Goal: Information Seeking & Learning: Learn about a topic

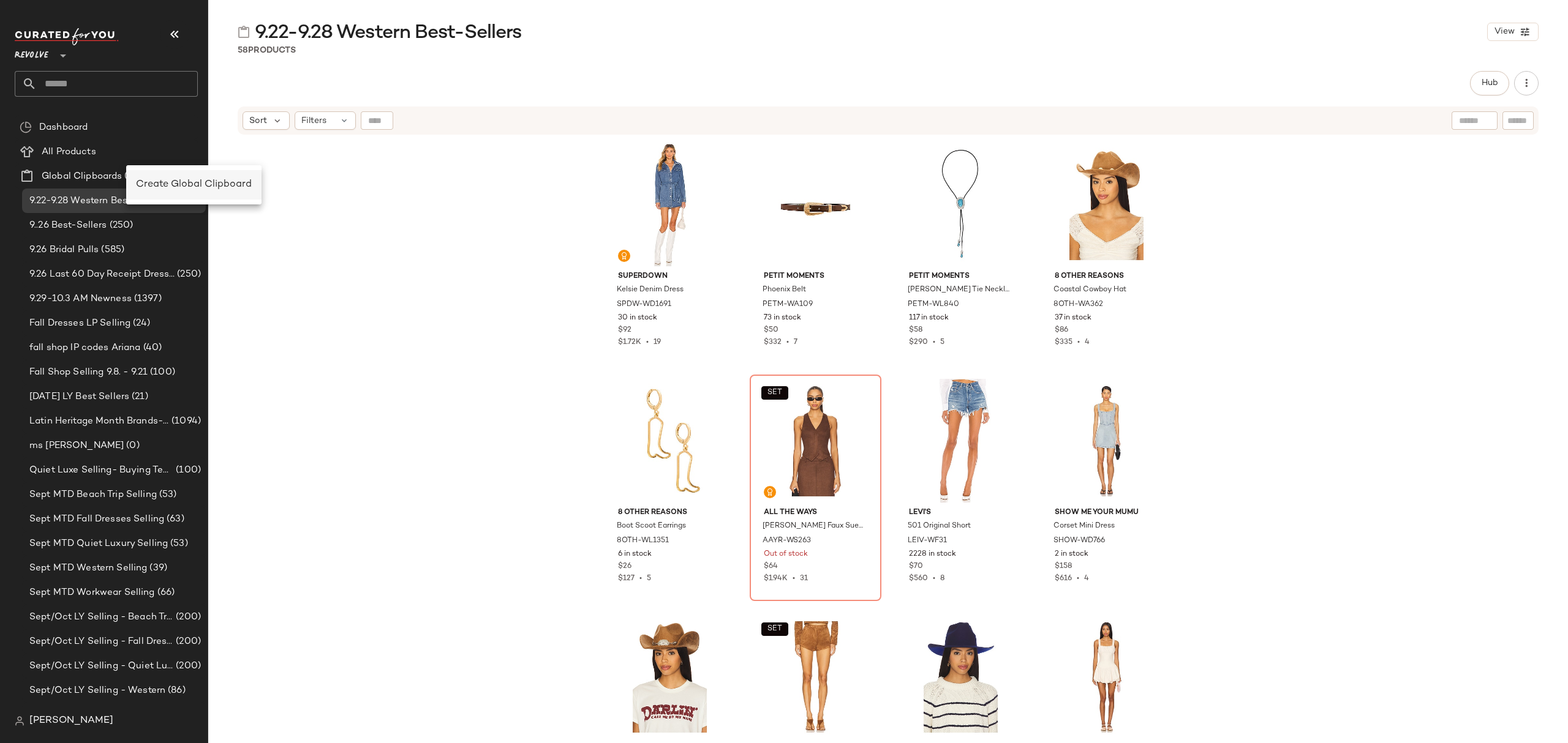
click at [175, 179] on span "Create Global Clipboard" at bounding box center [194, 184] width 115 height 10
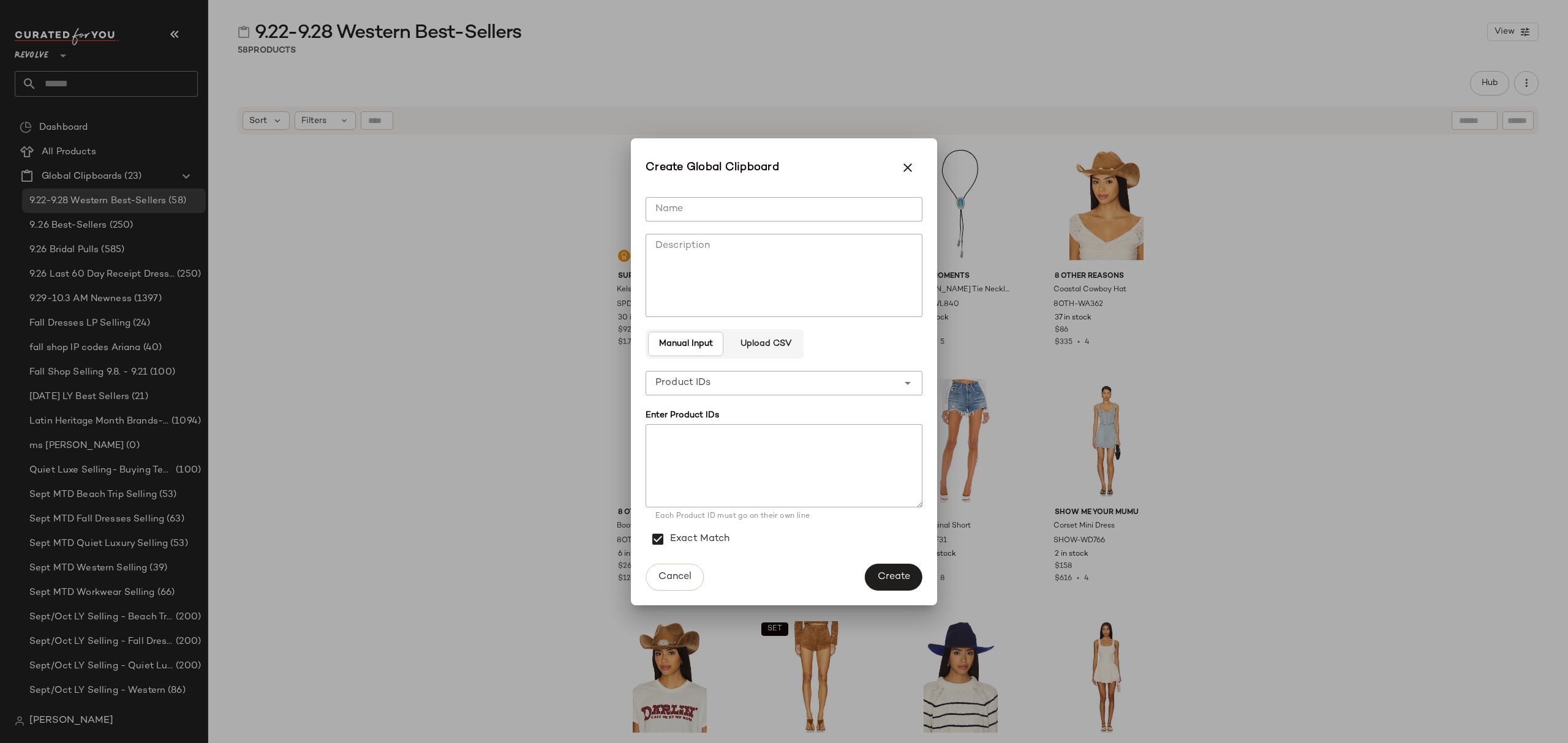
click at [765, 199] on input "Name" at bounding box center [784, 209] width 277 height 24
type input "**********"
click at [877, 448] on textarea at bounding box center [784, 465] width 277 height 84
paste textarea "**********"
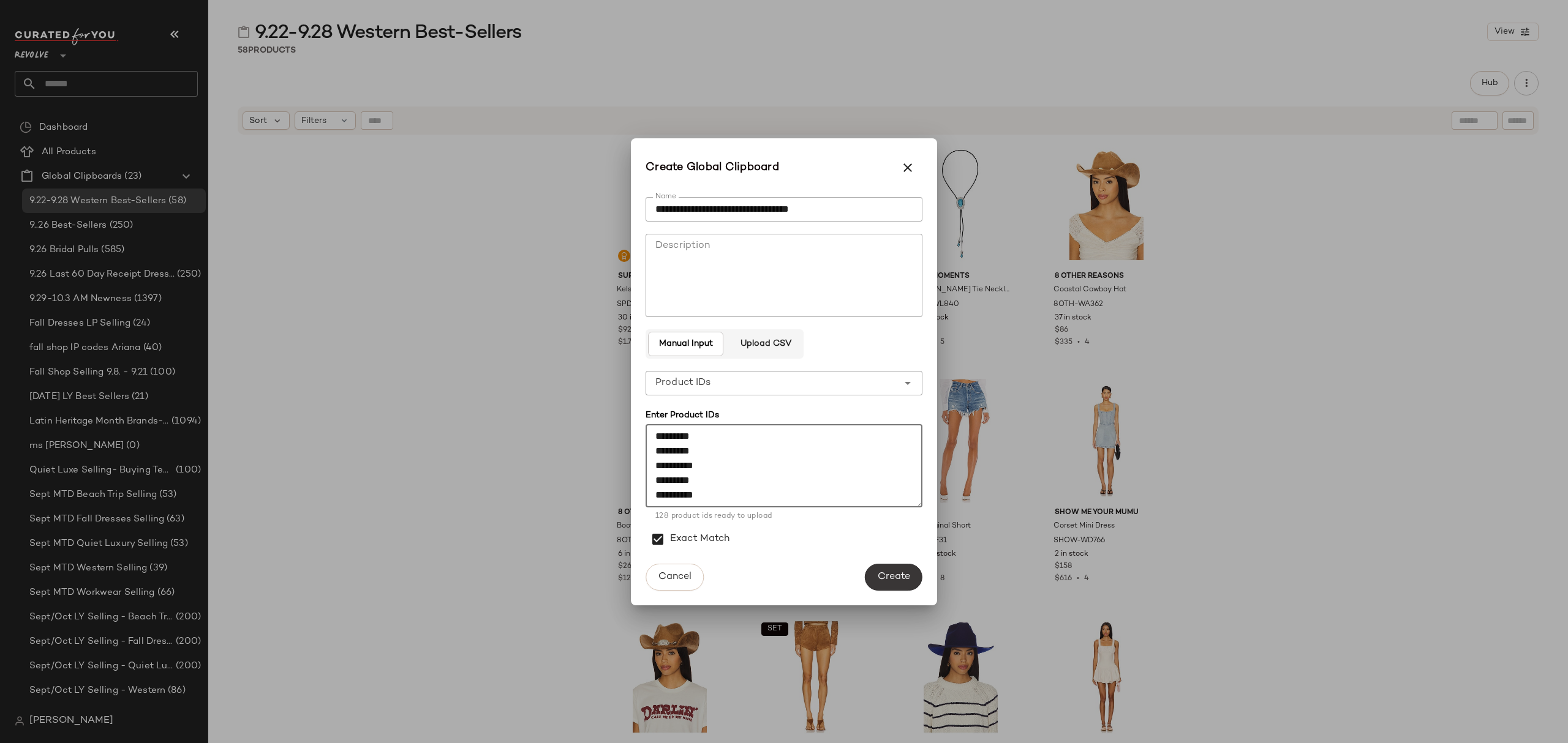
type textarea "**********"
click at [907, 571] on span "Create" at bounding box center [894, 577] width 33 height 12
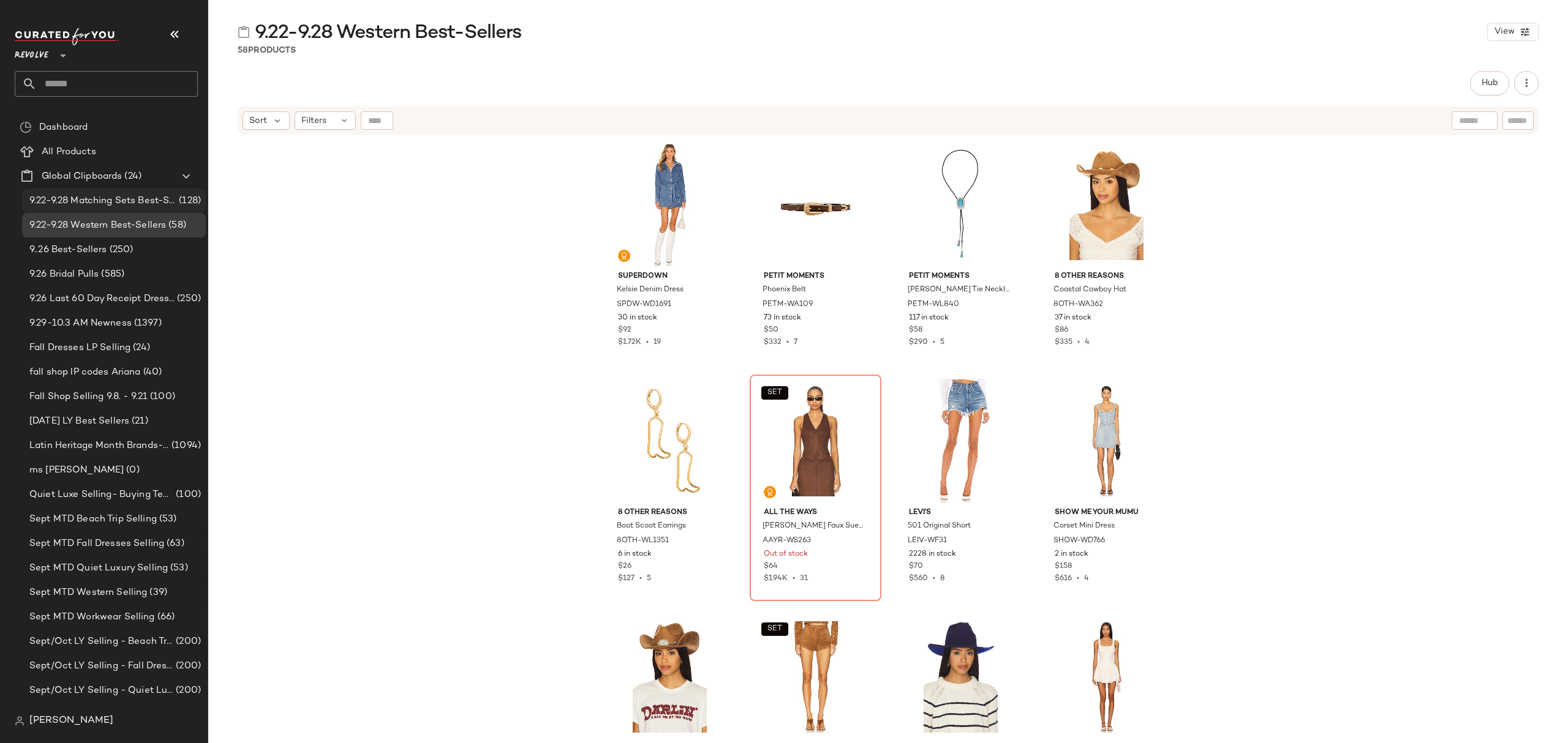
click at [150, 200] on span "9.22-9.28 Matching Sets Best-Sellers" at bounding box center [103, 201] width 147 height 14
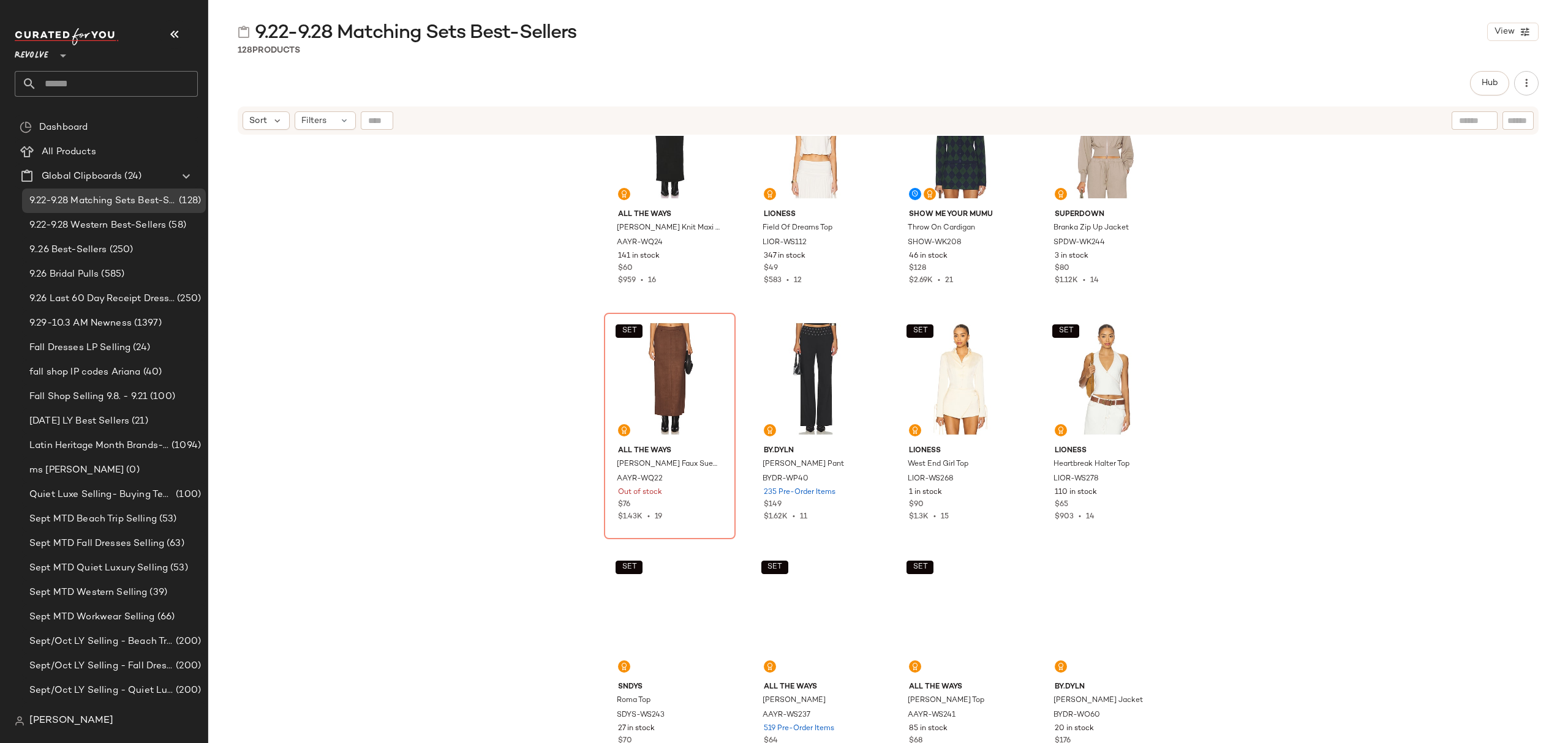
scroll to position [1561, 0]
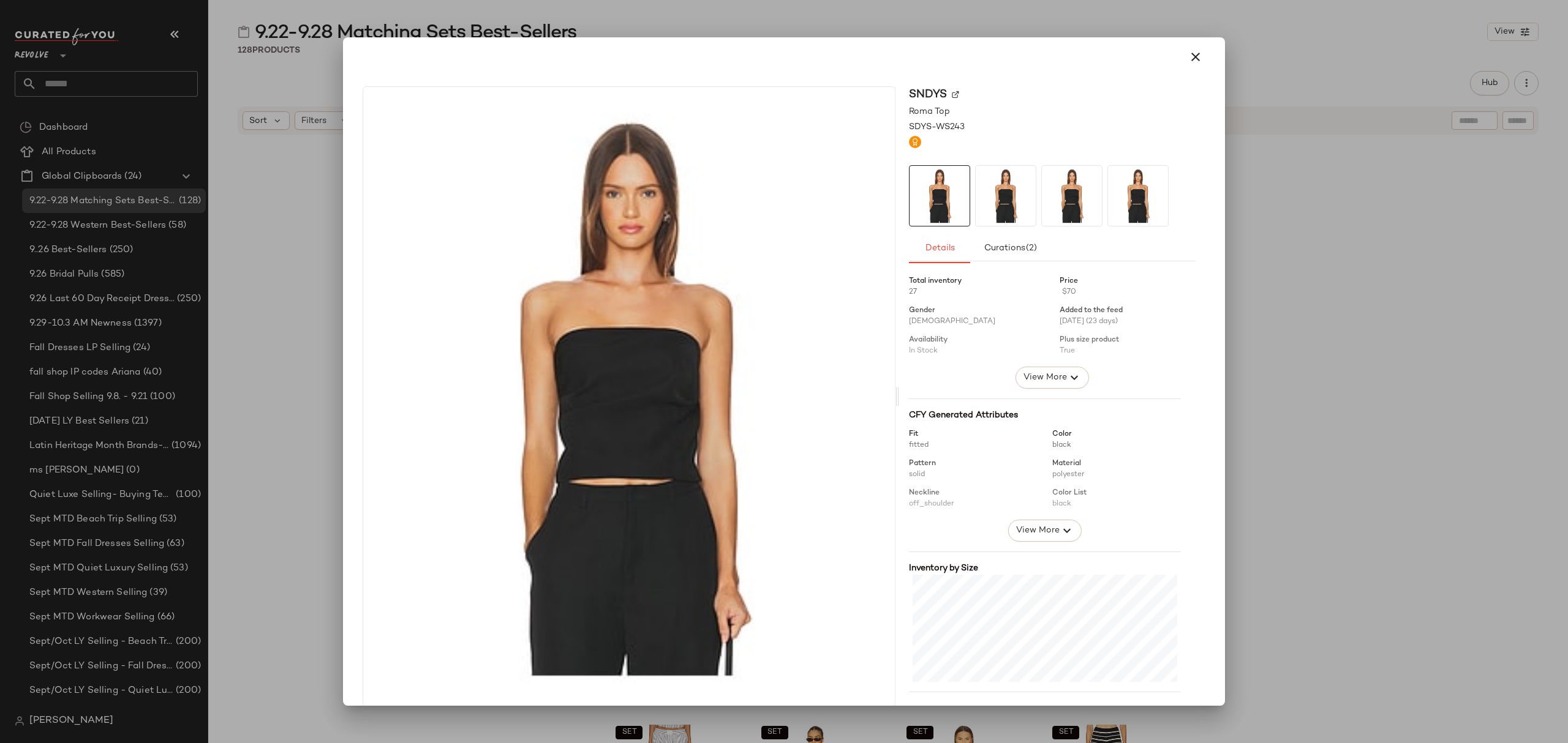
click at [297, 541] on div at bounding box center [784, 372] width 1568 height 743
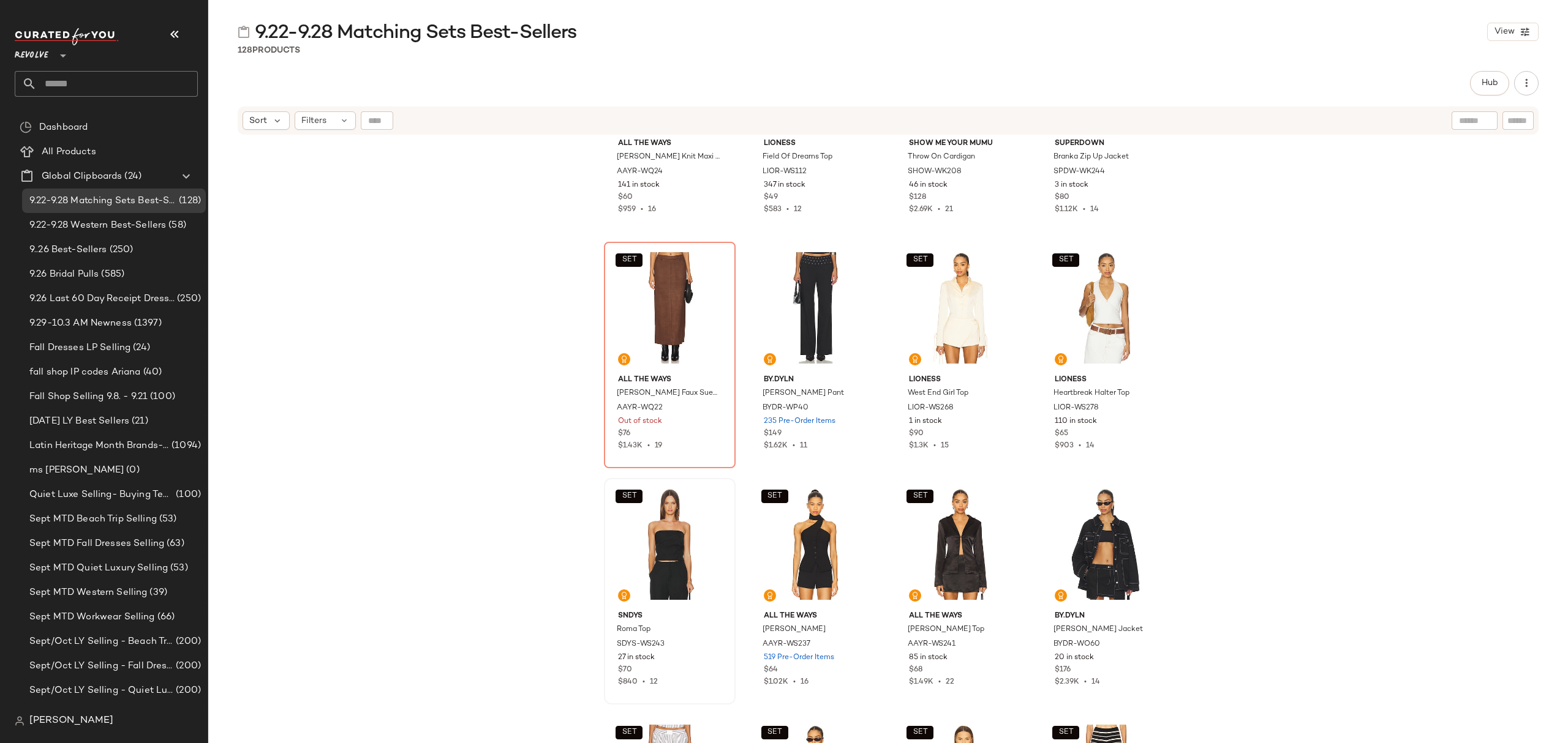
scroll to position [1234, 0]
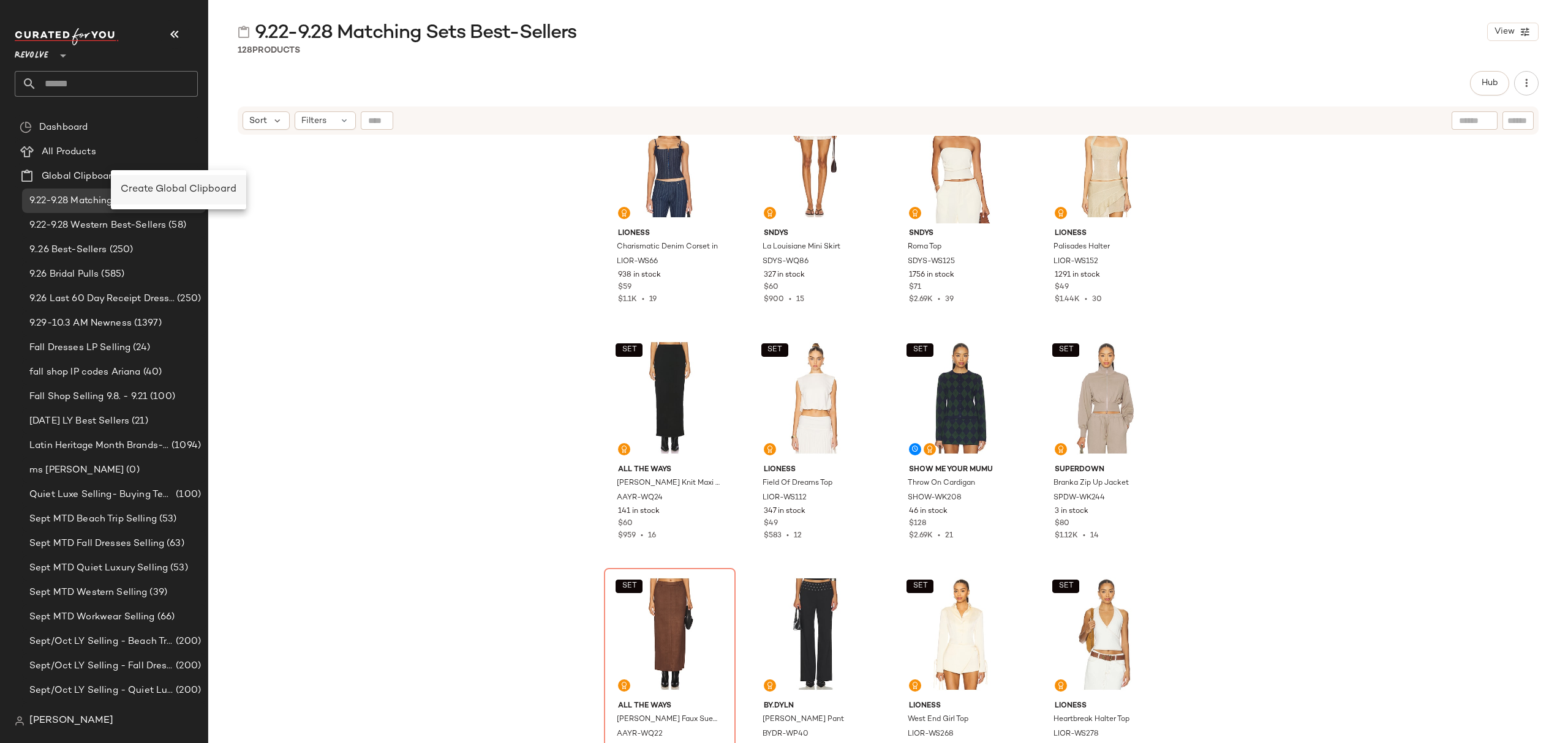
click at [176, 197] on div "Create Global Clipboard" at bounding box center [178, 190] width 135 height 30
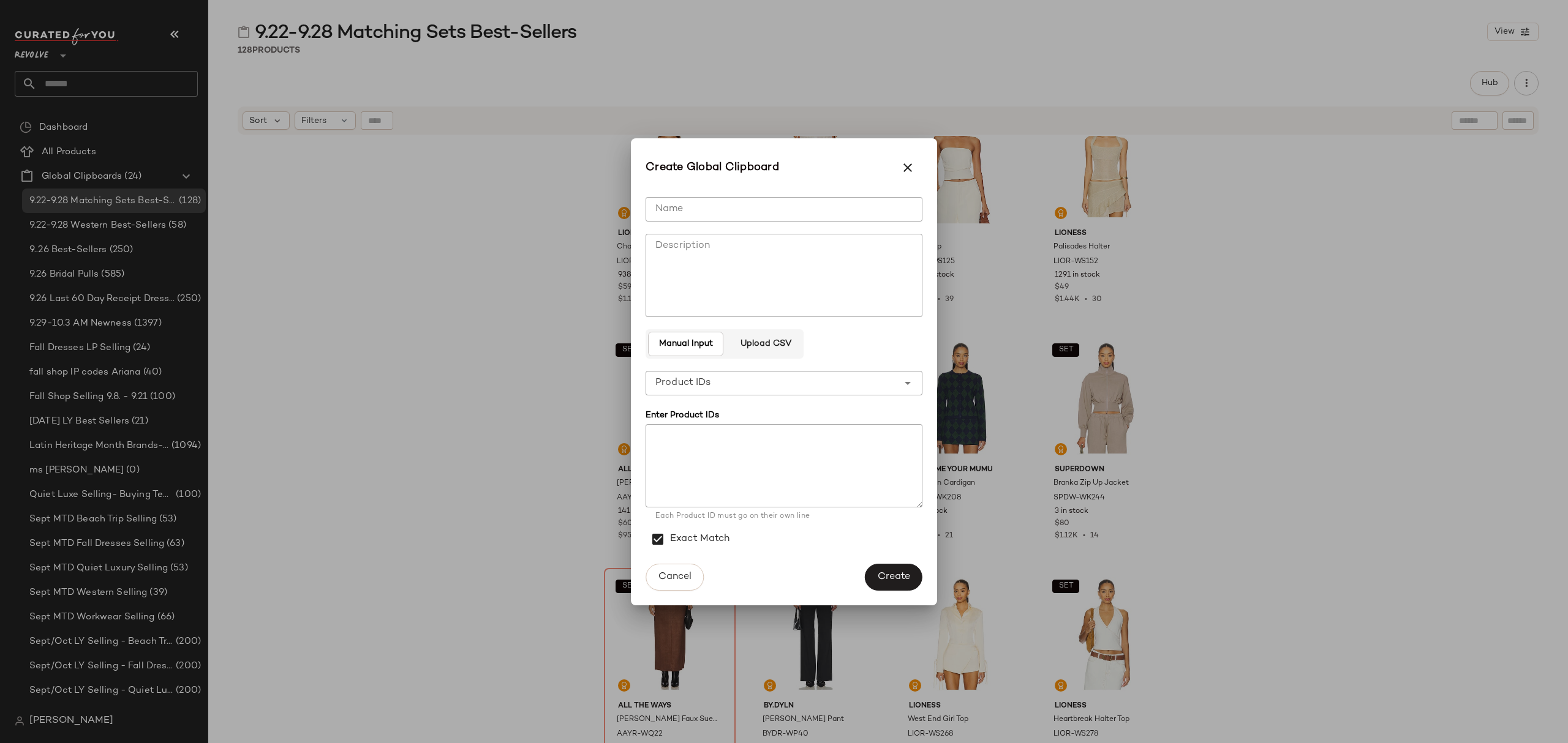
drag, startPoint x: 783, startPoint y: 206, endPoint x: 811, endPoint y: 206, distance: 28.0
click at [783, 206] on input "Name" at bounding box center [784, 209] width 277 height 24
type input "**********"
click at [704, 456] on textarea at bounding box center [784, 465] width 277 height 84
paste textarea "**********"
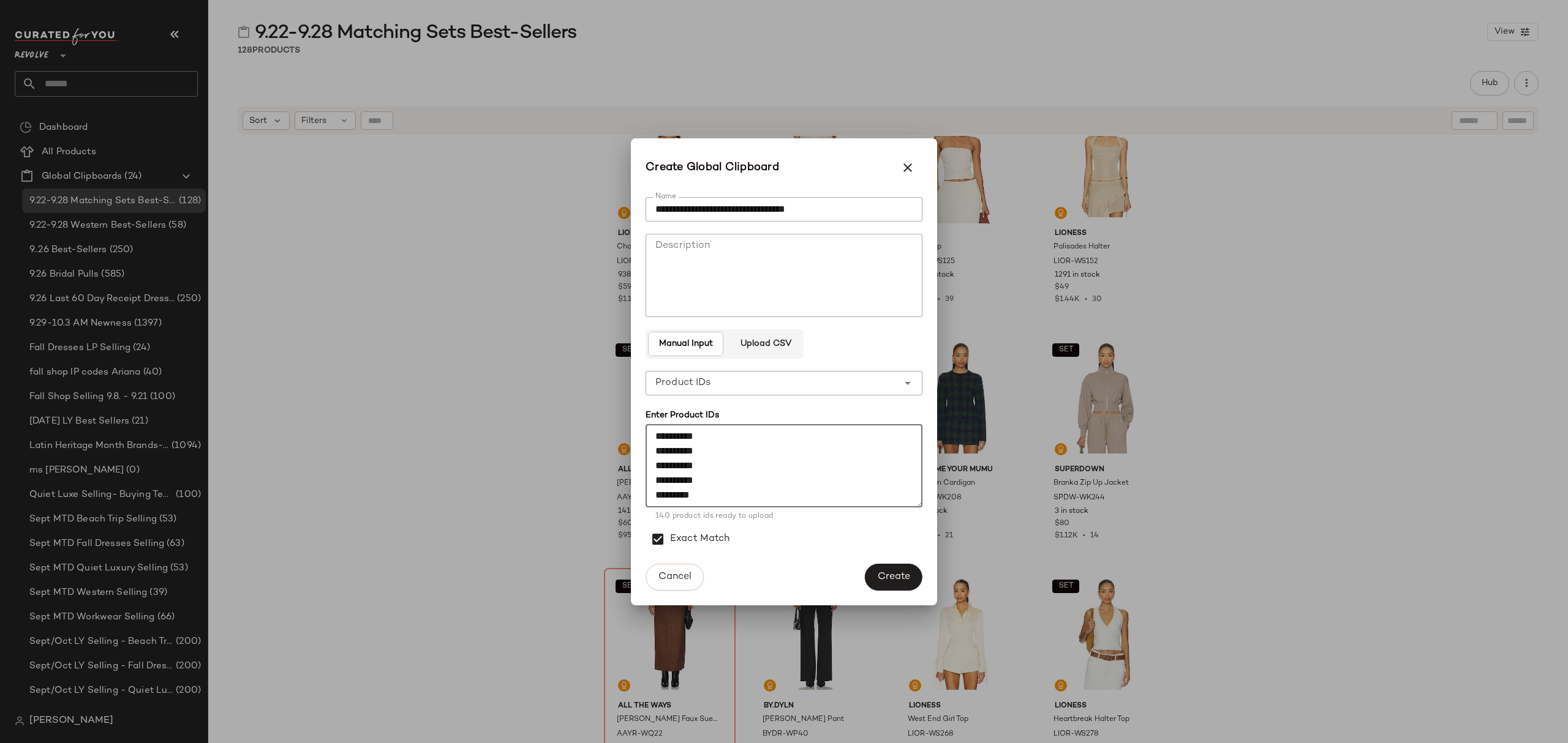
scroll to position [1992, 0]
type textarea "**********"
click at [882, 576] on span "Create" at bounding box center [894, 577] width 33 height 12
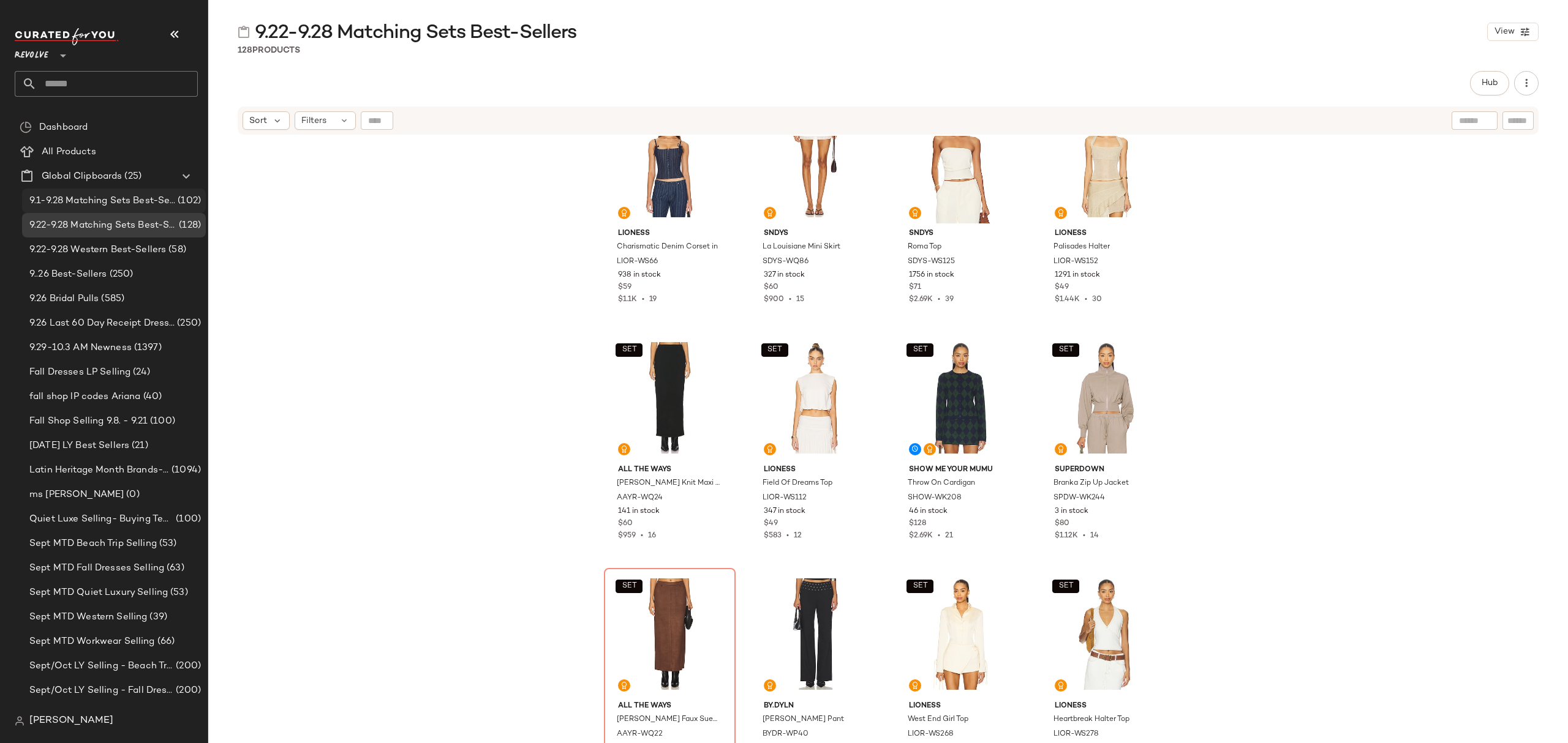
click at [105, 206] on span "9.1-9.28 Matching Sets Best-Sellers" at bounding box center [102, 201] width 146 height 14
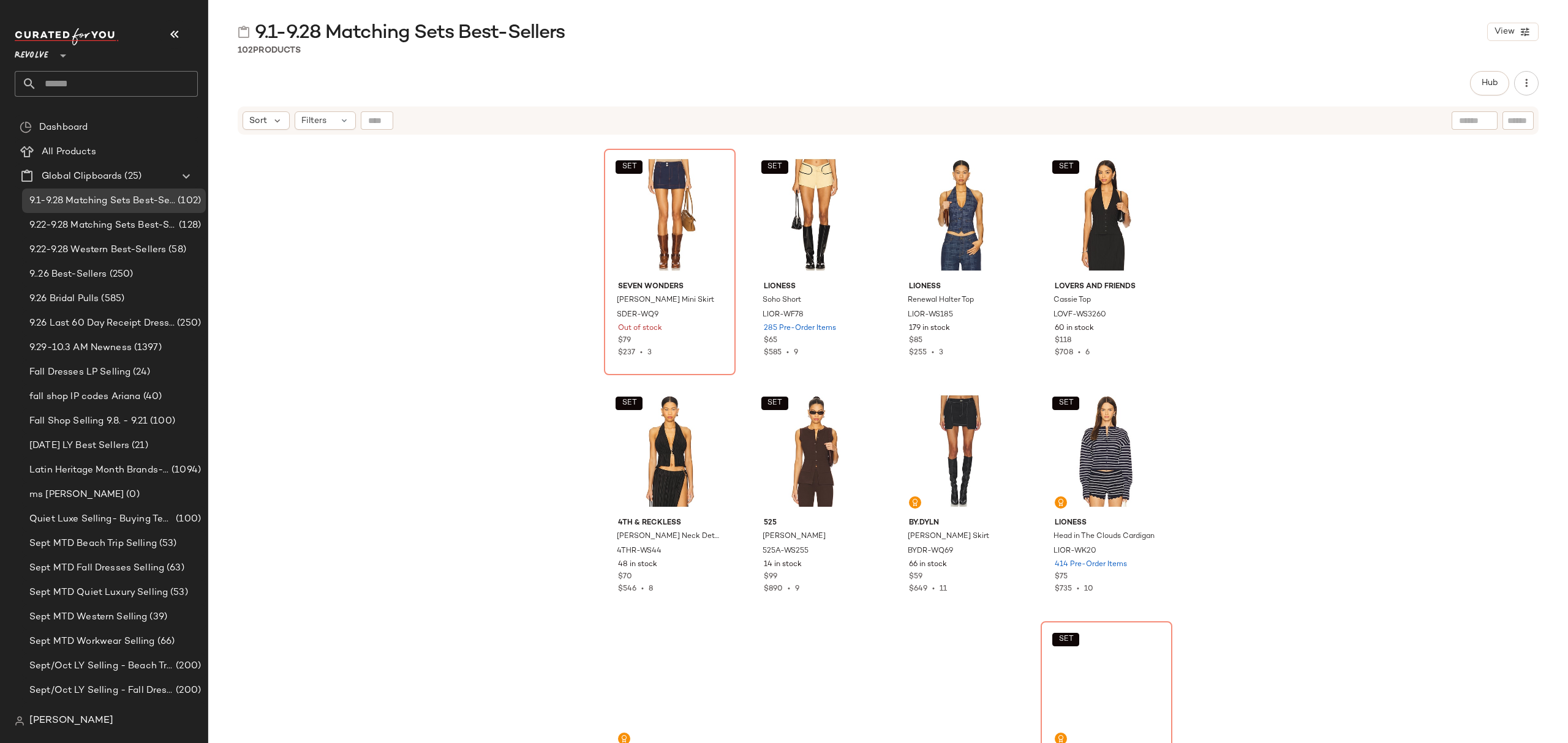
scroll to position [5509, 0]
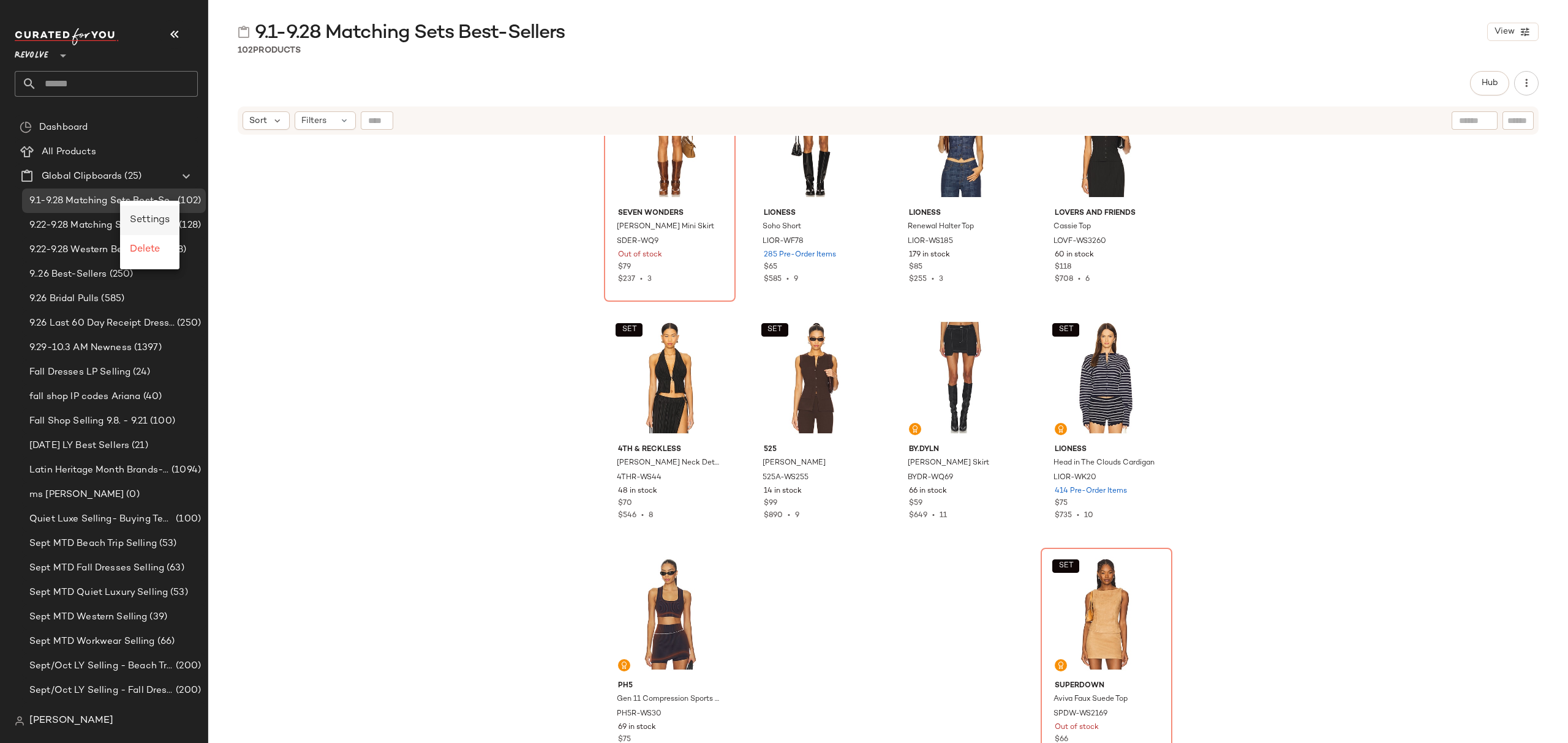
click at [148, 223] on span "Settings" at bounding box center [150, 220] width 40 height 10
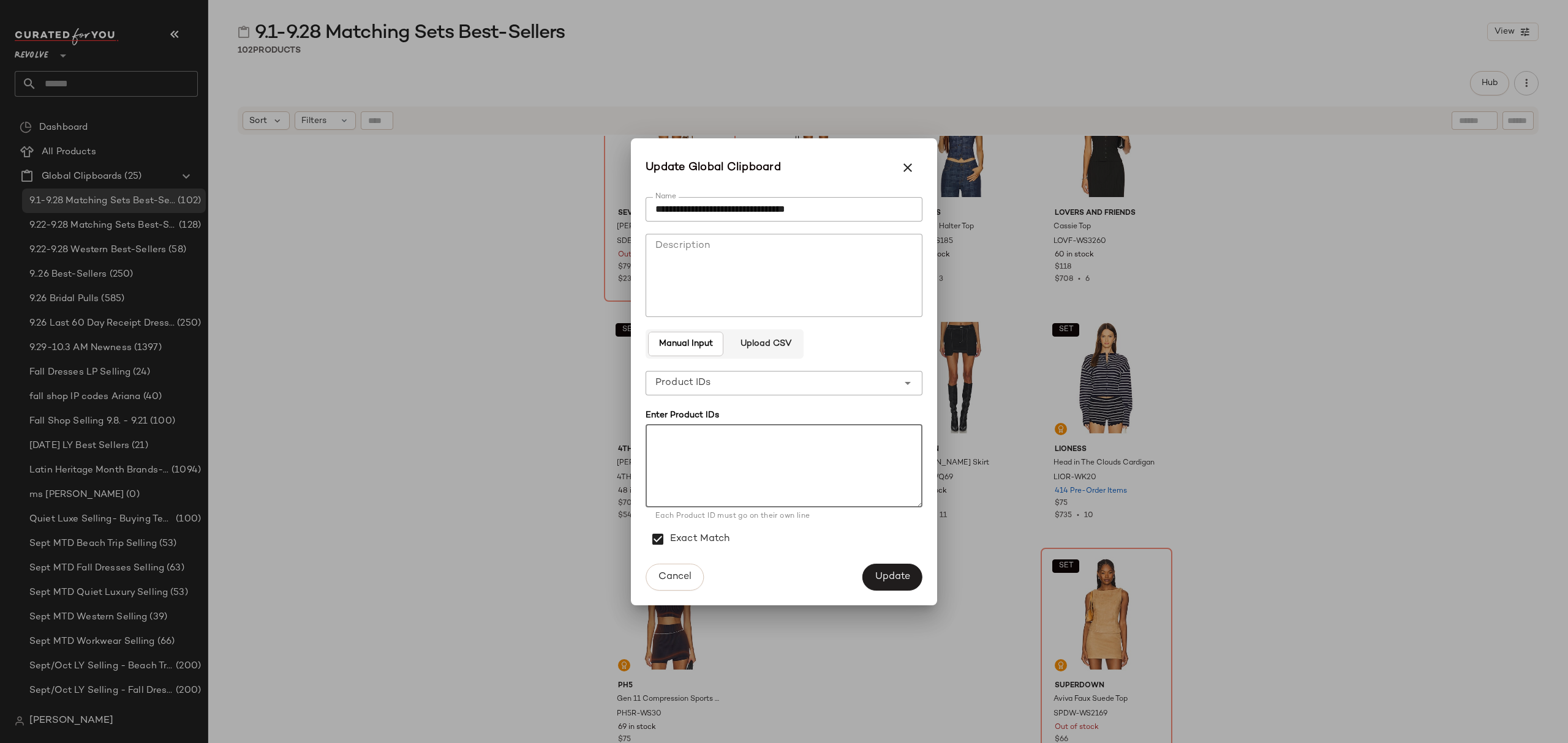
click at [734, 469] on textarea at bounding box center [784, 465] width 277 height 84
paste textarea "**********"
type textarea "**********"
click at [883, 578] on span "Update" at bounding box center [893, 577] width 36 height 12
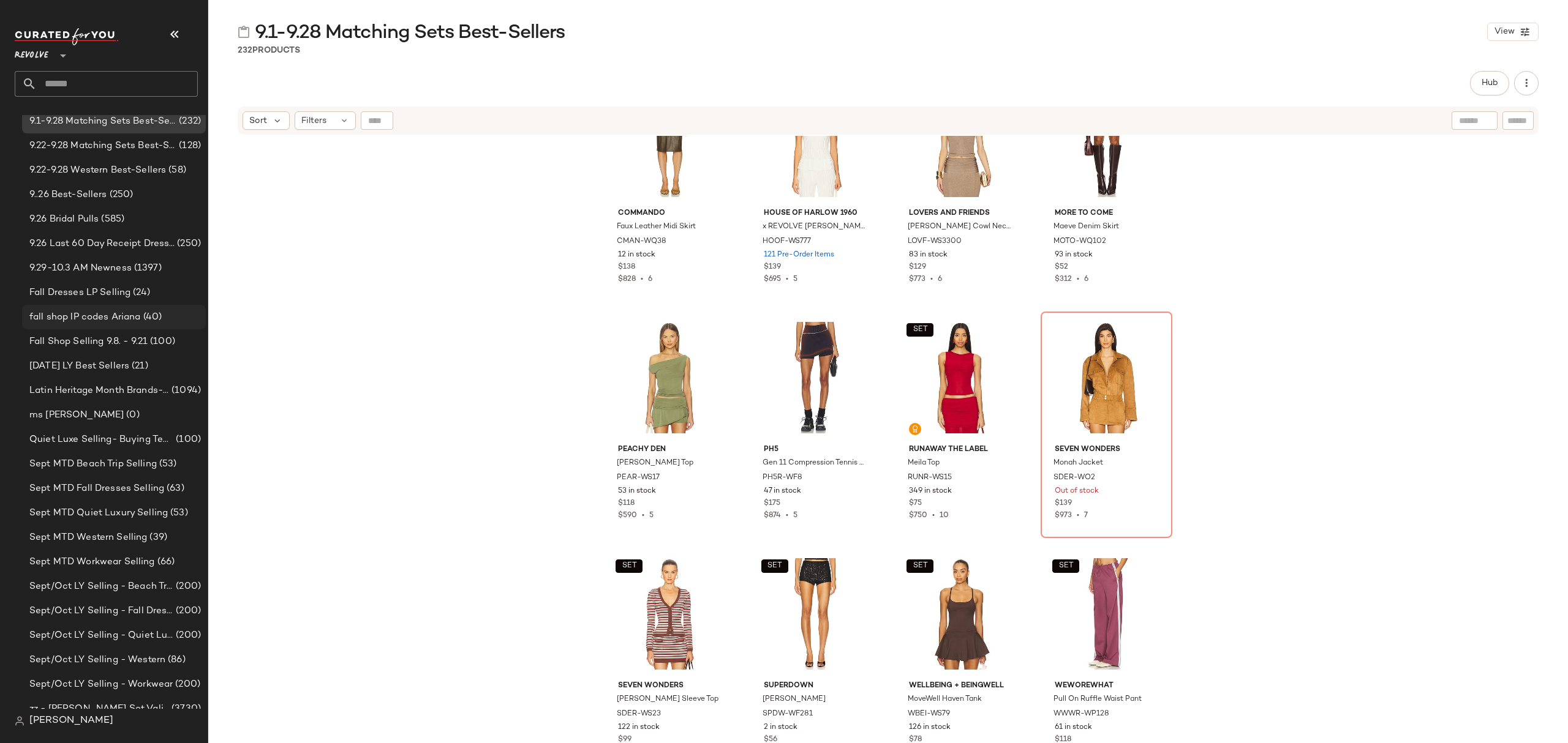
scroll to position [0, 0]
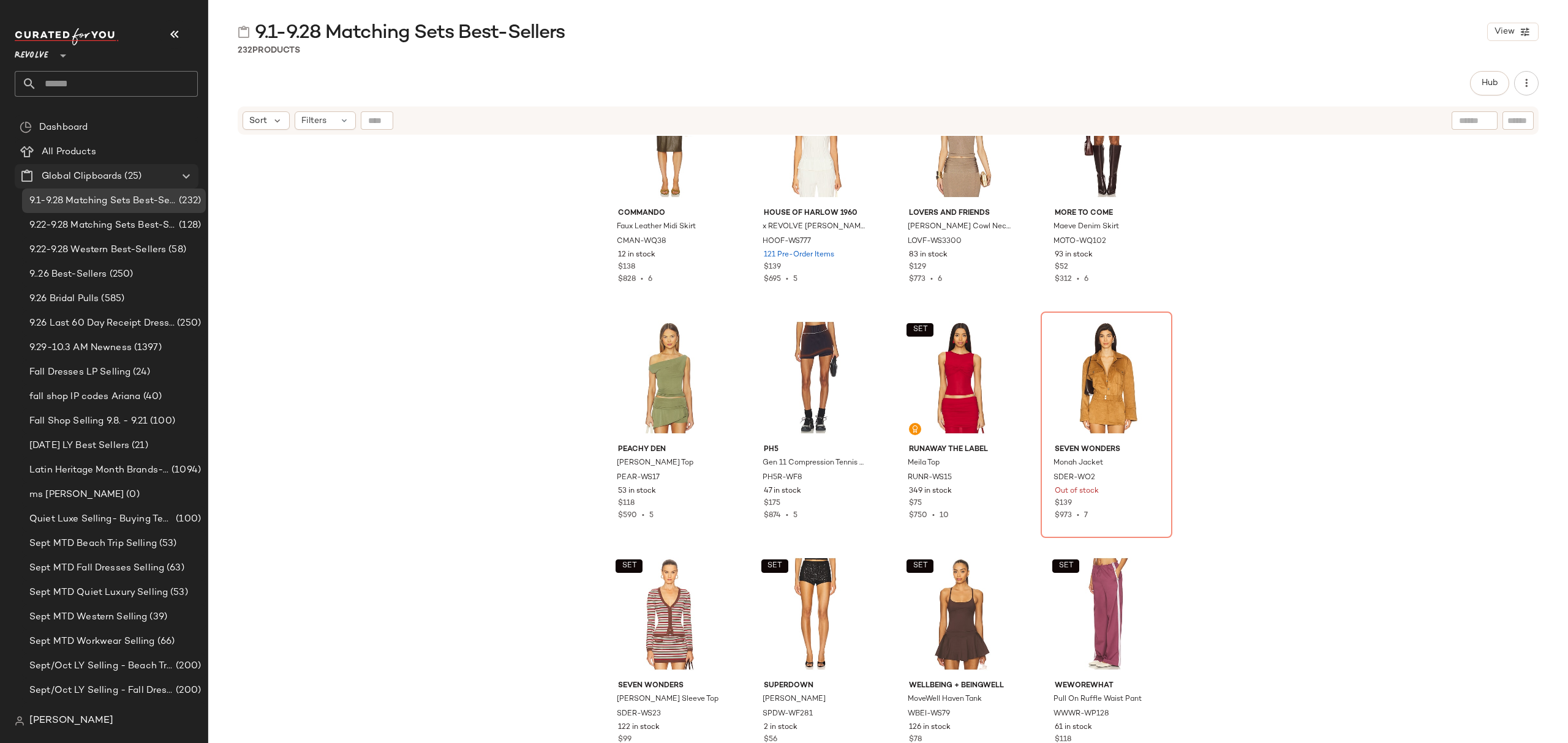
click at [73, 179] on span "Global Clipboards" at bounding box center [81, 176] width 80 height 14
click at [97, 344] on span "9.29-10.3 AM Newness" at bounding box center [81, 348] width 102 height 14
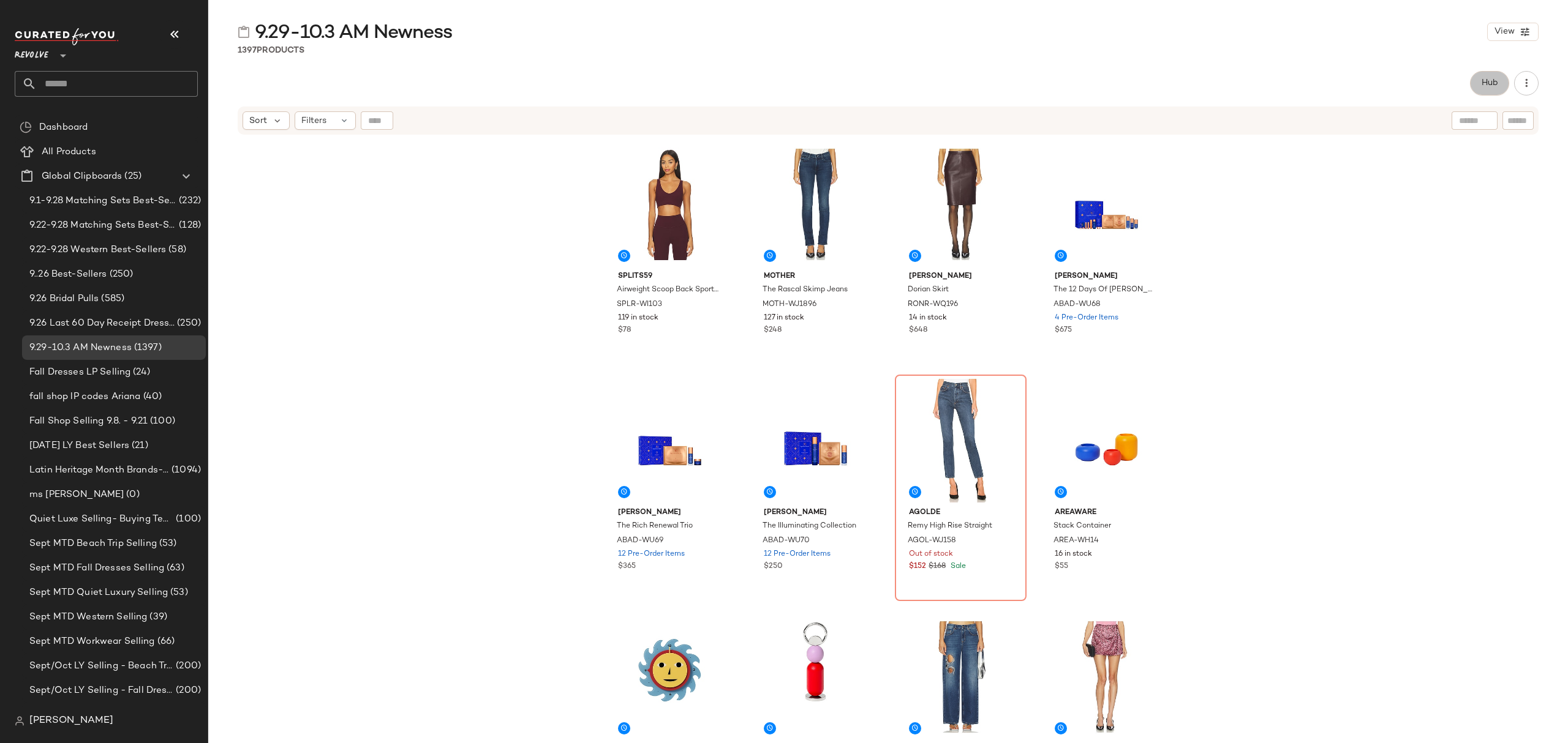
click at [1475, 84] on button "Hub" at bounding box center [1490, 83] width 39 height 24
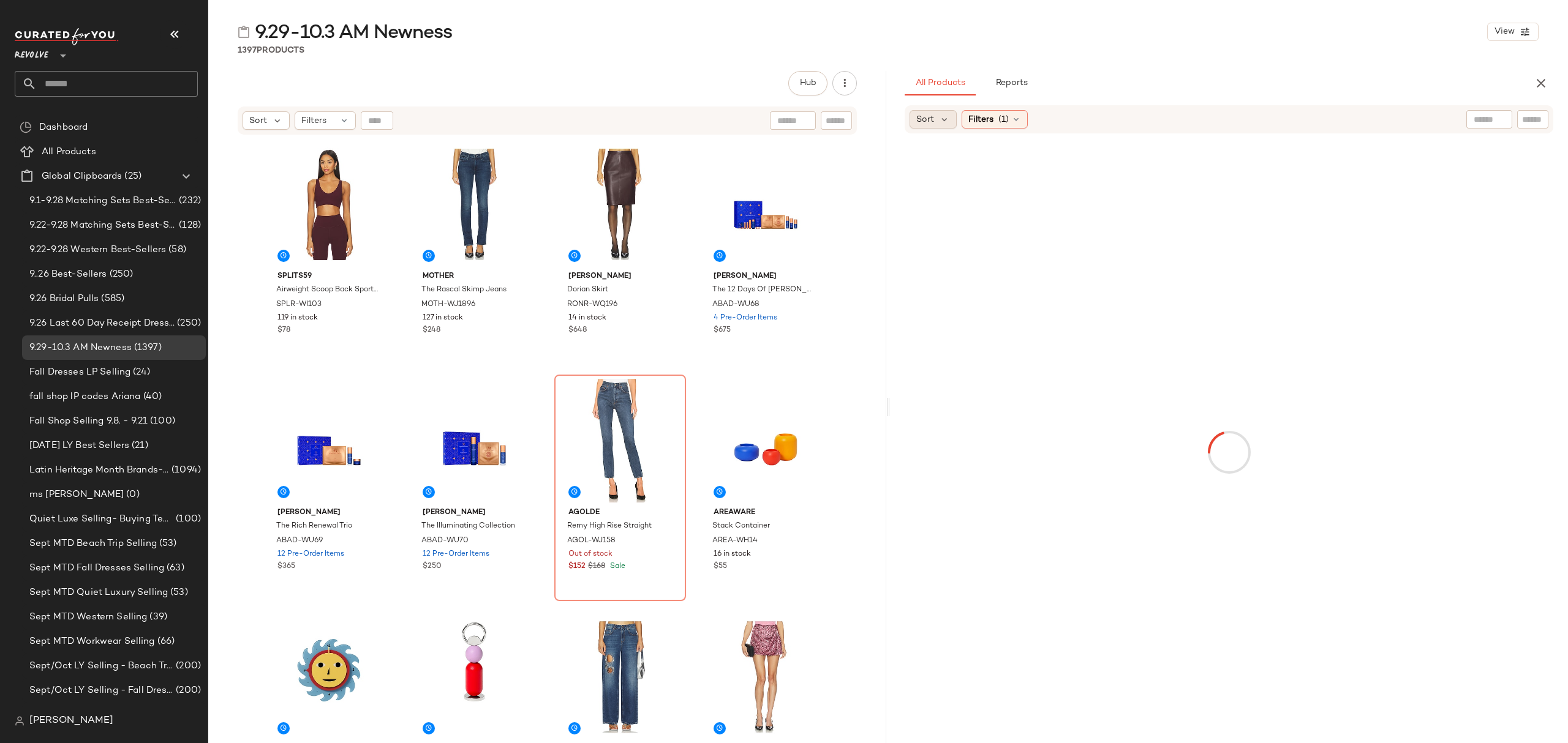
click at [926, 115] on span "Sort" at bounding box center [925, 119] width 18 height 13
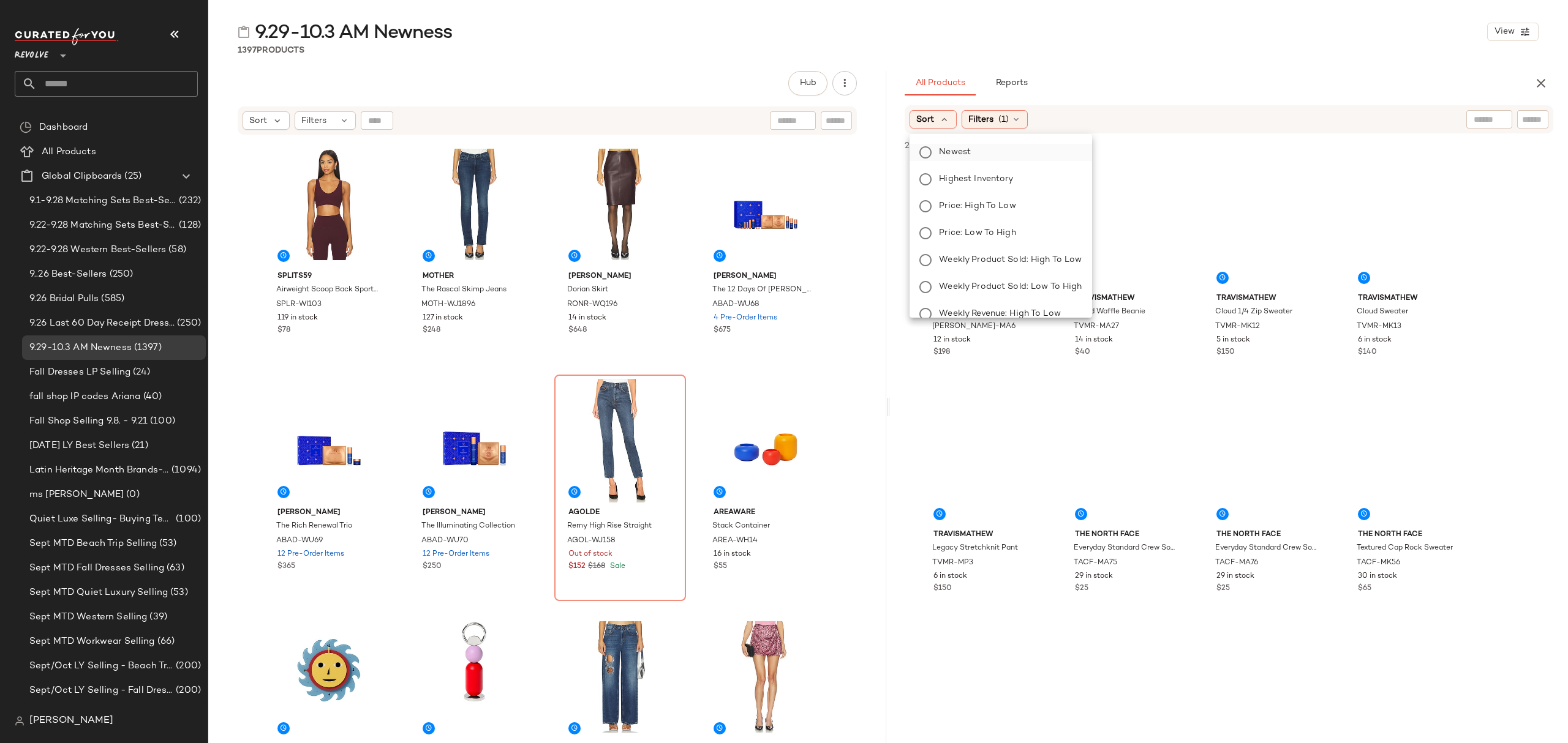
click at [981, 148] on label "Newest" at bounding box center [1008, 152] width 147 height 17
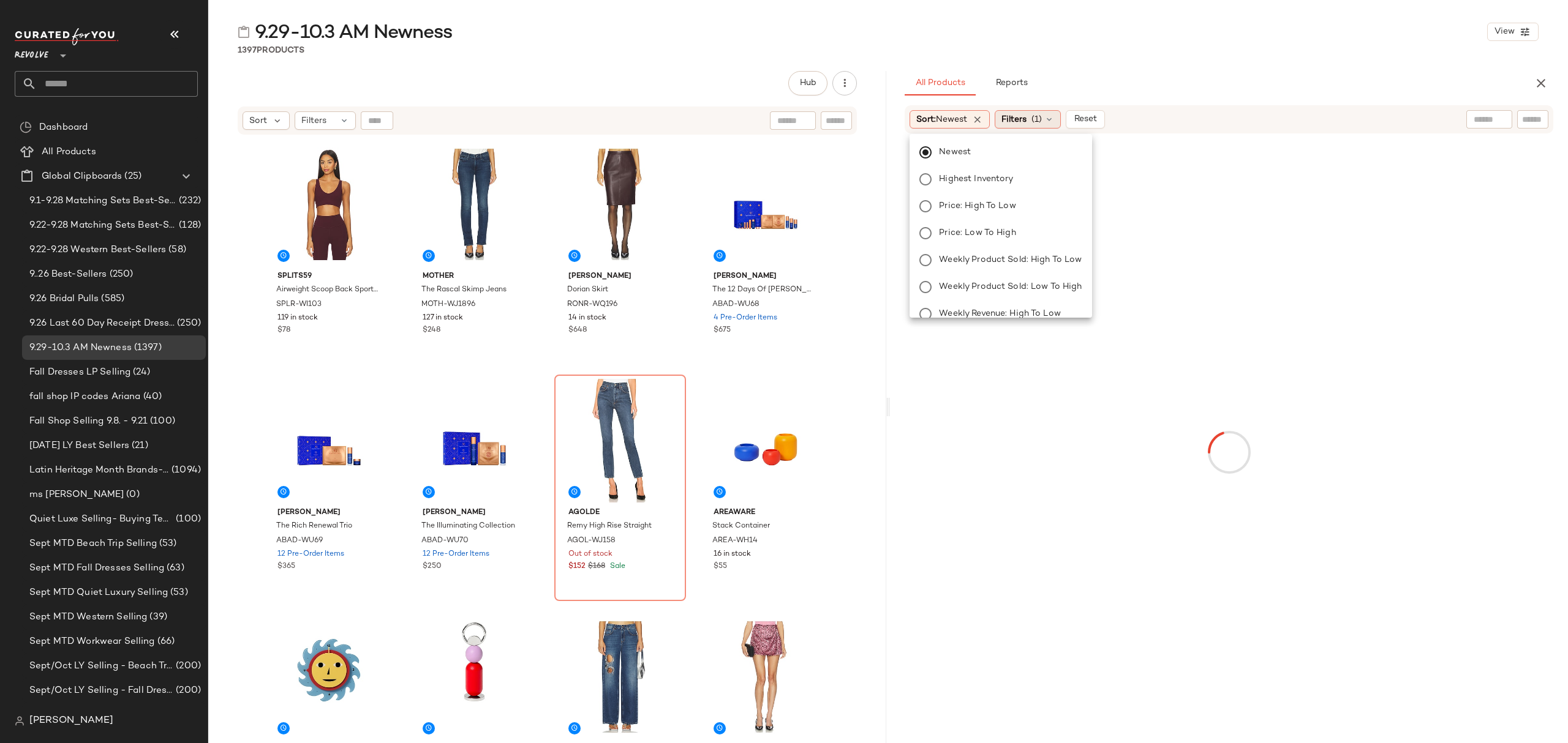
click at [1017, 118] on span "Filters" at bounding box center [1014, 119] width 25 height 13
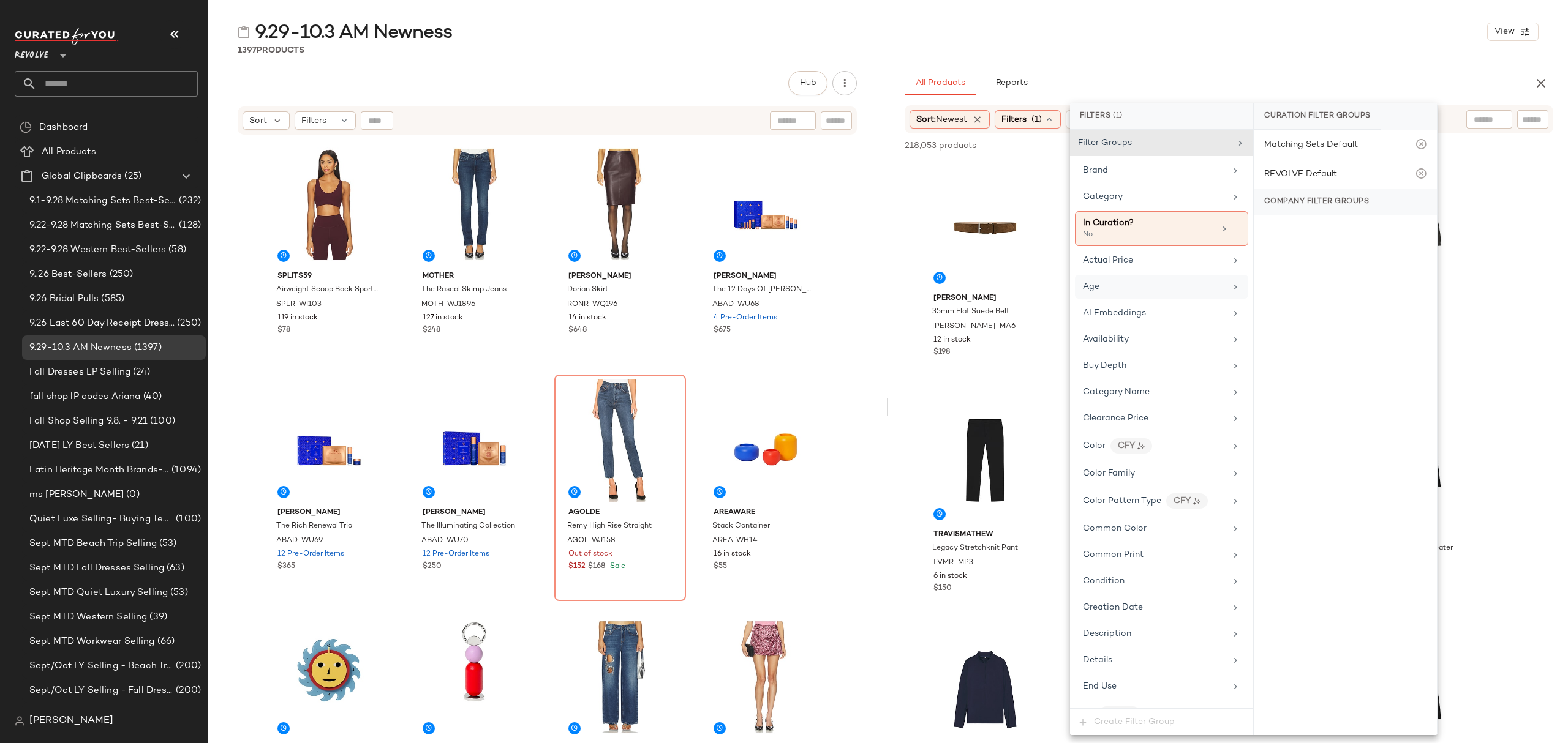
click at [1173, 286] on div "Age" at bounding box center [1154, 286] width 143 height 13
click at [1341, 206] on div "adult" at bounding box center [1345, 206] width 183 height 30
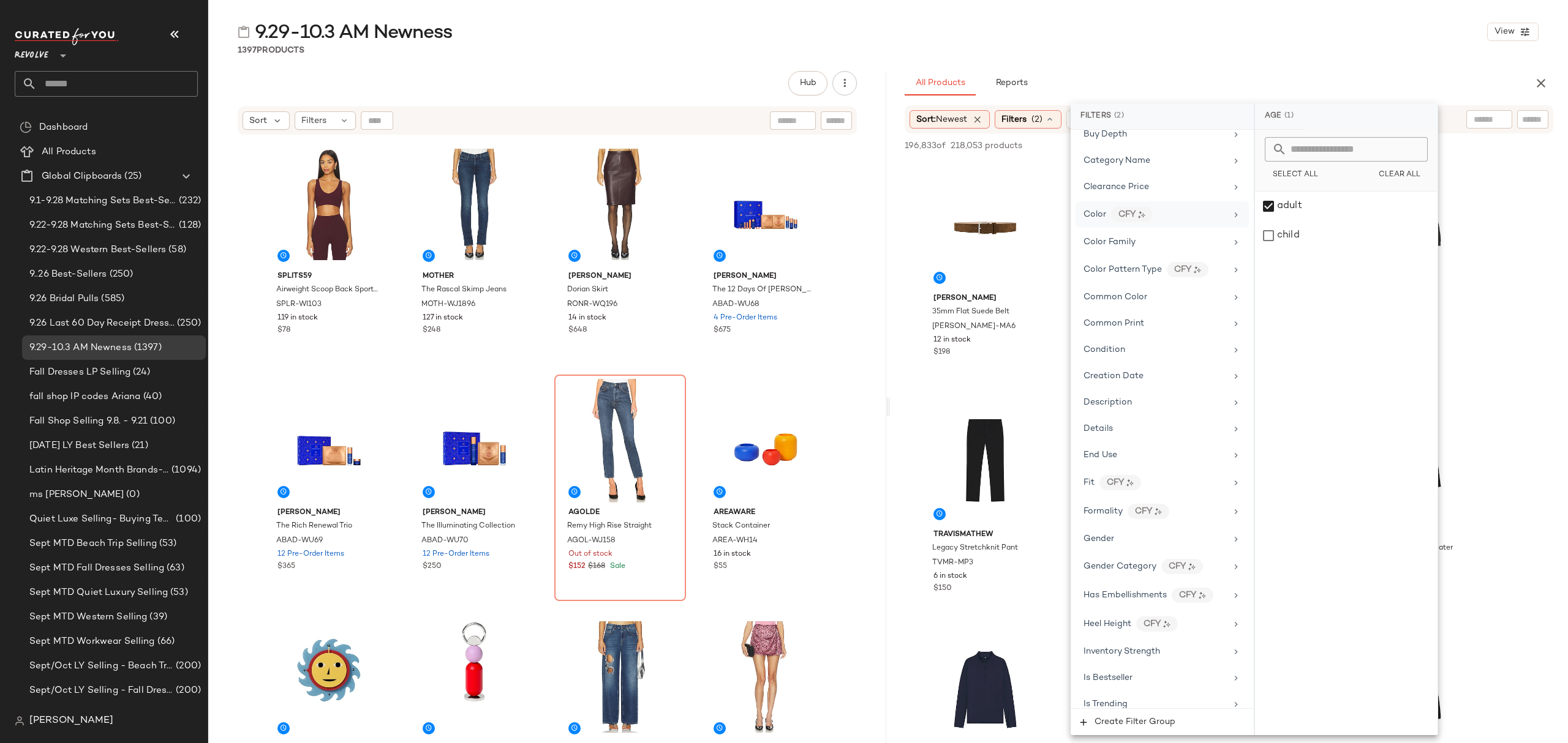
scroll to position [326, 0]
click at [1136, 467] on div "Gender" at bounding box center [1162, 455] width 173 height 24
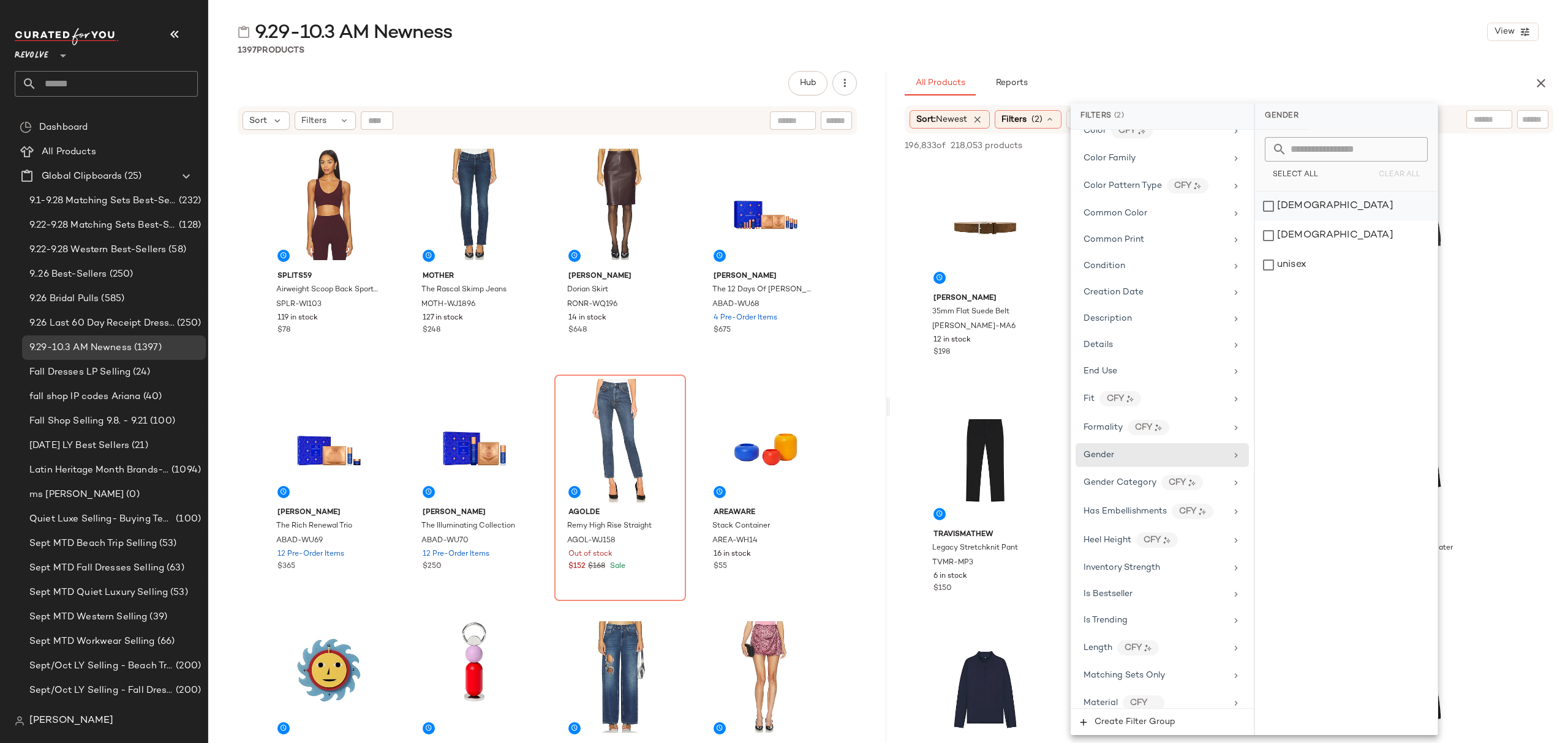
click at [1324, 200] on div "female" at bounding box center [1346, 206] width 183 height 30
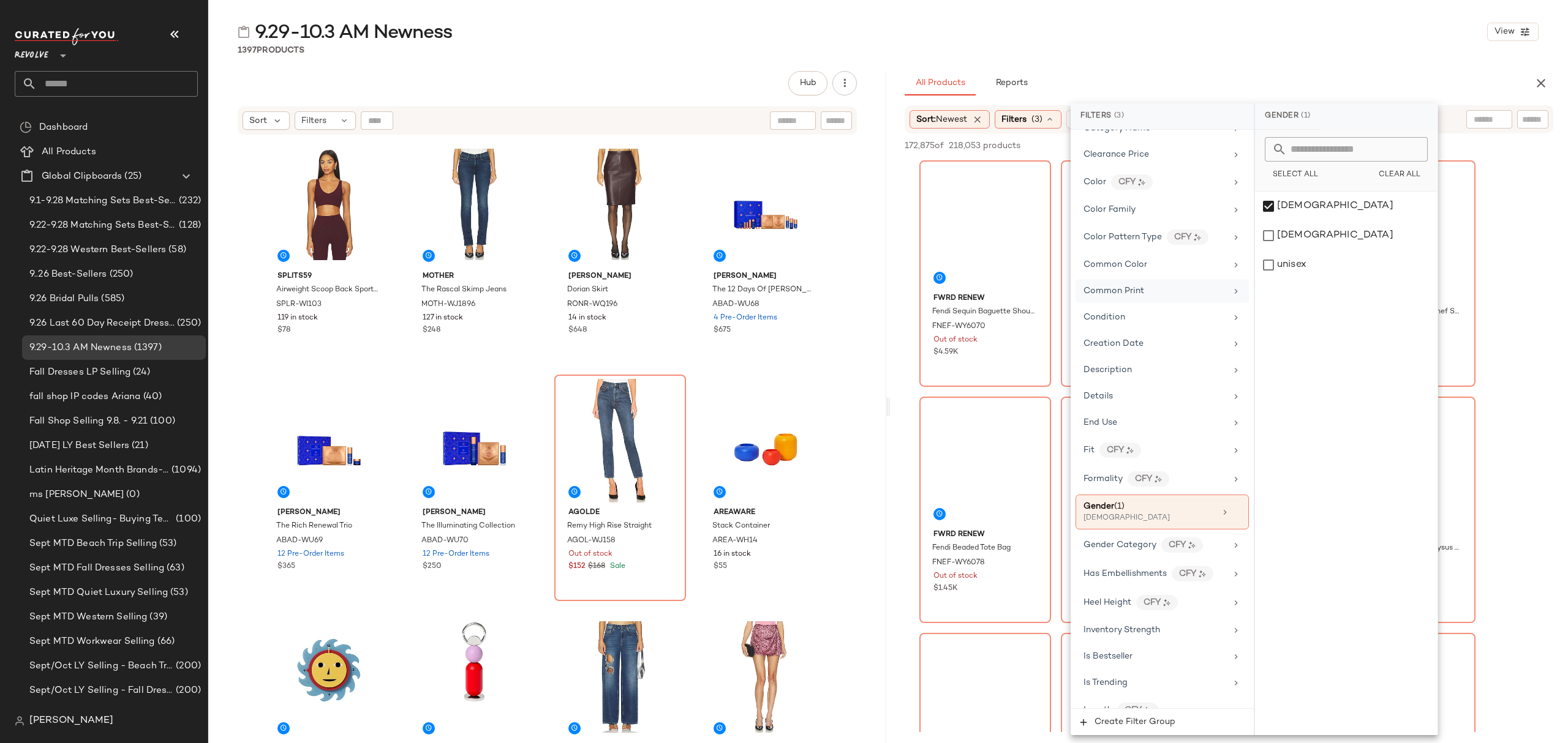
scroll to position [0, 0]
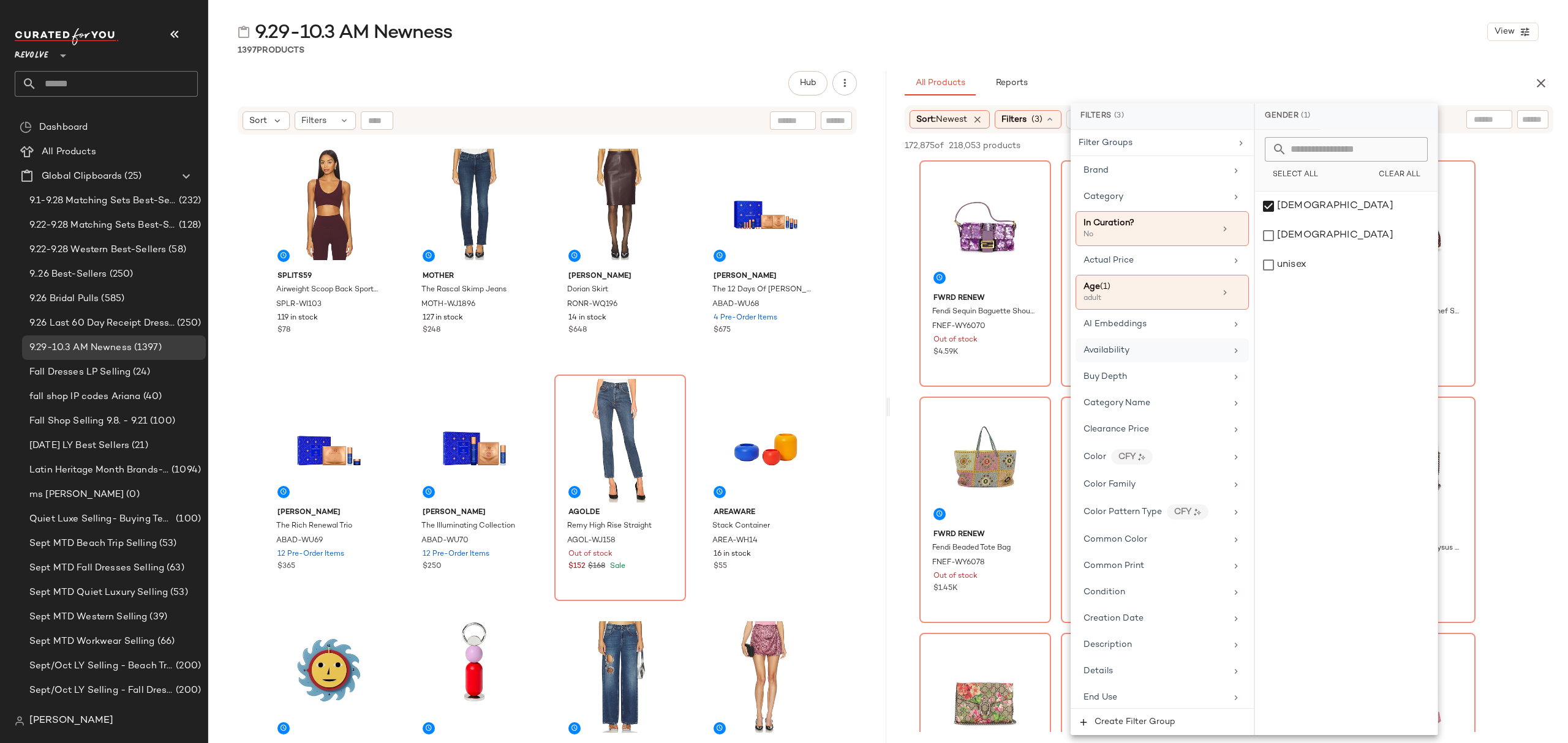
click at [1151, 352] on div "Availability" at bounding box center [1155, 350] width 143 height 13
click at [1306, 209] on div "in_stock" at bounding box center [1346, 206] width 183 height 30
click at [1307, 272] on div "pre_order" at bounding box center [1346, 265] width 183 height 30
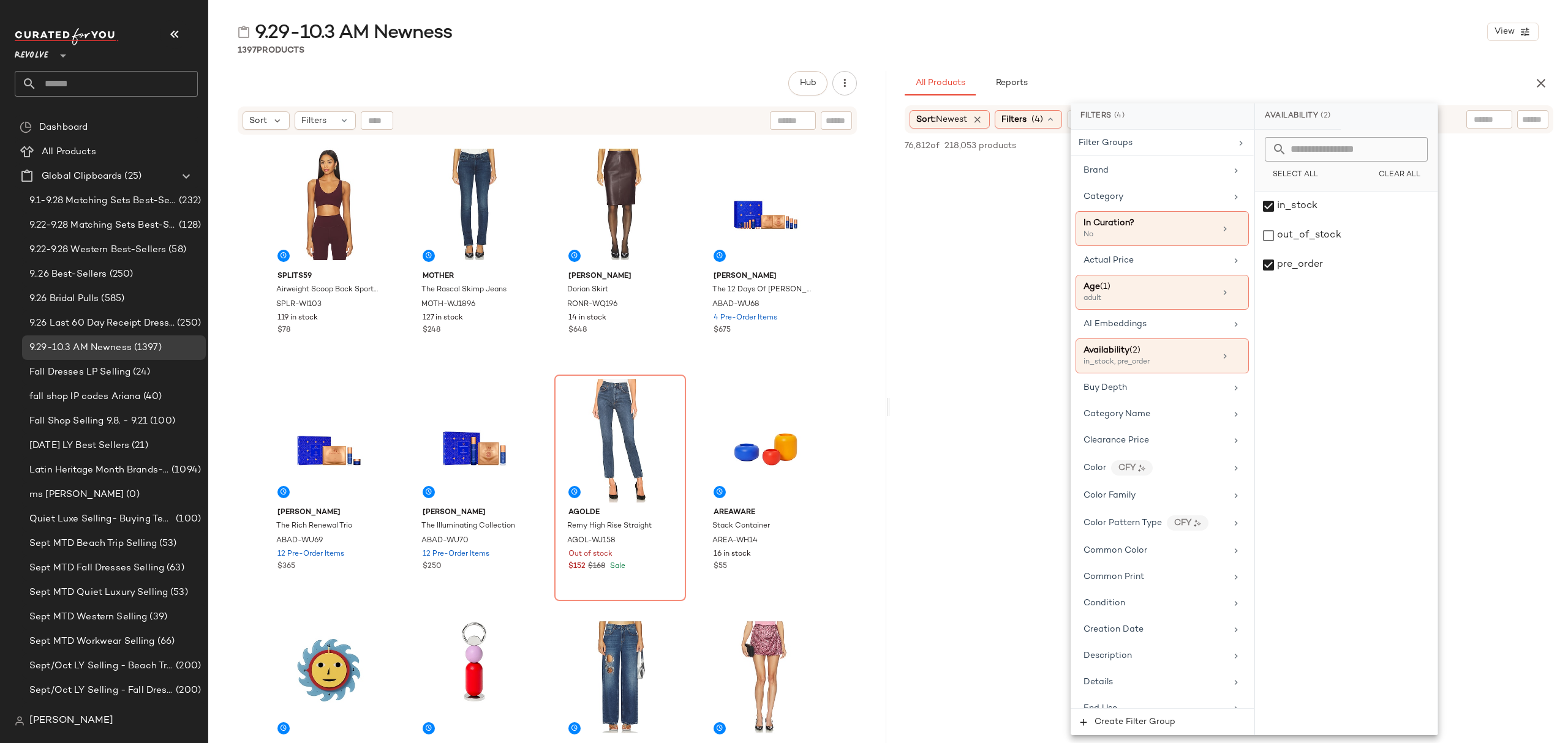
click at [1236, 39] on div "9.29-10.3 AM Newness View" at bounding box center [888, 31] width 1360 height 24
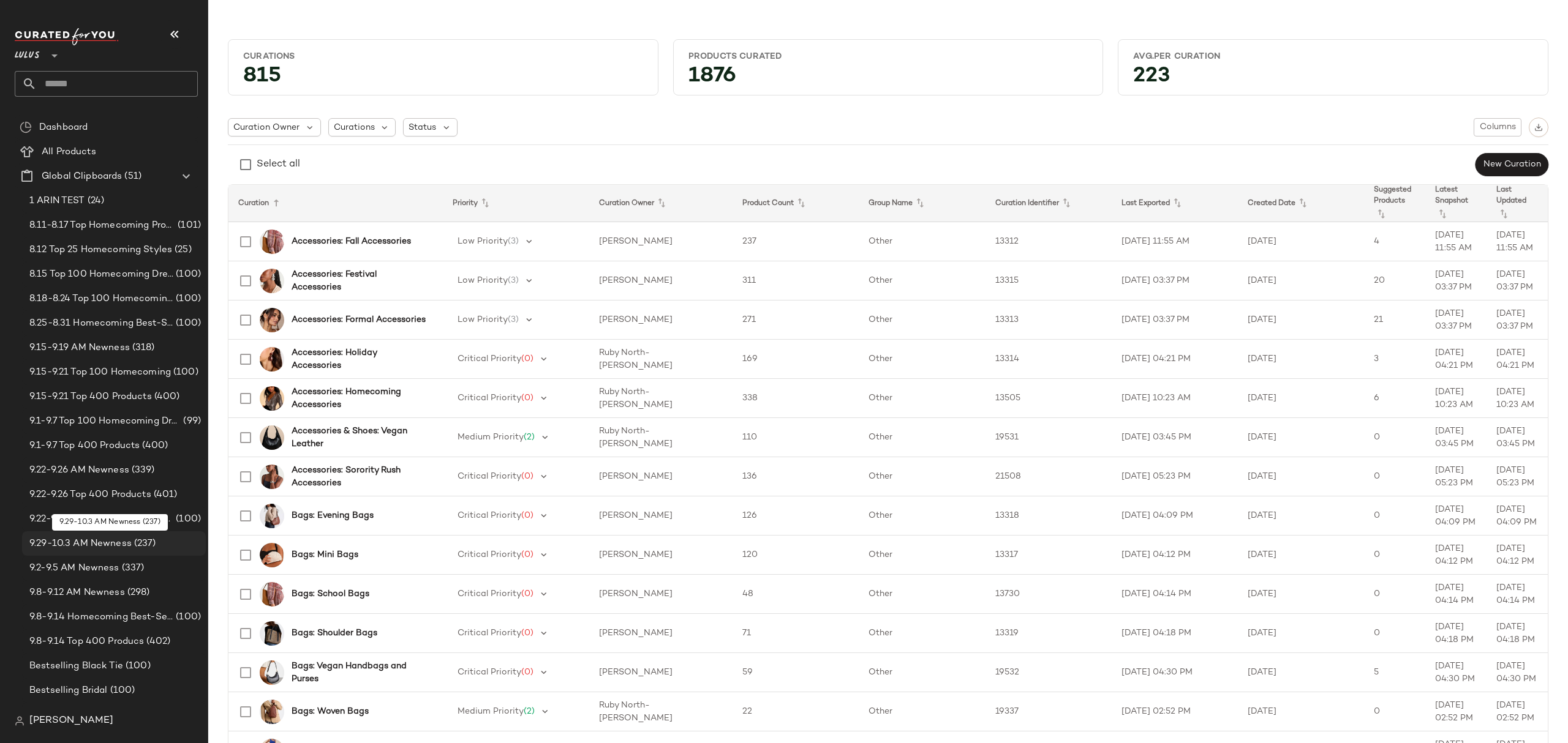
click at [111, 548] on span "9.29-10.3 AM Newness" at bounding box center [81, 544] width 102 height 14
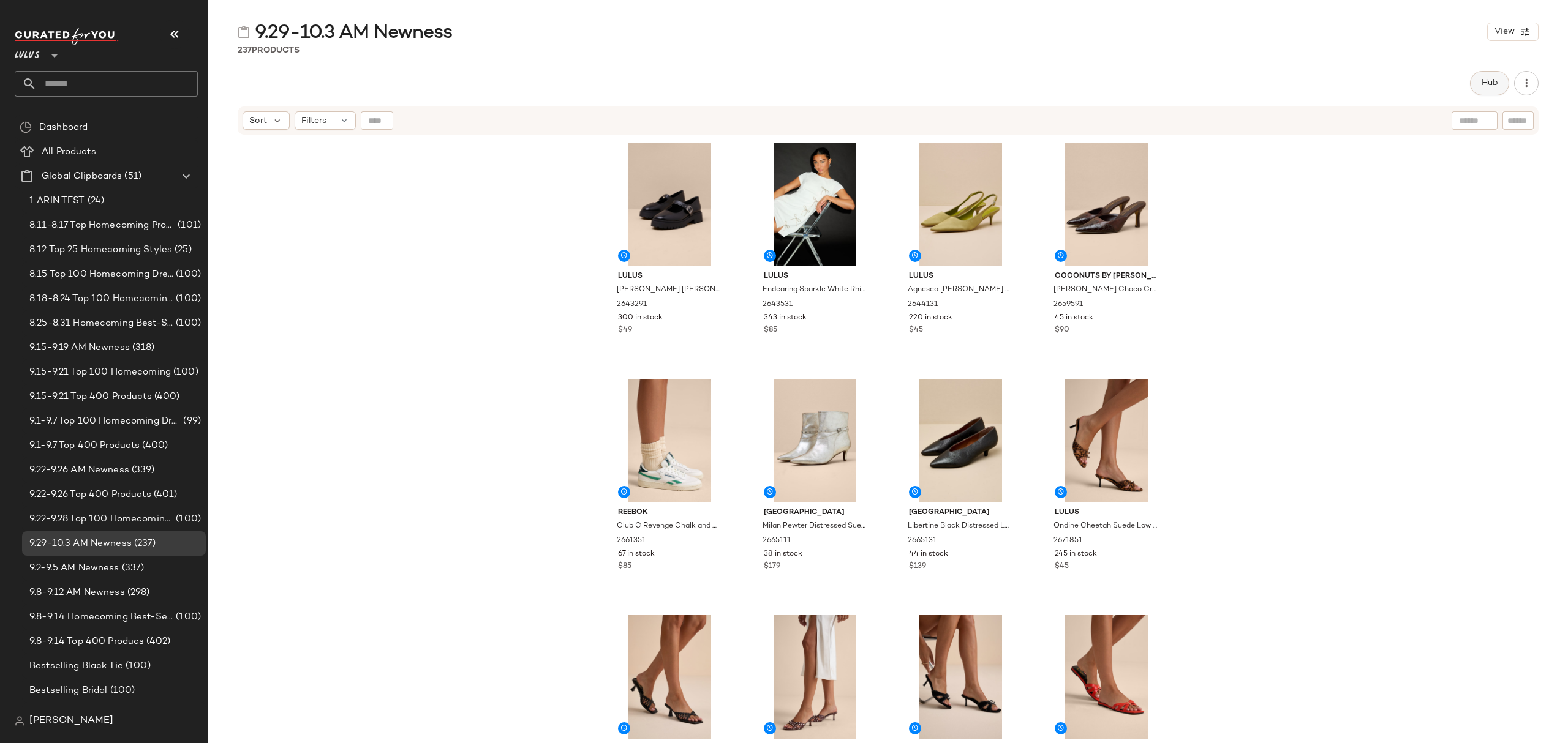
click at [1489, 82] on span "Hub" at bounding box center [1490, 83] width 17 height 10
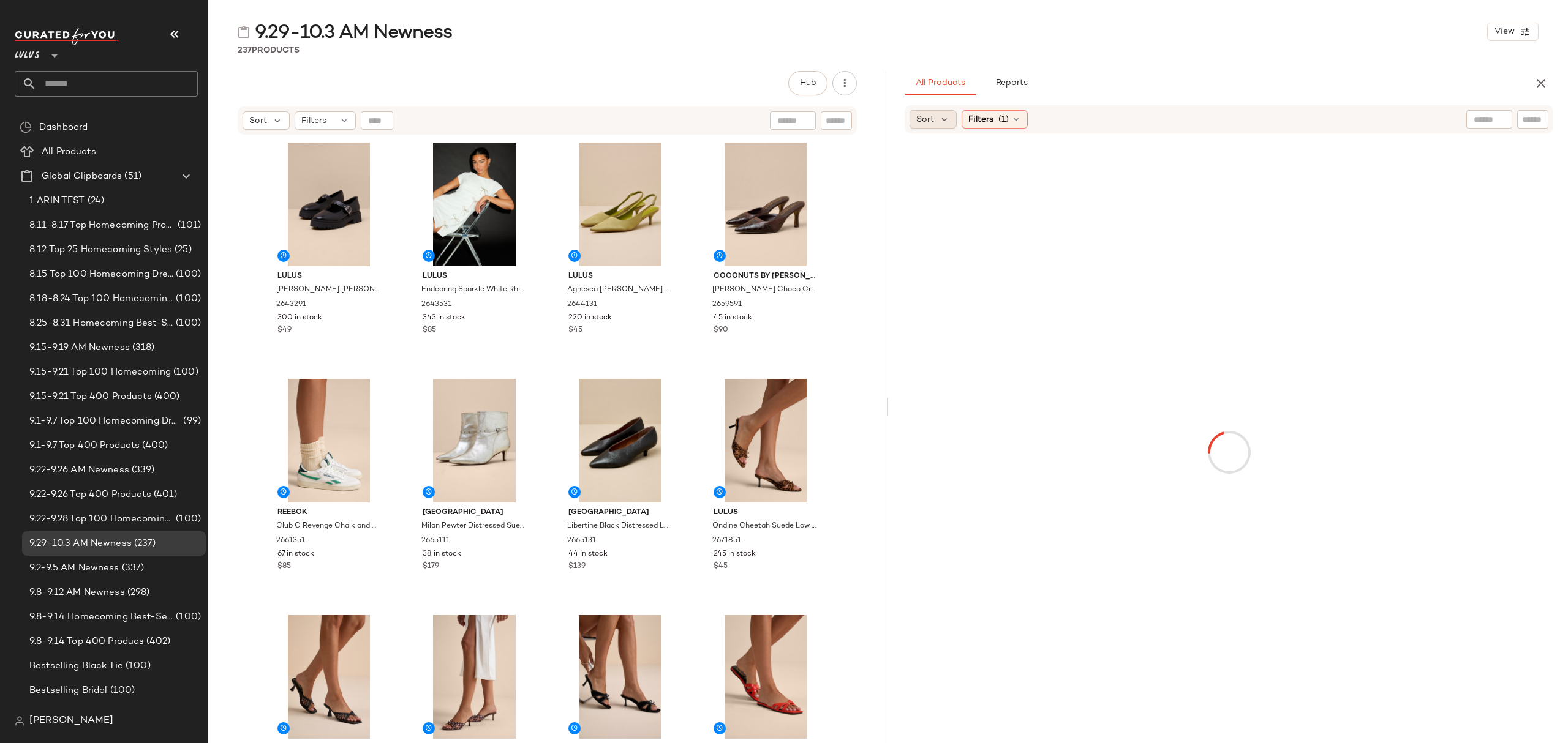
click at [931, 124] on span "Sort" at bounding box center [925, 119] width 18 height 13
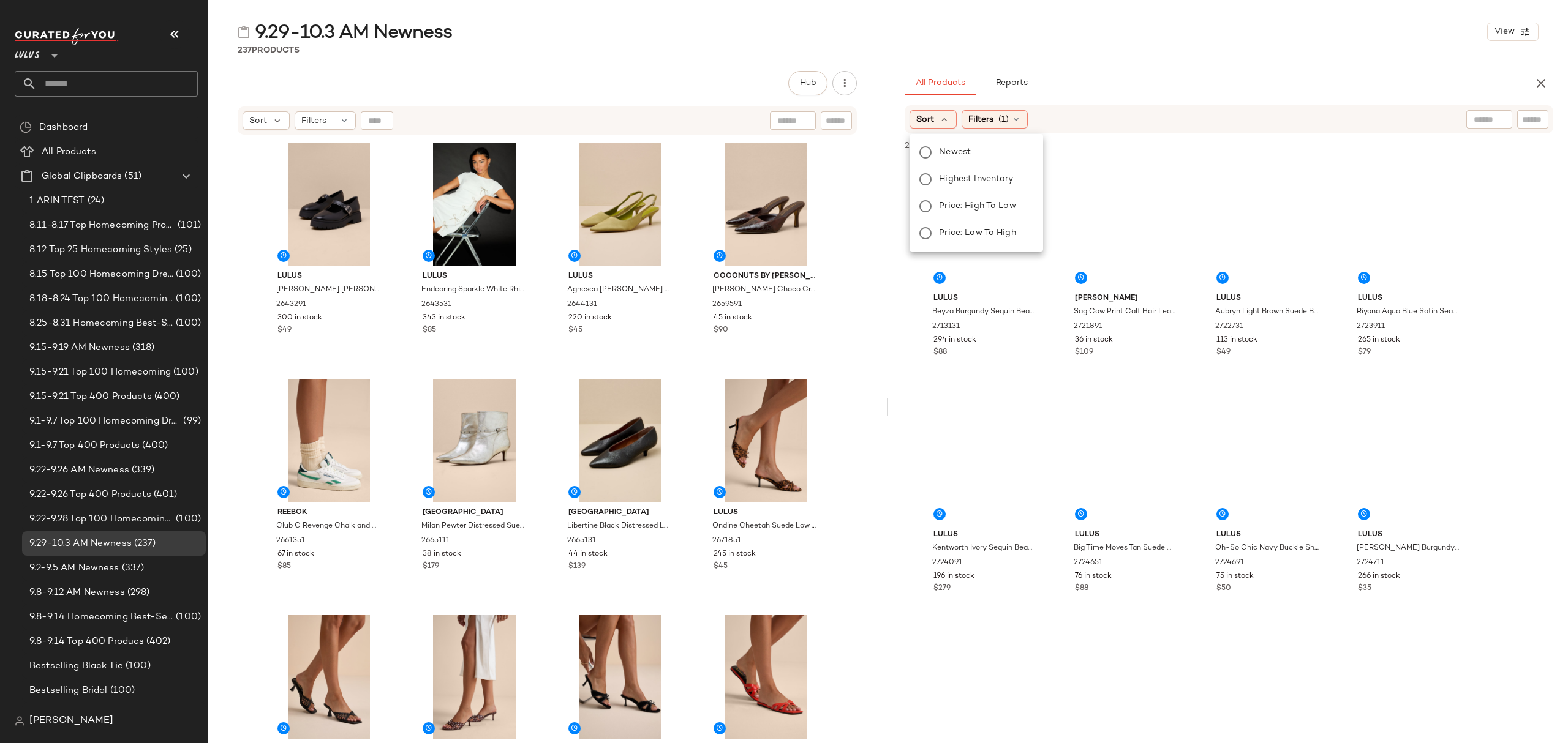
click at [937, 149] on label "Newest" at bounding box center [984, 152] width 99 height 17
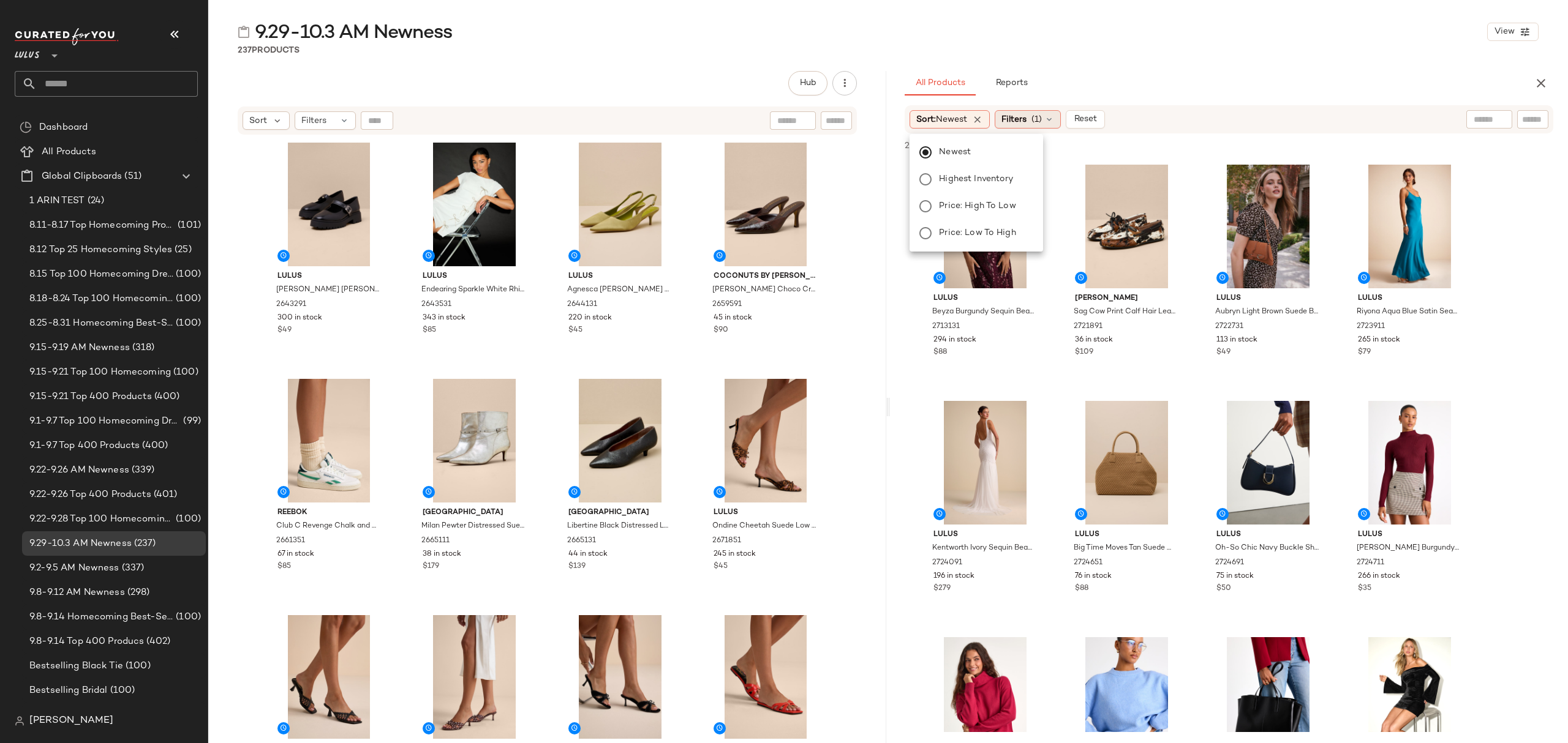
click at [1054, 115] on icon at bounding box center [1049, 119] width 10 height 10
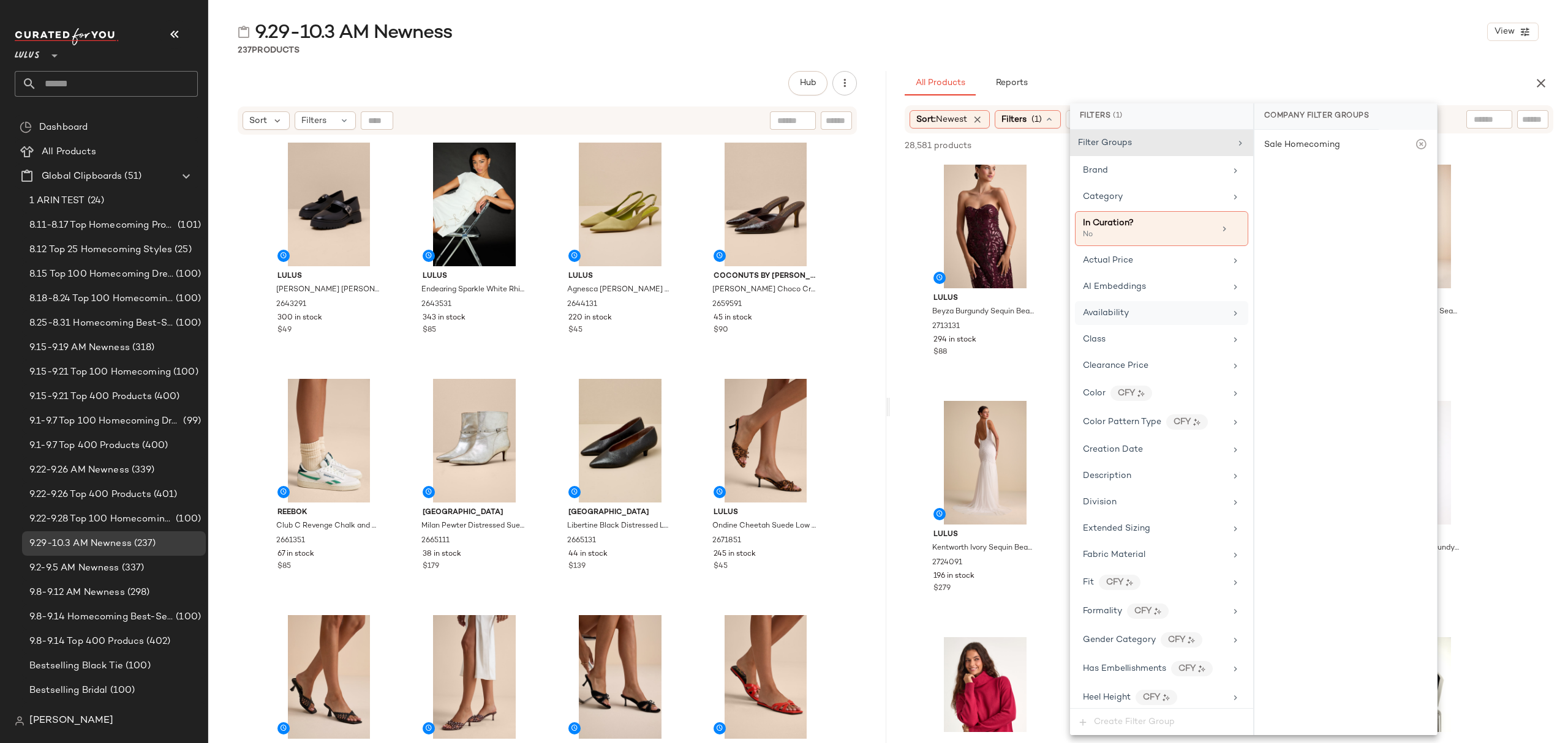
click at [1110, 317] on span "Availability" at bounding box center [1106, 313] width 46 height 9
click at [1333, 213] on div "in_stock" at bounding box center [1345, 206] width 183 height 30
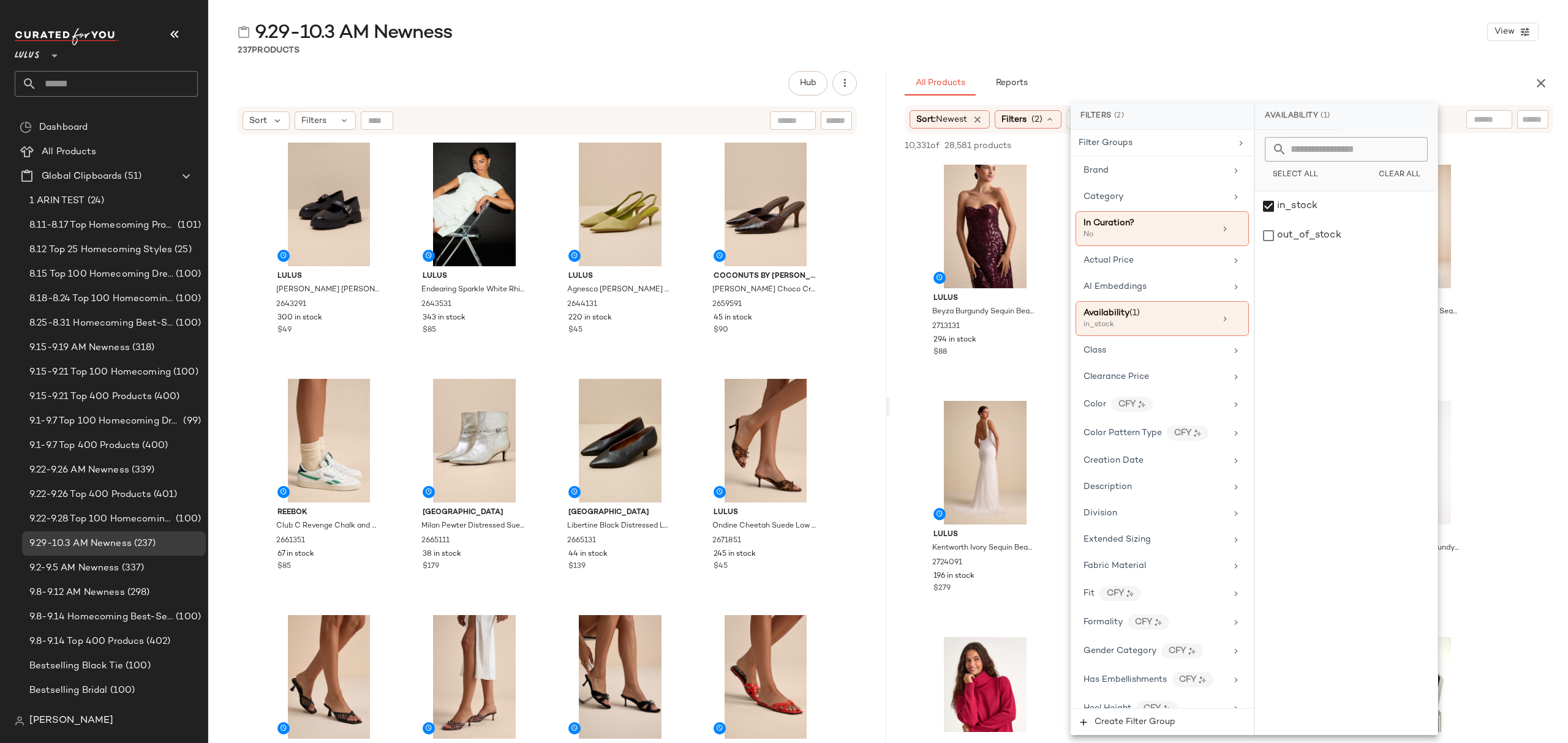
click at [1269, 62] on div "9.29-10.3 AM Newness View 237 Products Hub Send for Review External Review Inte…" at bounding box center [888, 381] width 1360 height 724
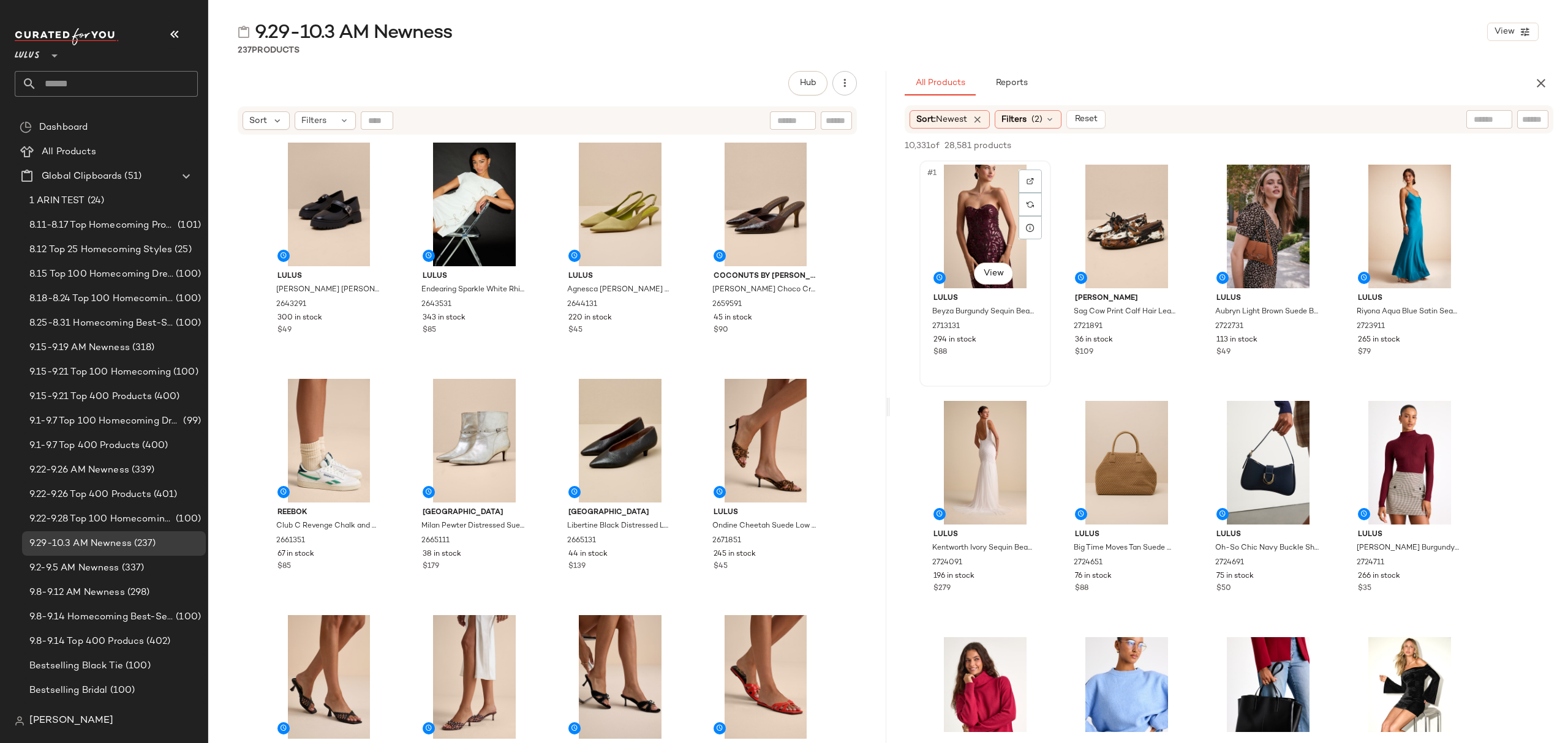
click at [991, 204] on div "#1 View" at bounding box center [985, 226] width 123 height 124
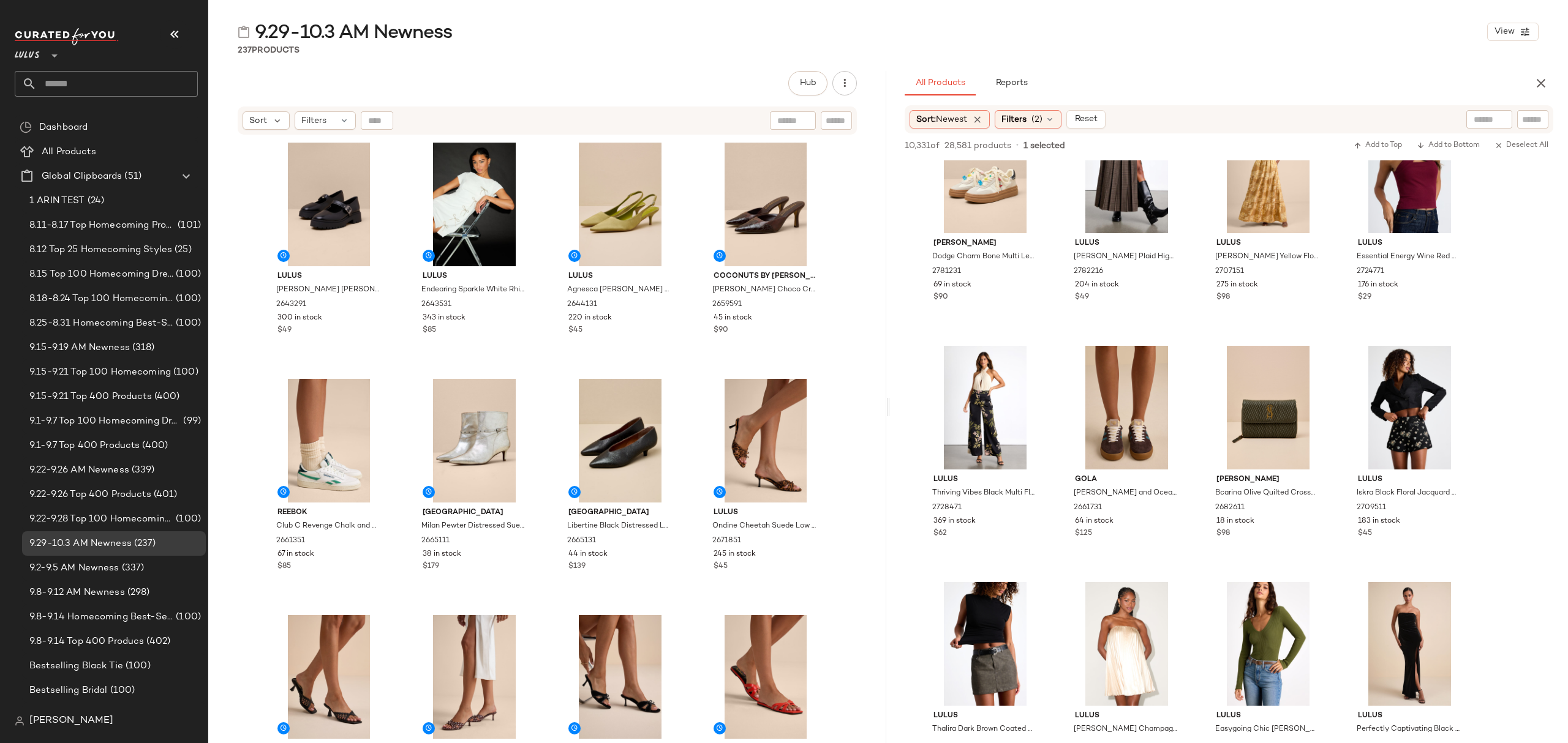
scroll to position [3429, 0]
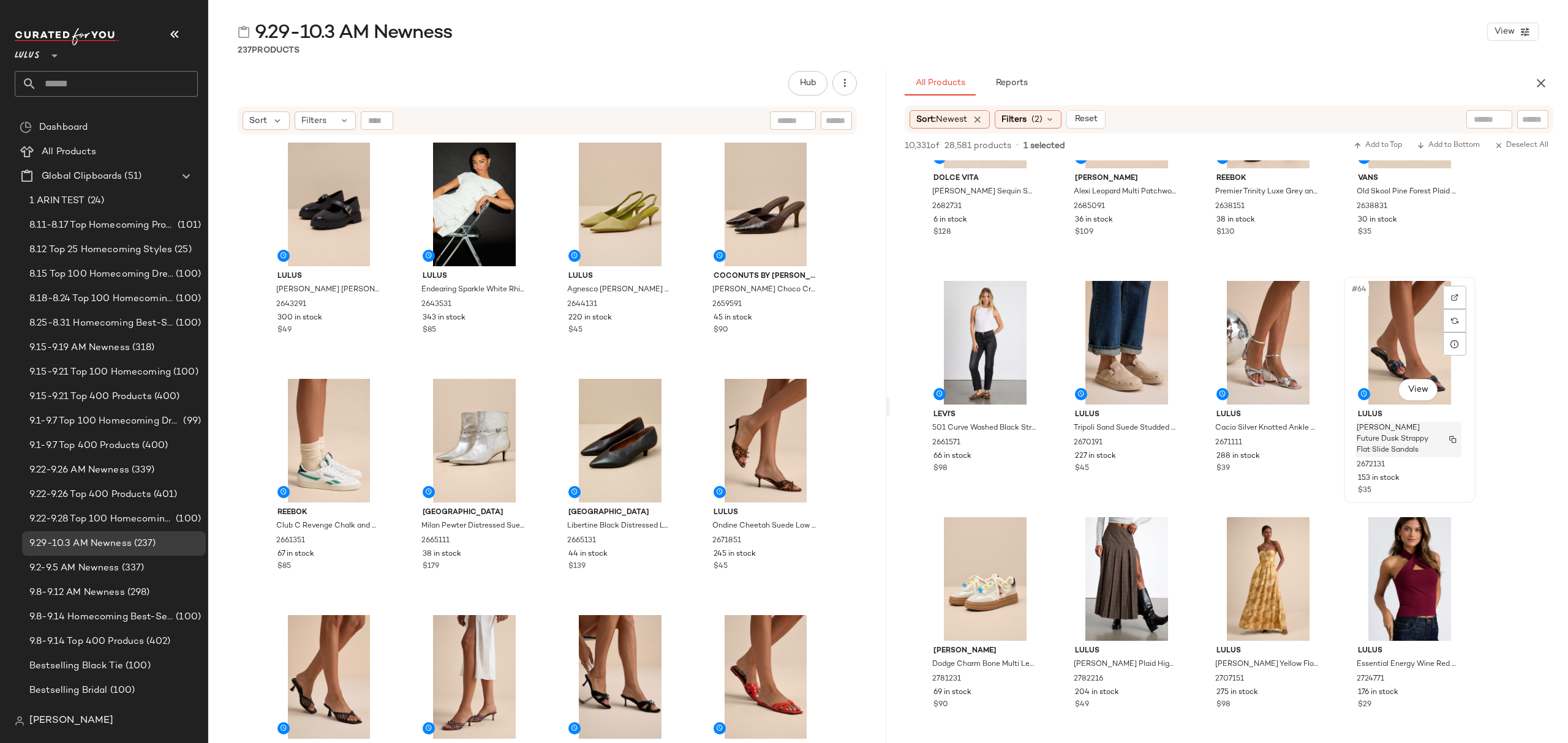
click at [1403, 448] on span "Saylor Future Dusk Strappy Flat Slide Sandals" at bounding box center [1397, 440] width 80 height 33
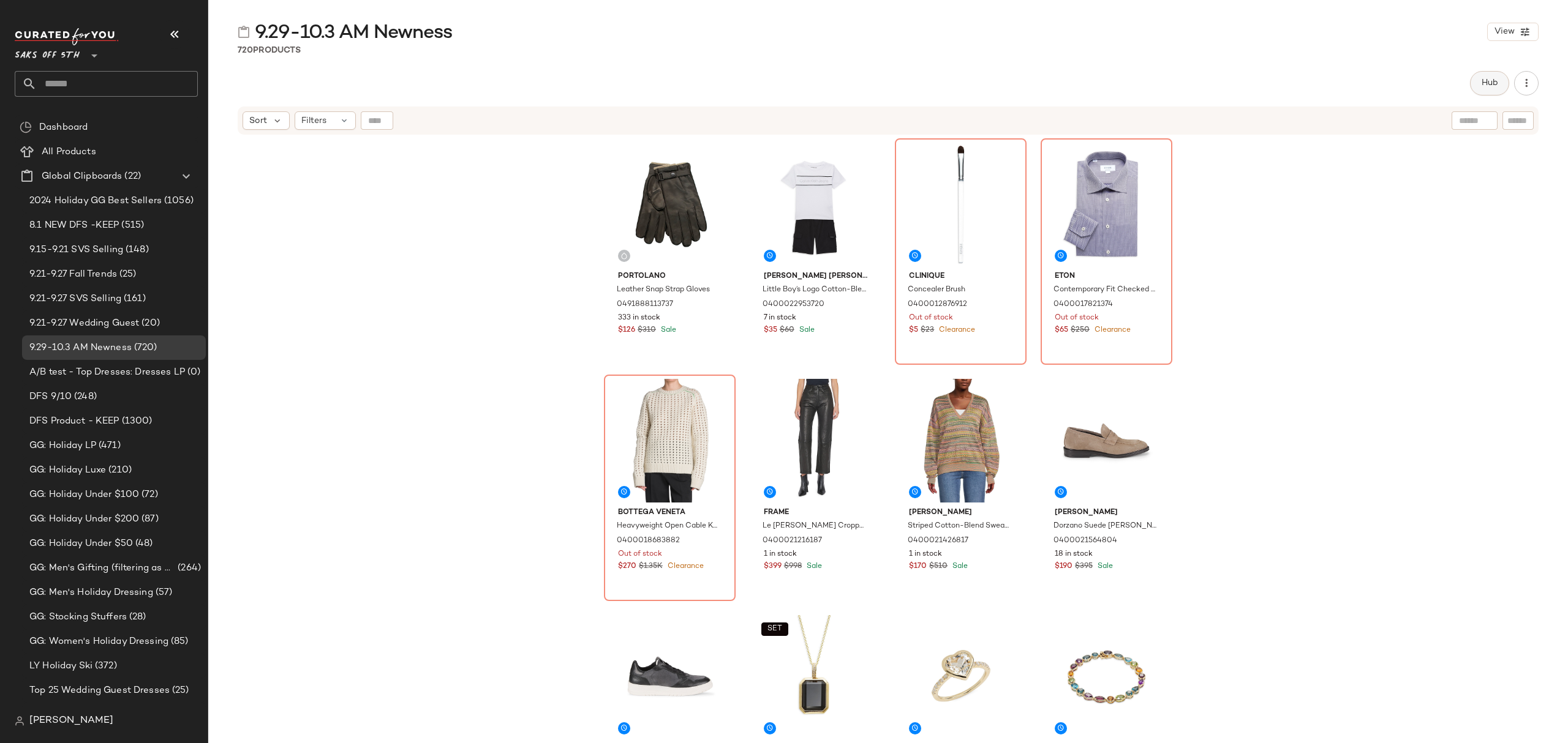
click at [1471, 81] on button "Hub" at bounding box center [1490, 83] width 39 height 24
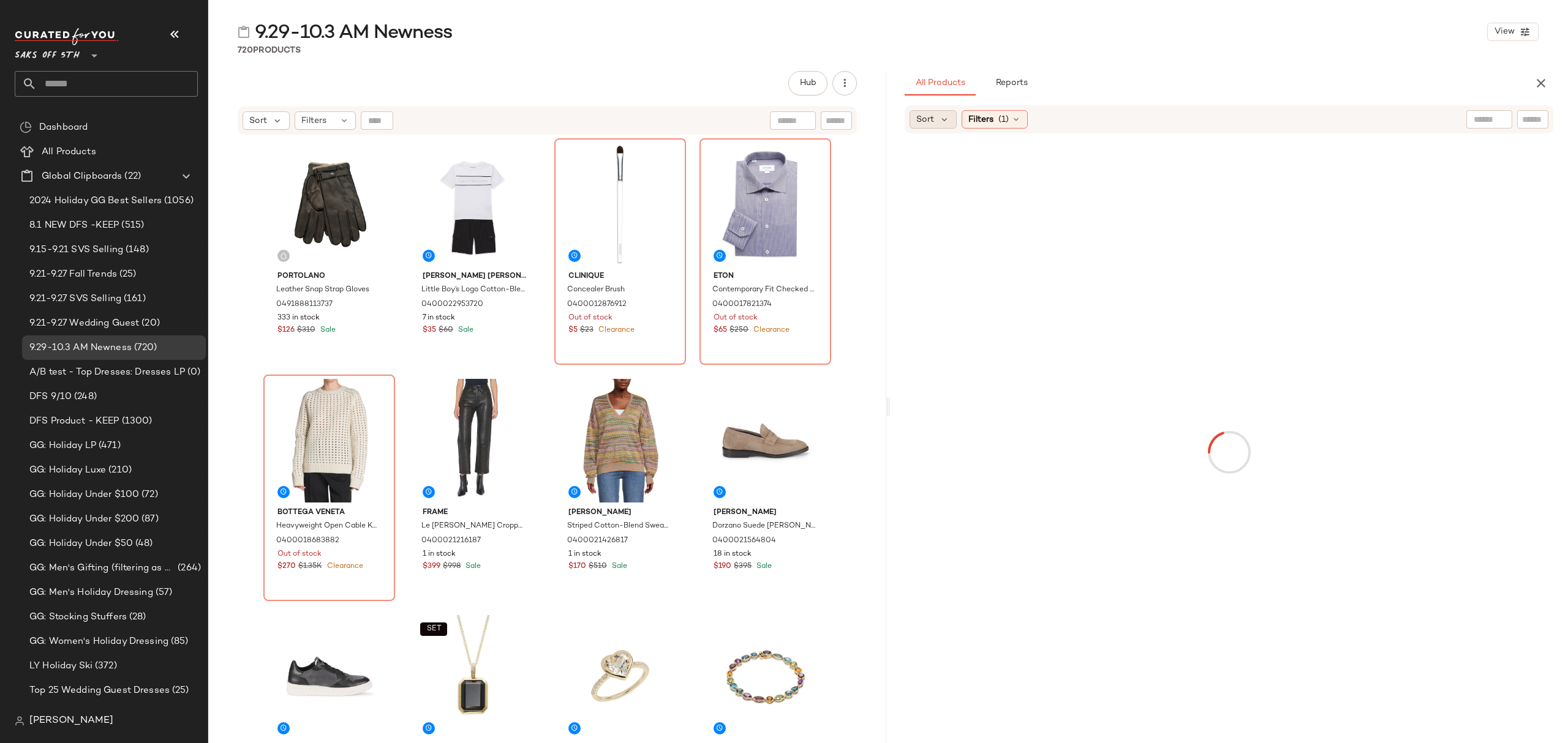
click at [919, 121] on span "Sort" at bounding box center [925, 119] width 18 height 13
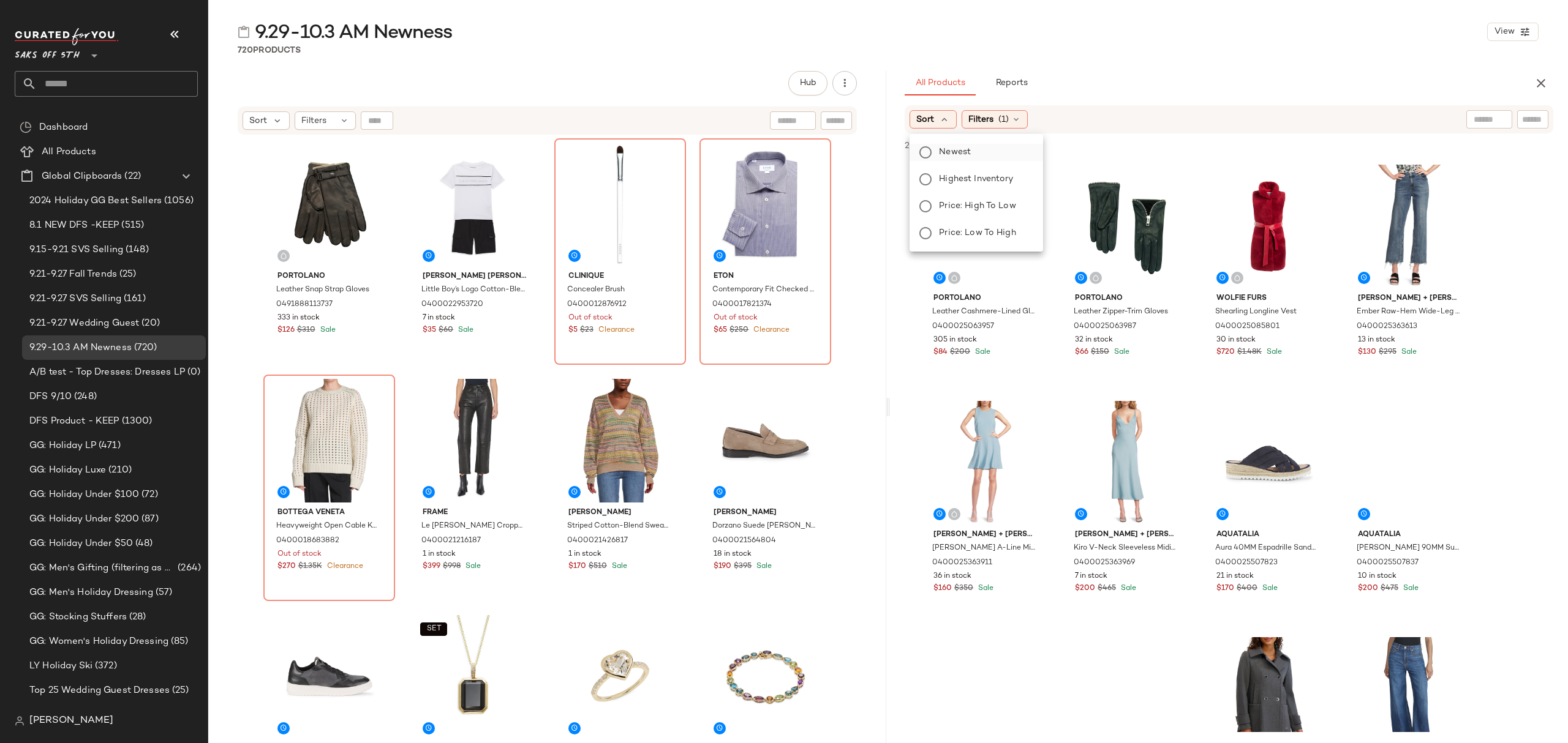
click at [945, 149] on span "Newest" at bounding box center [954, 152] width 32 height 13
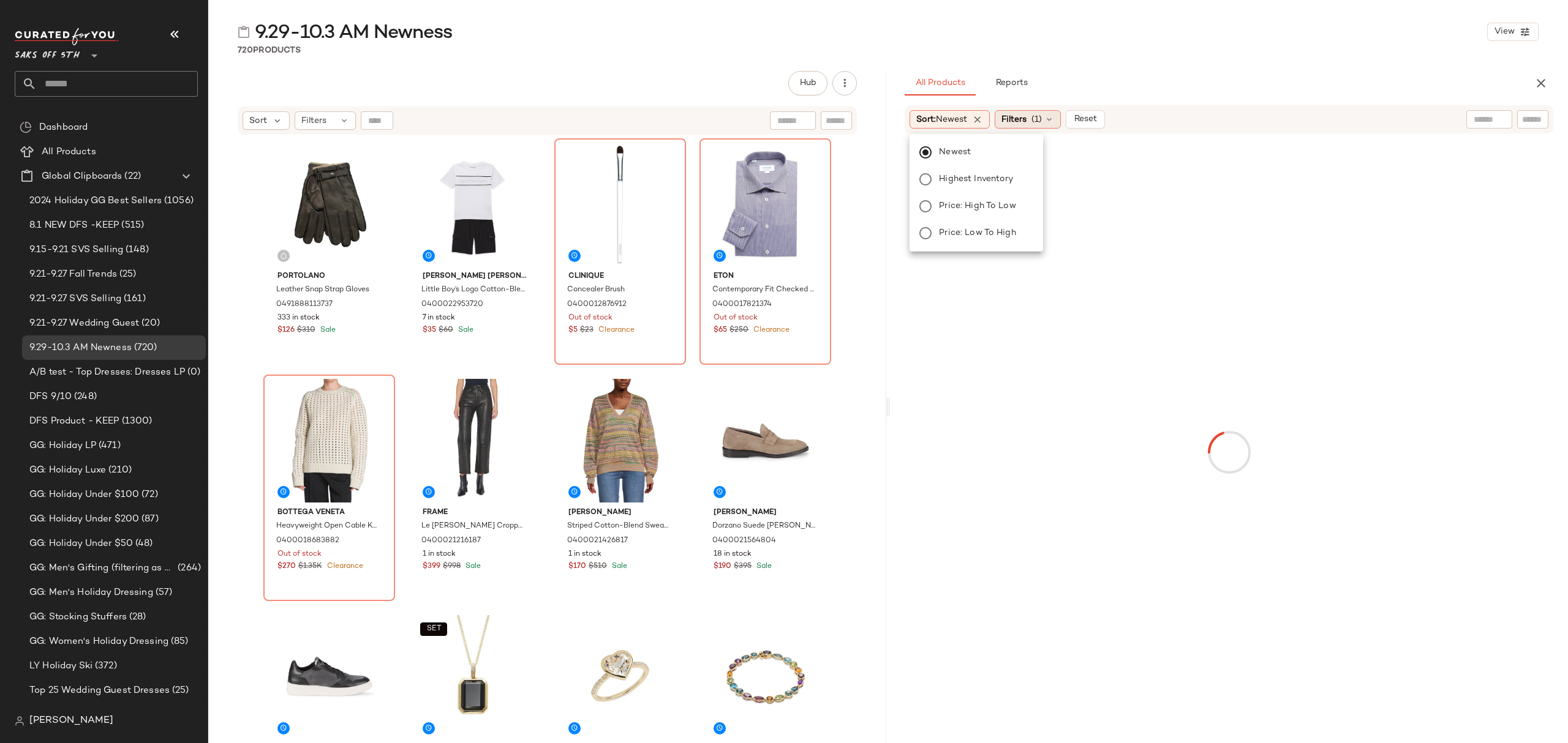
click at [1039, 119] on span "(1)" at bounding box center [1036, 119] width 10 height 13
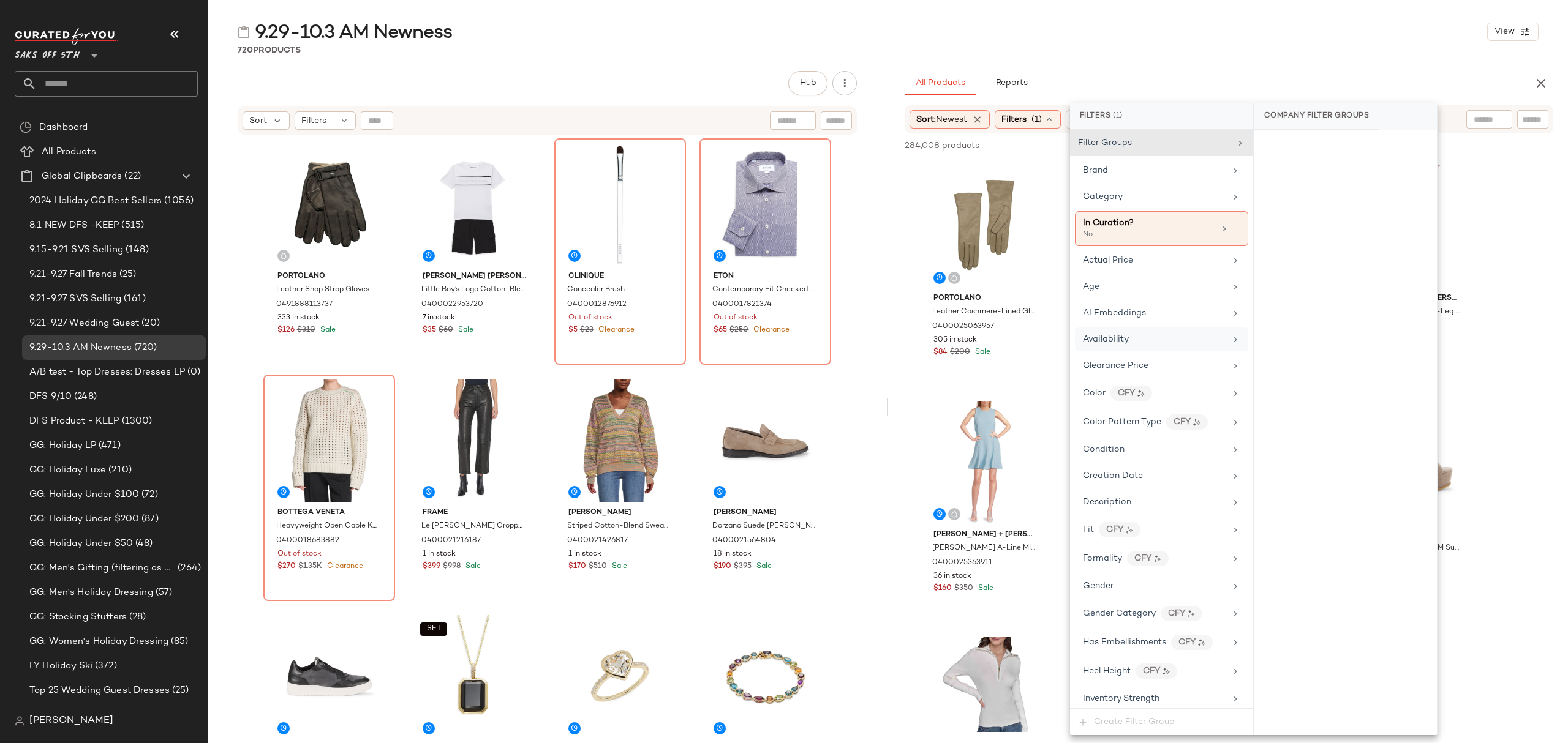
click at [1147, 339] on div "Availability" at bounding box center [1154, 339] width 143 height 13
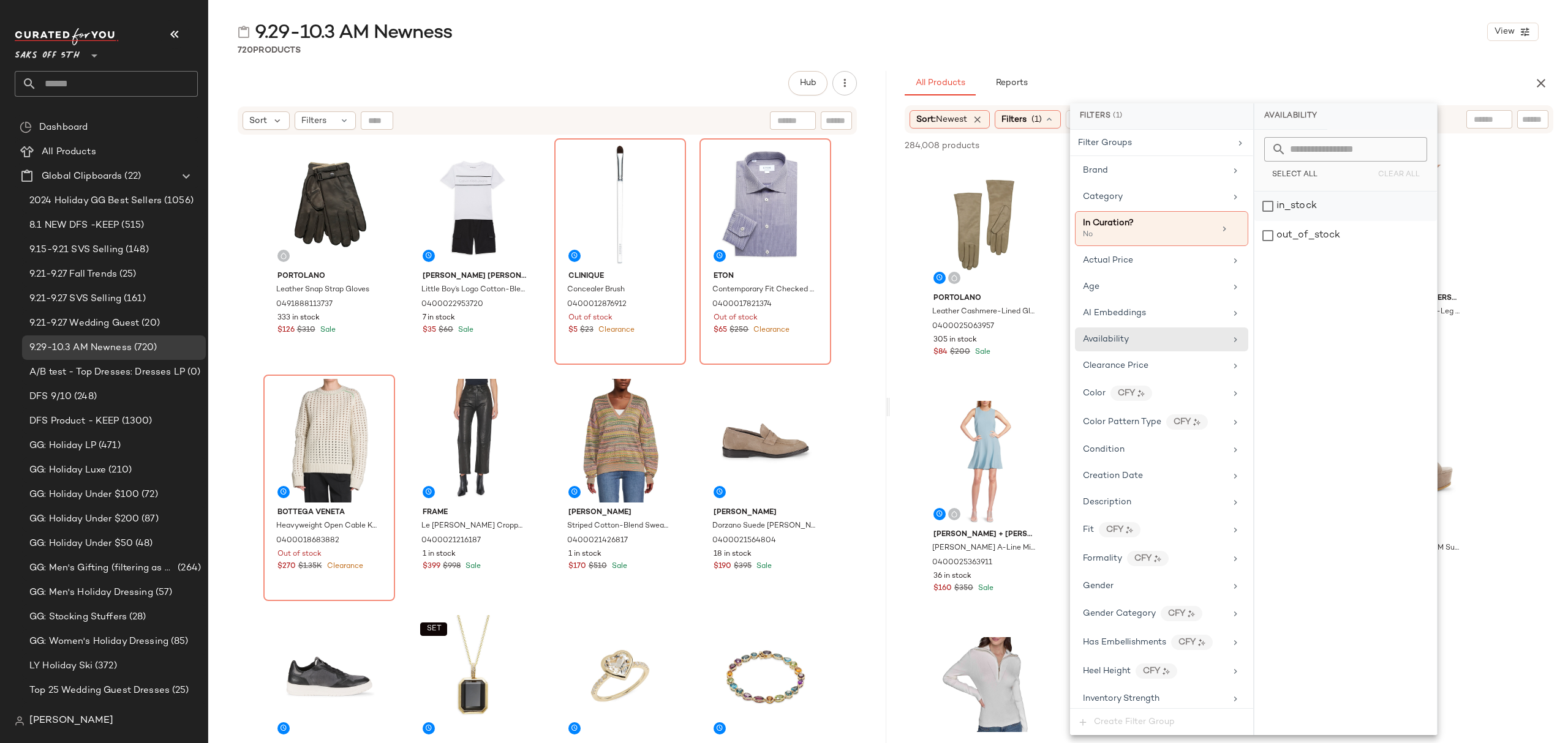
click at [1340, 204] on div "in_stock" at bounding box center [1345, 206] width 183 height 30
click at [1077, 64] on div "9.29-10.3 AM Newness View 720 Products Hub Send for Review External Review Inte…" at bounding box center [888, 381] width 1360 height 724
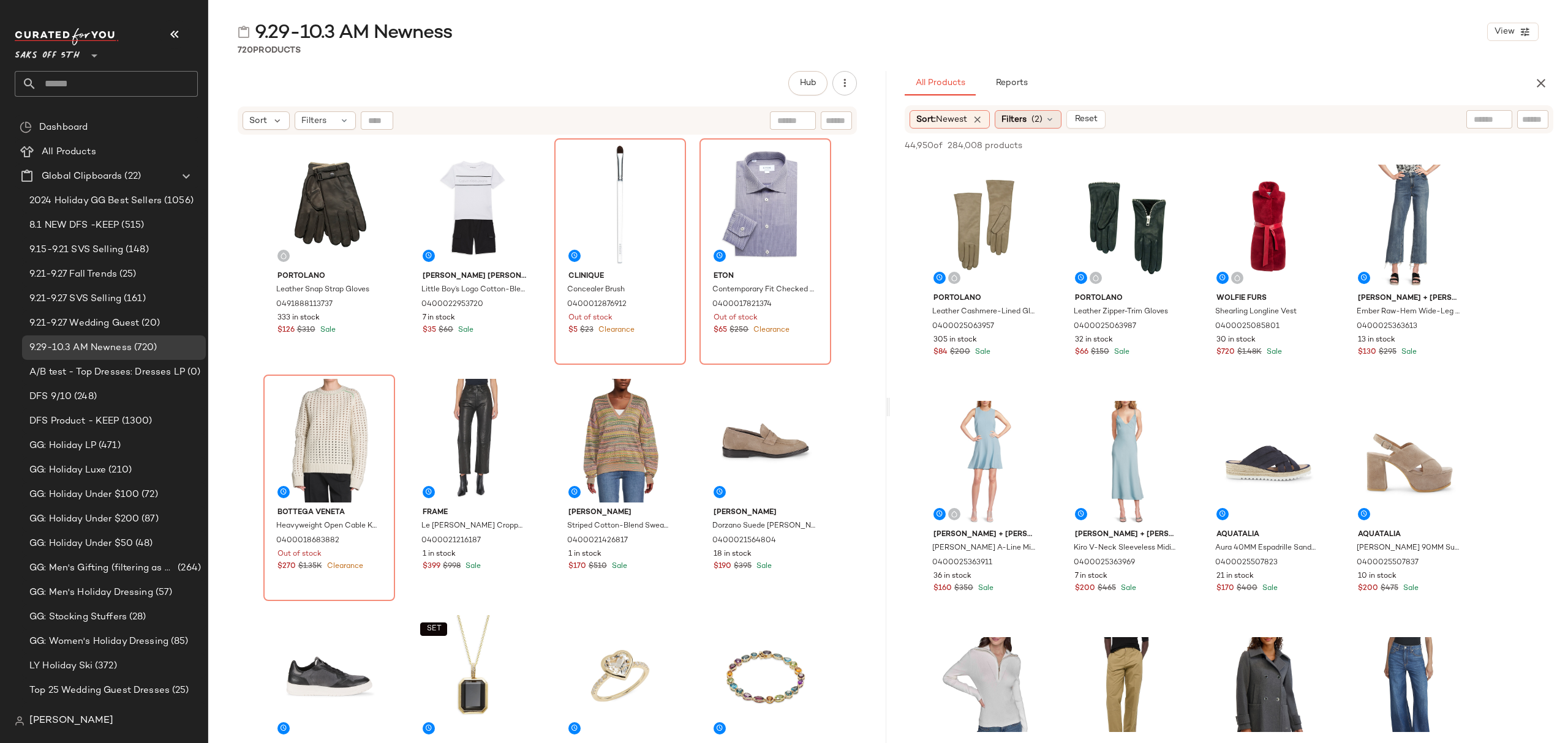
click at [1027, 123] on span "Filters" at bounding box center [1014, 119] width 25 height 13
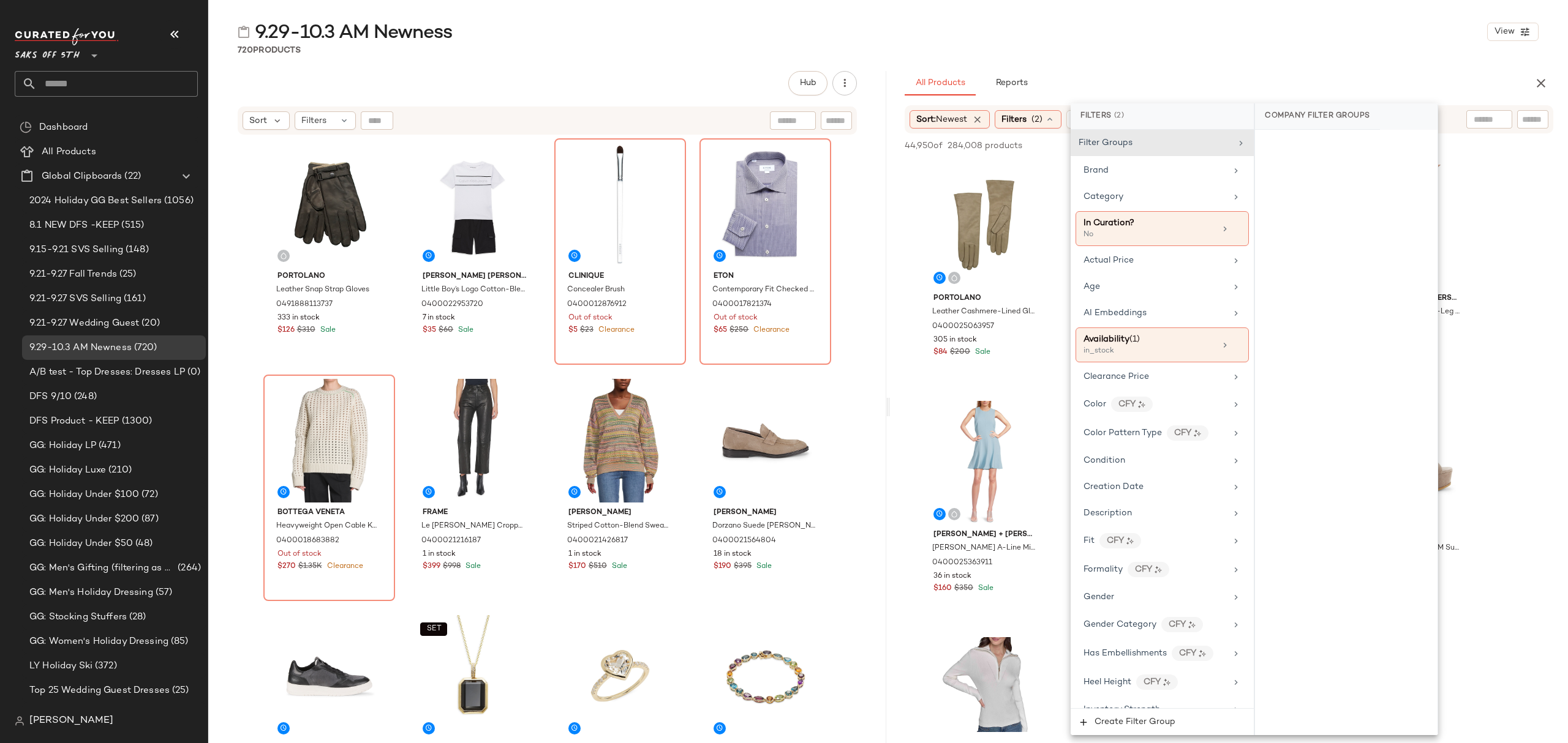
click at [1223, 55] on div "720 Products" at bounding box center [888, 50] width 1360 height 13
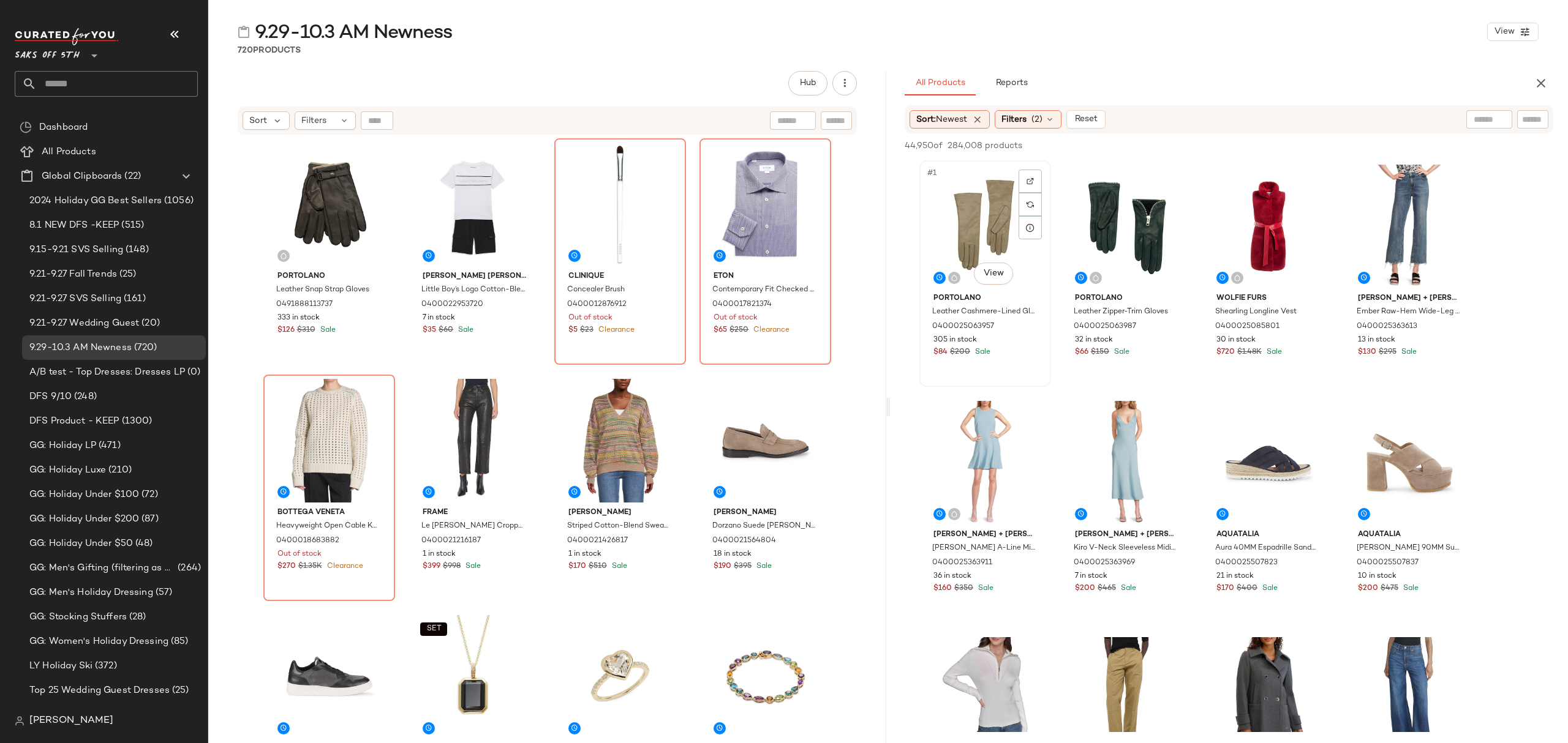
click at [971, 223] on div "#1 View" at bounding box center [985, 226] width 123 height 124
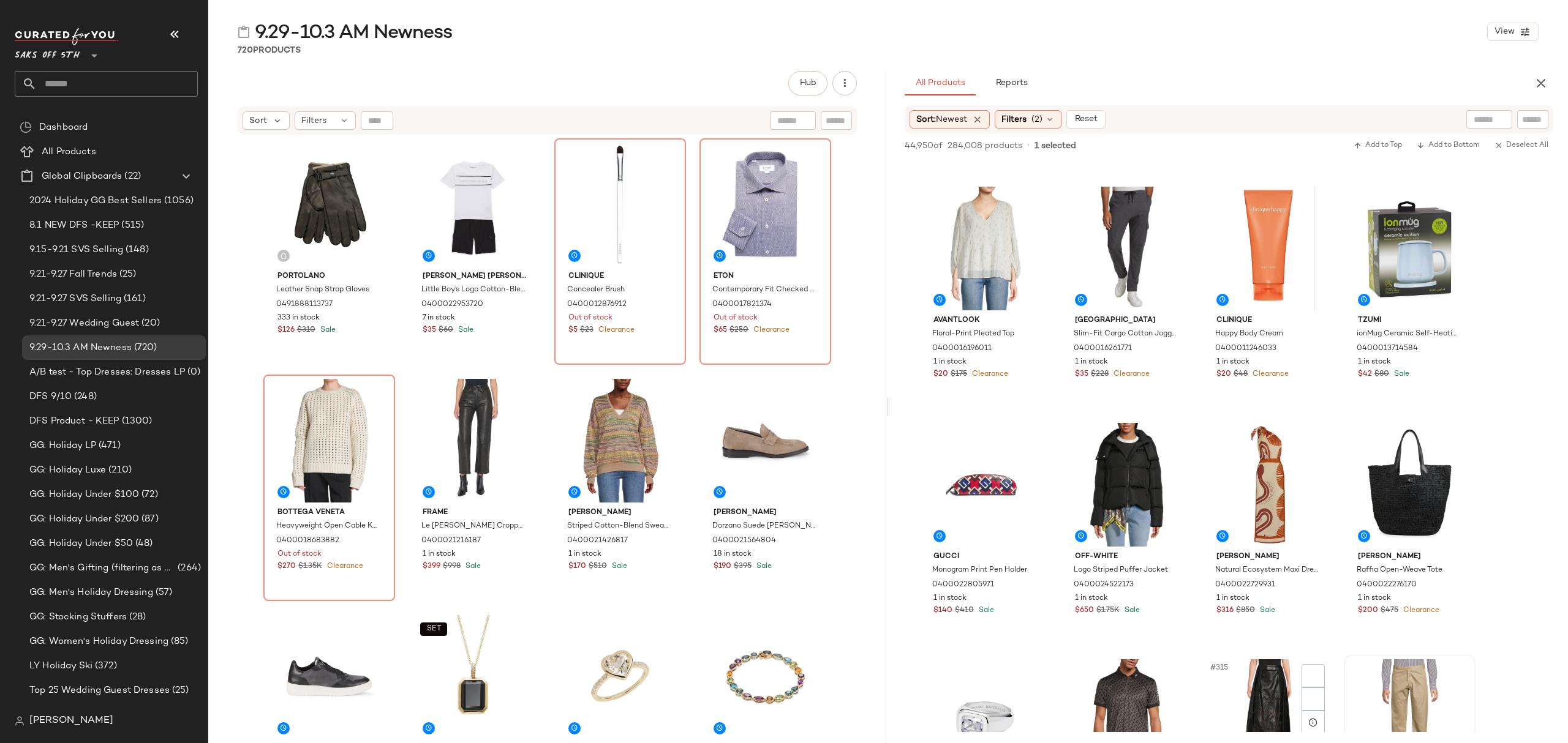
scroll to position [4980, 0]
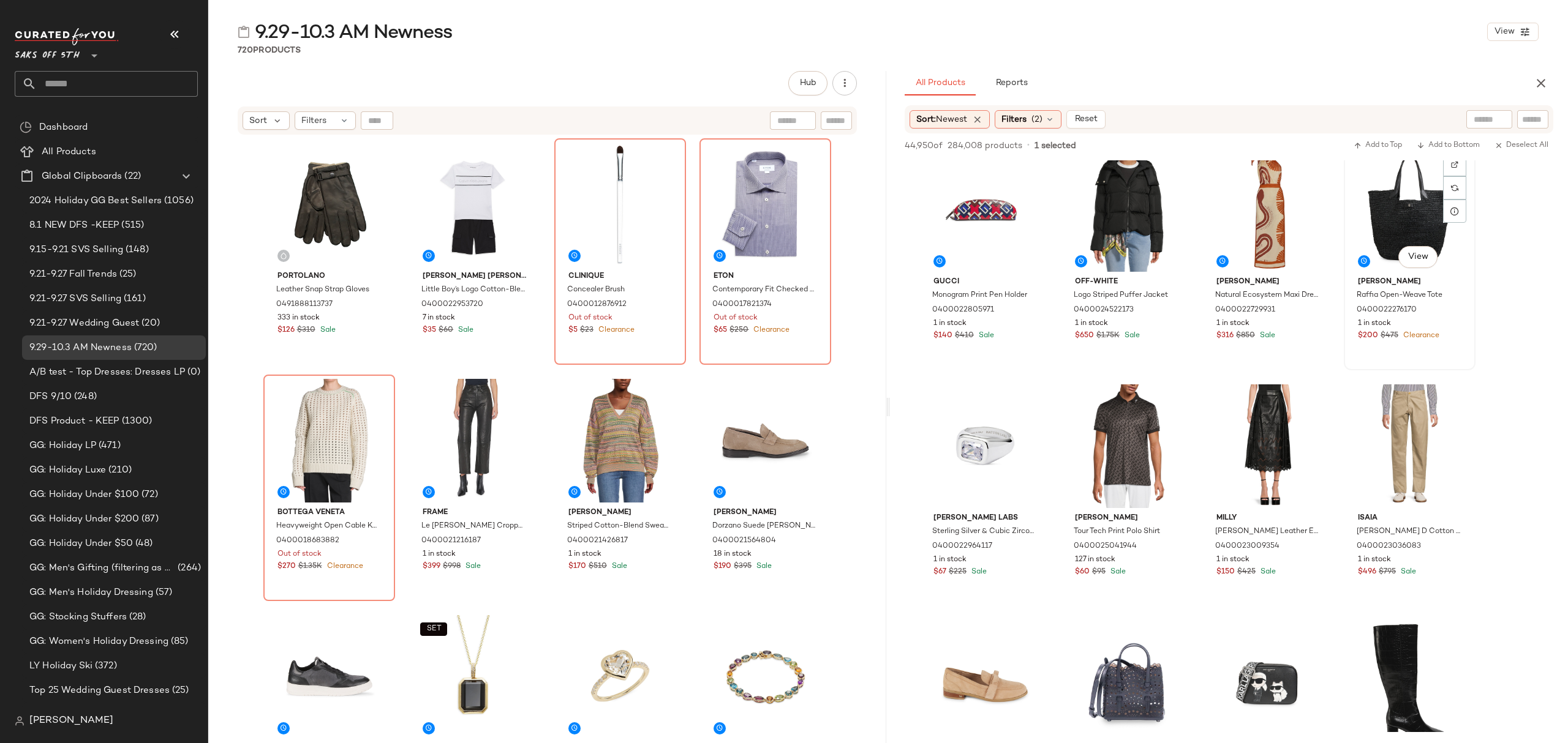
click at [1444, 327] on div "1 in stock" at bounding box center [1410, 323] width 104 height 11
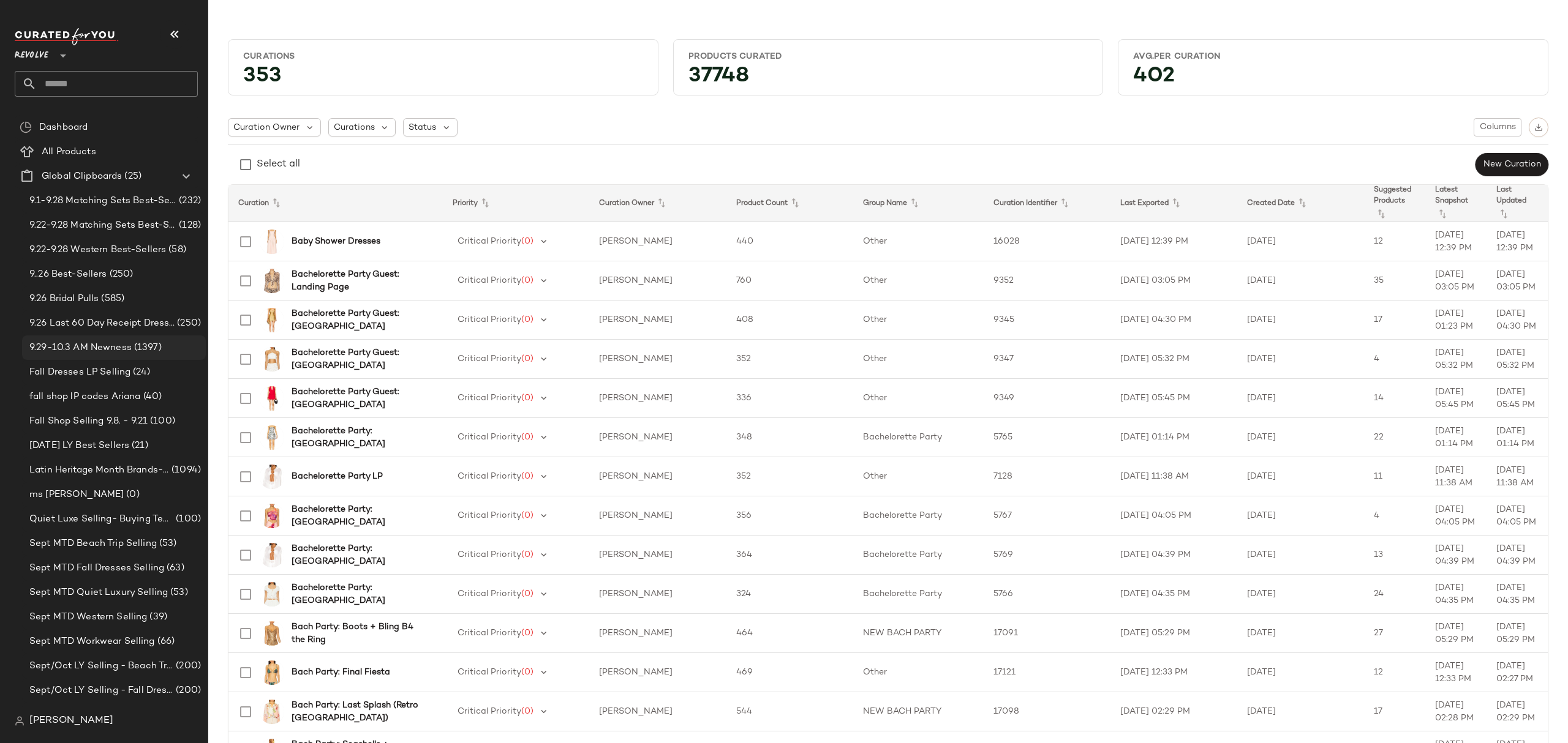
click at [99, 344] on span "9.29-10.3 AM Newness" at bounding box center [81, 348] width 102 height 14
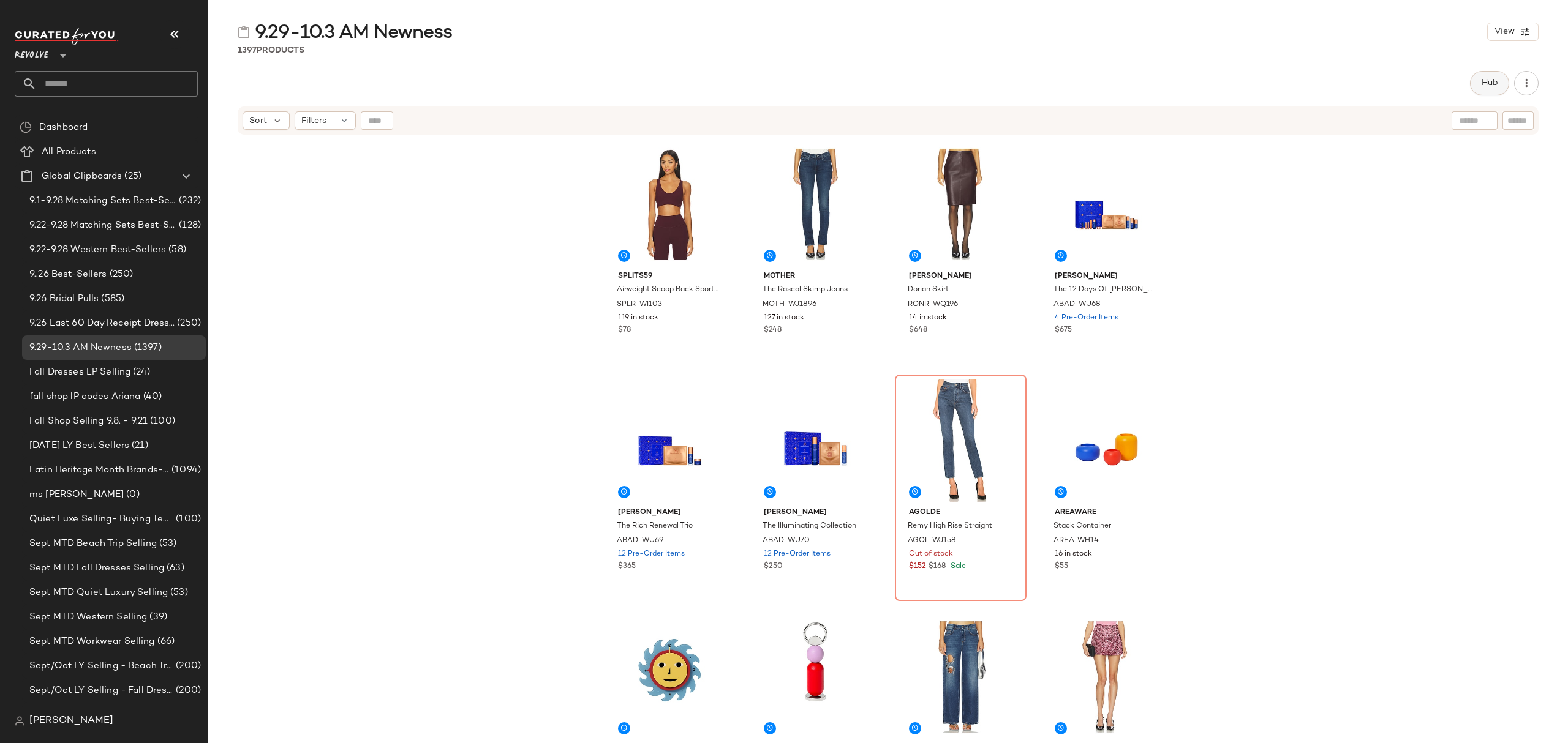
click at [1498, 72] on button "Hub" at bounding box center [1490, 83] width 39 height 24
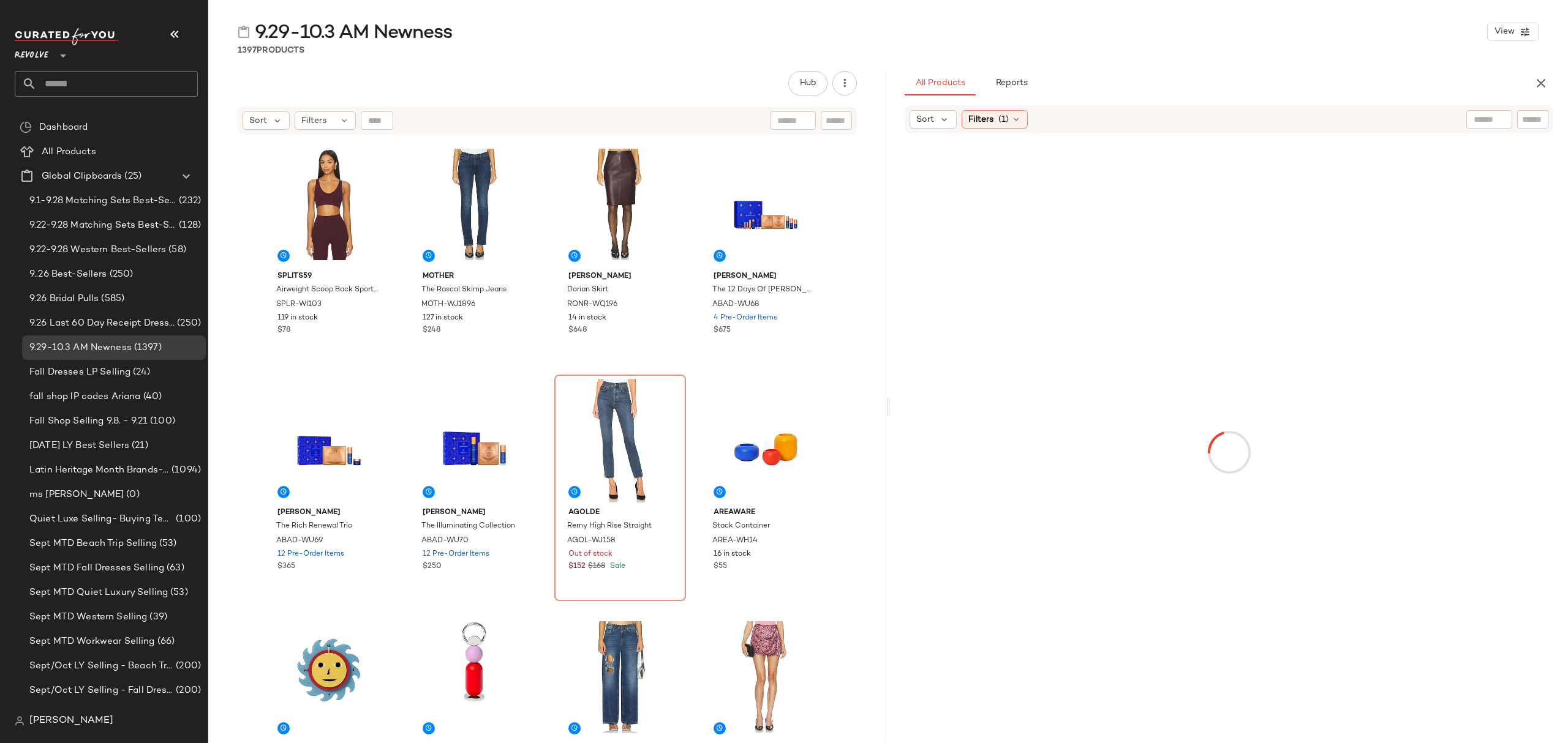
click at [928, 129] on div "Sort Filters (1)" at bounding box center [1229, 119] width 649 height 28
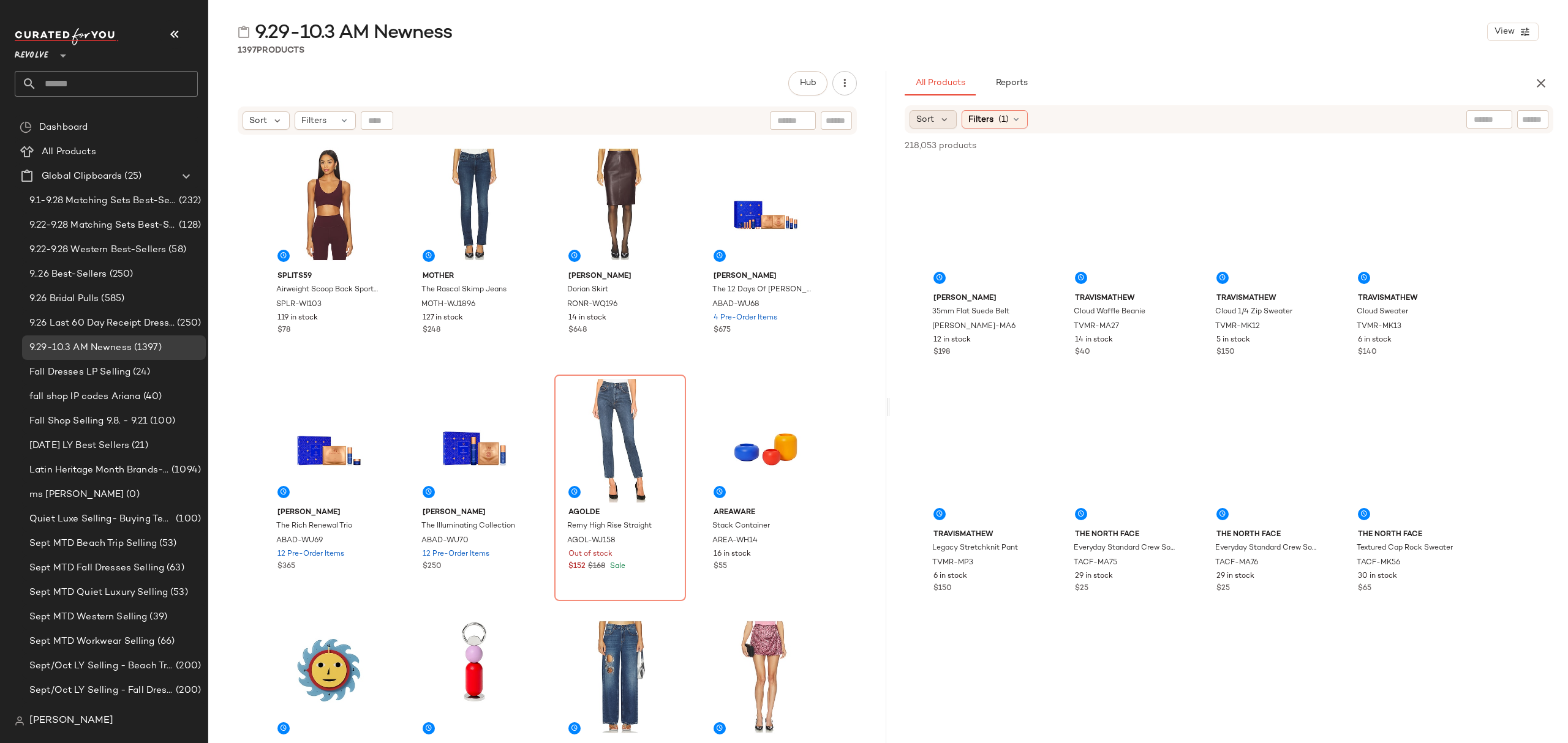
click at [934, 122] on div "Sort" at bounding box center [934, 119] width 47 height 19
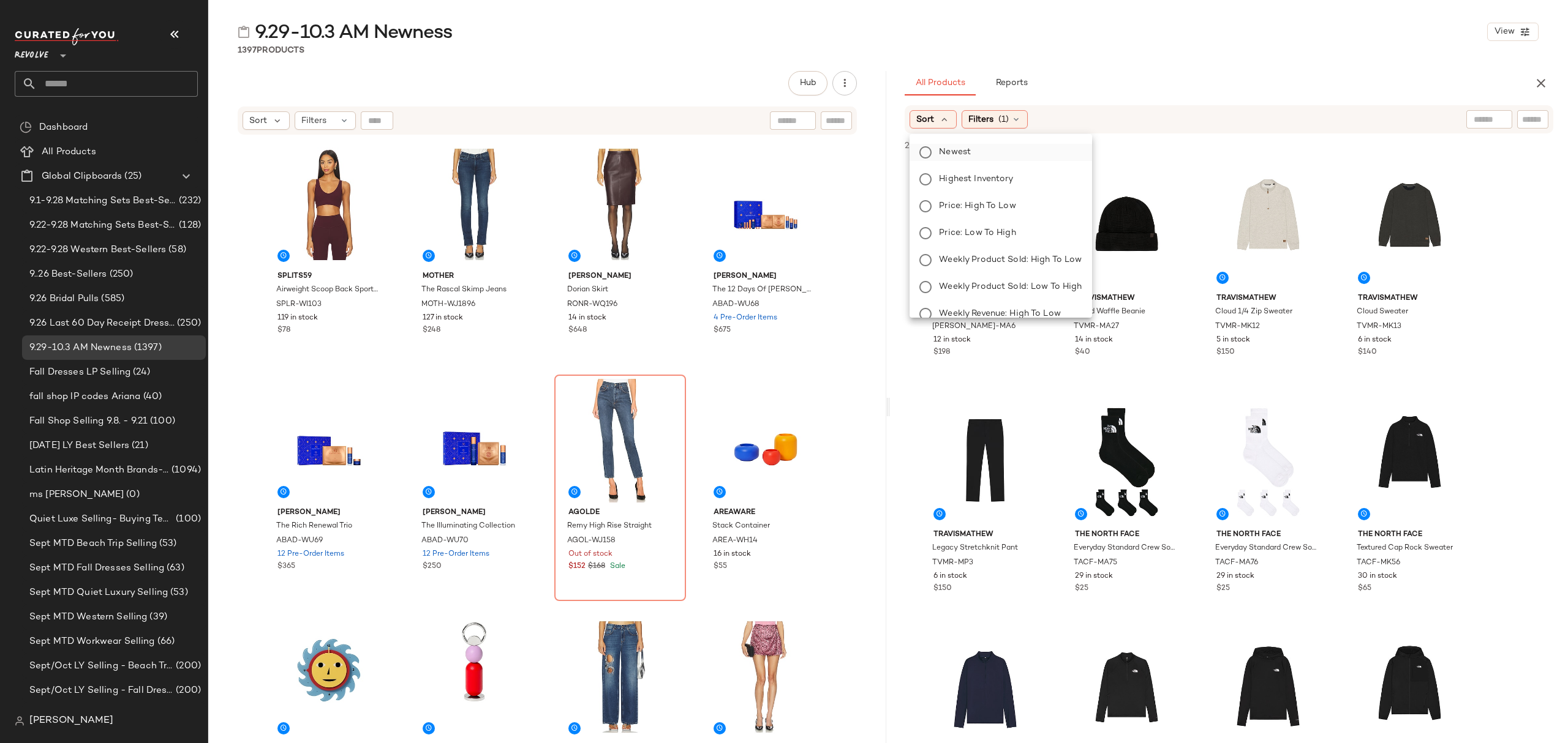
click at [963, 149] on span "Newest" at bounding box center [954, 152] width 32 height 13
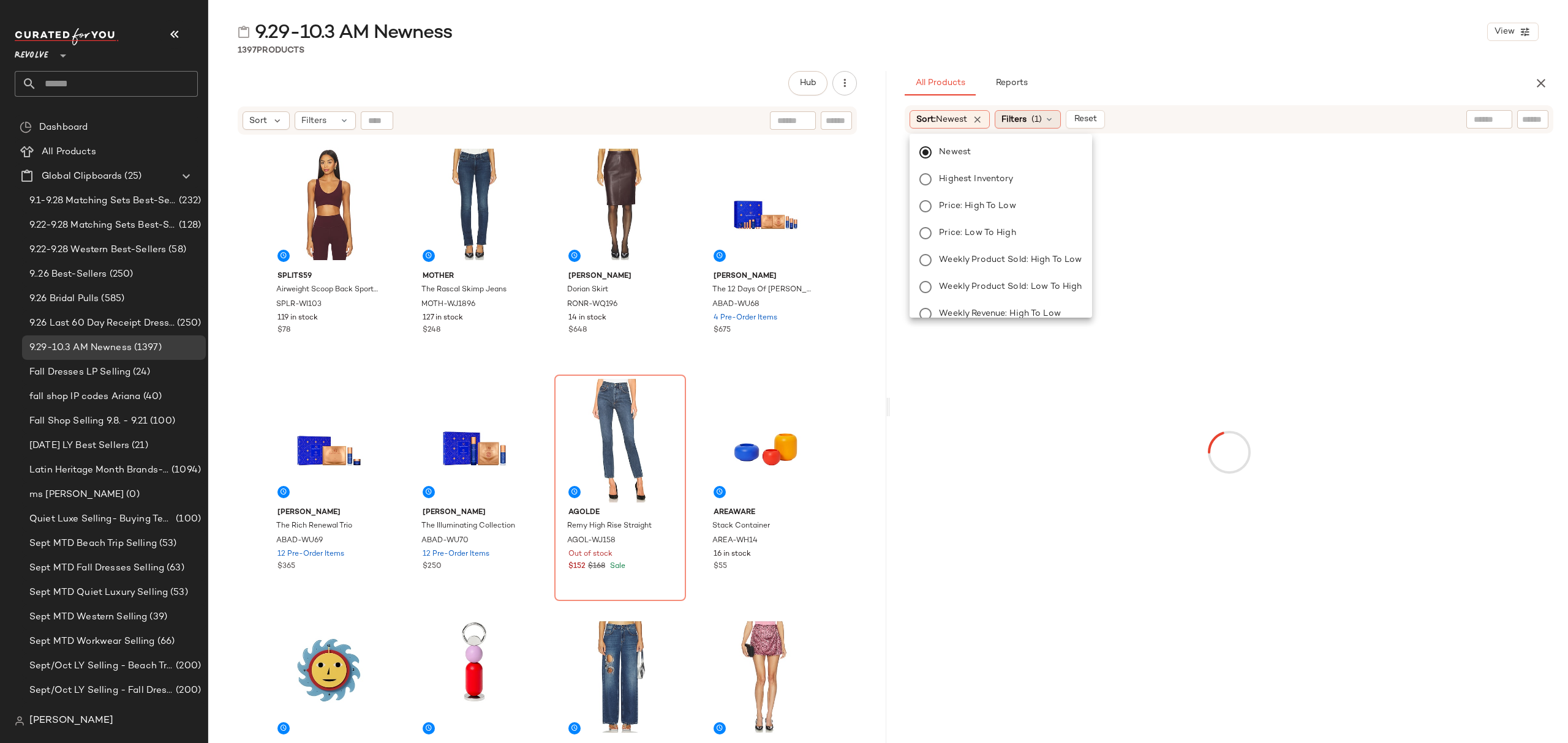
click at [1036, 124] on span "(1)" at bounding box center [1036, 119] width 10 height 13
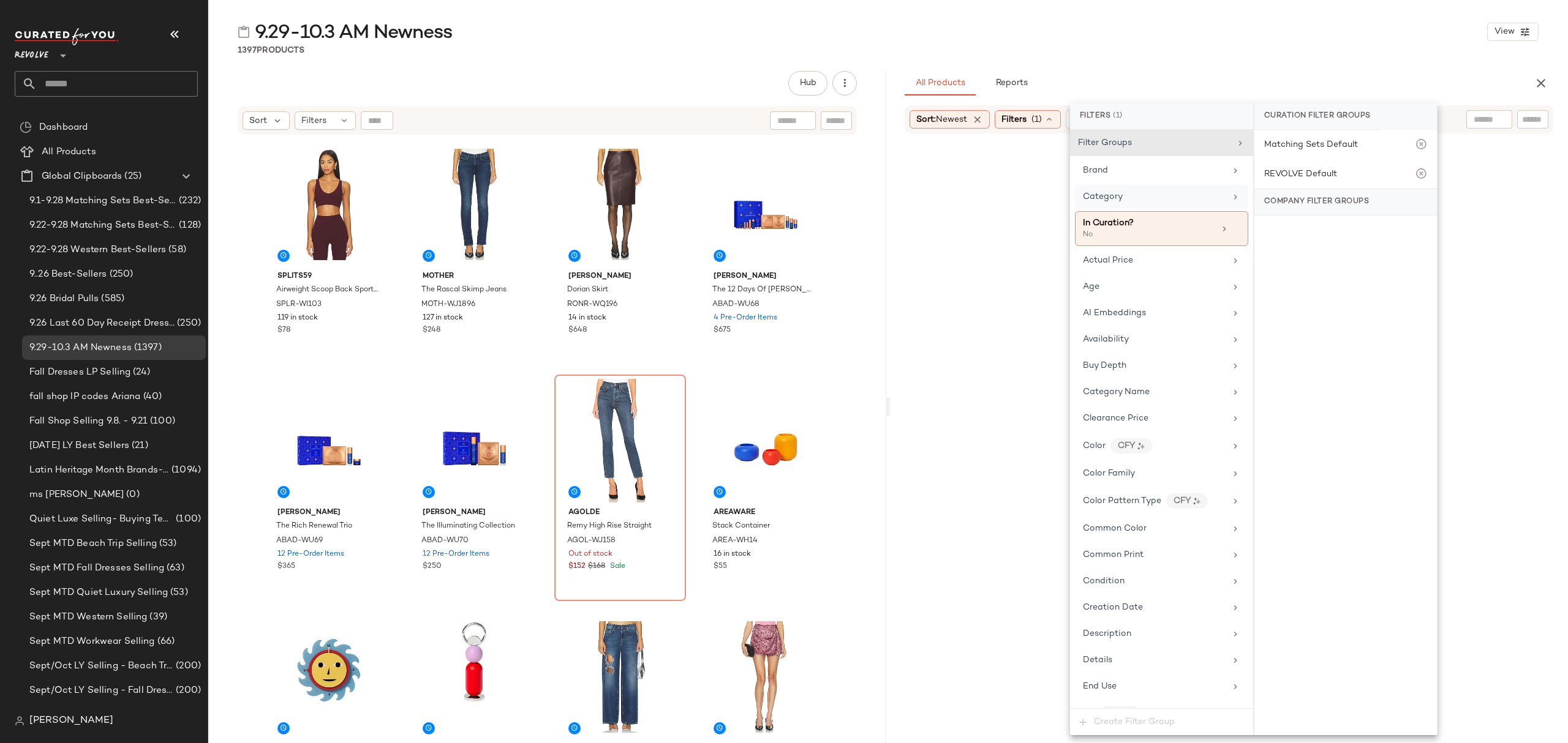
drag, startPoint x: 1117, startPoint y: 198, endPoint x: 1223, endPoint y: 209, distance: 106.6
click at [1117, 199] on span "Category" at bounding box center [1103, 197] width 40 height 9
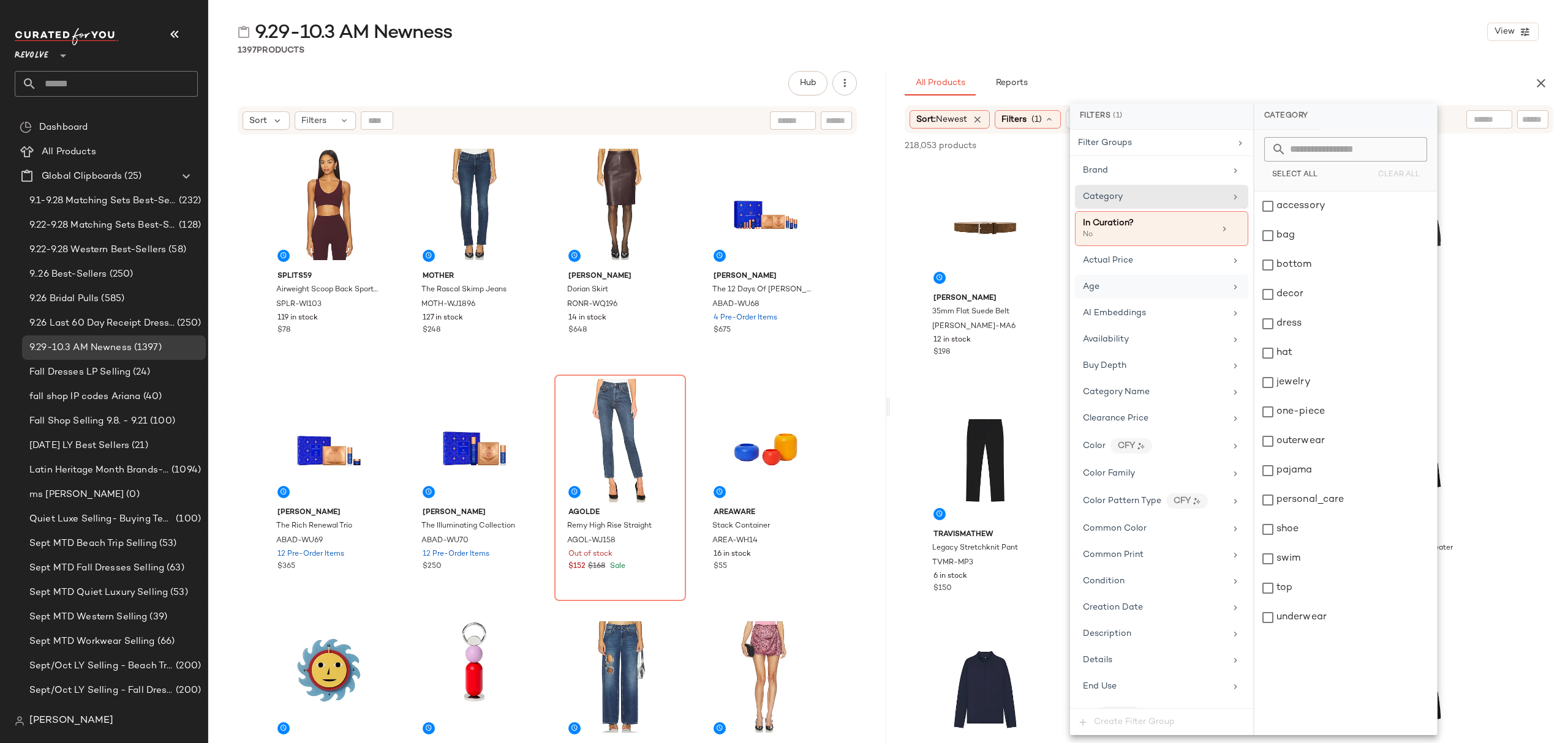
click at [1128, 289] on div "Age" at bounding box center [1154, 286] width 143 height 13
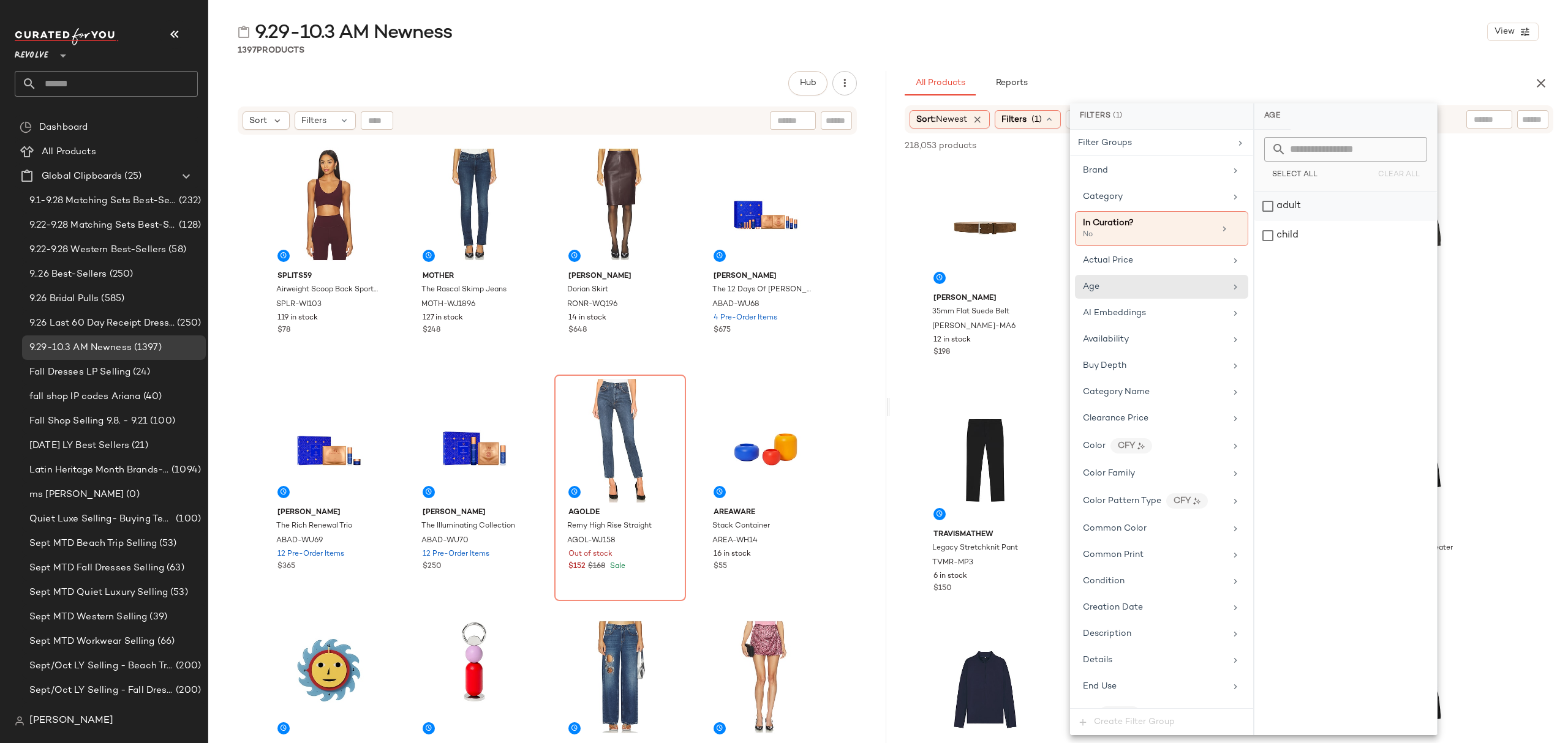
click at [1373, 217] on div "adult" at bounding box center [1345, 206] width 183 height 30
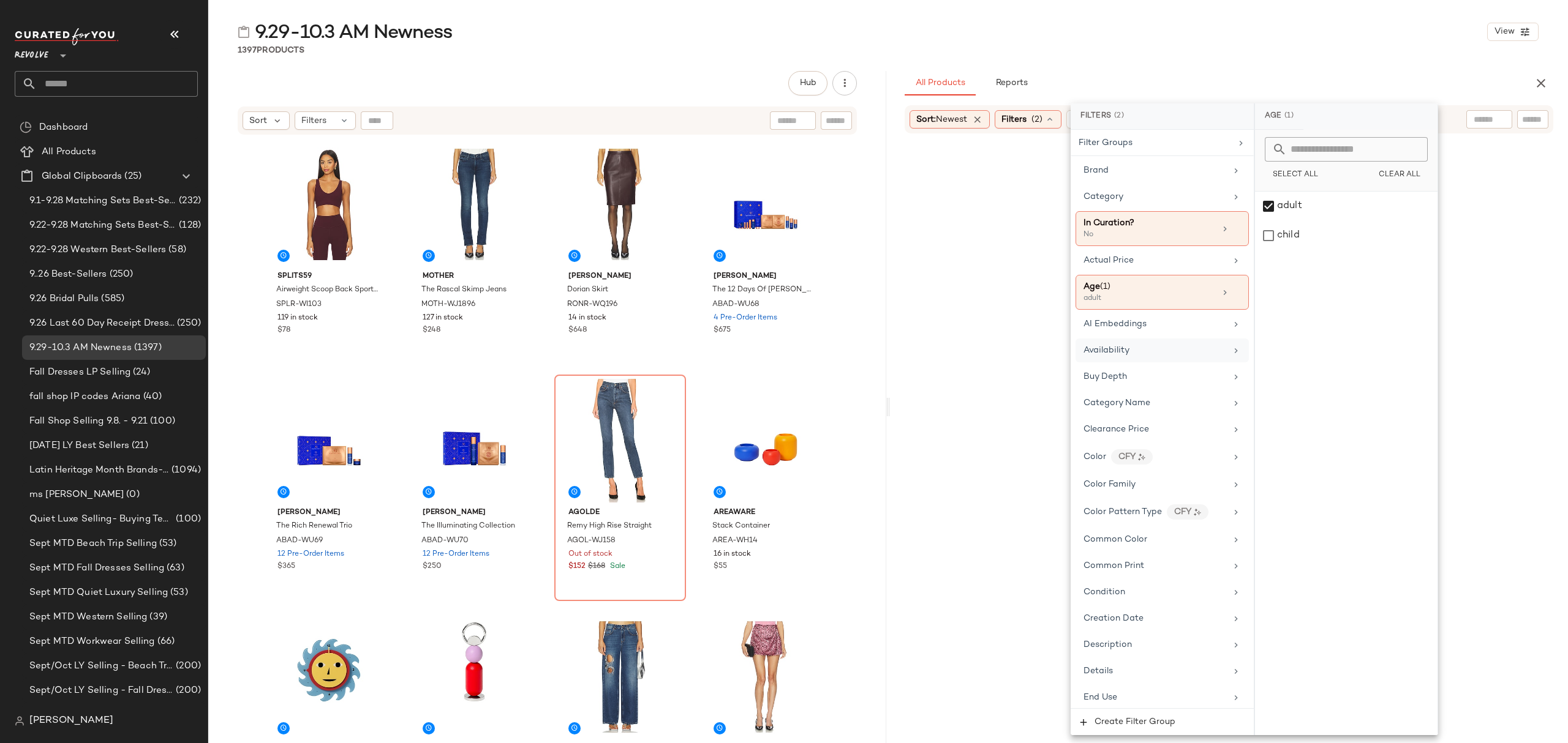
click at [1143, 351] on div "Availability" at bounding box center [1155, 350] width 143 height 13
click at [1324, 209] on div "in_stock" at bounding box center [1346, 206] width 183 height 30
drag, startPoint x: 1314, startPoint y: 258, endPoint x: 1287, endPoint y: 326, distance: 73.2
click at [1314, 258] on div "pre_order" at bounding box center [1346, 265] width 183 height 30
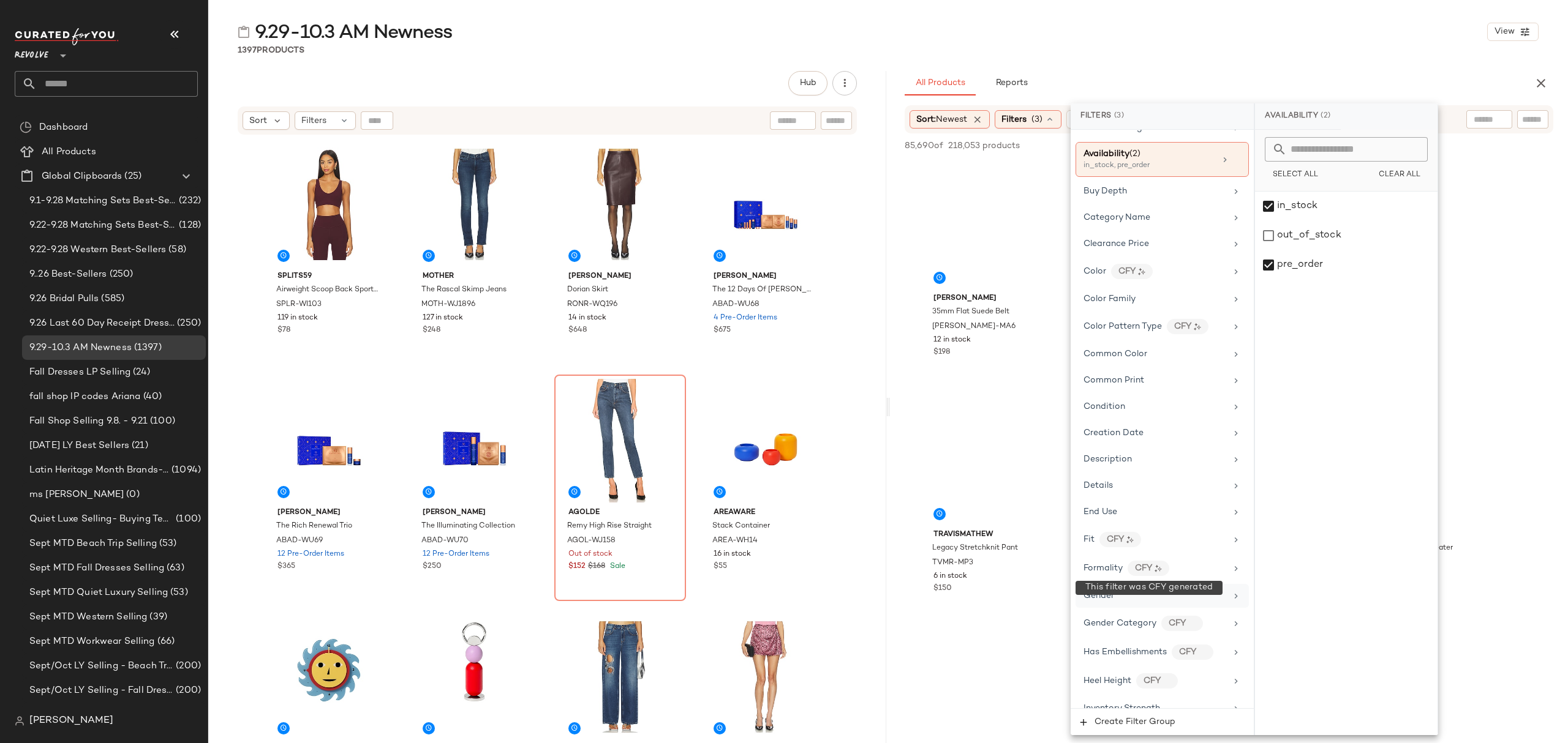
scroll to position [245, 0]
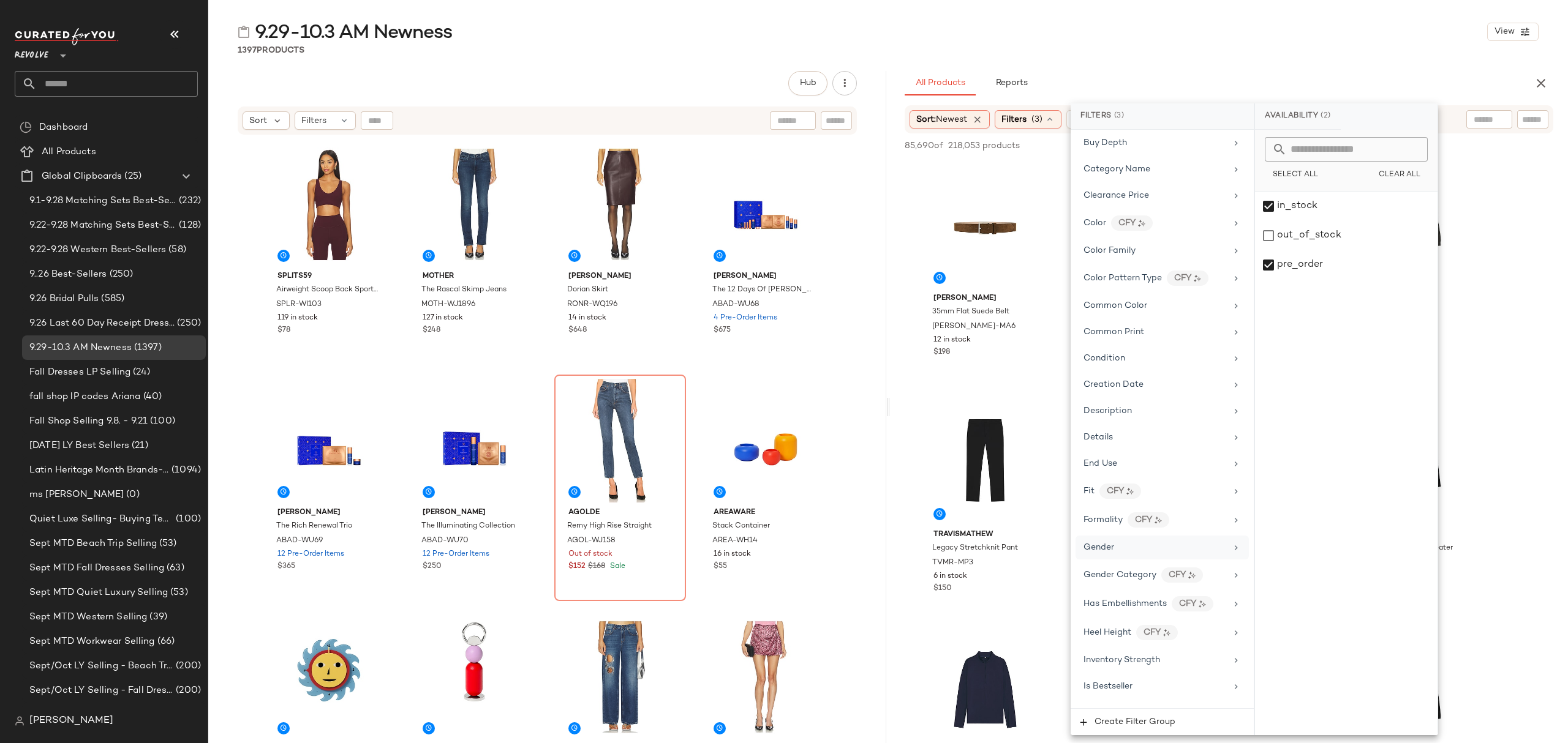
click at [1145, 554] on div "Gender" at bounding box center [1155, 547] width 143 height 13
click at [1295, 206] on div "female" at bounding box center [1346, 206] width 183 height 30
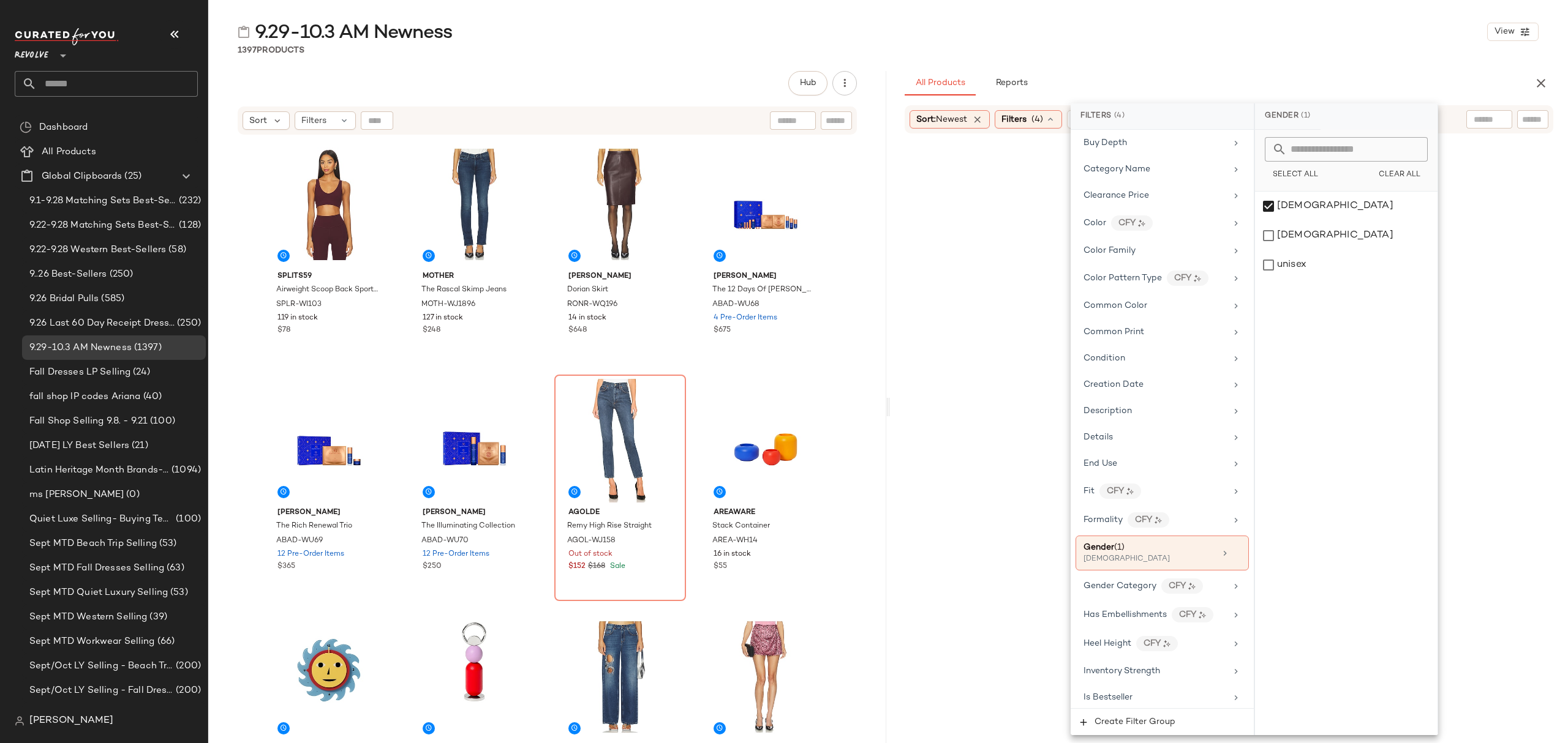
click at [1290, 36] on div "9.29-10.3 AM Newness View" at bounding box center [888, 31] width 1360 height 24
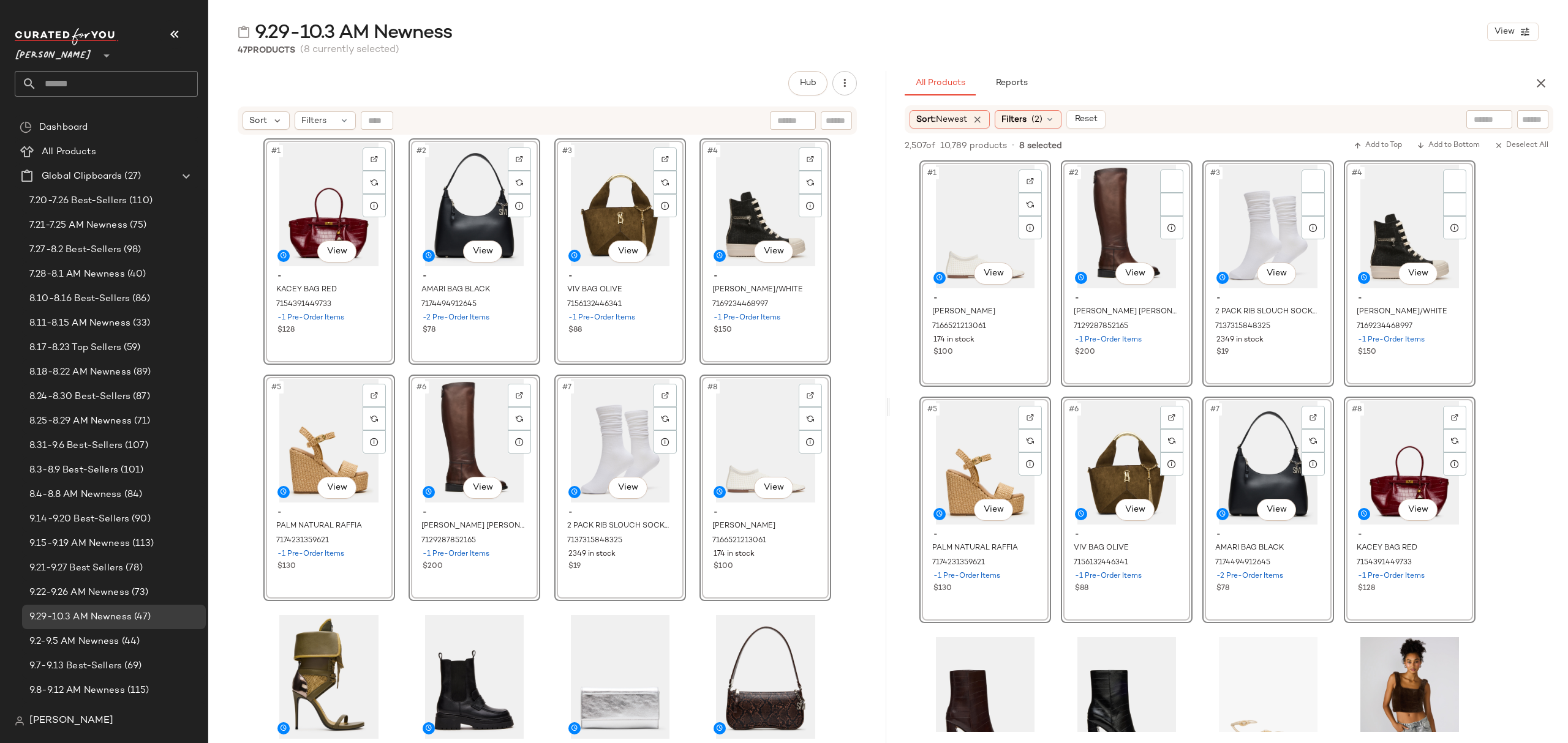
scroll to position [163, 0]
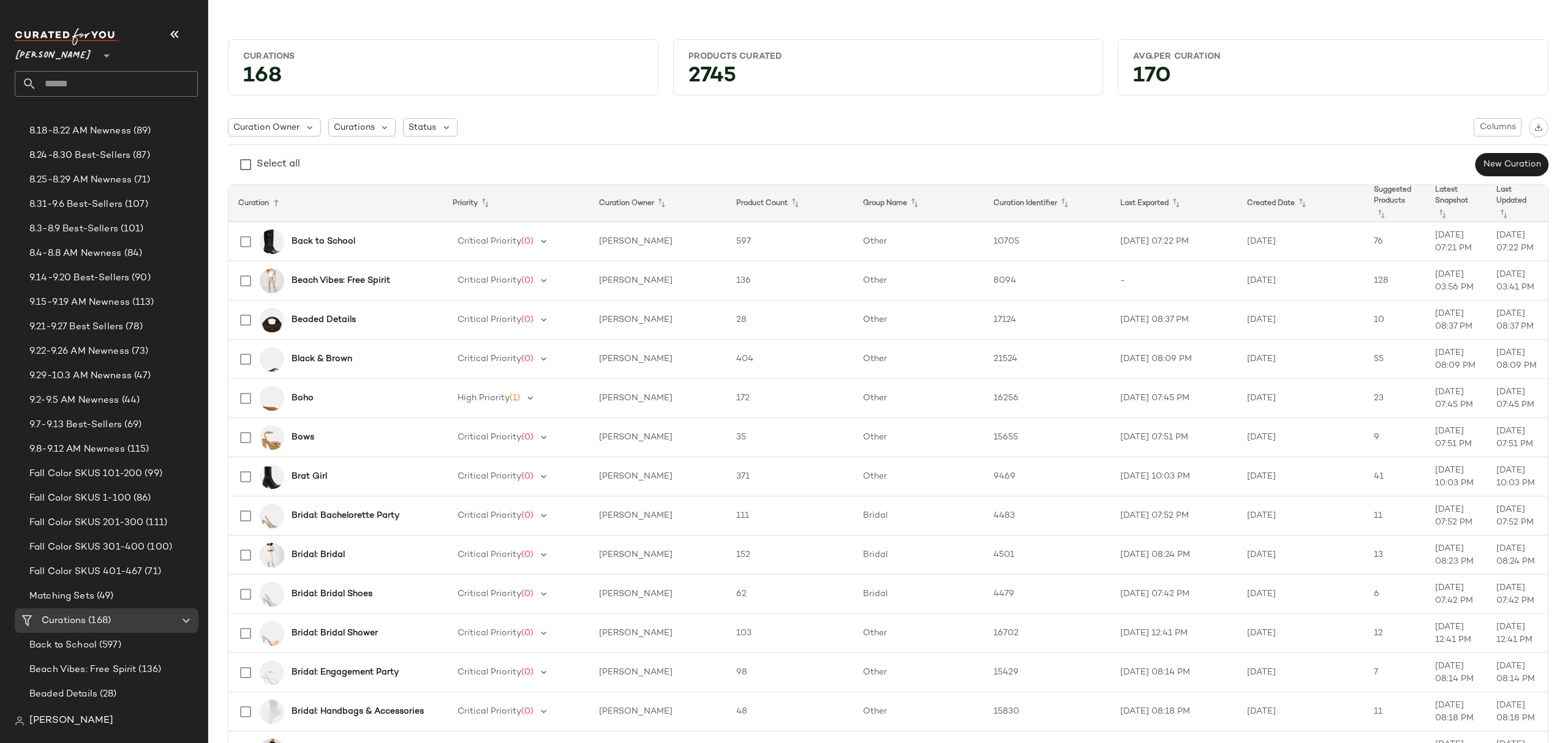
scroll to position [245, 0]
click at [114, 374] on span "9.29-10.3 AM Newness" at bounding box center [81, 372] width 102 height 14
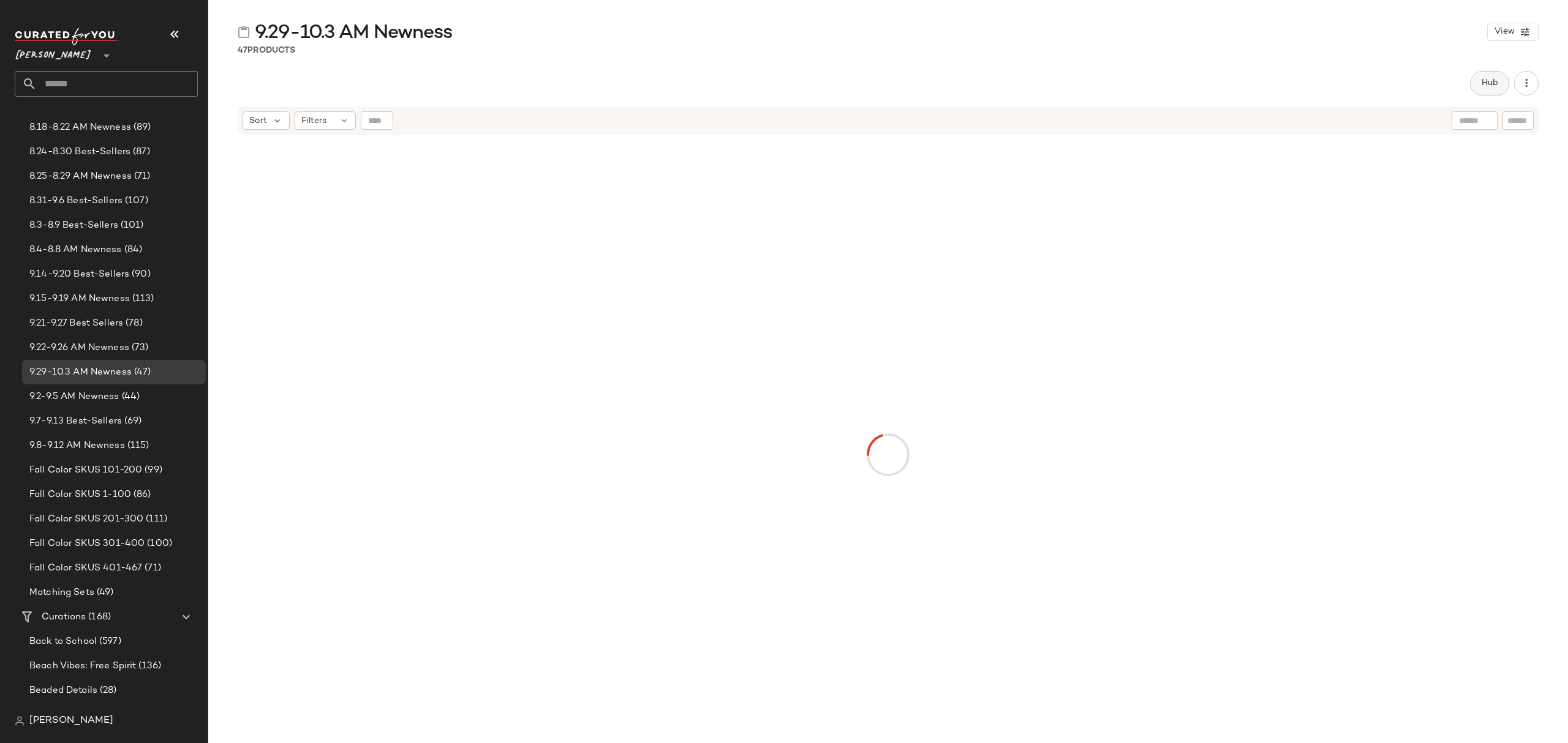
click at [1484, 88] on button "Hub" at bounding box center [1490, 83] width 39 height 24
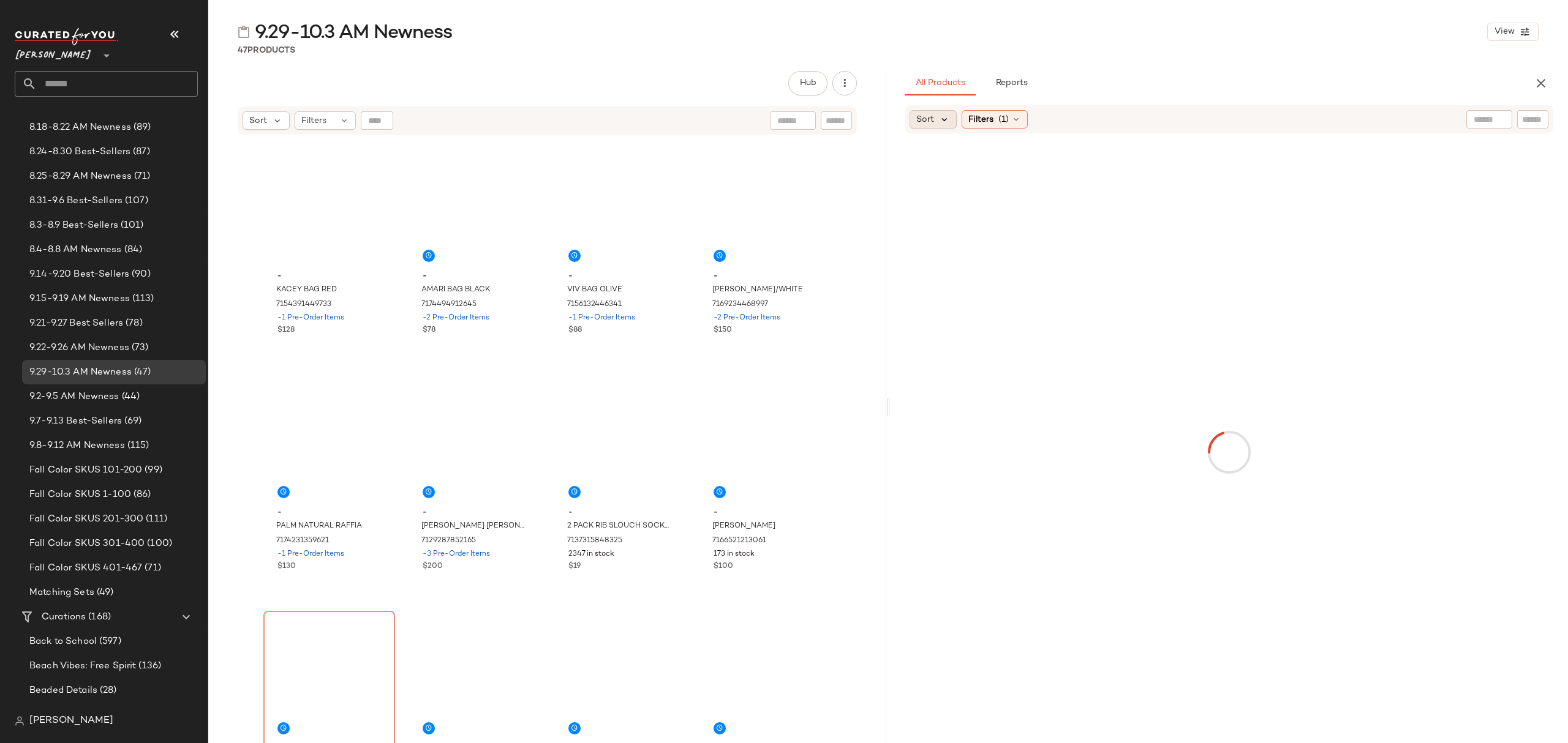
click at [945, 118] on icon at bounding box center [944, 119] width 11 height 11
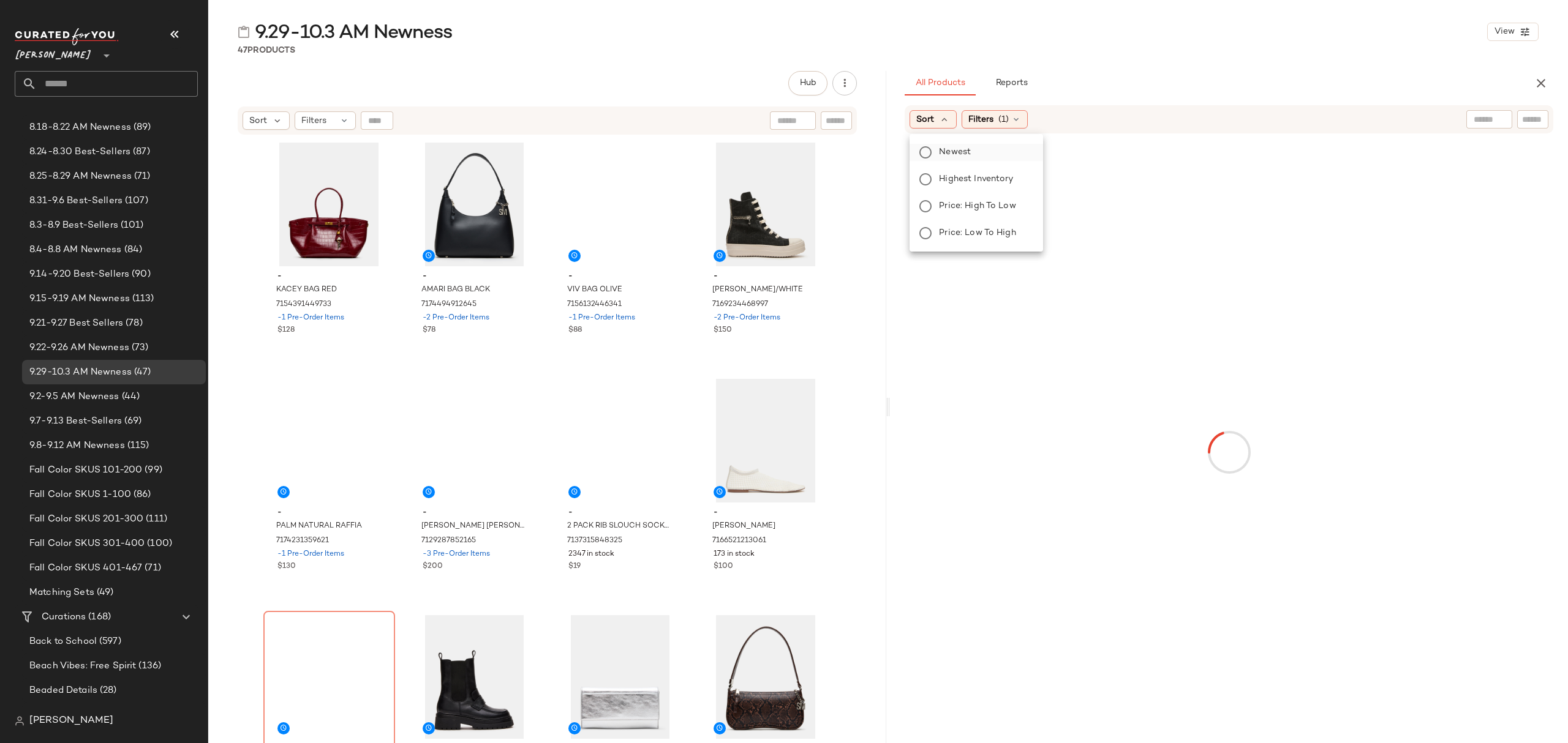
click at [971, 147] on label "Newest" at bounding box center [984, 152] width 99 height 17
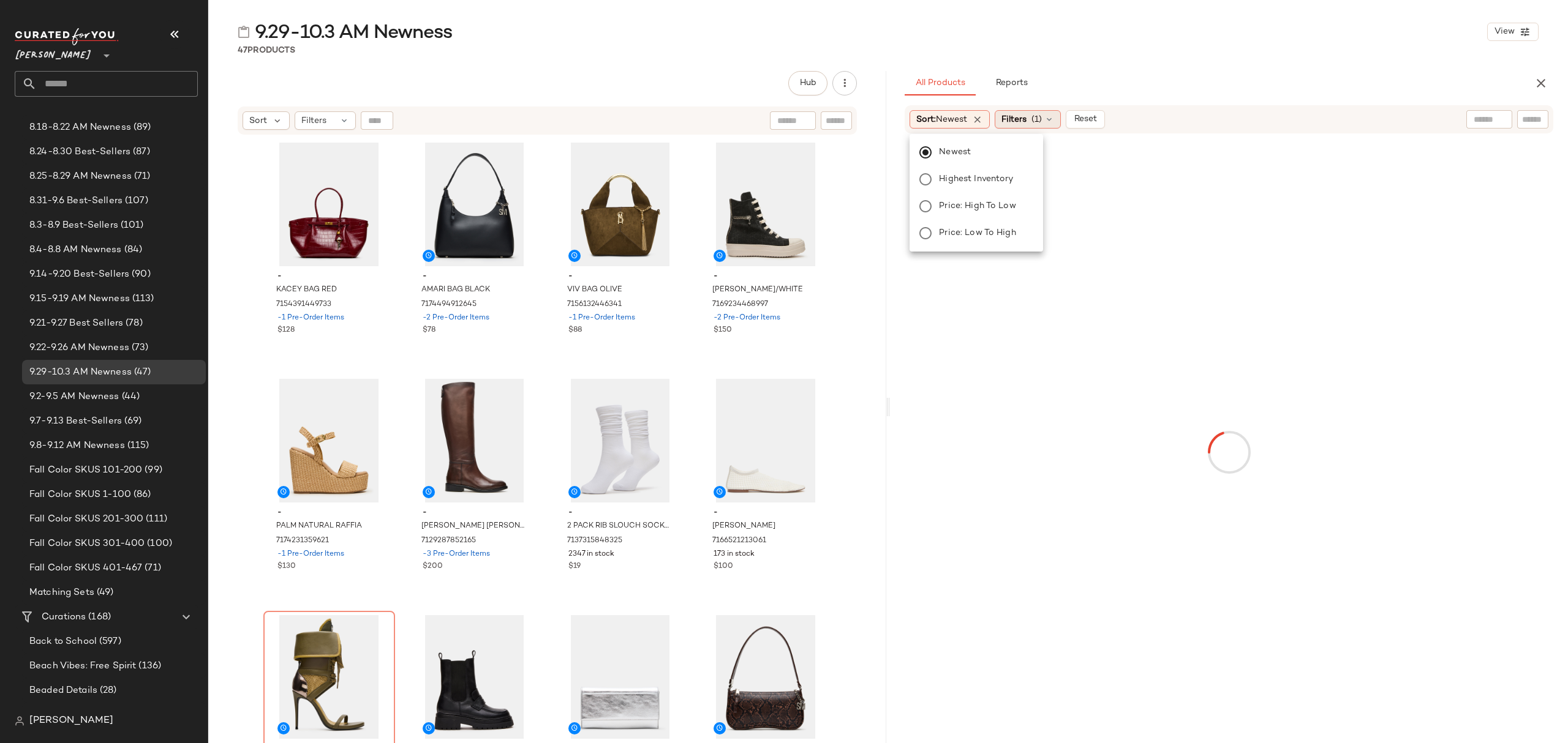
click at [1019, 121] on span "Filters" at bounding box center [1014, 119] width 25 height 13
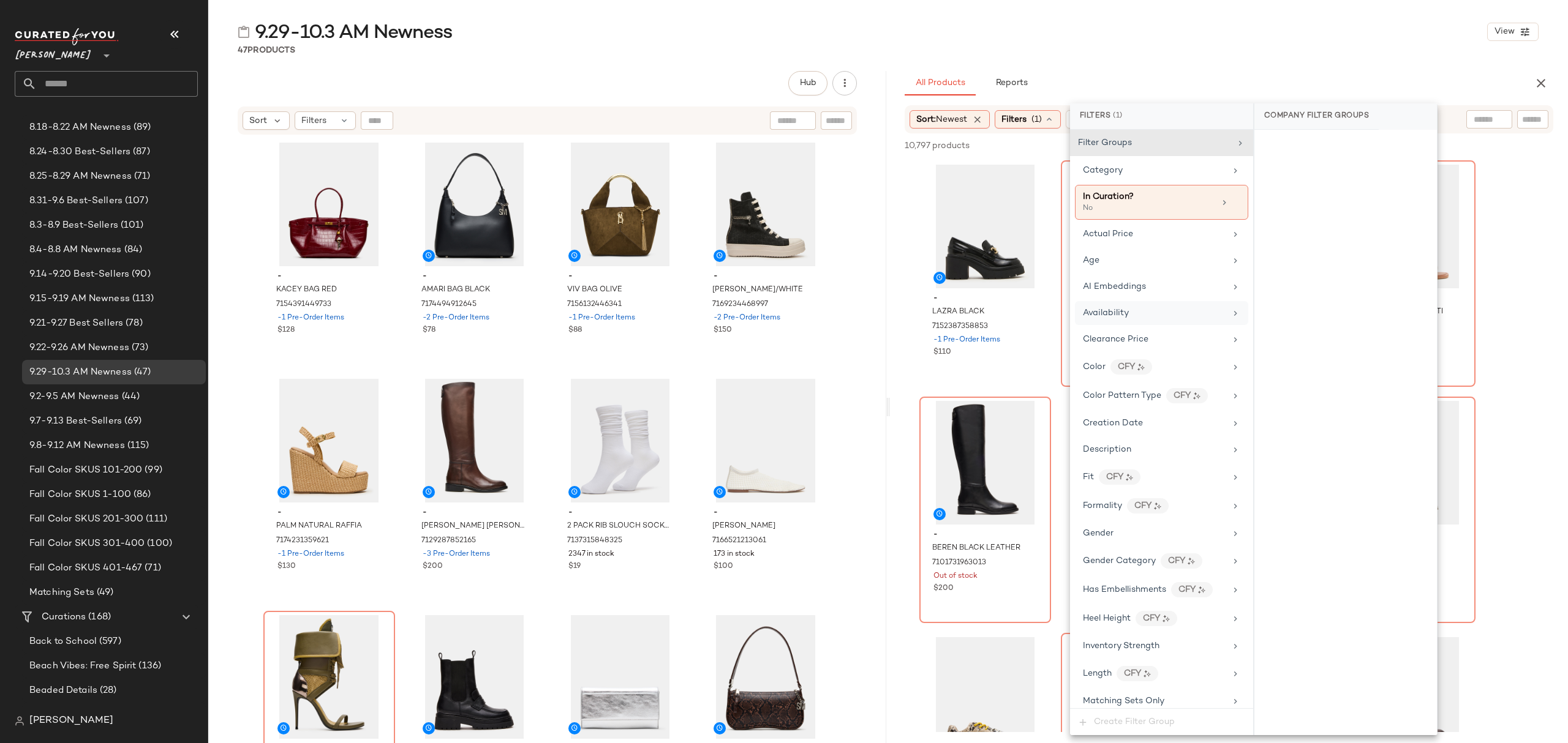
click at [1187, 309] on div "Availability" at bounding box center [1162, 313] width 173 height 24
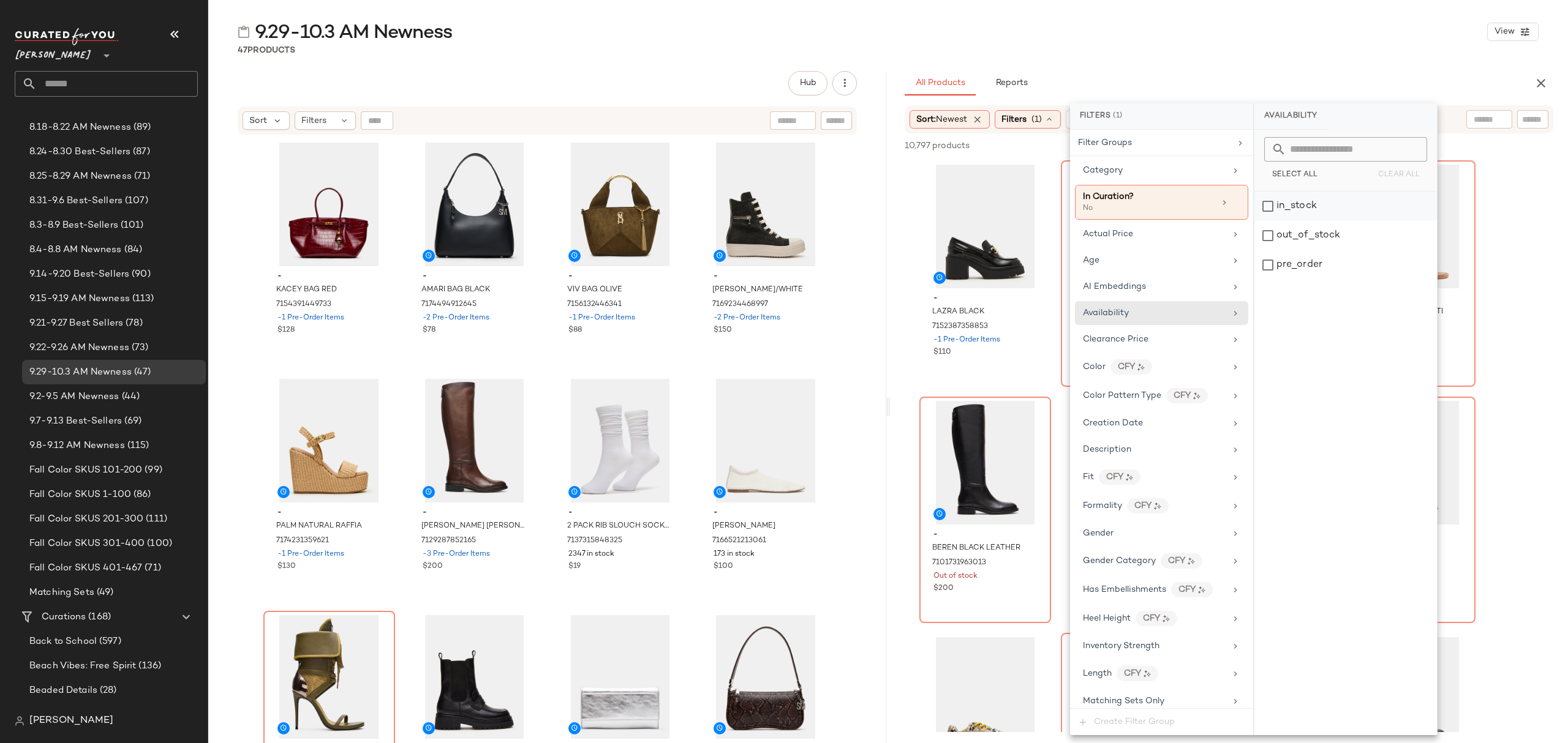
click at [1297, 200] on div "in_stock" at bounding box center [1345, 206] width 183 height 30
click at [1296, 265] on div "pre_order" at bounding box center [1346, 265] width 183 height 30
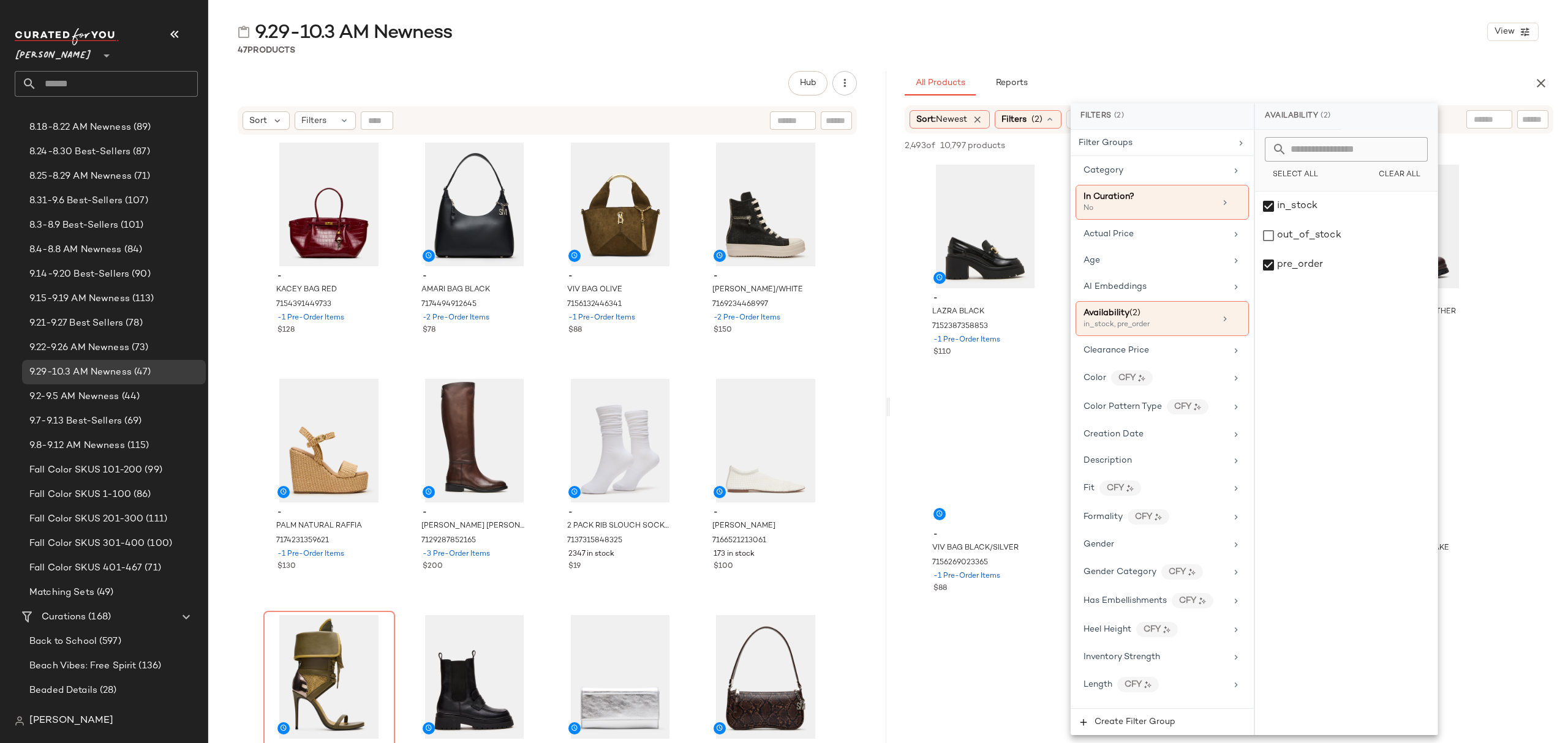
click at [1226, 44] on div "47 Products" at bounding box center [888, 50] width 1360 height 13
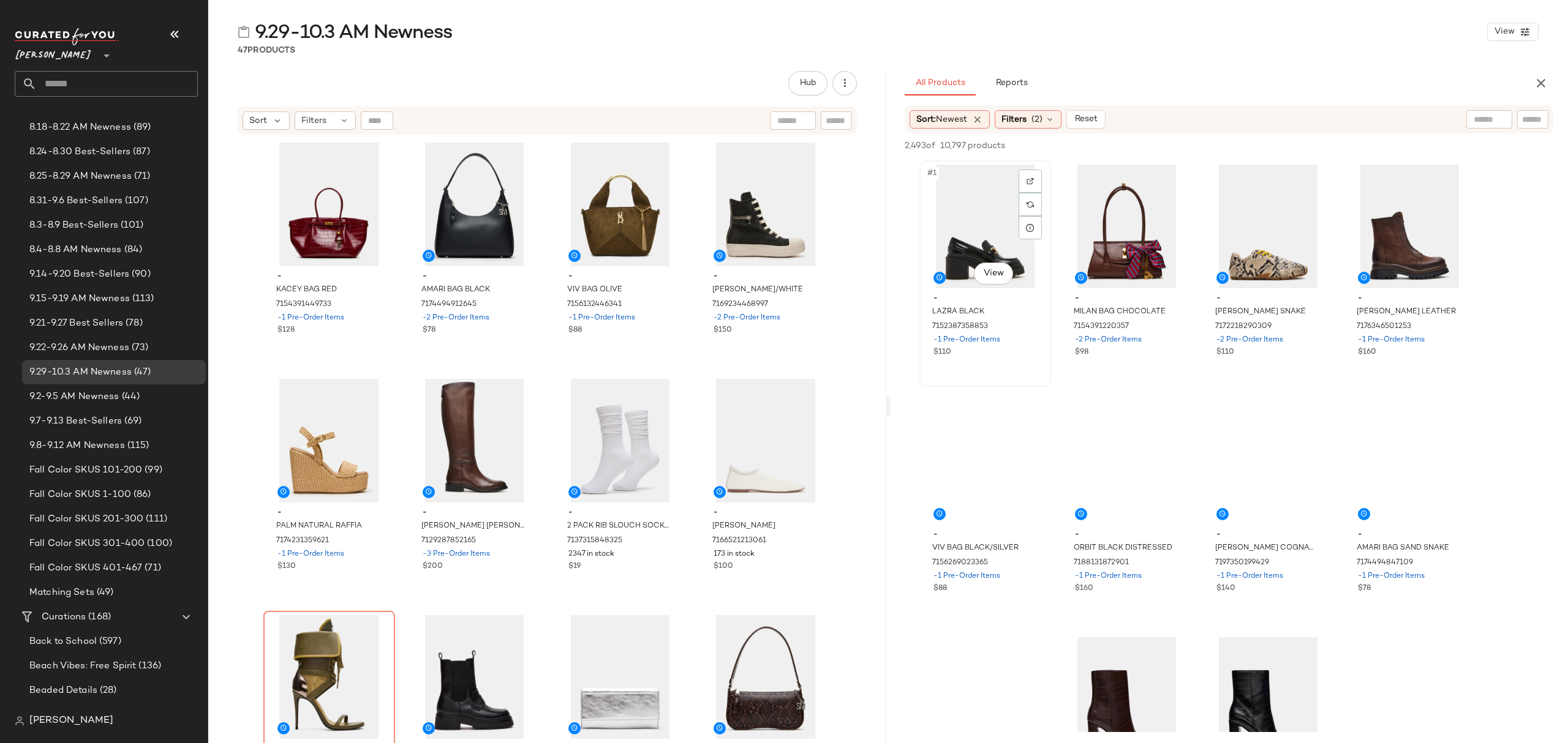
click at [1002, 202] on div "#1 View" at bounding box center [985, 226] width 123 height 124
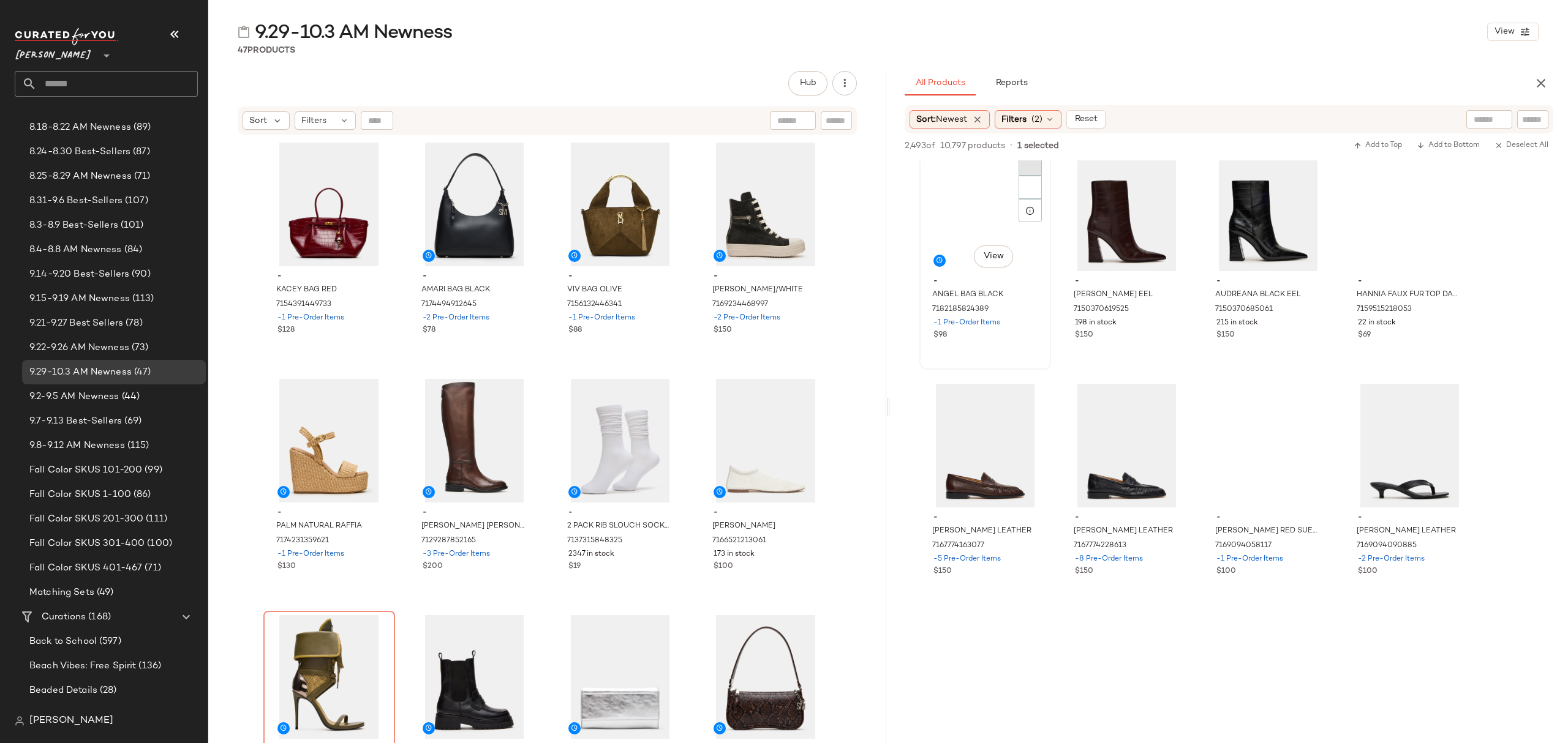
scroll to position [245, 0]
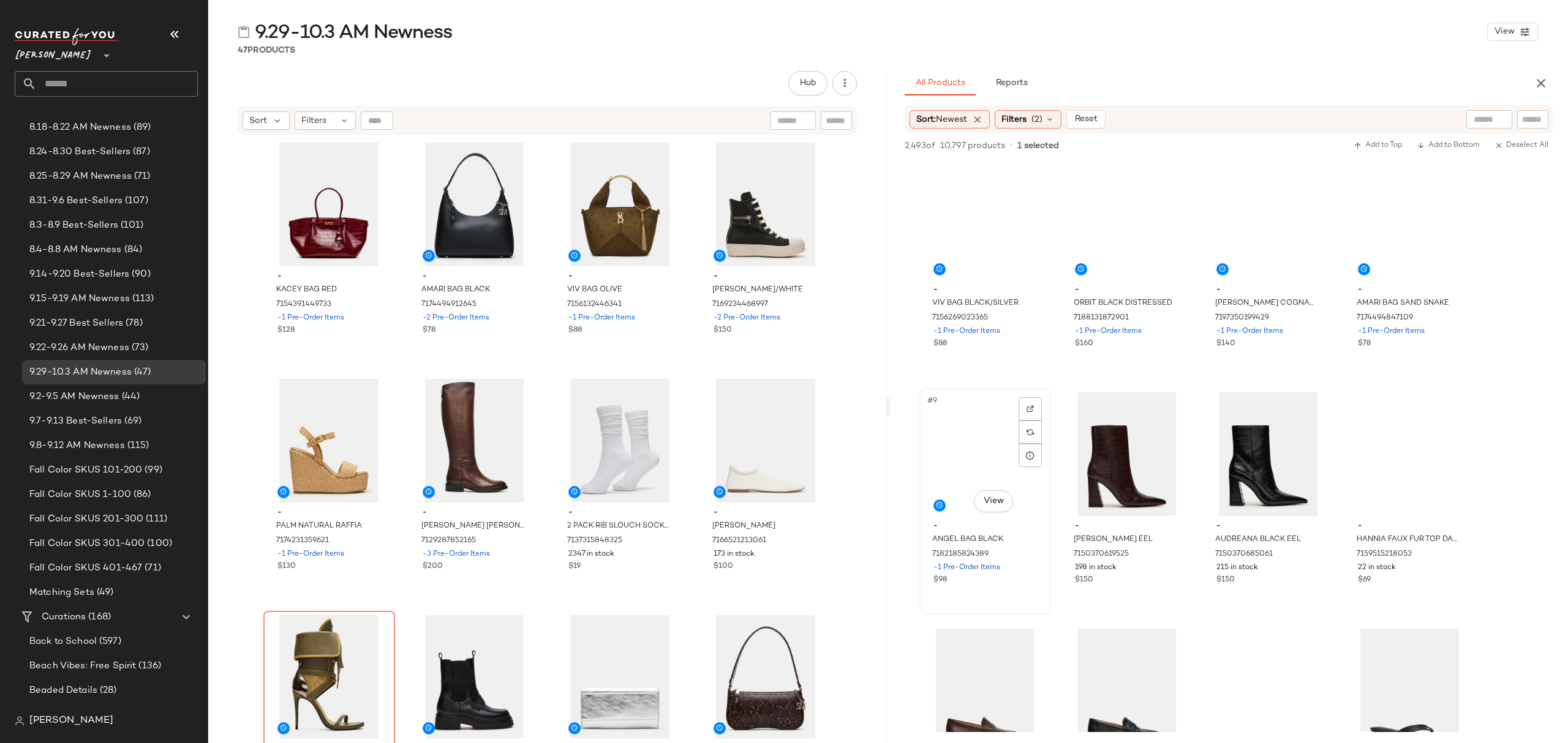
click at [1022, 583] on div "$98" at bounding box center [985, 580] width 104 height 11
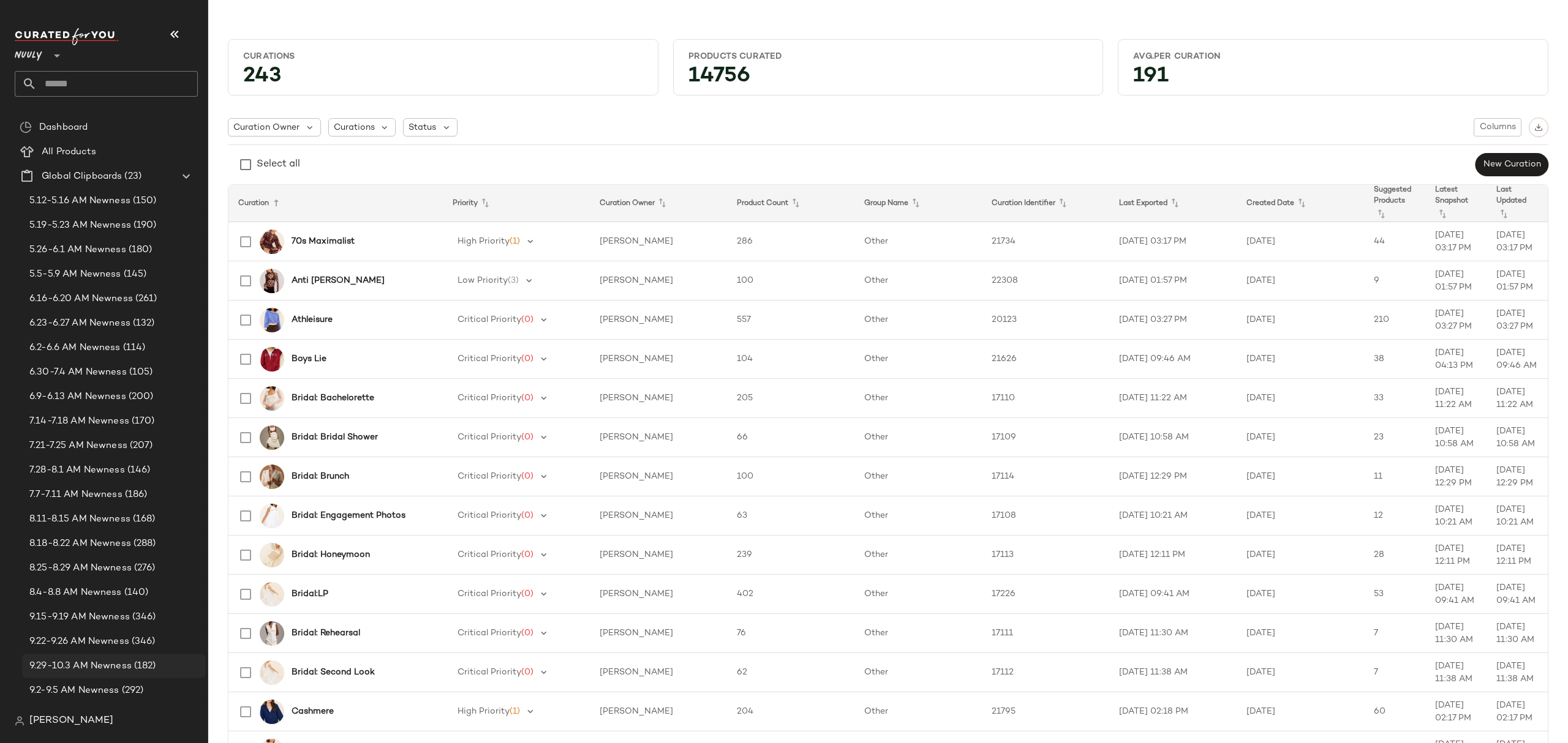
click at [138, 668] on span "(182)" at bounding box center [144, 666] width 24 height 14
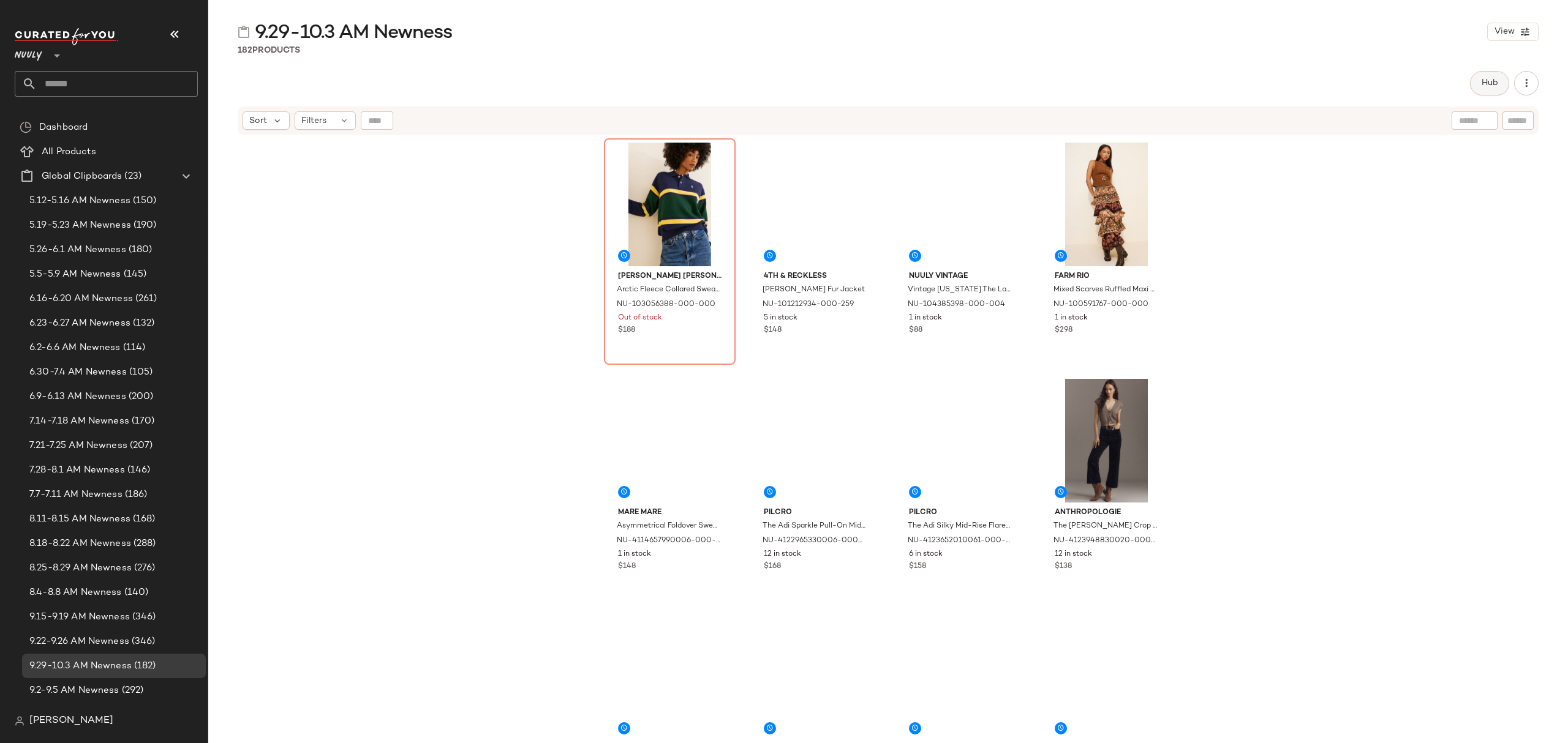
click at [1489, 90] on button "Hub" at bounding box center [1490, 83] width 39 height 24
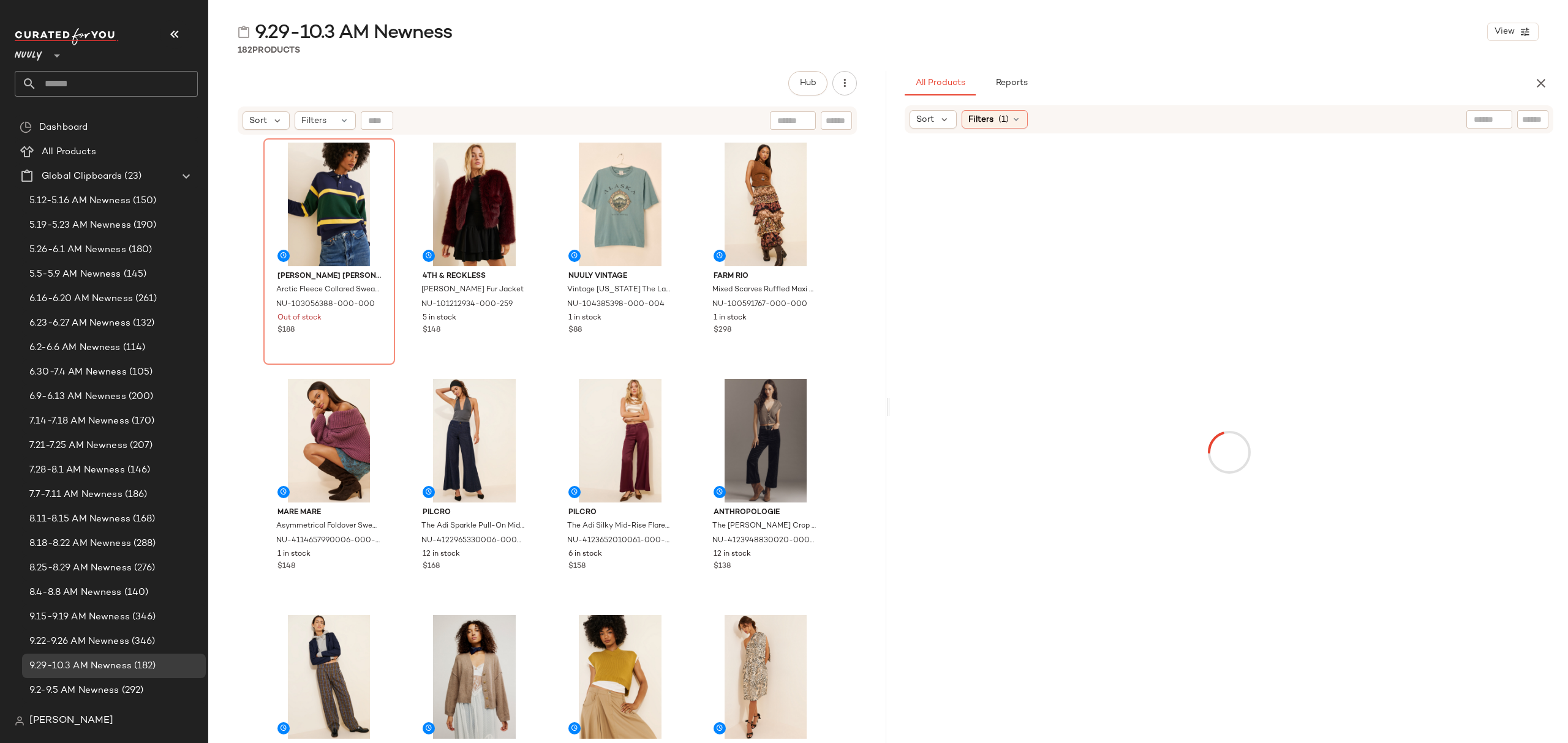
click at [942, 126] on div "Sort" at bounding box center [934, 119] width 47 height 19
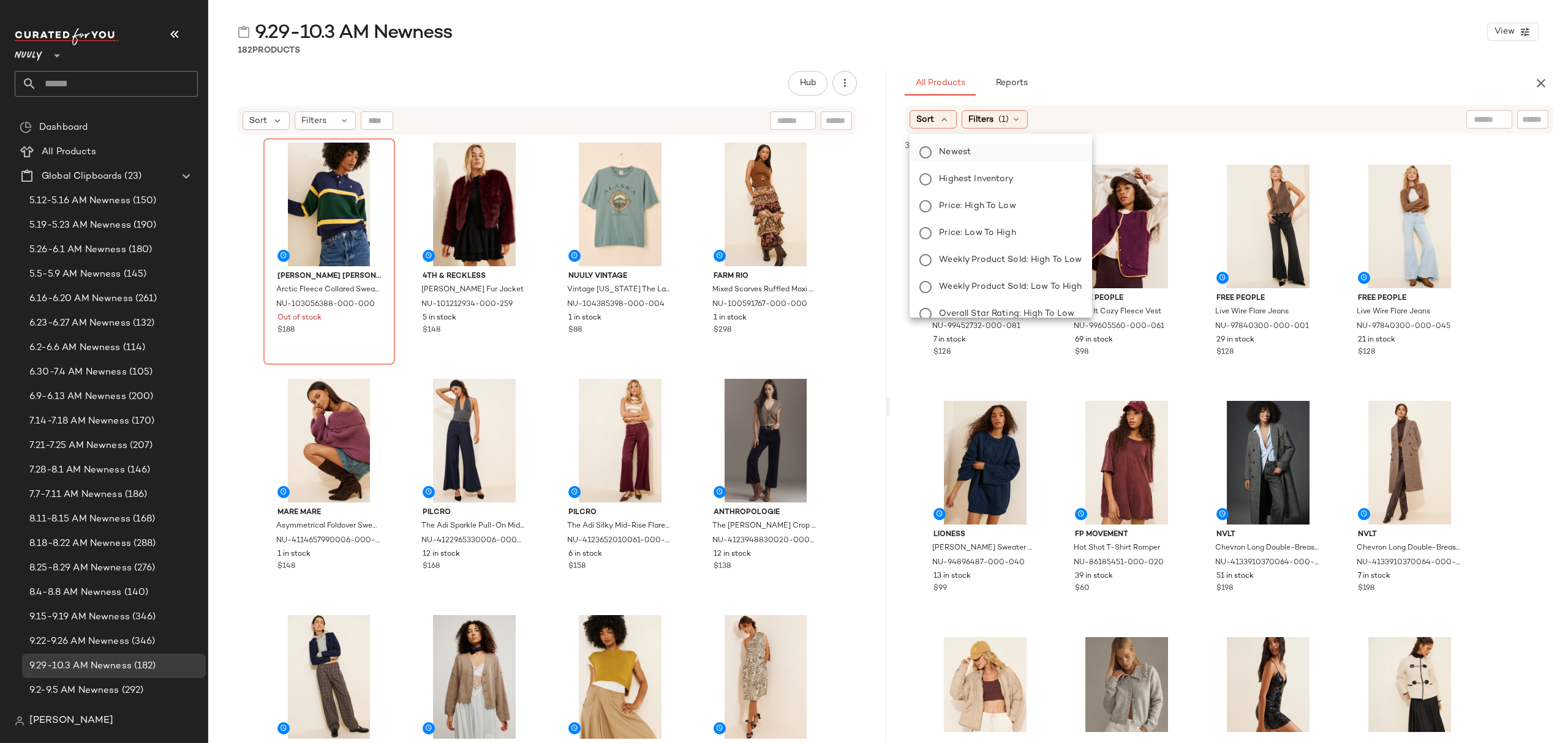
click at [946, 147] on span "Newest" at bounding box center [954, 152] width 32 height 13
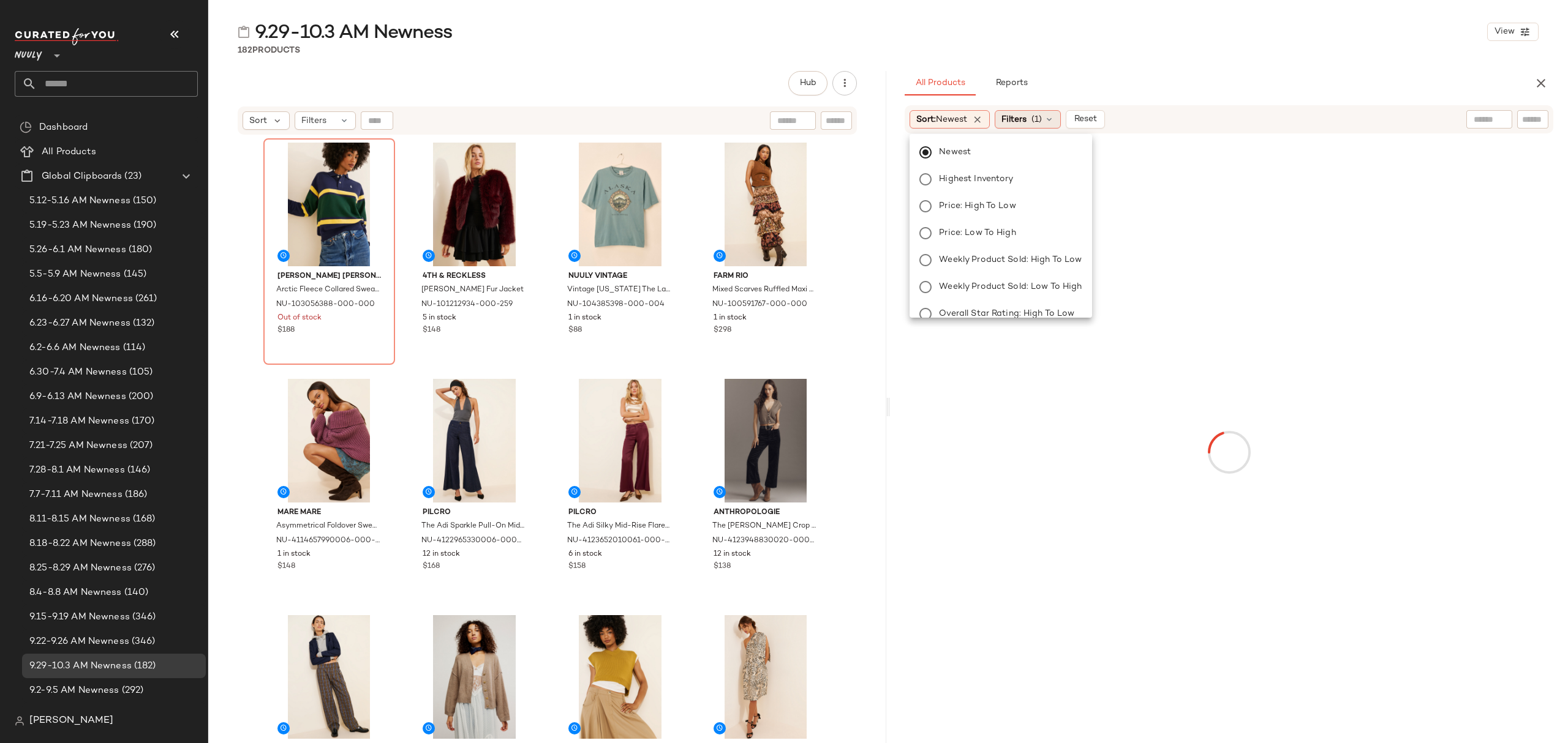
click at [1008, 121] on span "Filters" at bounding box center [1014, 119] width 25 height 13
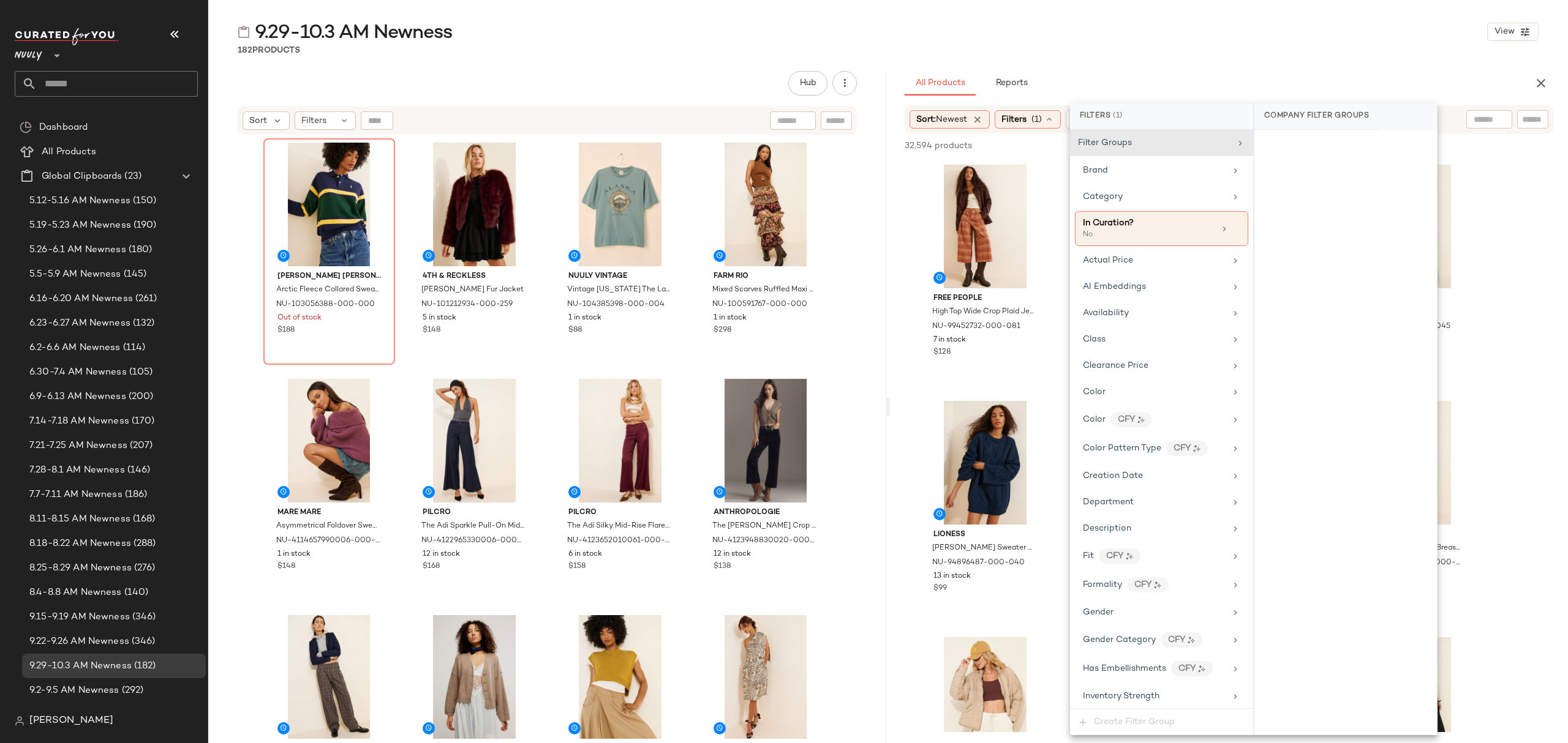
click at [1149, 328] on div "Filter Groups Brand Category In Curation? No Actual Price AI Embeddings Availab…" at bounding box center [1161, 419] width 183 height 579
click at [1155, 314] on div "Availability" at bounding box center [1154, 313] width 143 height 13
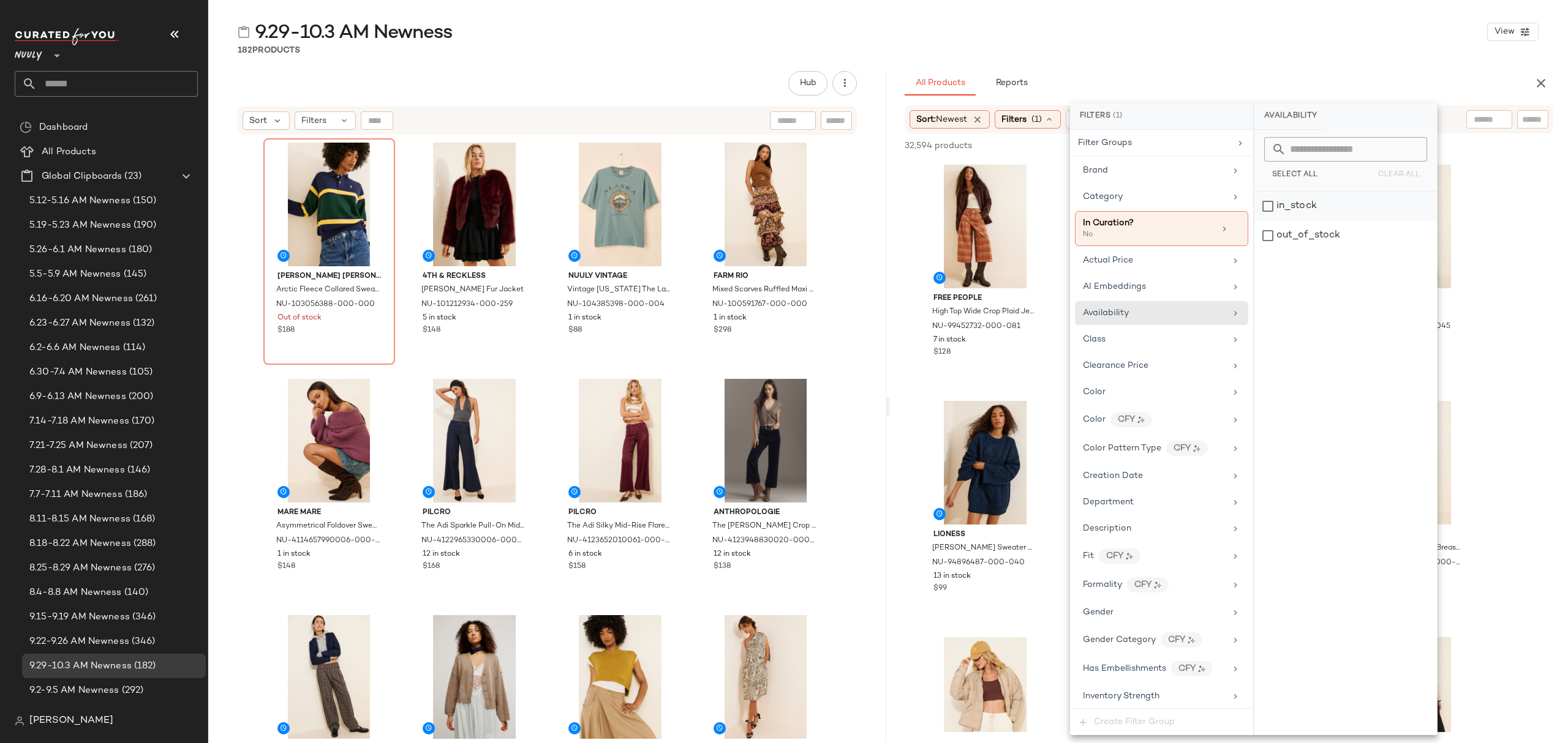
click at [1329, 204] on div "in_stock" at bounding box center [1345, 206] width 183 height 30
click at [1250, 53] on div "182 Products" at bounding box center [888, 50] width 1360 height 13
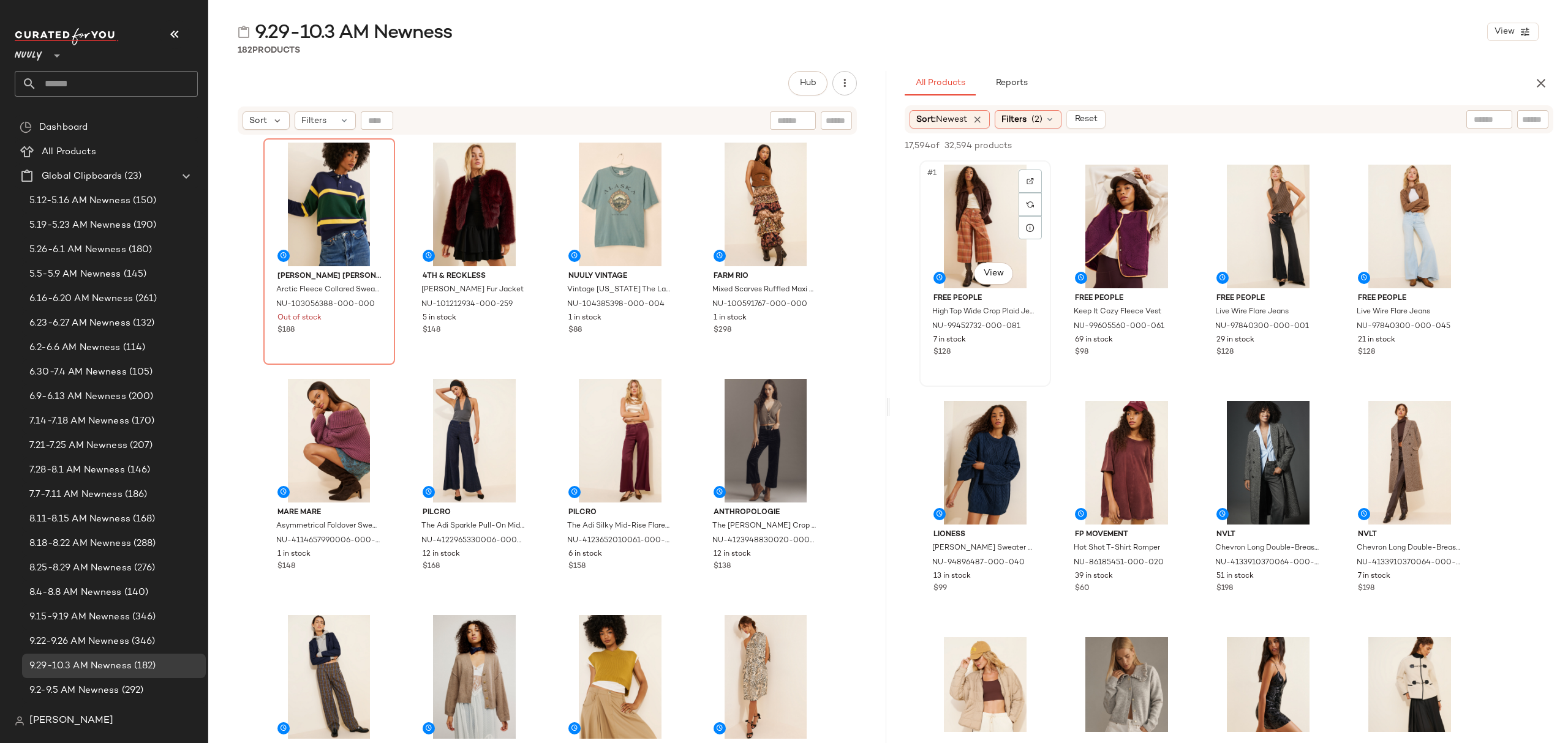
click at [956, 211] on div "#1 View" at bounding box center [985, 226] width 123 height 124
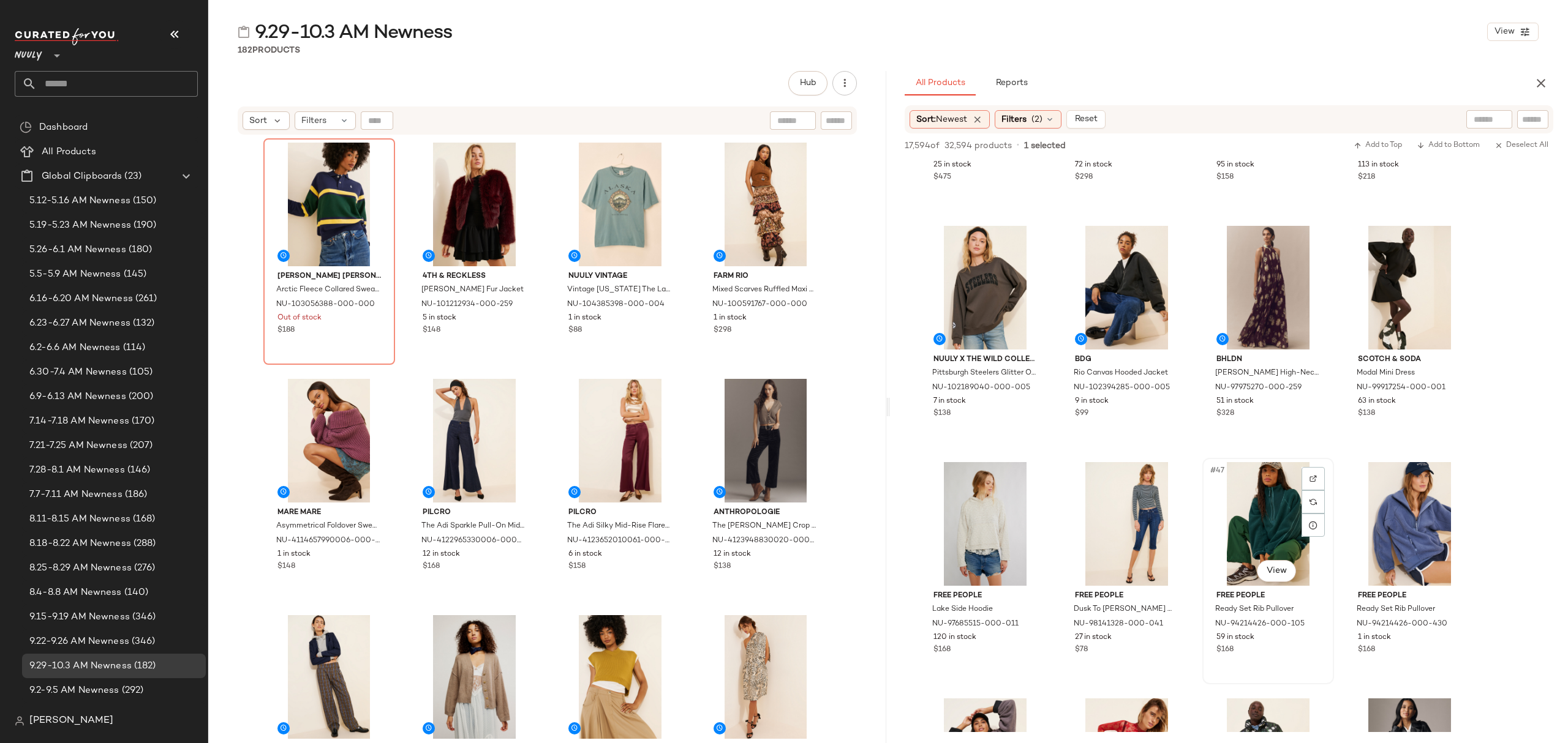
scroll to position [2205, 0]
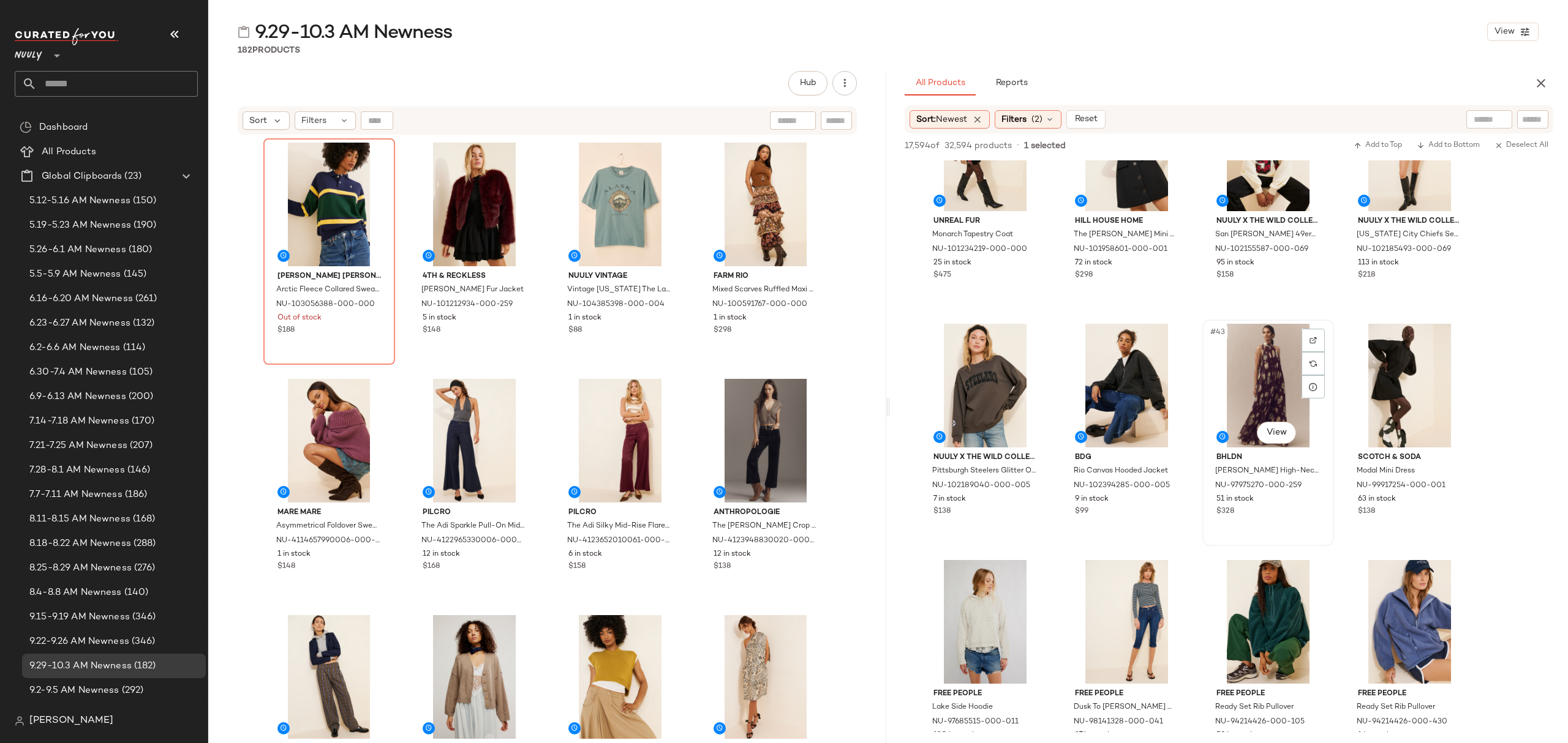
click at [1307, 520] on div "#43 View BHLDN Rosie High-Neck Pleated Chiffon Maxi Dress NU-97975270-000-259 5…" at bounding box center [1268, 433] width 130 height 224
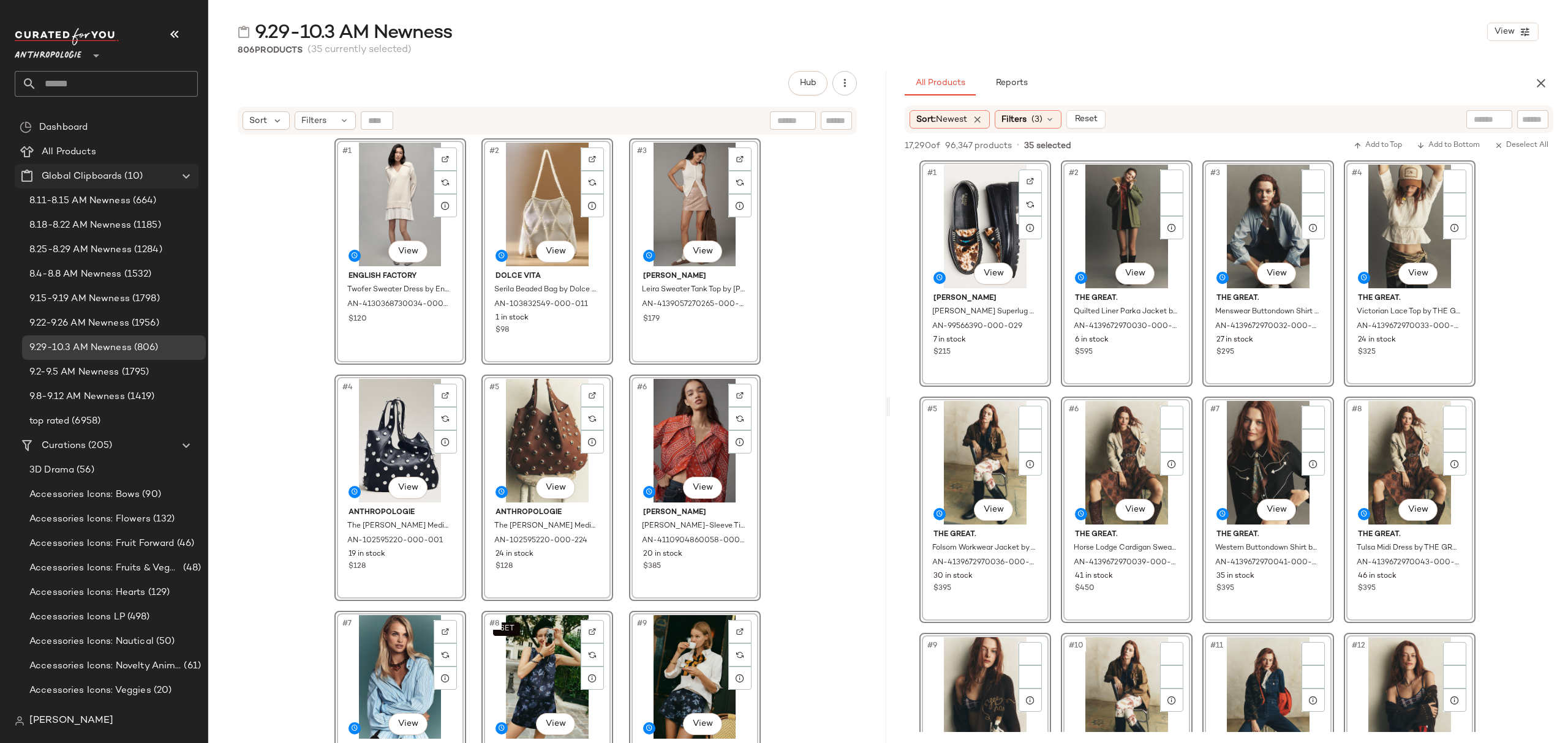
scroll to position [1796, 0]
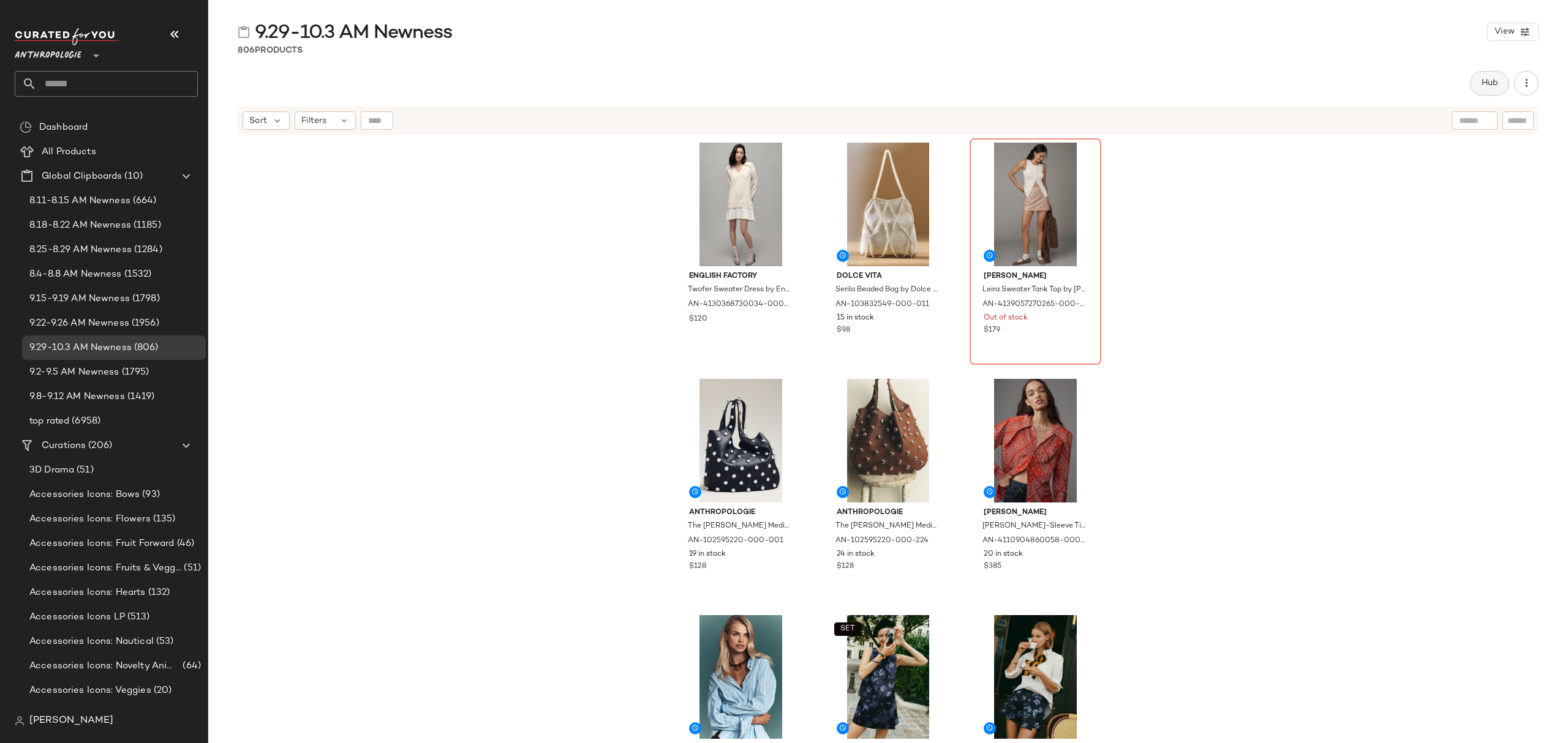
click at [1498, 84] on button "Hub" at bounding box center [1490, 83] width 39 height 24
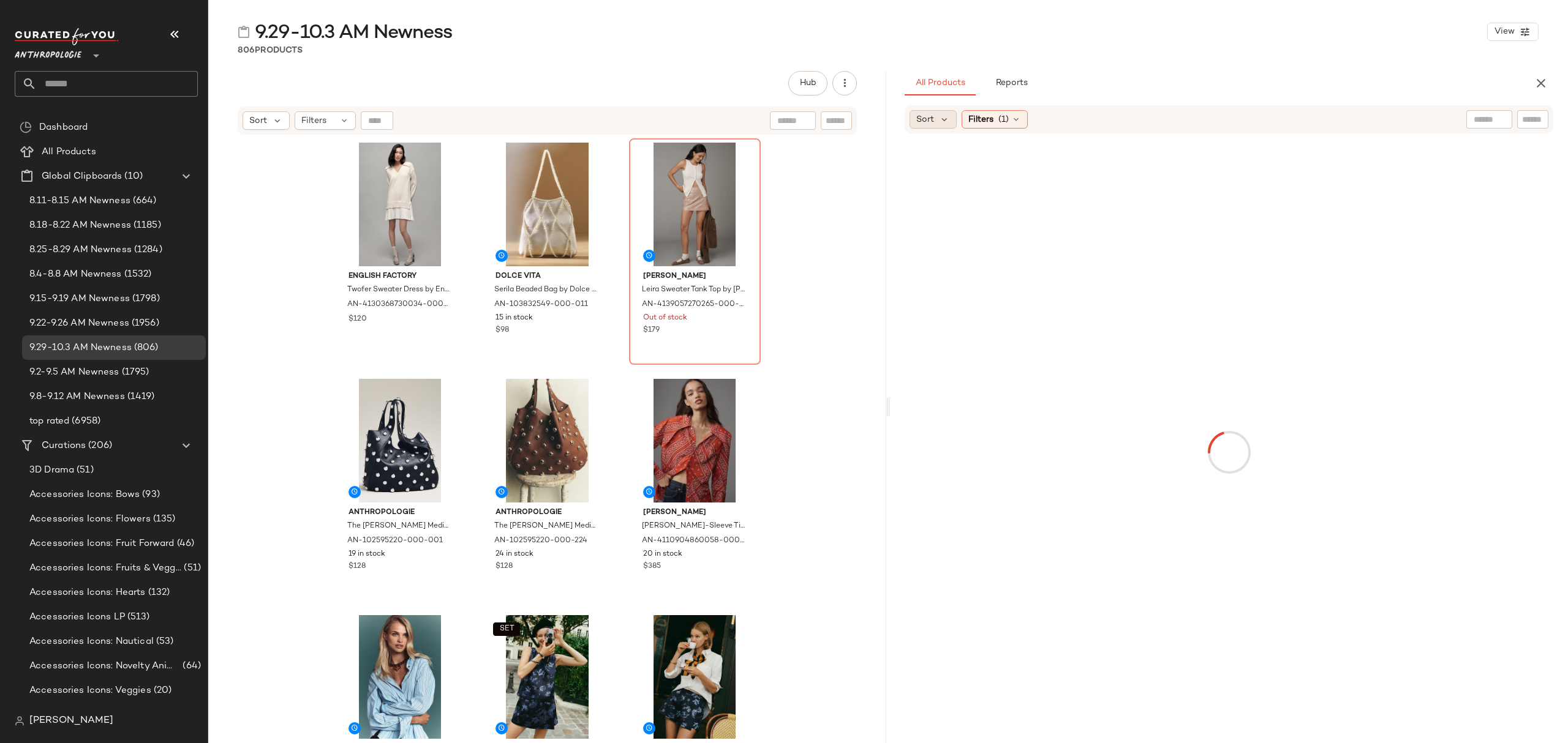
click at [949, 116] on div "Sort" at bounding box center [934, 119] width 47 height 19
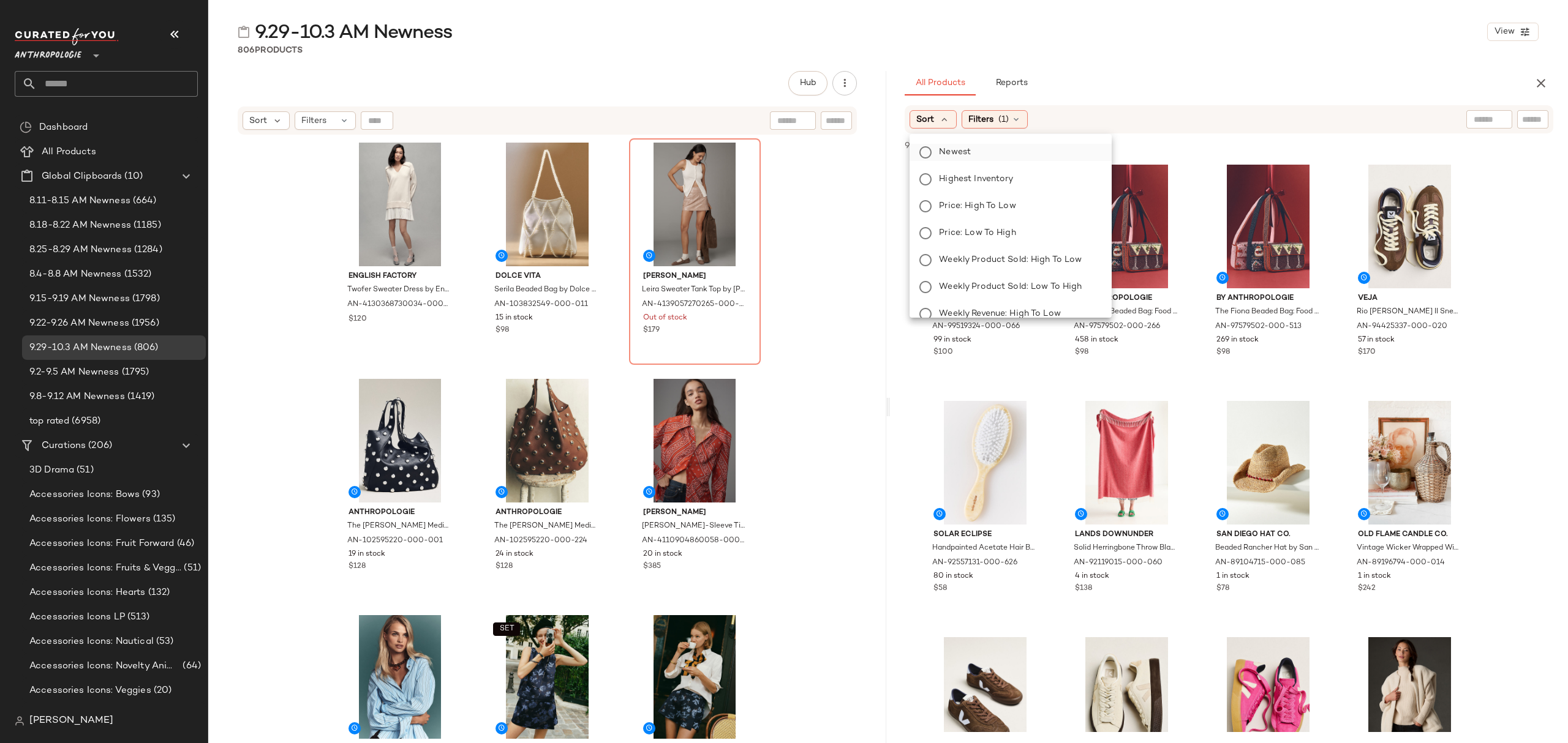
click at [954, 144] on label "Newest" at bounding box center [1018, 152] width 168 height 17
click at [1042, 124] on span "(1)" at bounding box center [1036, 119] width 10 height 13
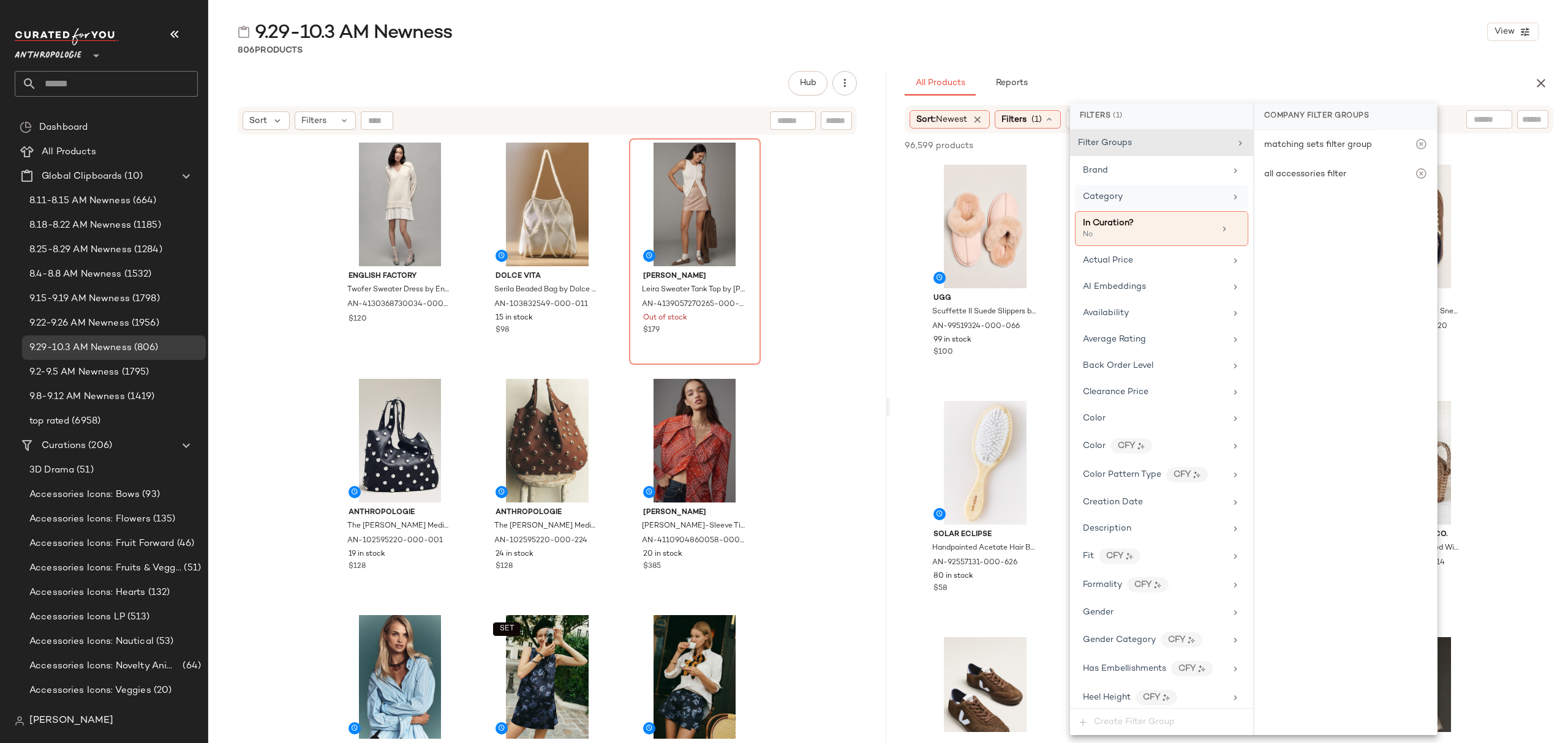
click at [1120, 196] on span "Category" at bounding box center [1103, 197] width 40 height 9
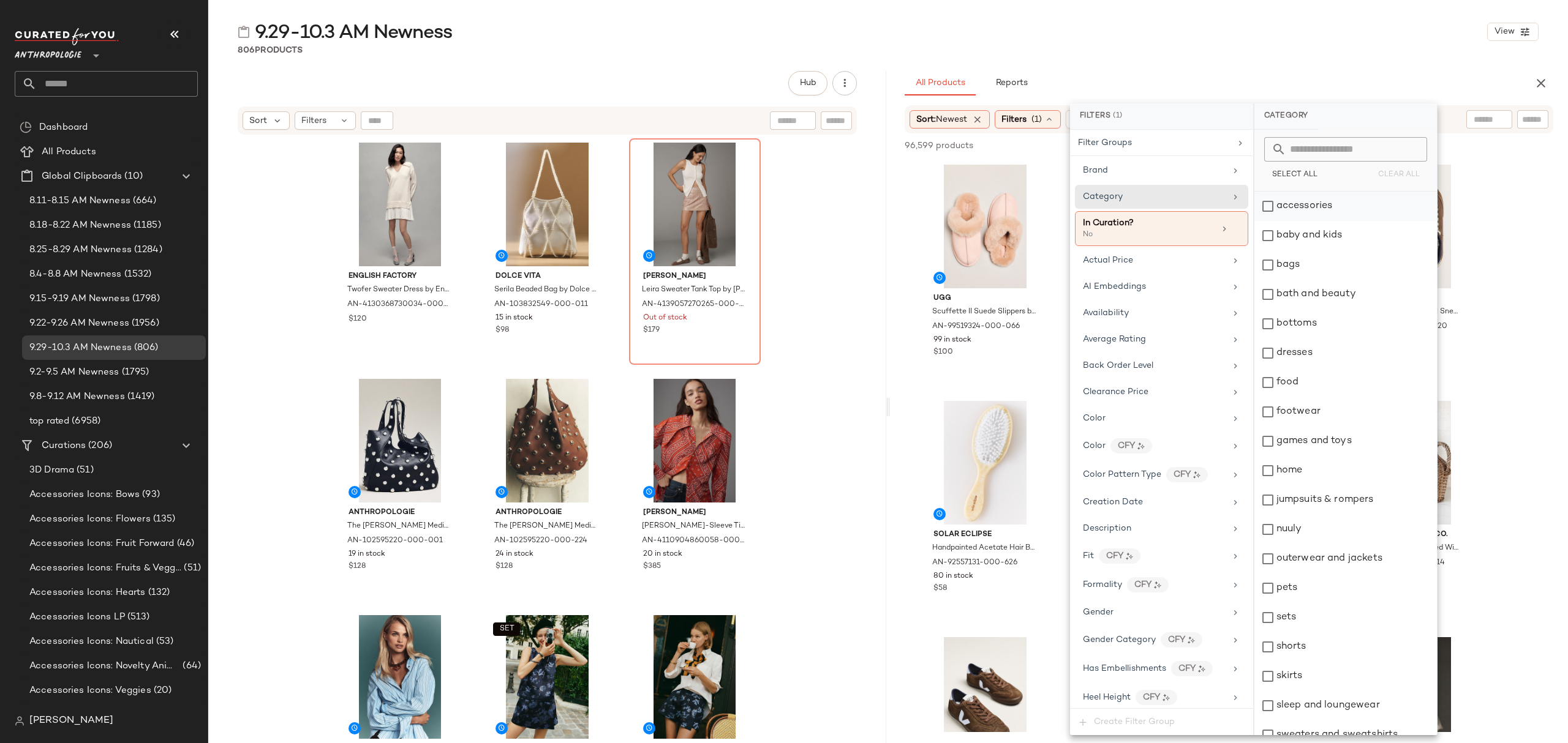
click at [1307, 204] on div "accessories" at bounding box center [1345, 206] width 183 height 30
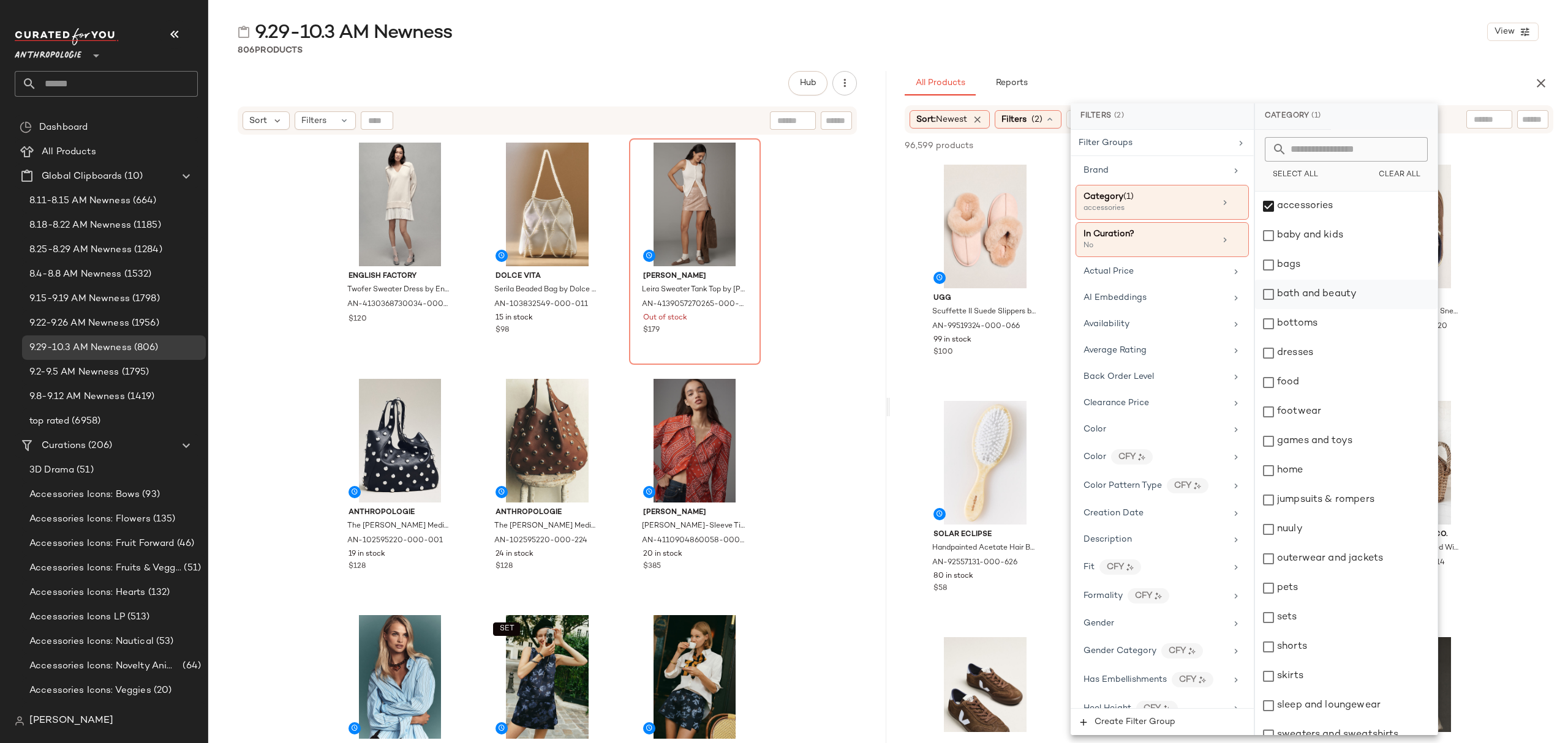
drag, startPoint x: 1309, startPoint y: 262, endPoint x: 1312, endPoint y: 295, distance: 33.1
click at [1309, 260] on div "bags" at bounding box center [1346, 265] width 183 height 30
click at [1316, 325] on div "bottoms" at bounding box center [1346, 324] width 183 height 30
click at [1309, 346] on div "dresses" at bounding box center [1346, 354] width 183 height 30
click at [1311, 409] on div "footwear" at bounding box center [1346, 412] width 183 height 30
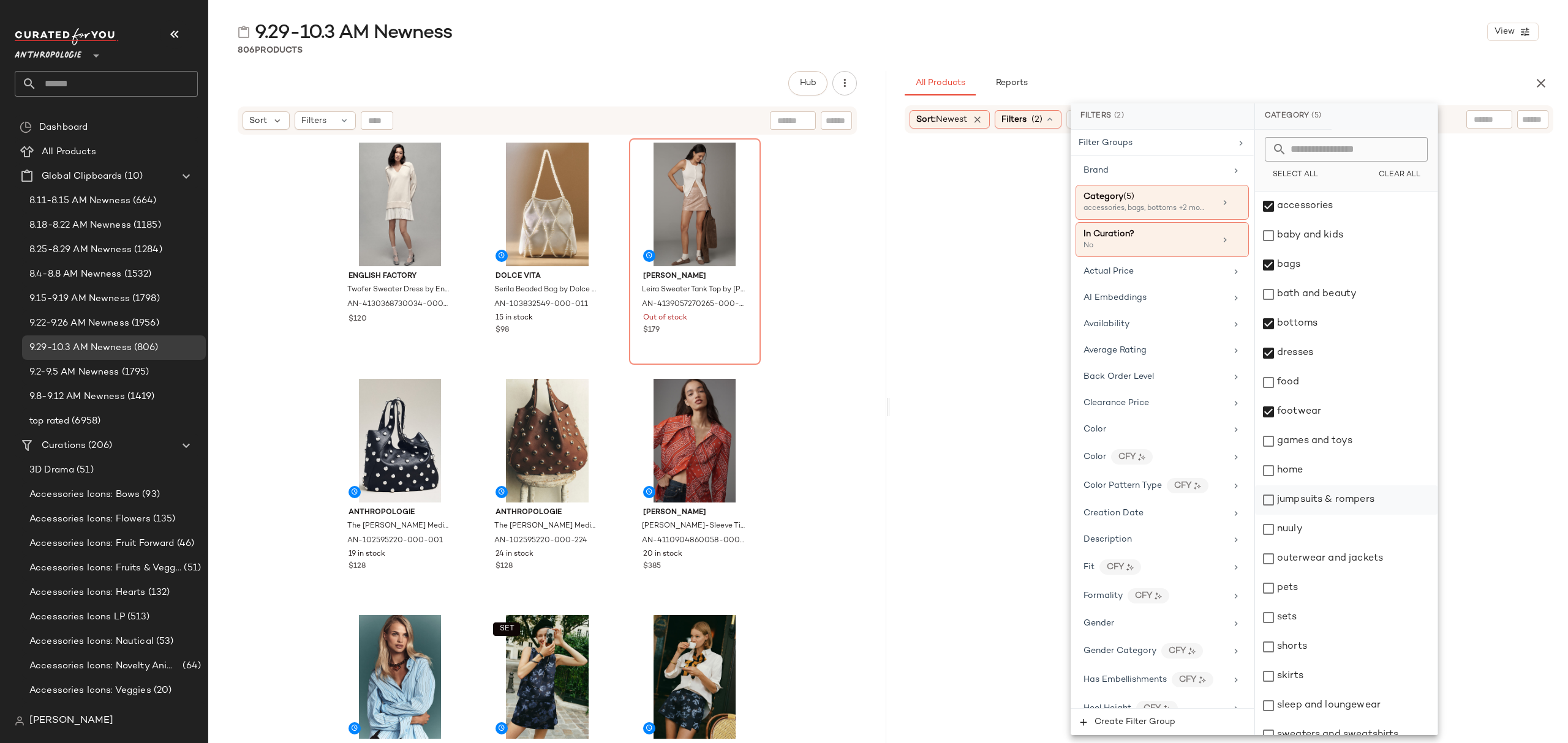
click at [1319, 501] on div "jumpsuits & rompers" at bounding box center [1346, 500] width 183 height 30
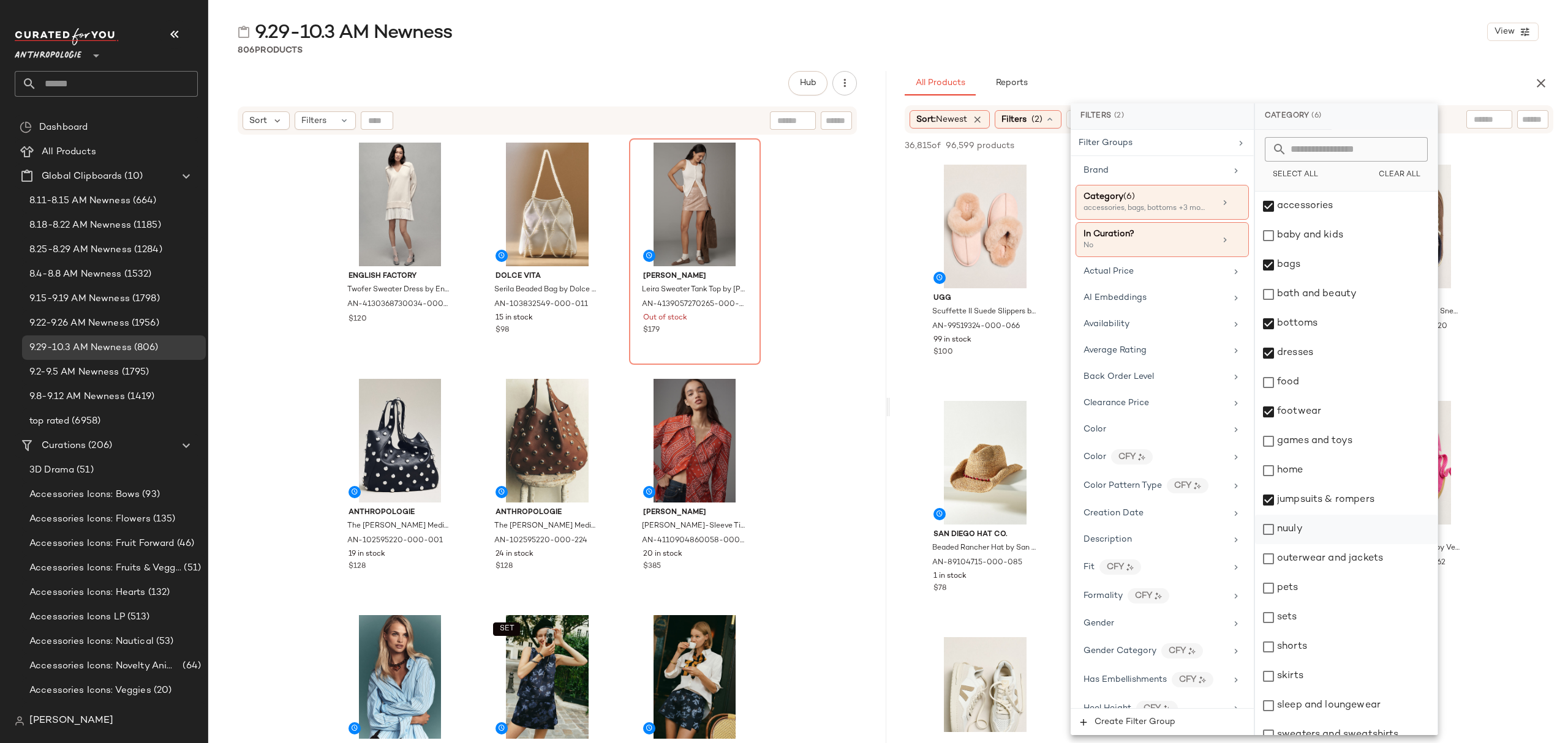
click at [1315, 527] on div "nuuly" at bounding box center [1346, 530] width 183 height 30
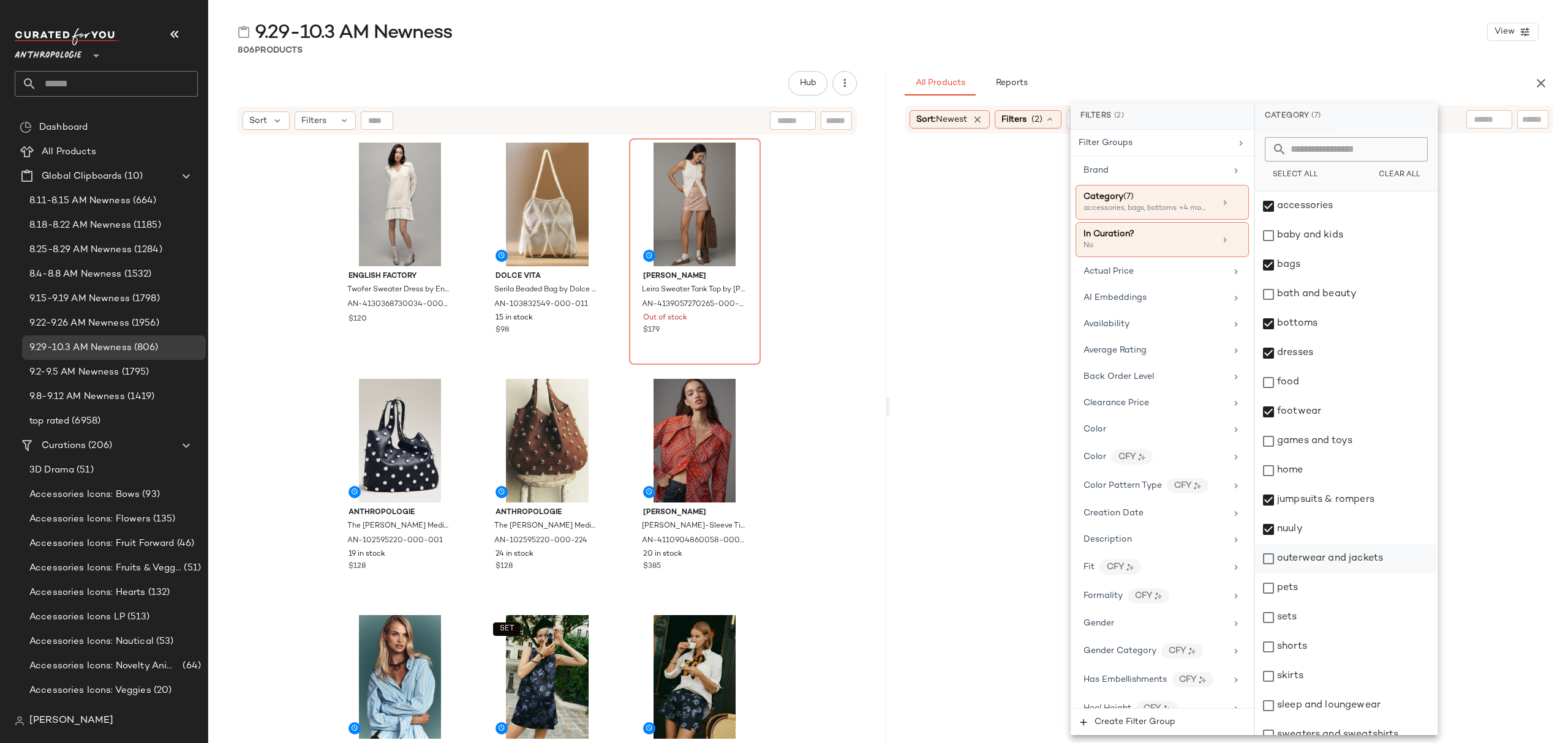
click at [1312, 562] on div "outerwear and jackets" at bounding box center [1346, 559] width 183 height 30
drag, startPoint x: 1299, startPoint y: 616, endPoint x: 1311, endPoint y: 650, distance: 36.1
click at [1299, 615] on div "sets" at bounding box center [1346, 618] width 183 height 30
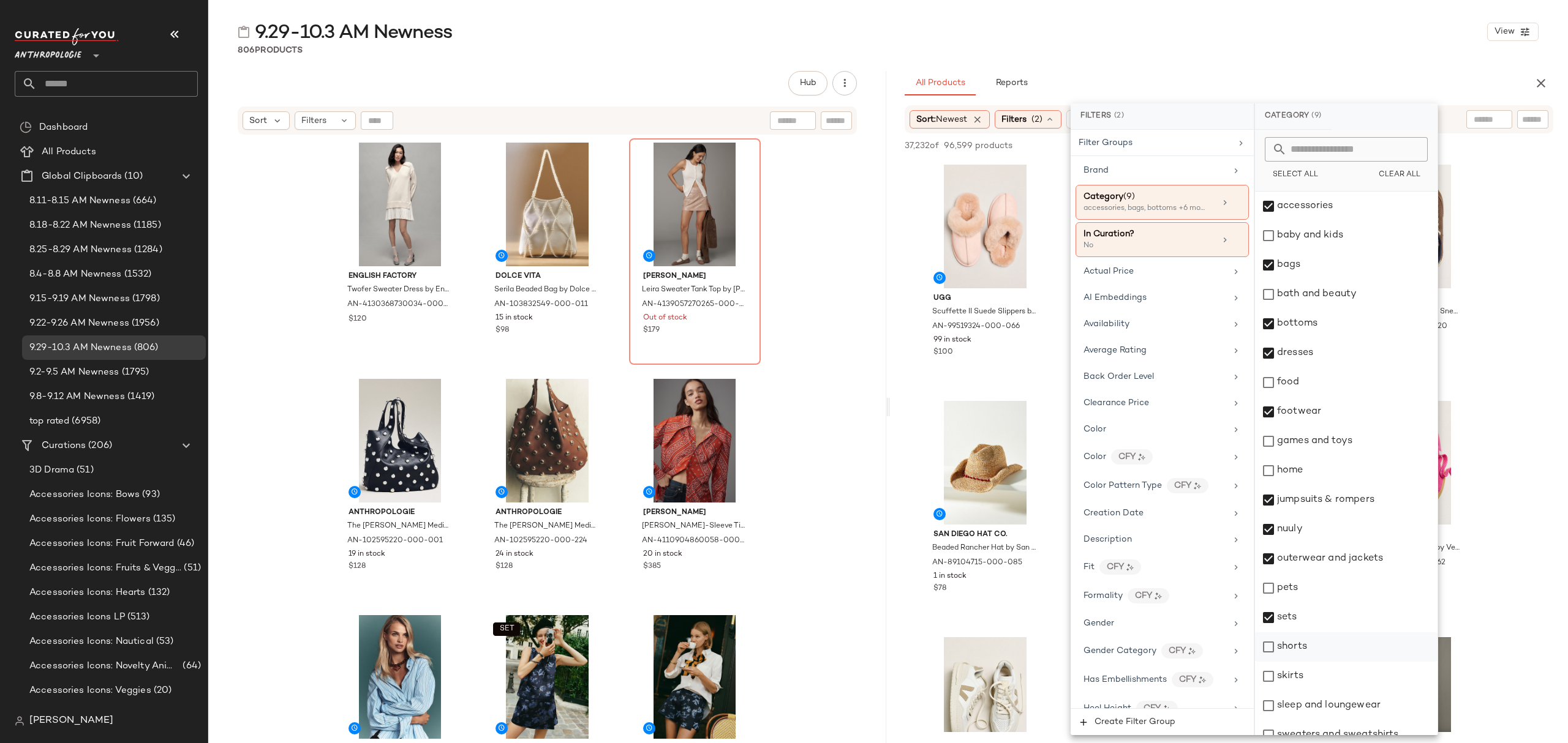
click at [1311, 650] on div "shorts" at bounding box center [1346, 648] width 183 height 30
click at [1315, 692] on div "accessories baby and kids bags bath and beauty bottoms dresses food footwear ga…" at bounding box center [1346, 559] width 183 height 735
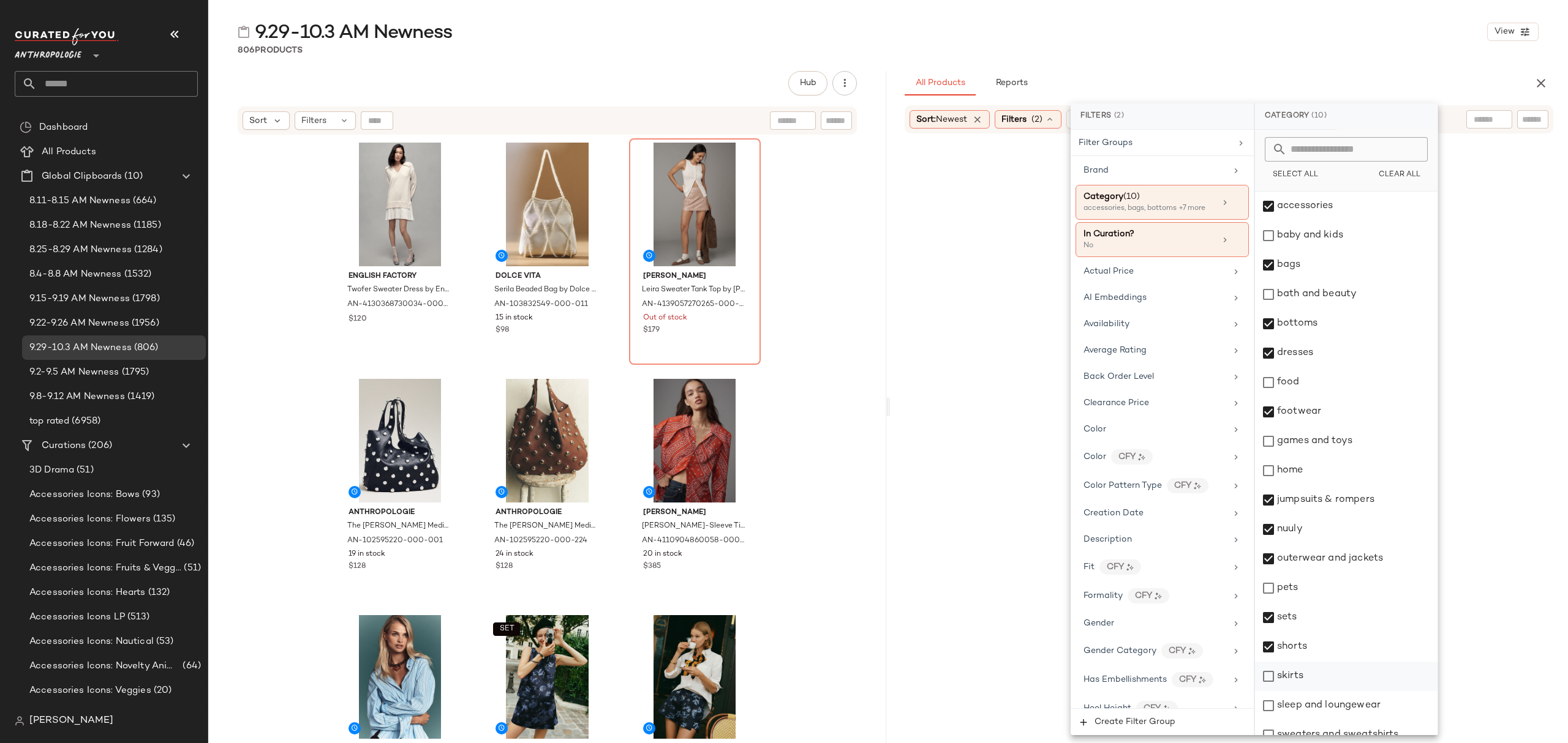
click at [1326, 682] on div "skirts" at bounding box center [1346, 676] width 183 height 30
click at [1324, 696] on div "sleep and loungewear" at bounding box center [1346, 706] width 183 height 30
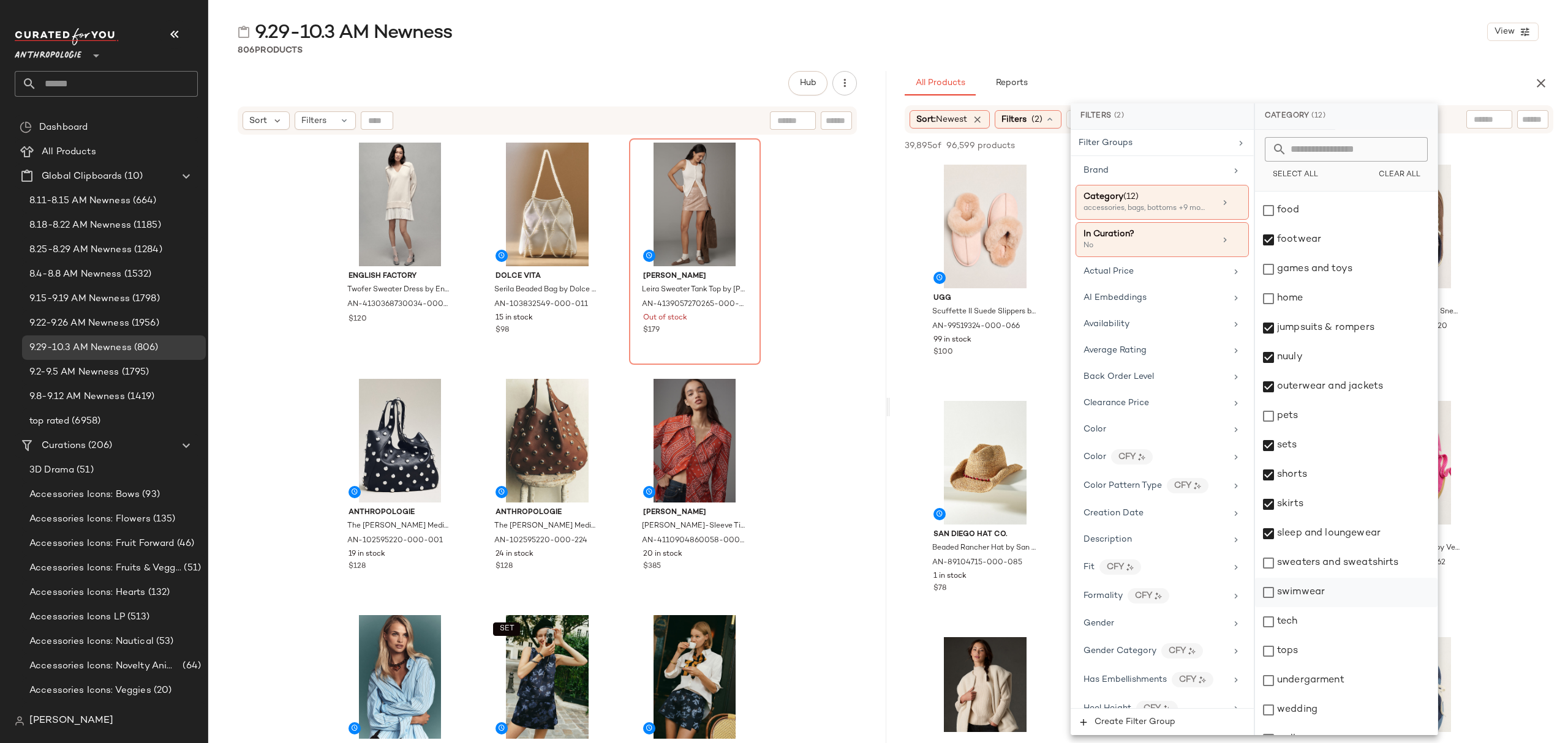
scroll to position [191, 0]
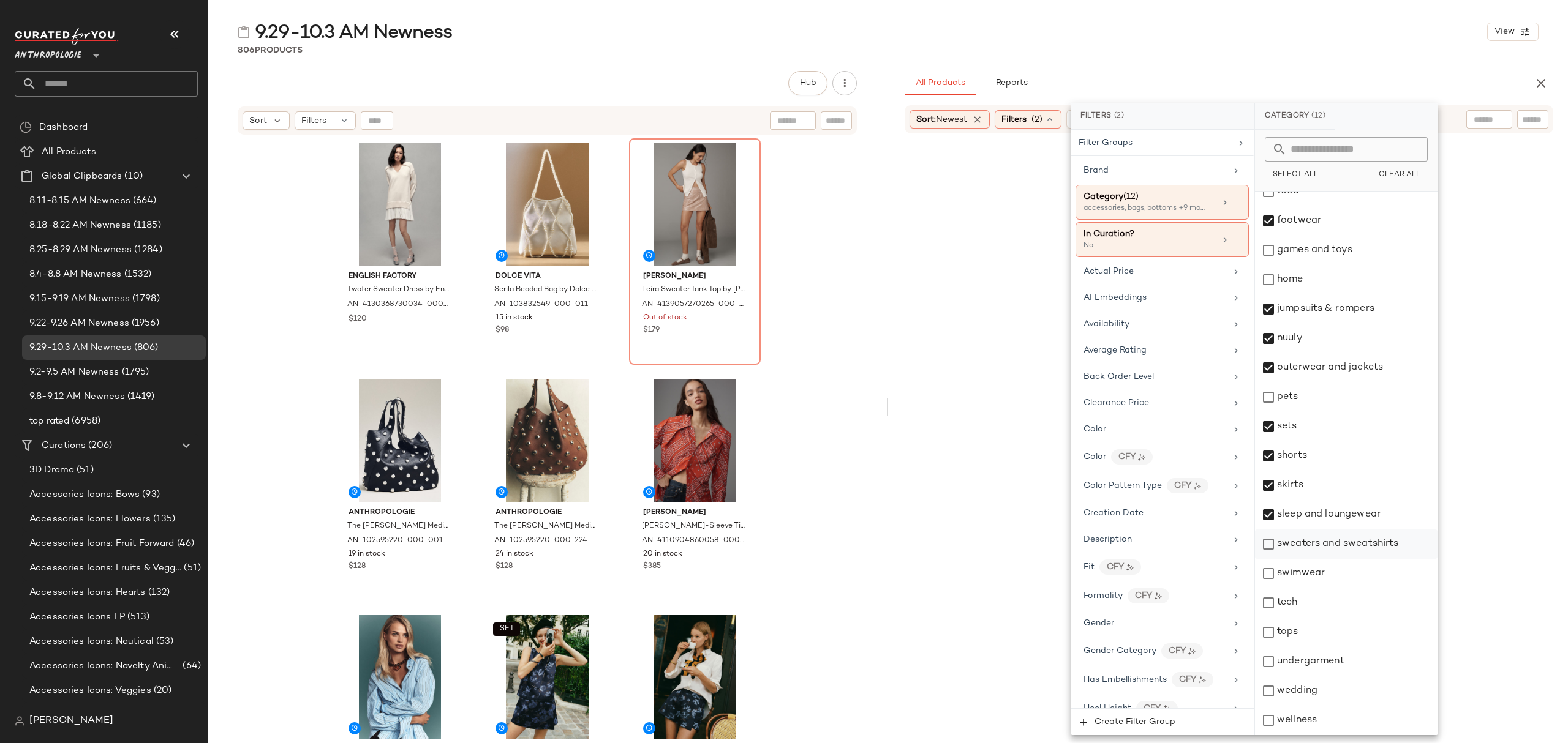
click at [1370, 549] on div "sweaters and sweatshirts" at bounding box center [1346, 545] width 183 height 30
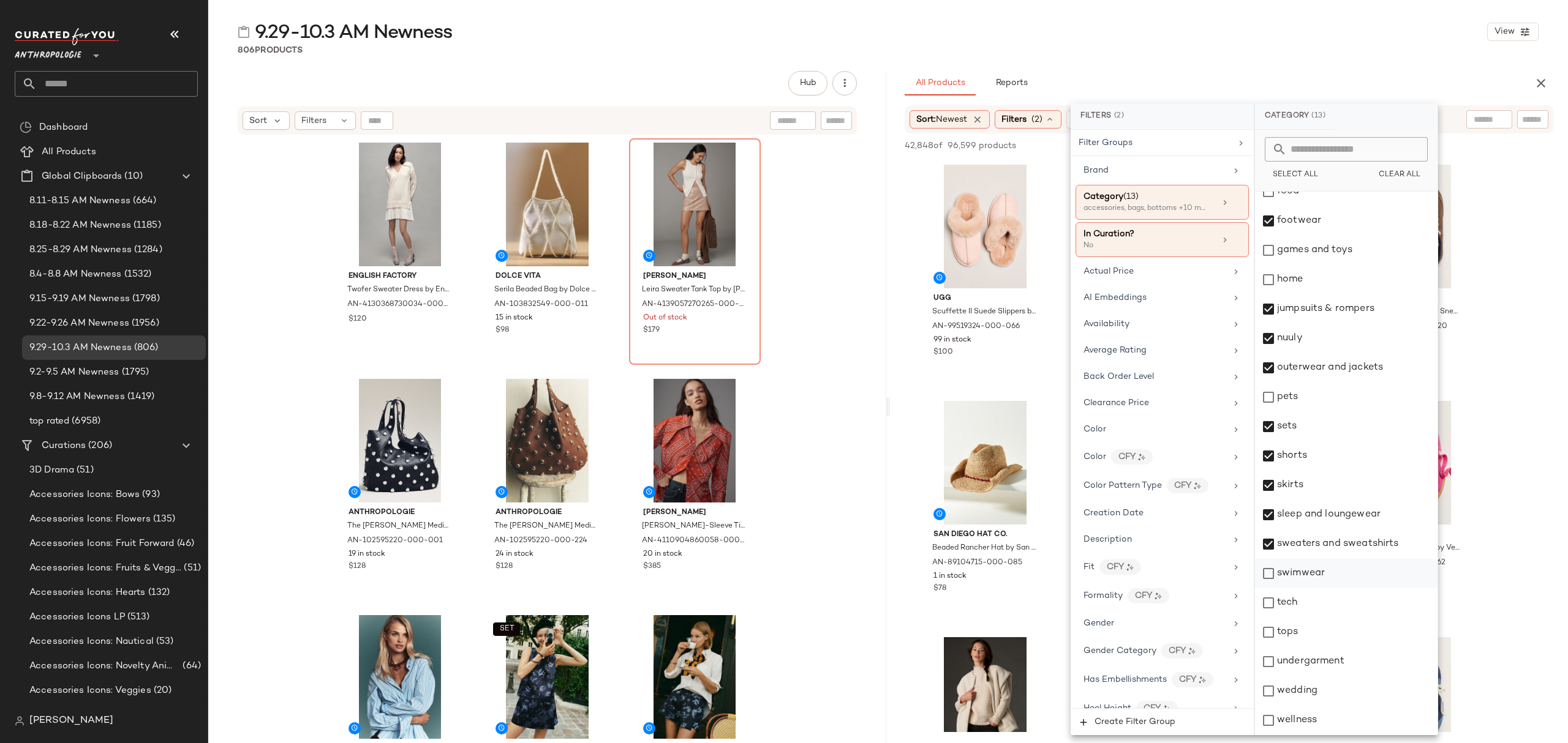
click at [1349, 576] on div "swimwear" at bounding box center [1346, 574] width 183 height 30
drag, startPoint x: 1323, startPoint y: 643, endPoint x: 1321, endPoint y: 670, distance: 27.1
click at [1323, 644] on div "tops" at bounding box center [1346, 633] width 183 height 30
click at [1336, 662] on div "undergarment" at bounding box center [1346, 662] width 183 height 30
click at [1323, 696] on div "wedding" at bounding box center [1346, 691] width 183 height 30
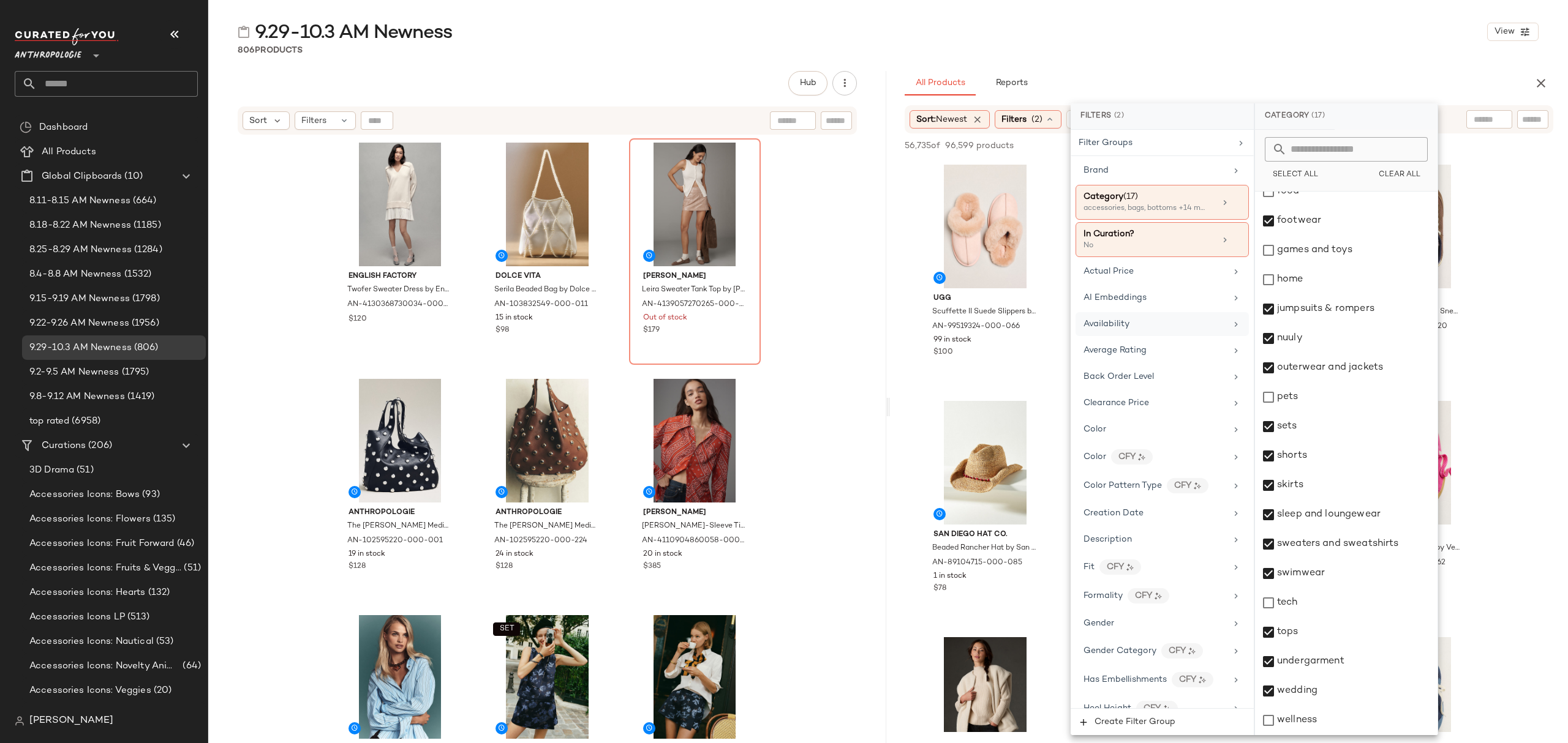
click at [1137, 335] on div "Availability" at bounding box center [1162, 324] width 173 height 24
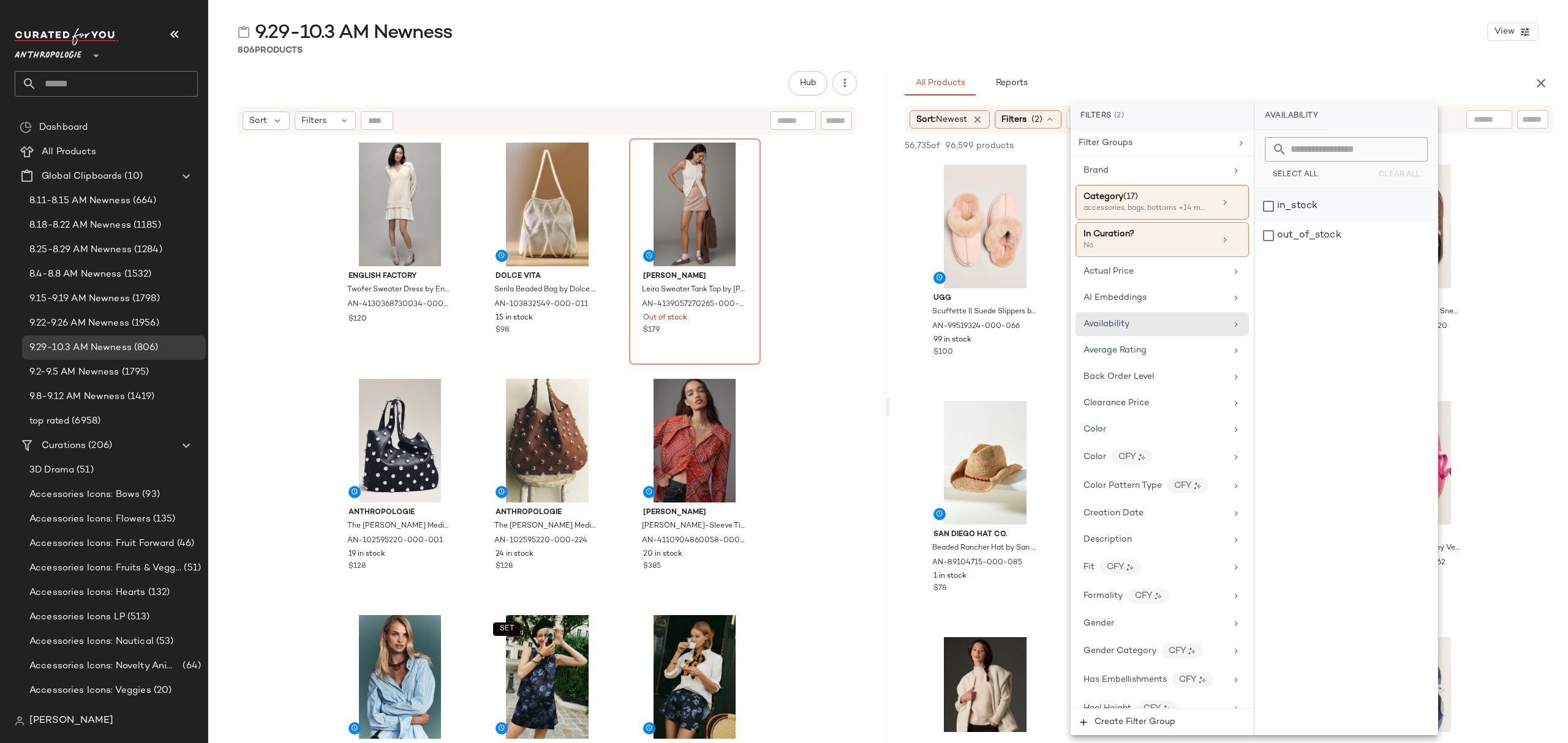
click at [1370, 213] on div "in_stock" at bounding box center [1346, 206] width 183 height 30
click at [1116, 22] on div "9.29-10.3 AM Newness View" at bounding box center [888, 31] width 1360 height 24
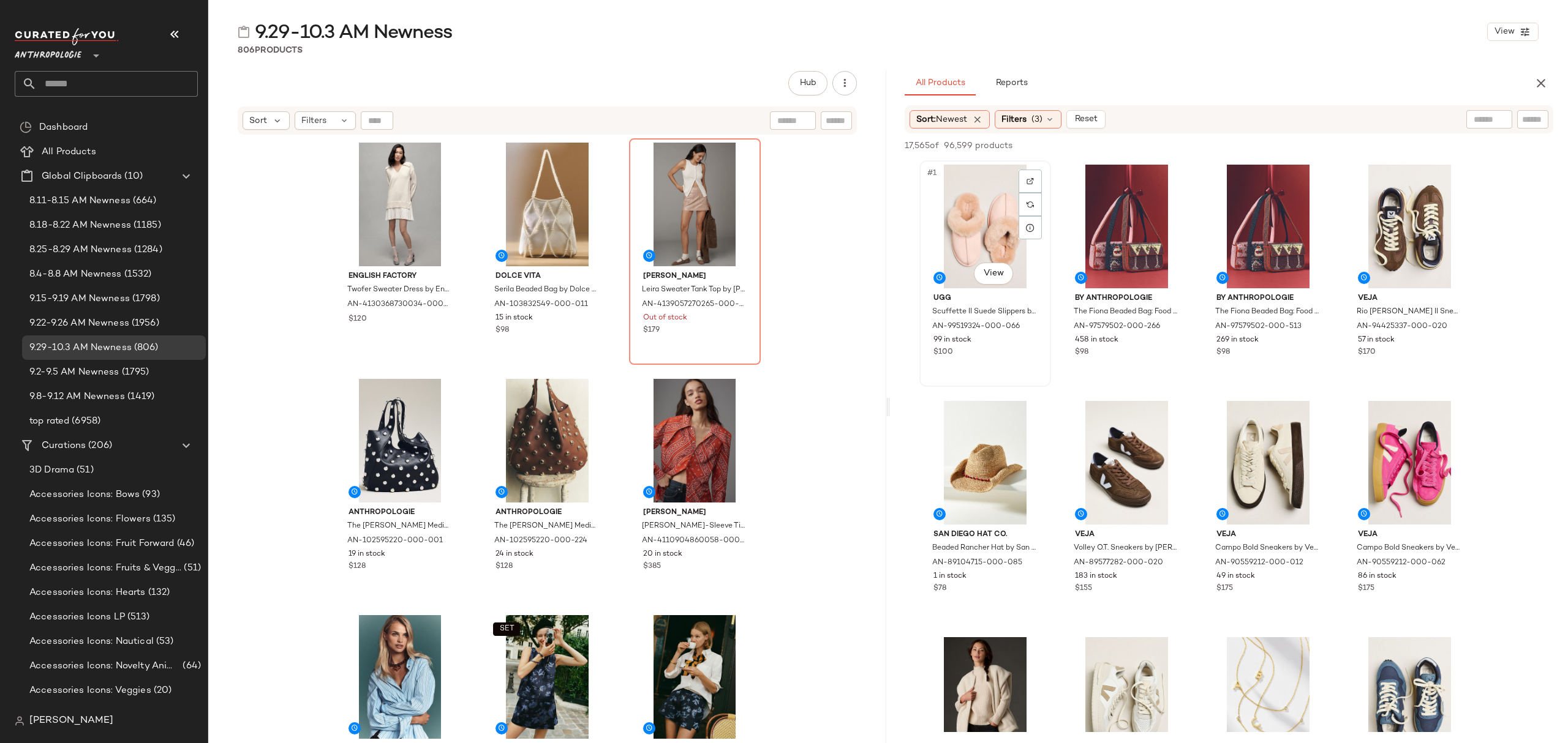
click at [973, 204] on div "#1 View" at bounding box center [985, 226] width 123 height 124
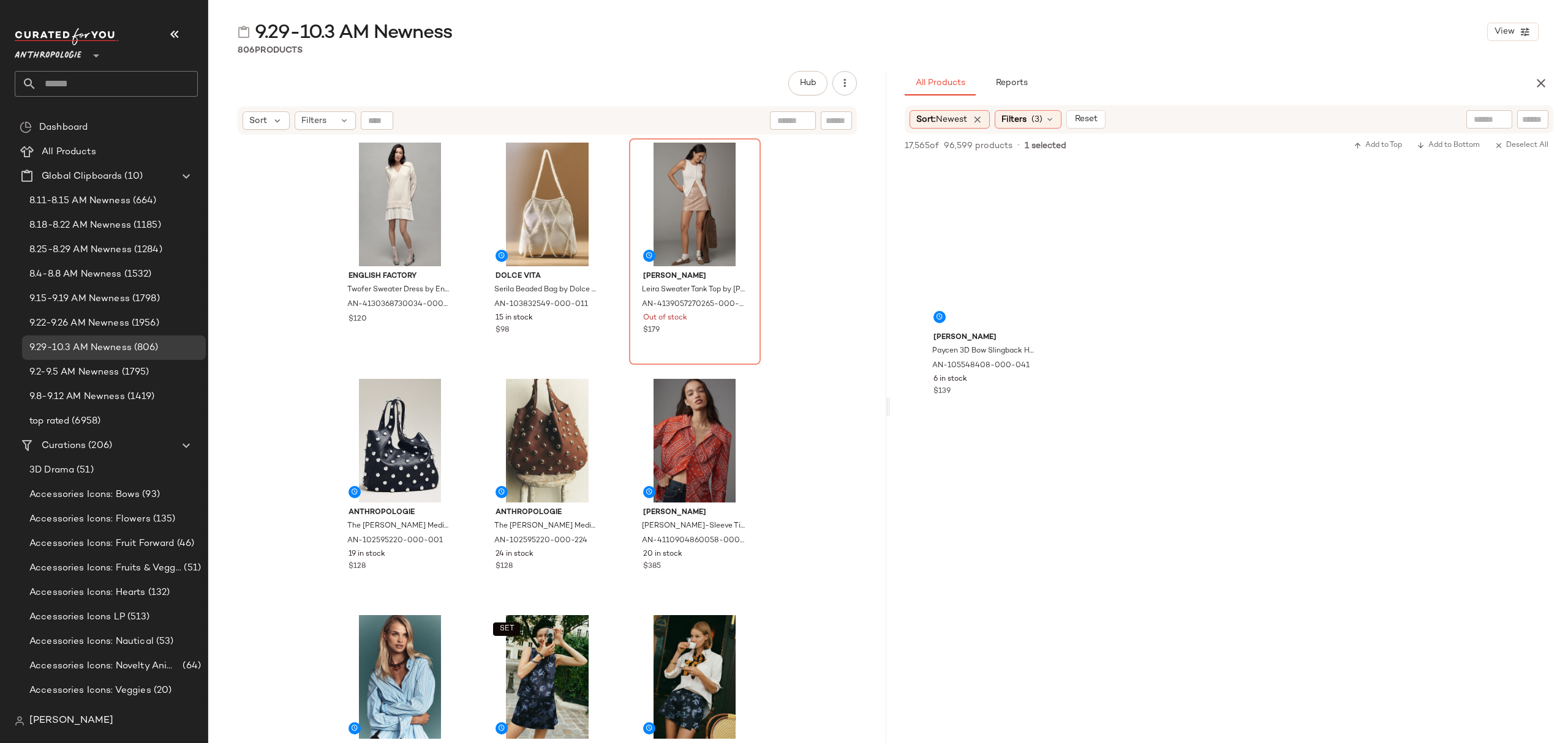
scroll to position [10532, 0]
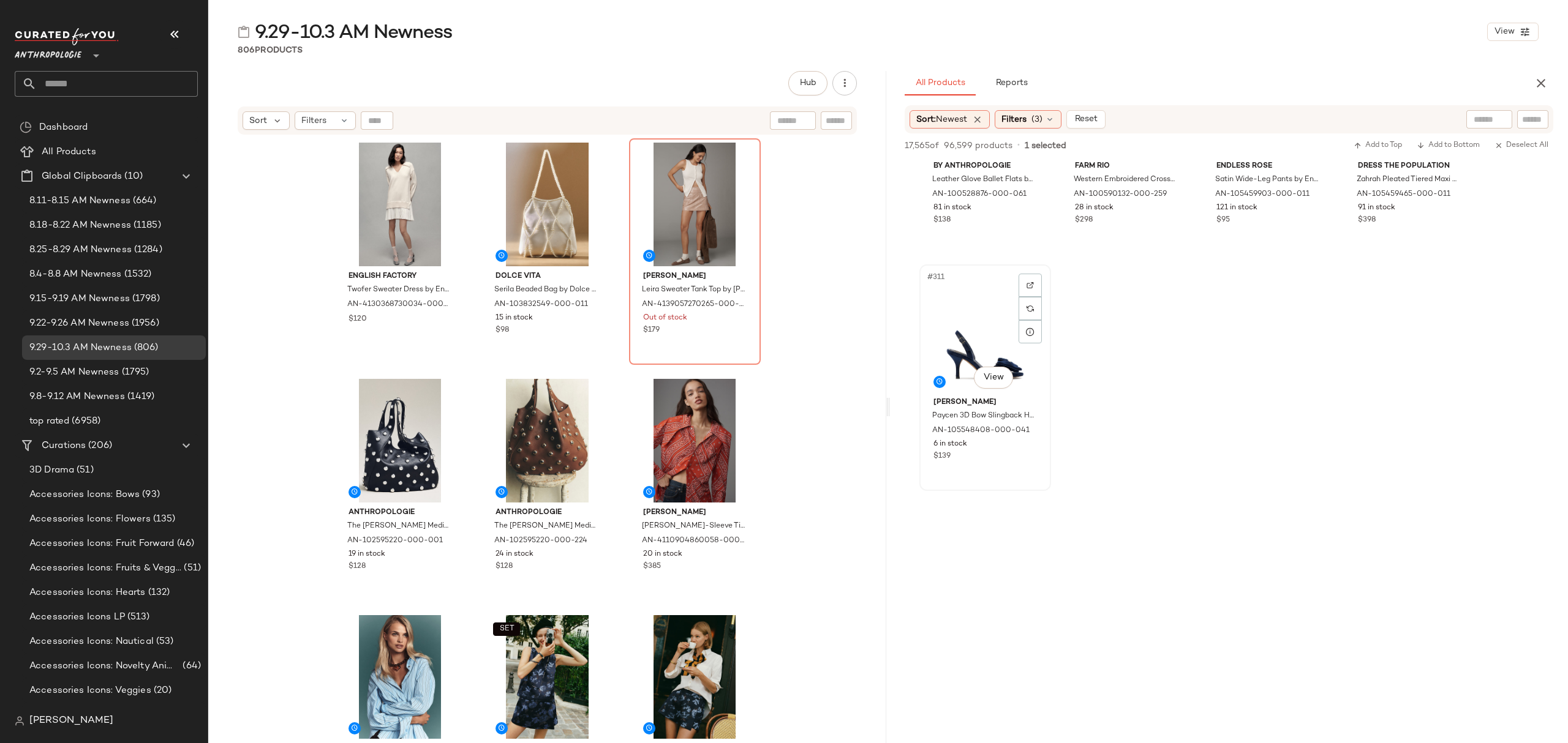
click at [994, 457] on div "$139" at bounding box center [985, 457] width 104 height 11
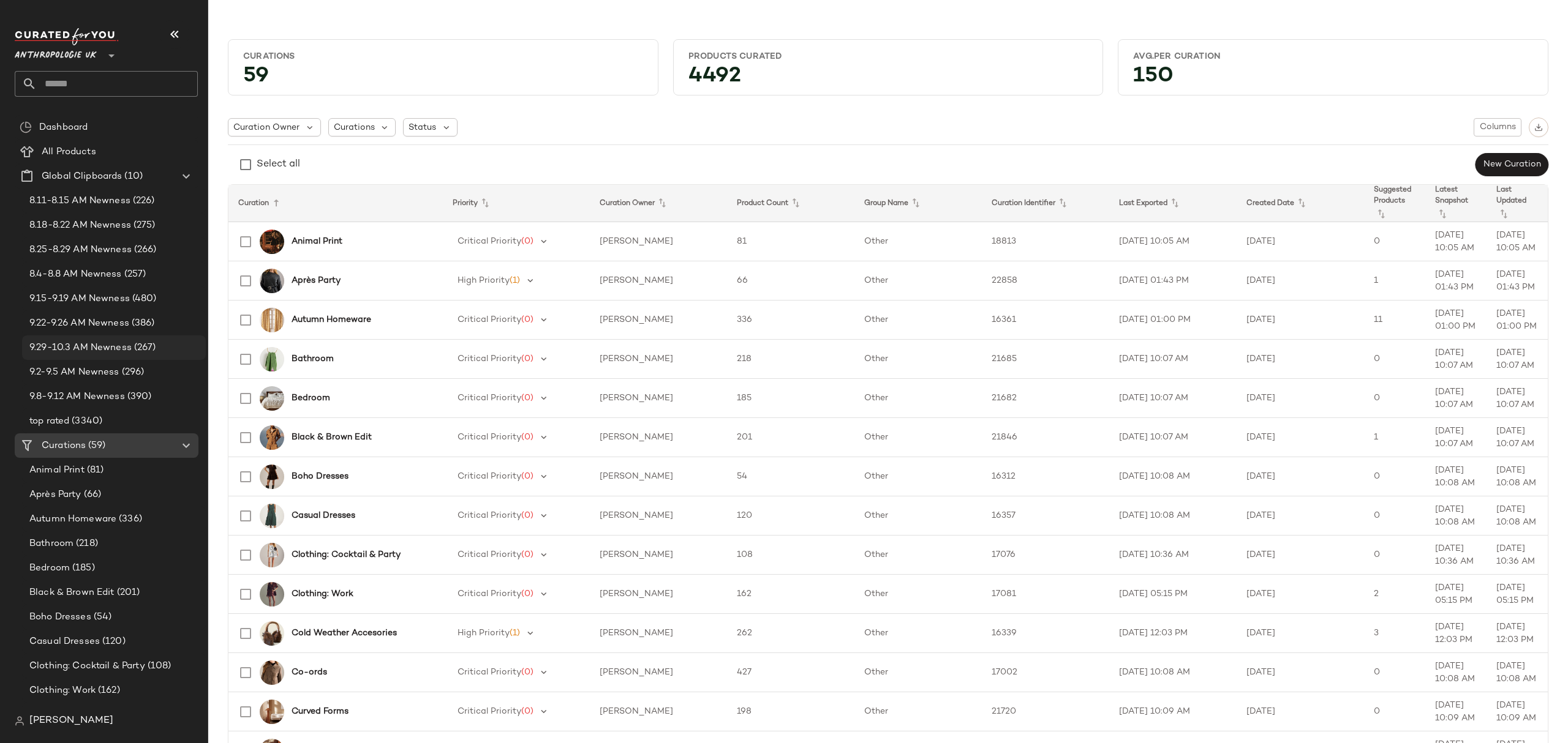
click at [64, 346] on span "9.29-10.3 AM Newness" at bounding box center [81, 348] width 102 height 14
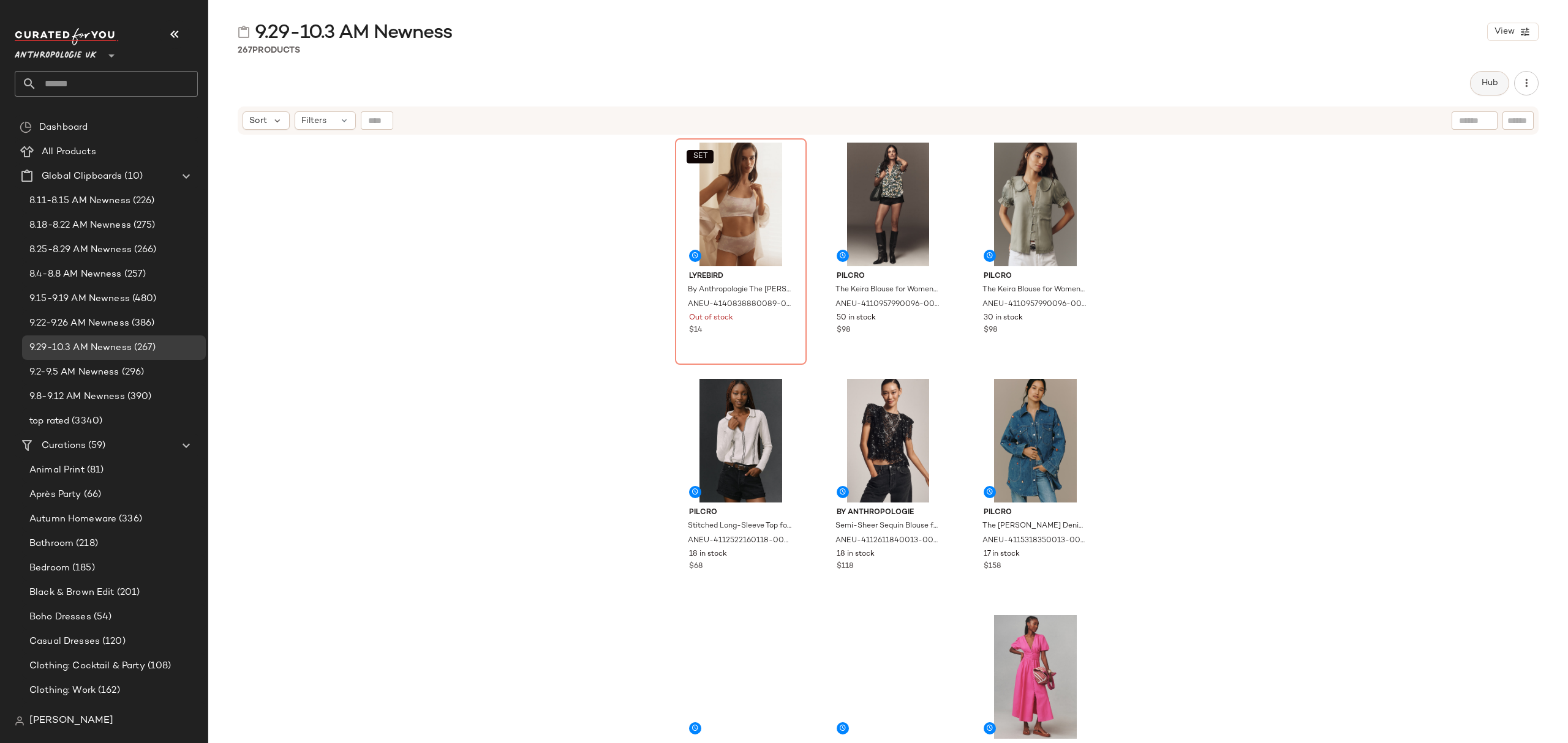
click at [1488, 78] on span "Hub" at bounding box center [1490, 83] width 17 height 10
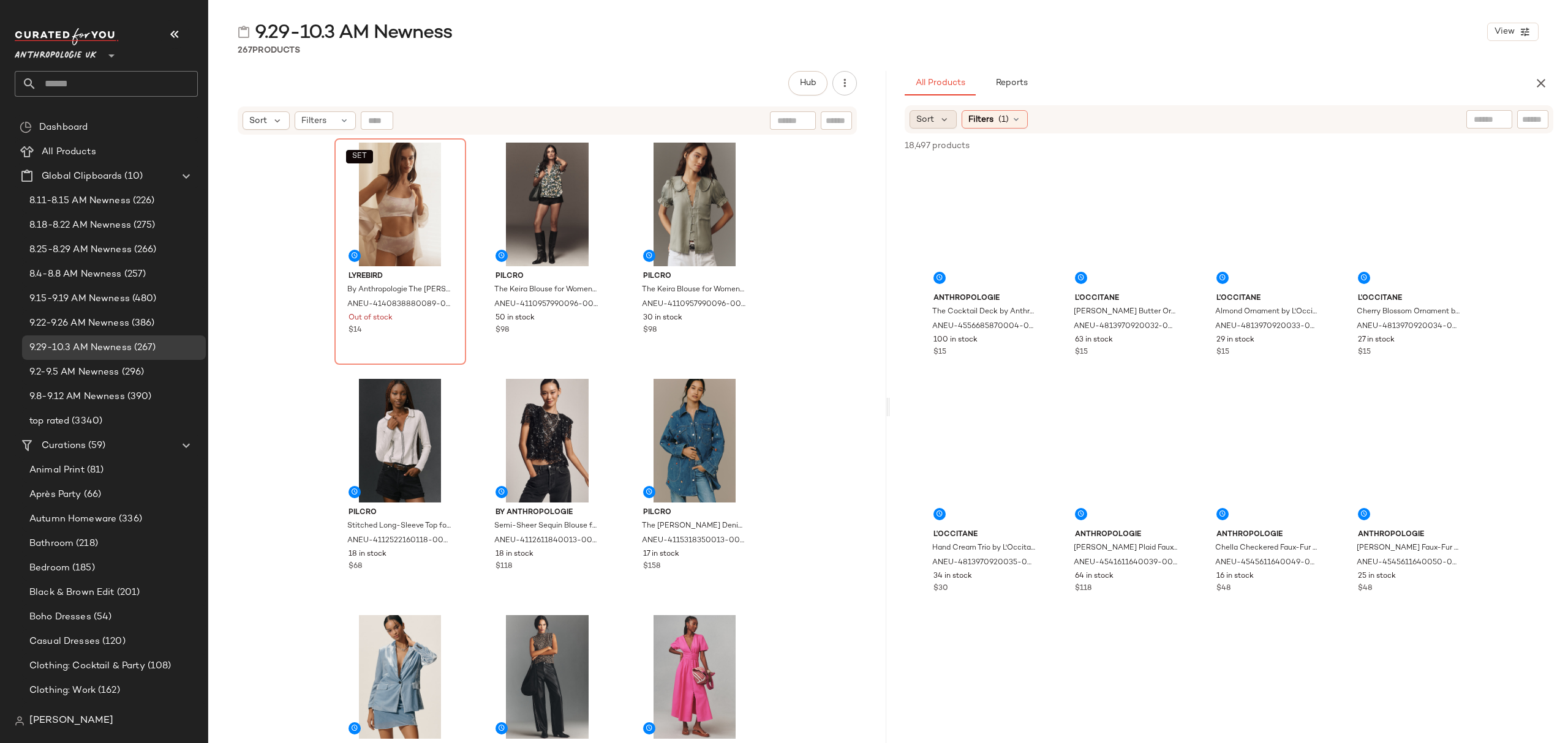
click at [934, 118] on div "Sort" at bounding box center [934, 119] width 47 height 19
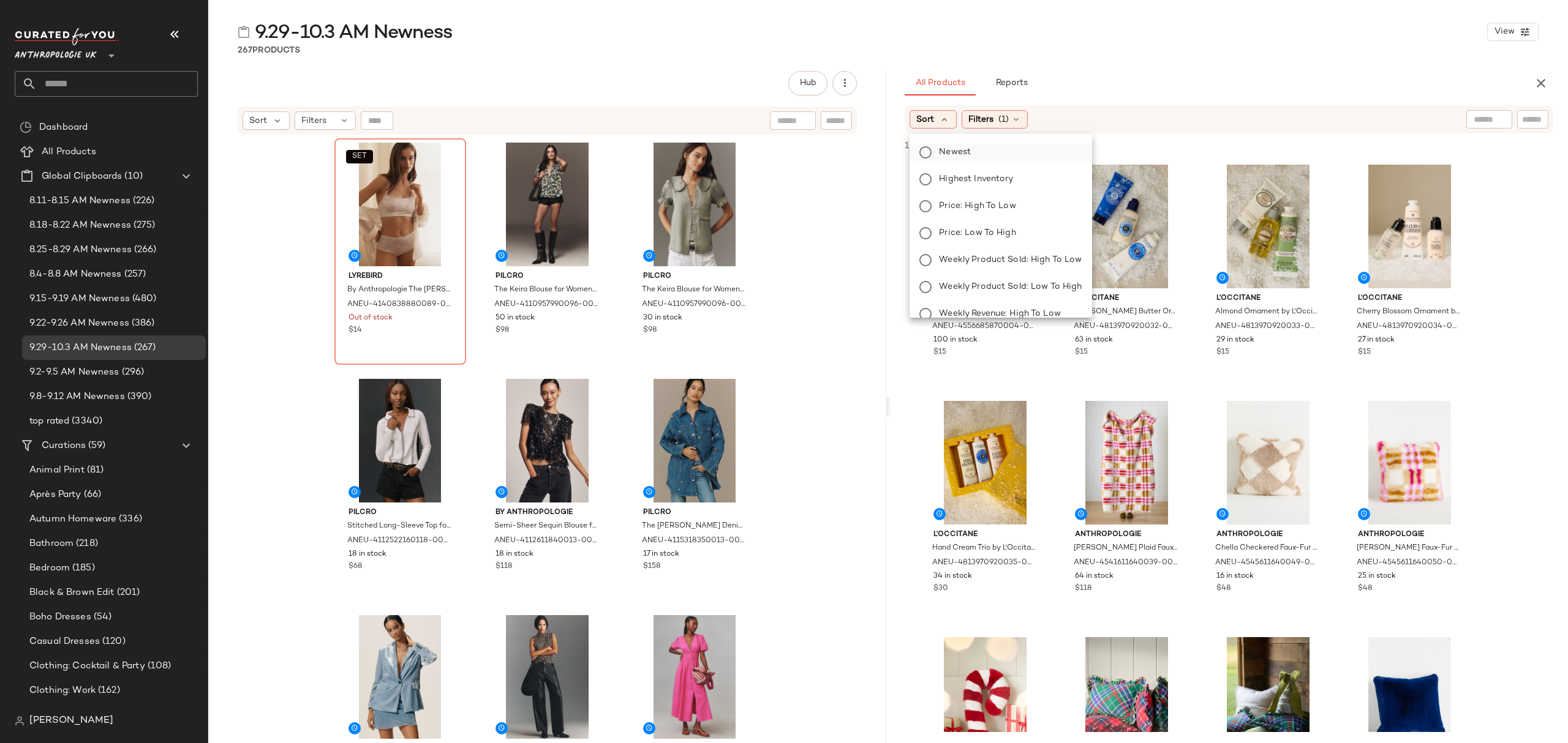
click at [967, 151] on span "Newest" at bounding box center [954, 152] width 32 height 13
click at [1128, 50] on div "267 Products" at bounding box center [888, 50] width 1360 height 13
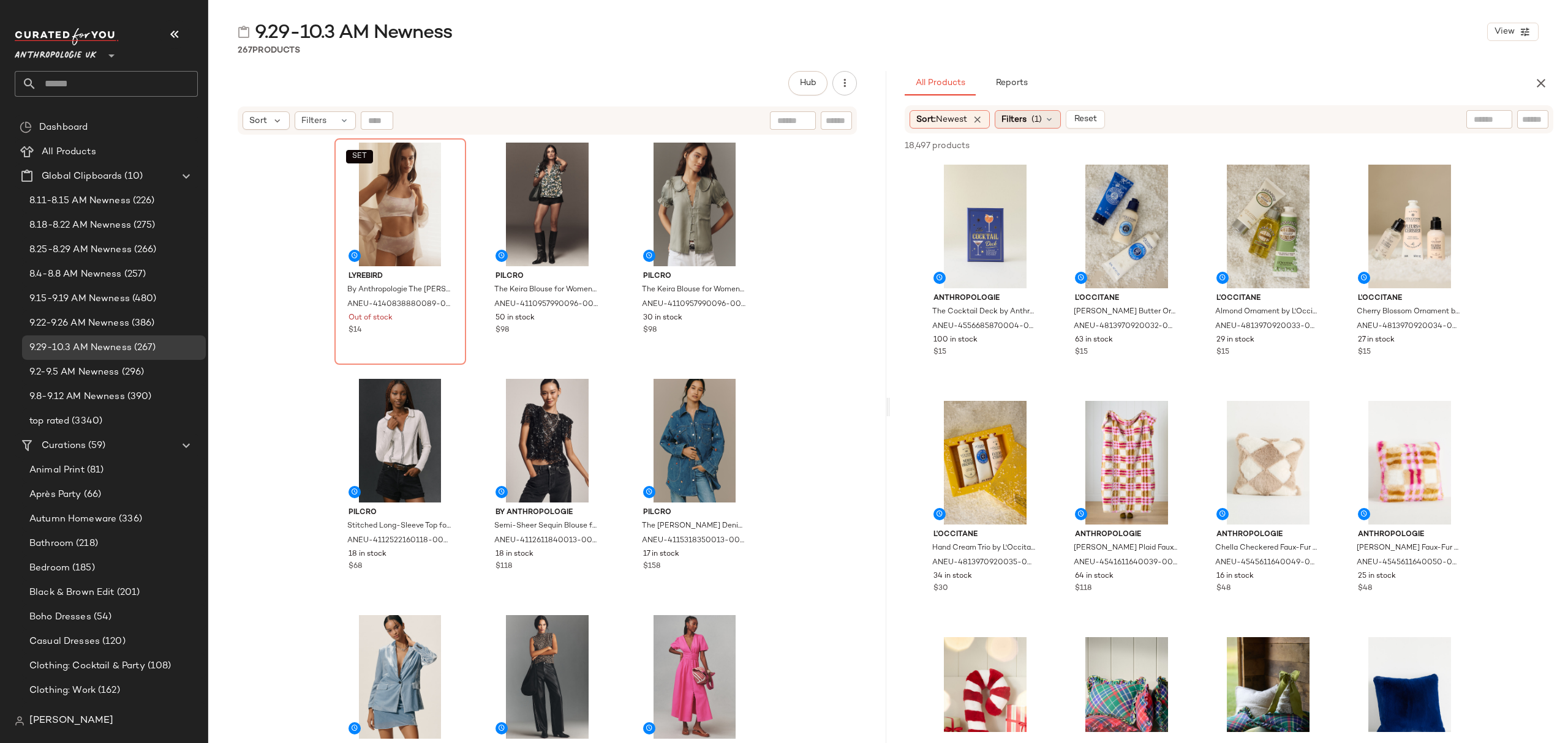
click at [1046, 121] on div "Filters (1)" at bounding box center [1028, 119] width 66 height 19
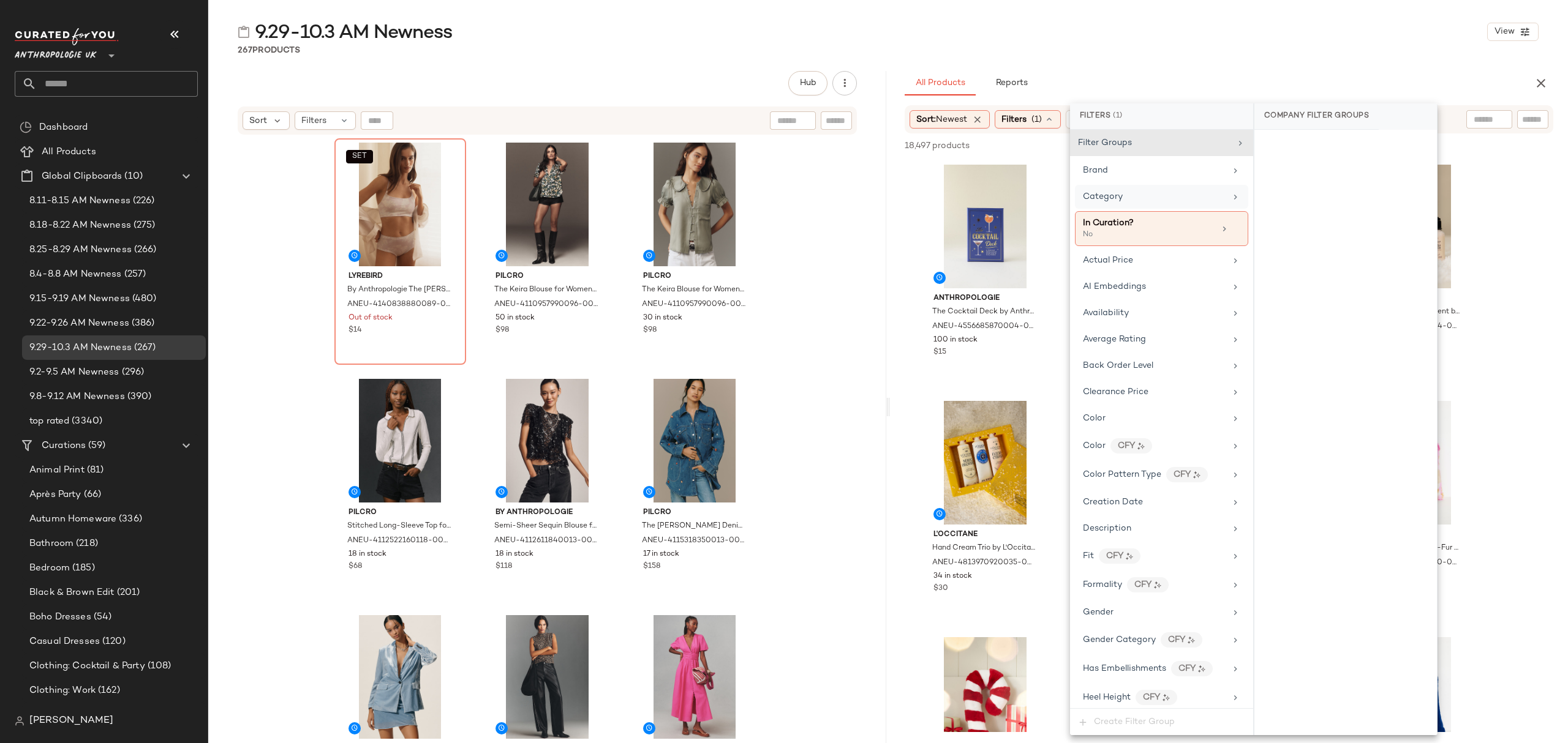
click at [1109, 199] on span "Category" at bounding box center [1103, 197] width 40 height 9
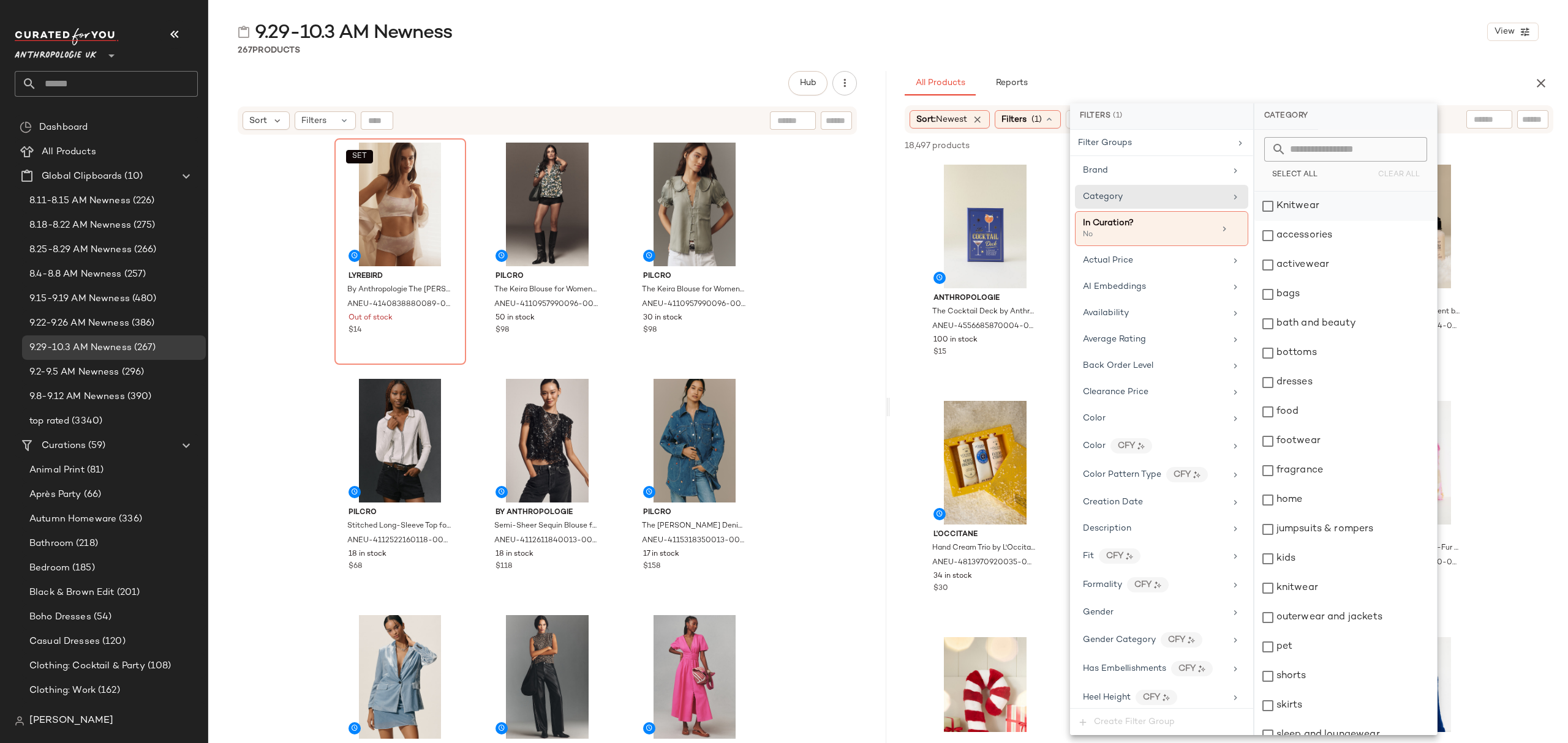
click at [1297, 206] on div "Knitwear" at bounding box center [1345, 206] width 183 height 30
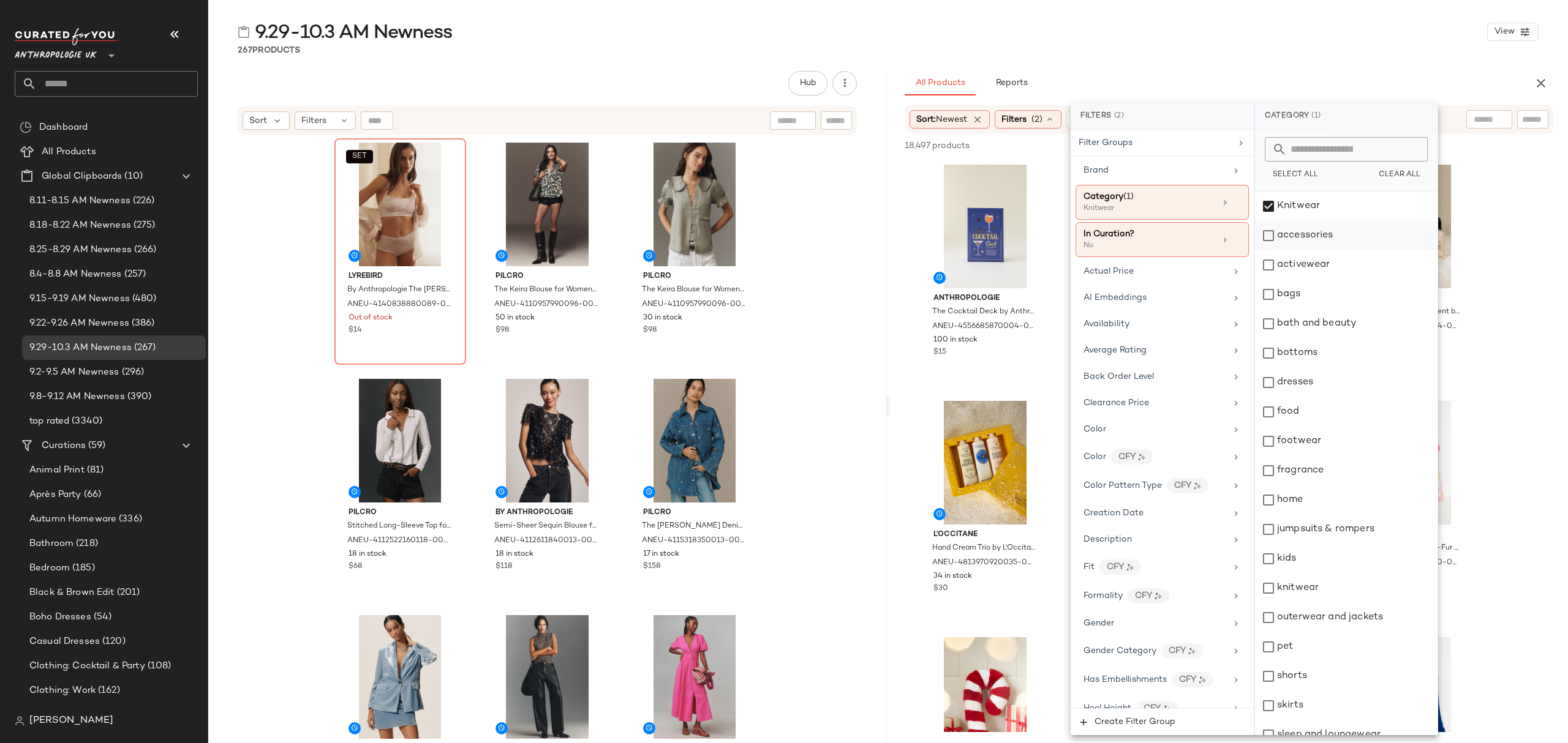
click at [1304, 243] on div "accessories" at bounding box center [1346, 236] width 183 height 30
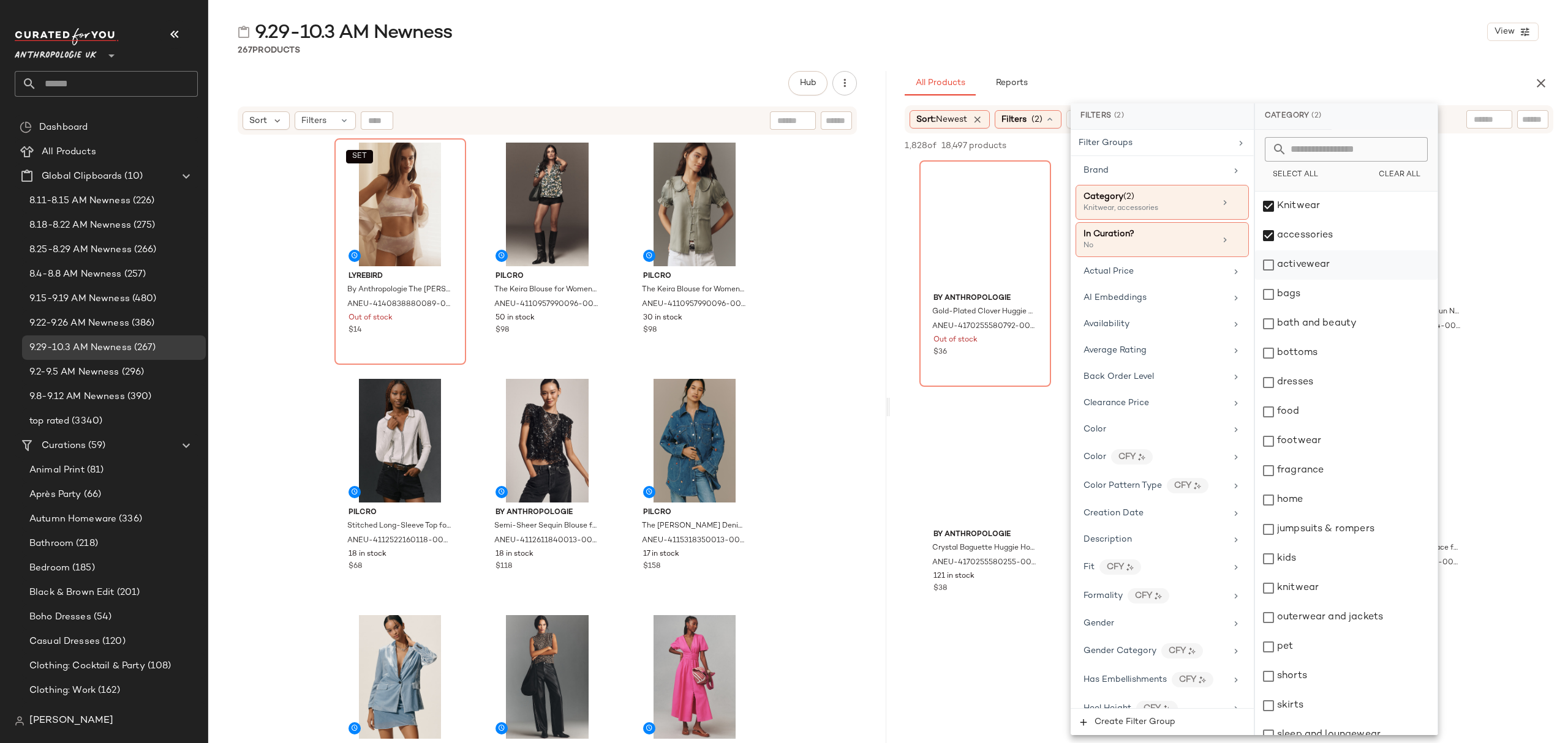
click at [1319, 268] on div "activewear" at bounding box center [1346, 265] width 183 height 30
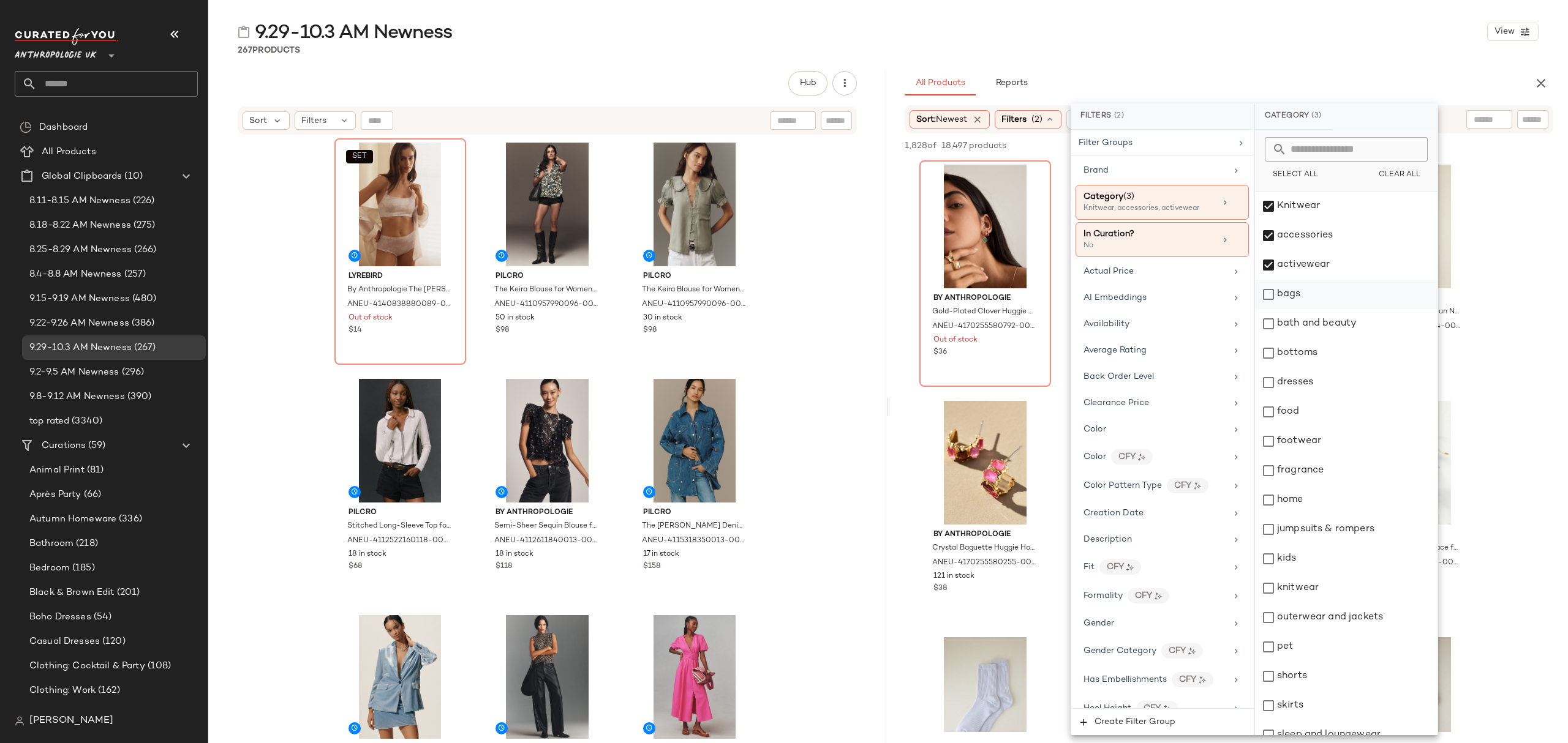
click at [1311, 300] on div "bags" at bounding box center [1346, 295] width 183 height 30
click at [1319, 355] on div "bottoms" at bounding box center [1346, 354] width 183 height 30
click at [1311, 387] on div "dresses" at bounding box center [1346, 383] width 183 height 30
click at [1307, 442] on div "footwear" at bounding box center [1346, 442] width 183 height 30
click at [1311, 471] on div "fragrance" at bounding box center [1346, 471] width 183 height 30
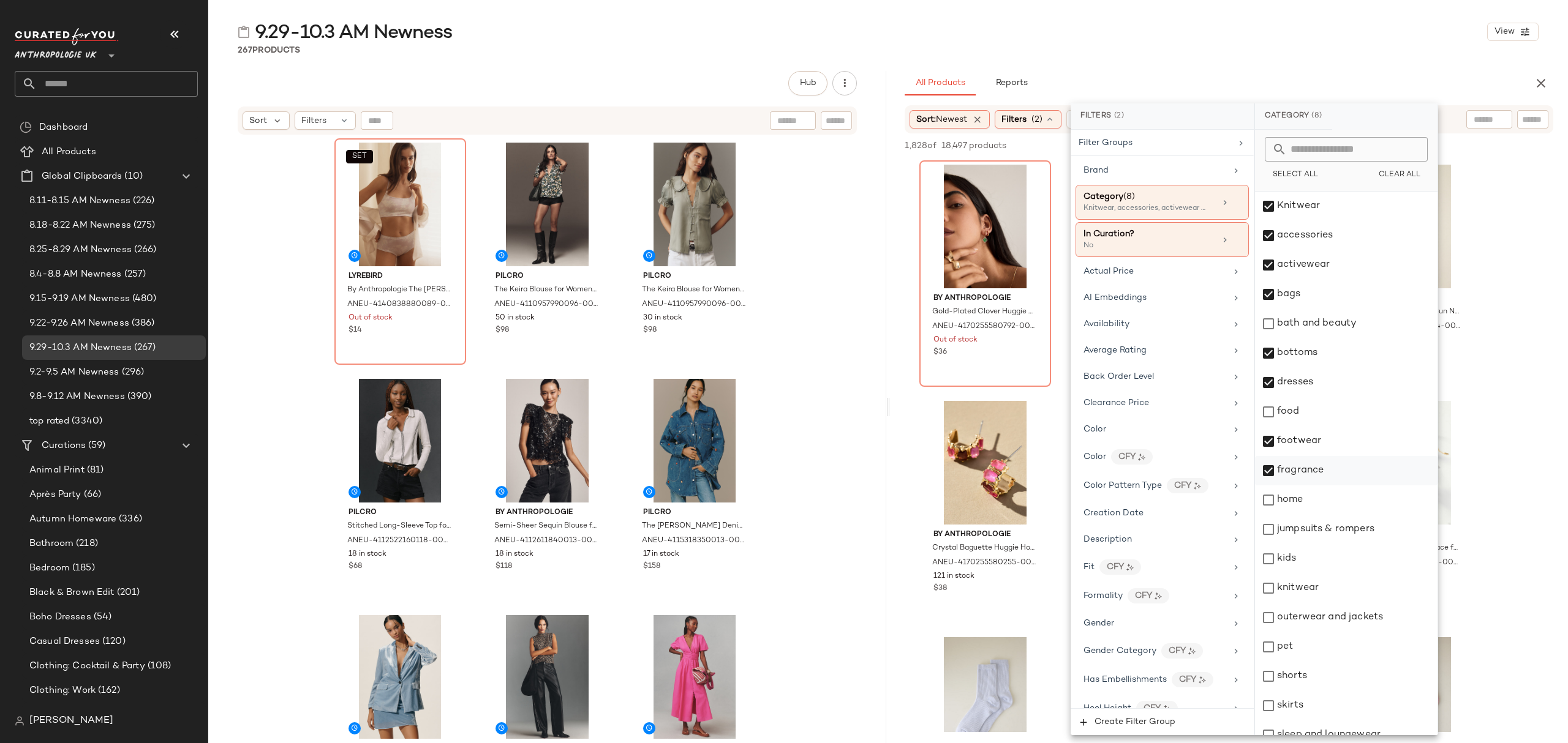
click at [1319, 481] on div "fragrance" at bounding box center [1346, 471] width 183 height 30
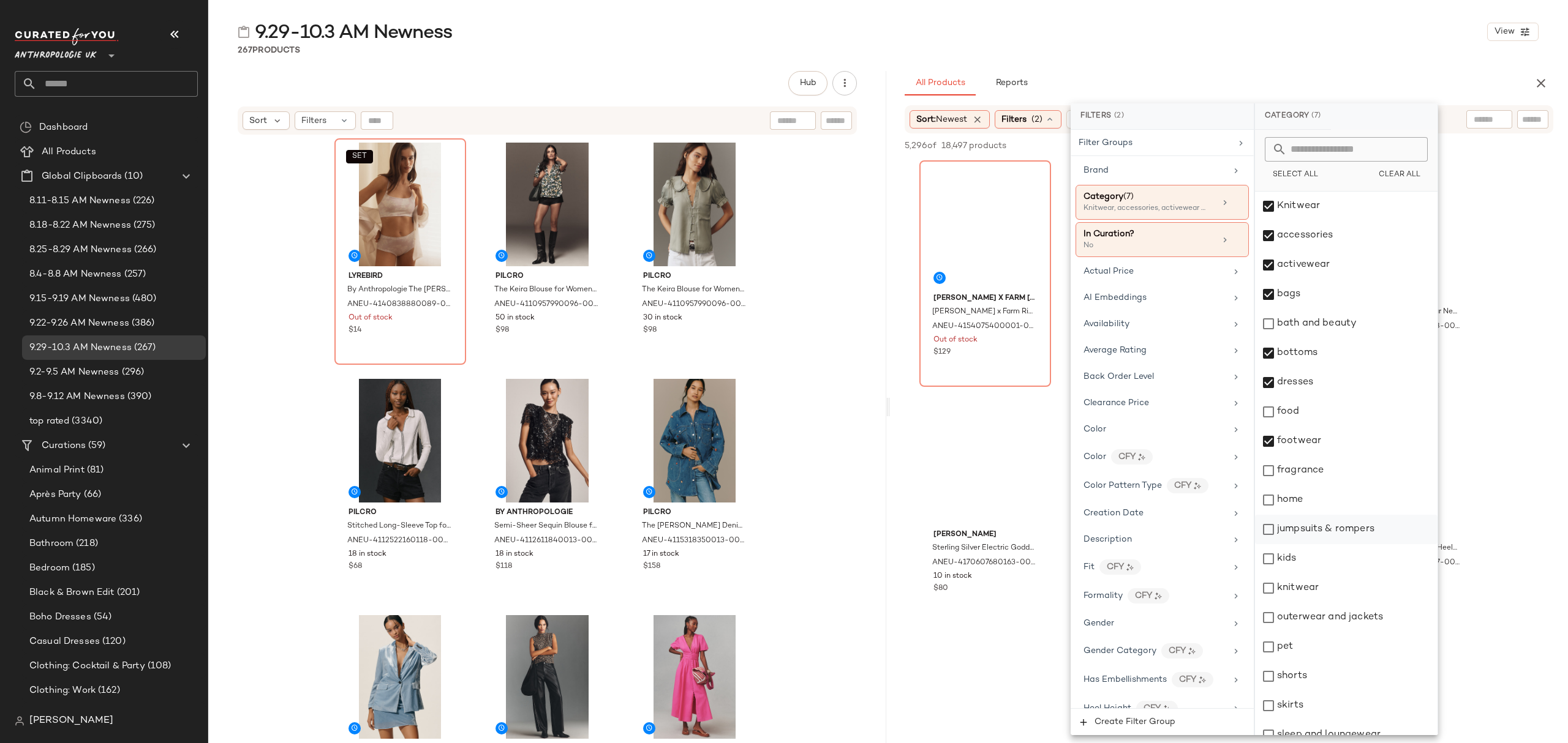
click at [1316, 527] on div "jumpsuits & rompers" at bounding box center [1346, 530] width 183 height 30
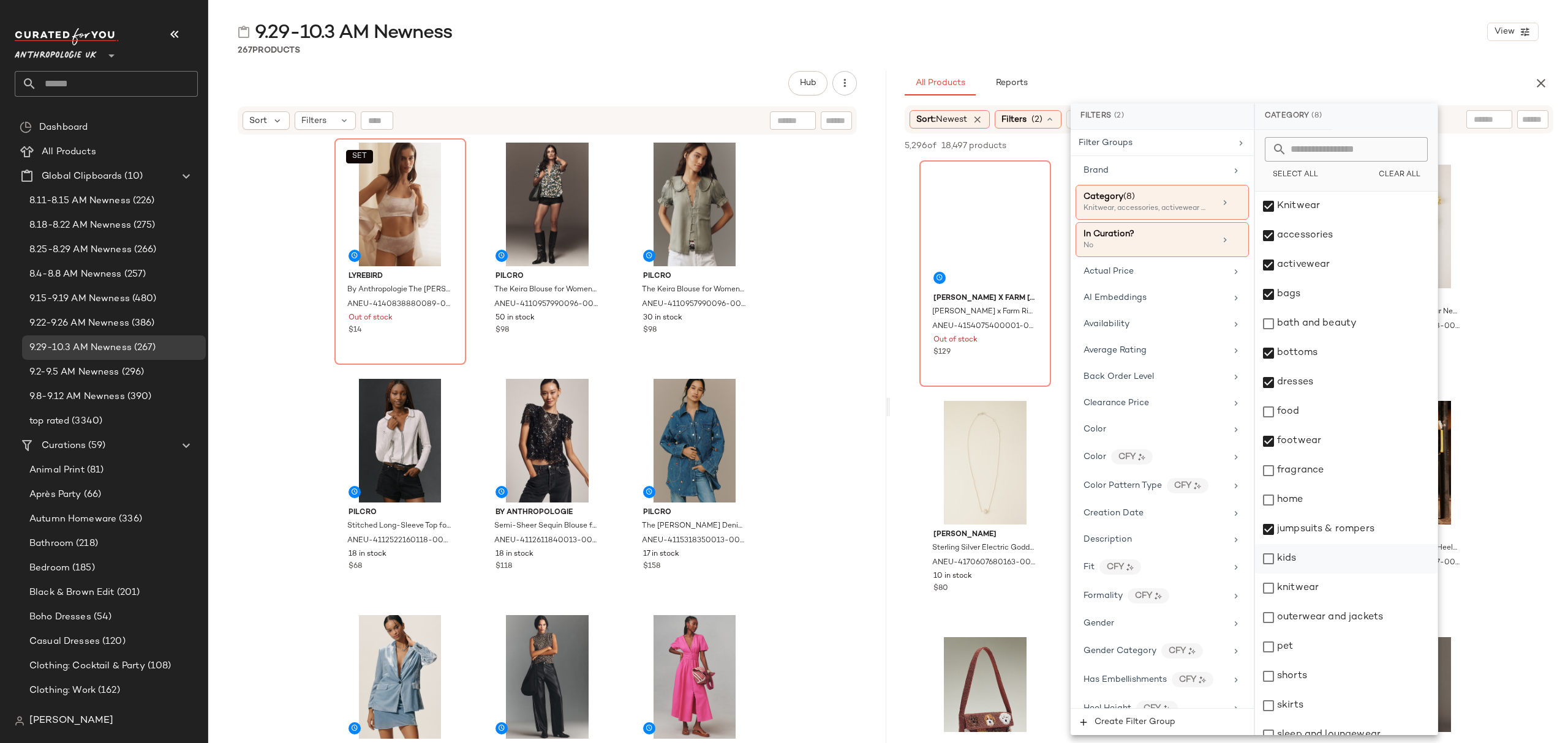
click at [1309, 562] on div "kids" at bounding box center [1346, 559] width 183 height 30
drag, startPoint x: 1329, startPoint y: 552, endPoint x: 1327, endPoint y: 573, distance: 21.1
click at [1330, 554] on div "kids" at bounding box center [1346, 559] width 183 height 30
click at [1322, 585] on div "knitwear" at bounding box center [1346, 588] width 183 height 30
click at [1326, 615] on div "outerwear and jackets" at bounding box center [1346, 618] width 183 height 30
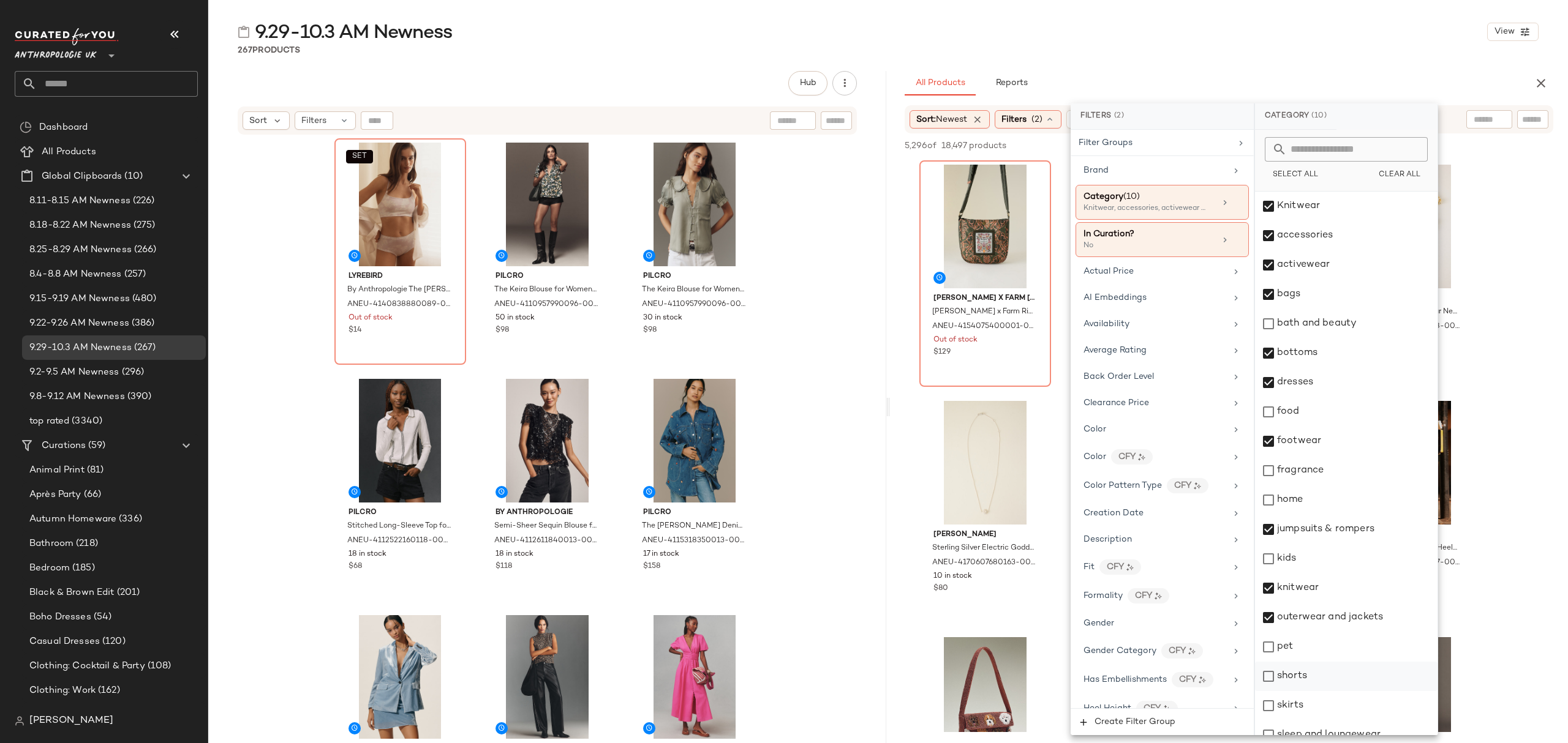
click at [1324, 669] on div "shorts" at bounding box center [1346, 676] width 183 height 30
click at [1317, 699] on div "skirts" at bounding box center [1346, 706] width 183 height 30
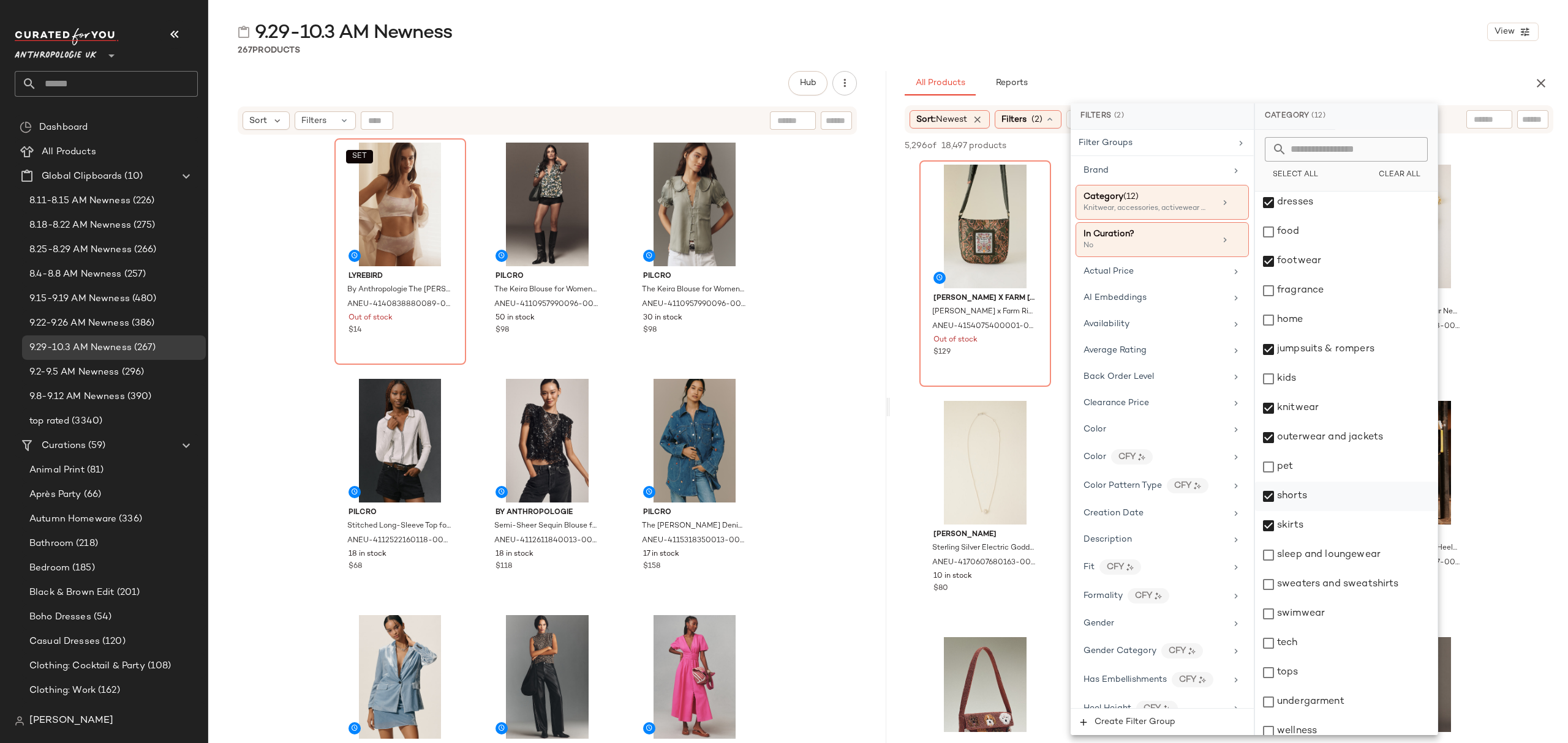
scroll to position [191, 0]
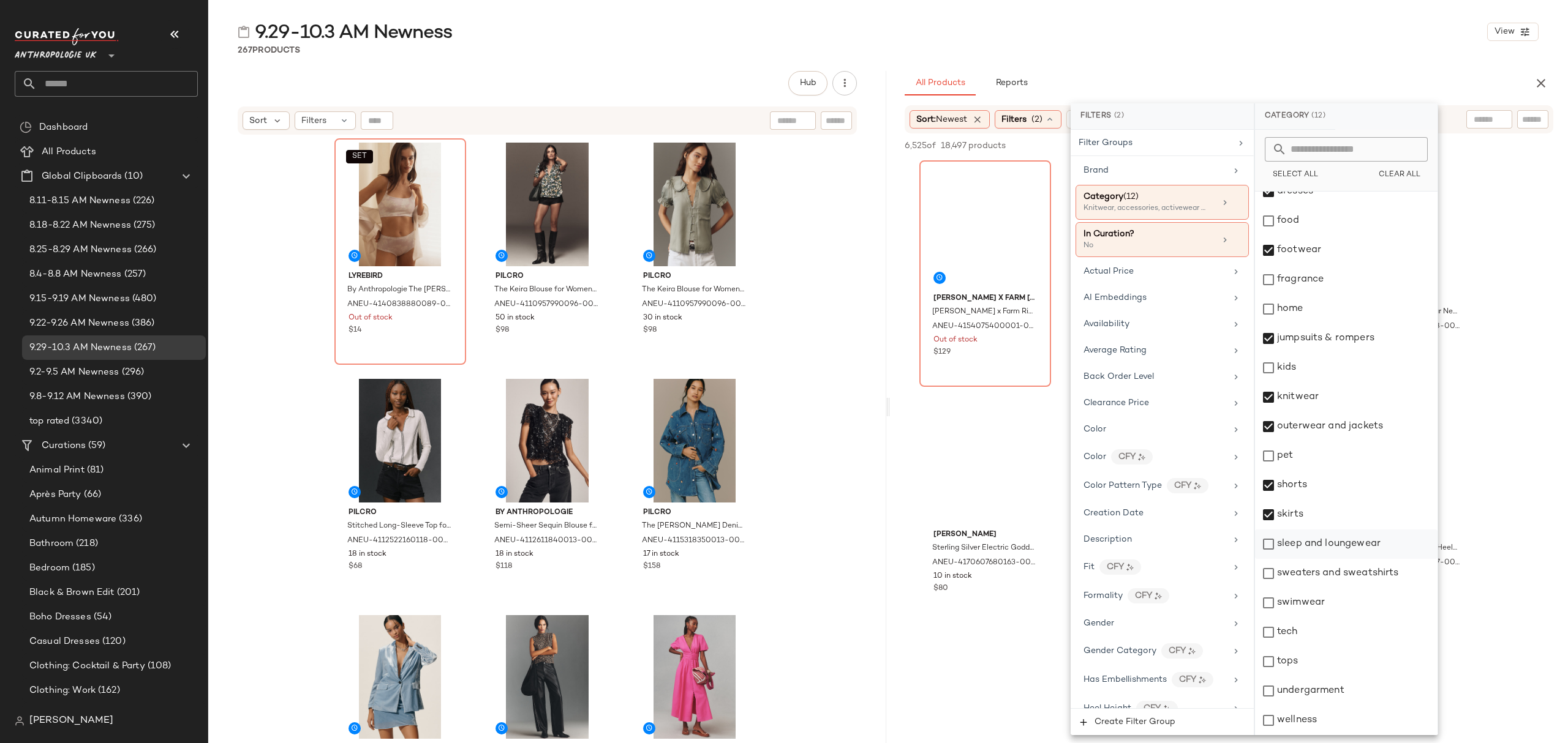
click at [1350, 541] on div "sleep and loungewear" at bounding box center [1346, 545] width 183 height 30
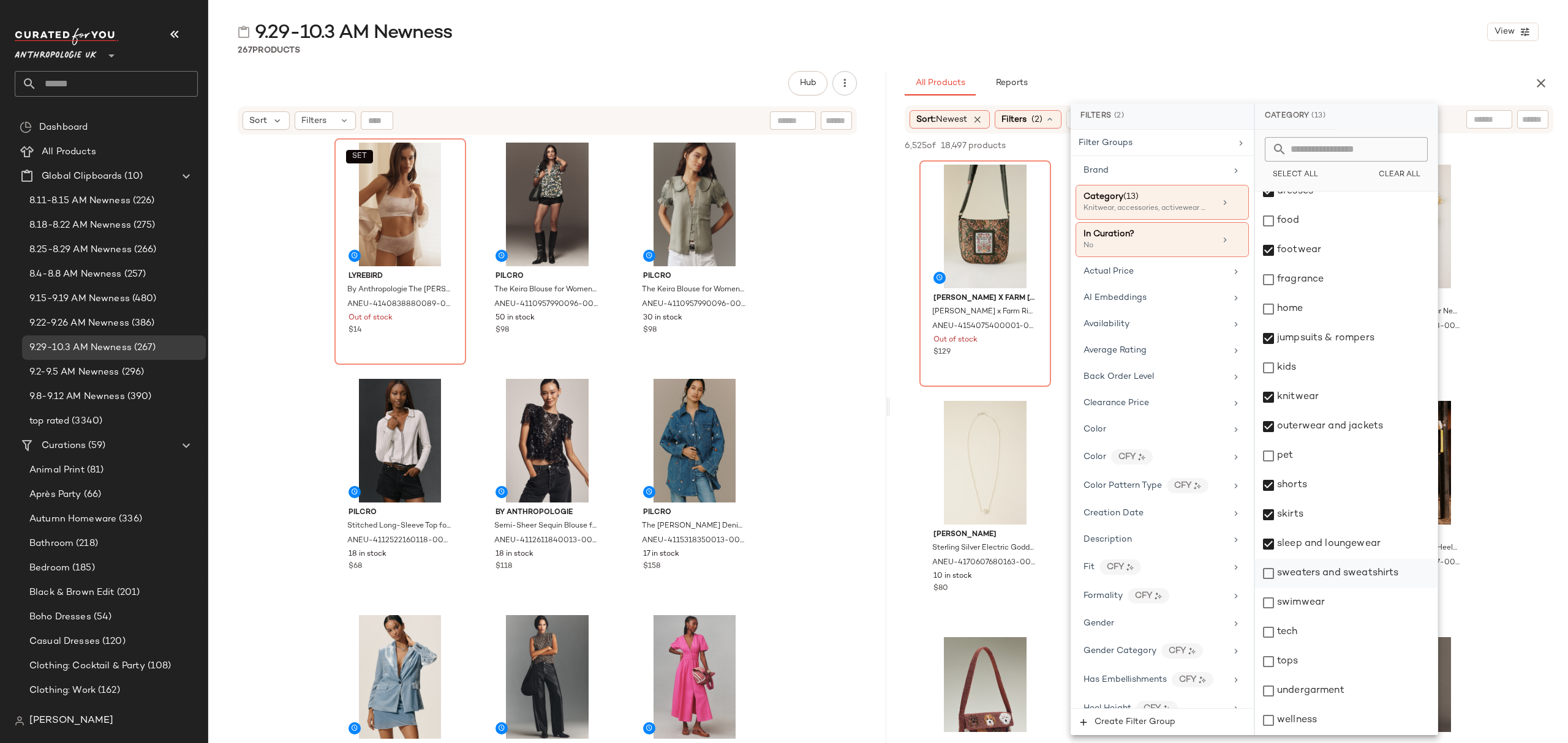
click at [1350, 576] on div "sweaters and sweatshirts" at bounding box center [1346, 574] width 183 height 30
click at [1333, 611] on div "swimwear" at bounding box center [1346, 603] width 183 height 30
click at [1311, 670] on div "tops" at bounding box center [1346, 662] width 183 height 30
click at [1329, 690] on div "undergarment" at bounding box center [1346, 691] width 183 height 30
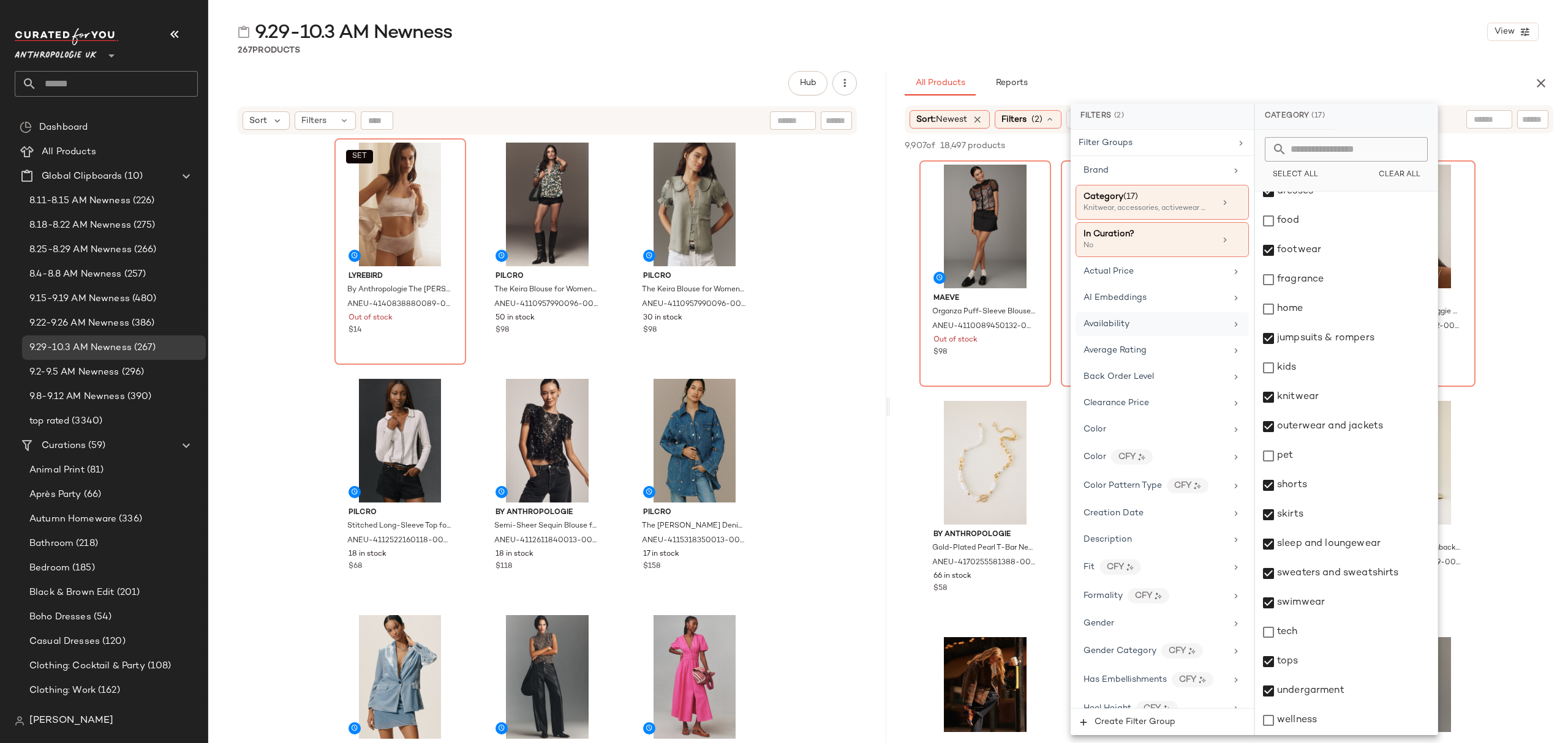
click at [1177, 335] on div "Availability" at bounding box center [1162, 324] width 173 height 24
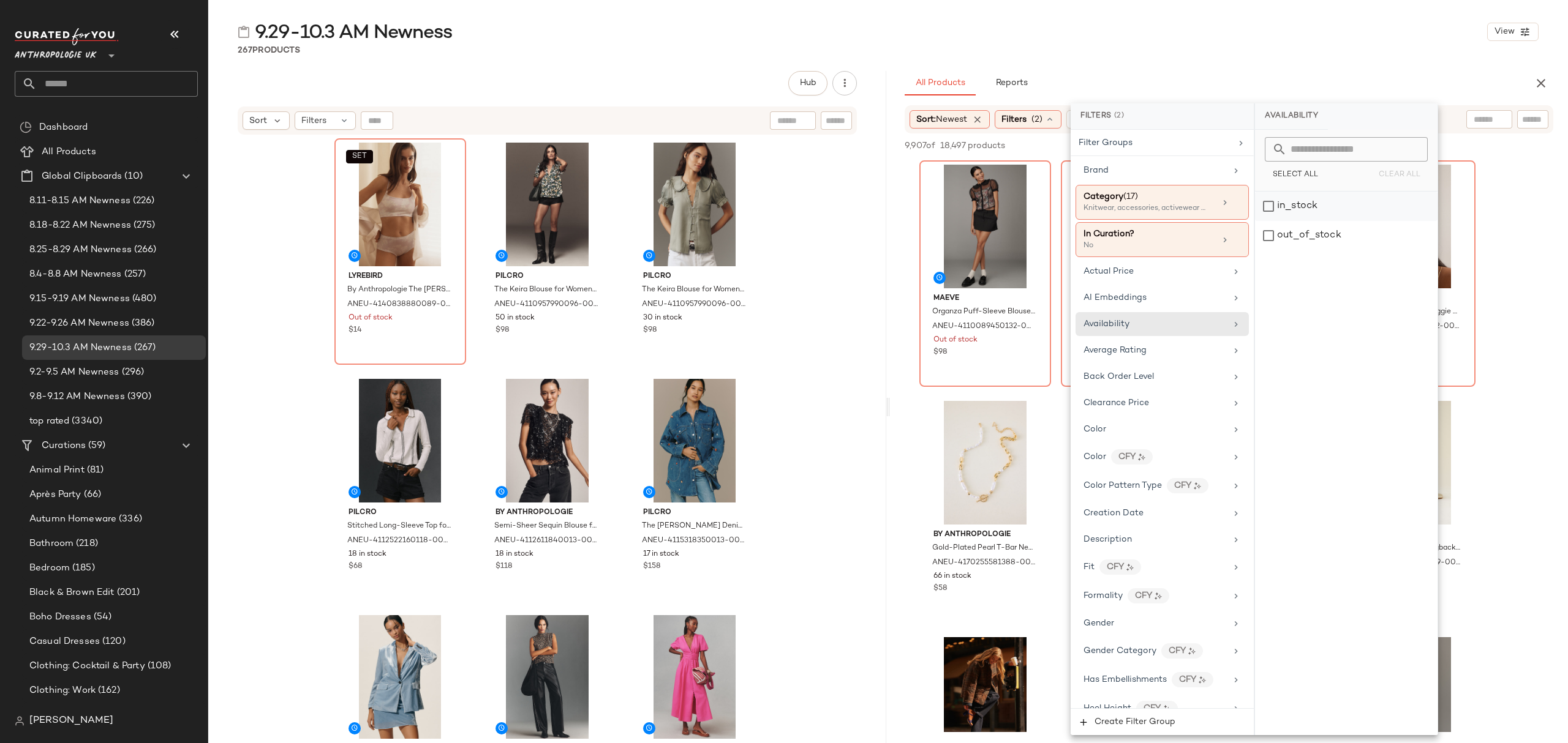
click at [1333, 215] on div "in_stock" at bounding box center [1346, 206] width 183 height 30
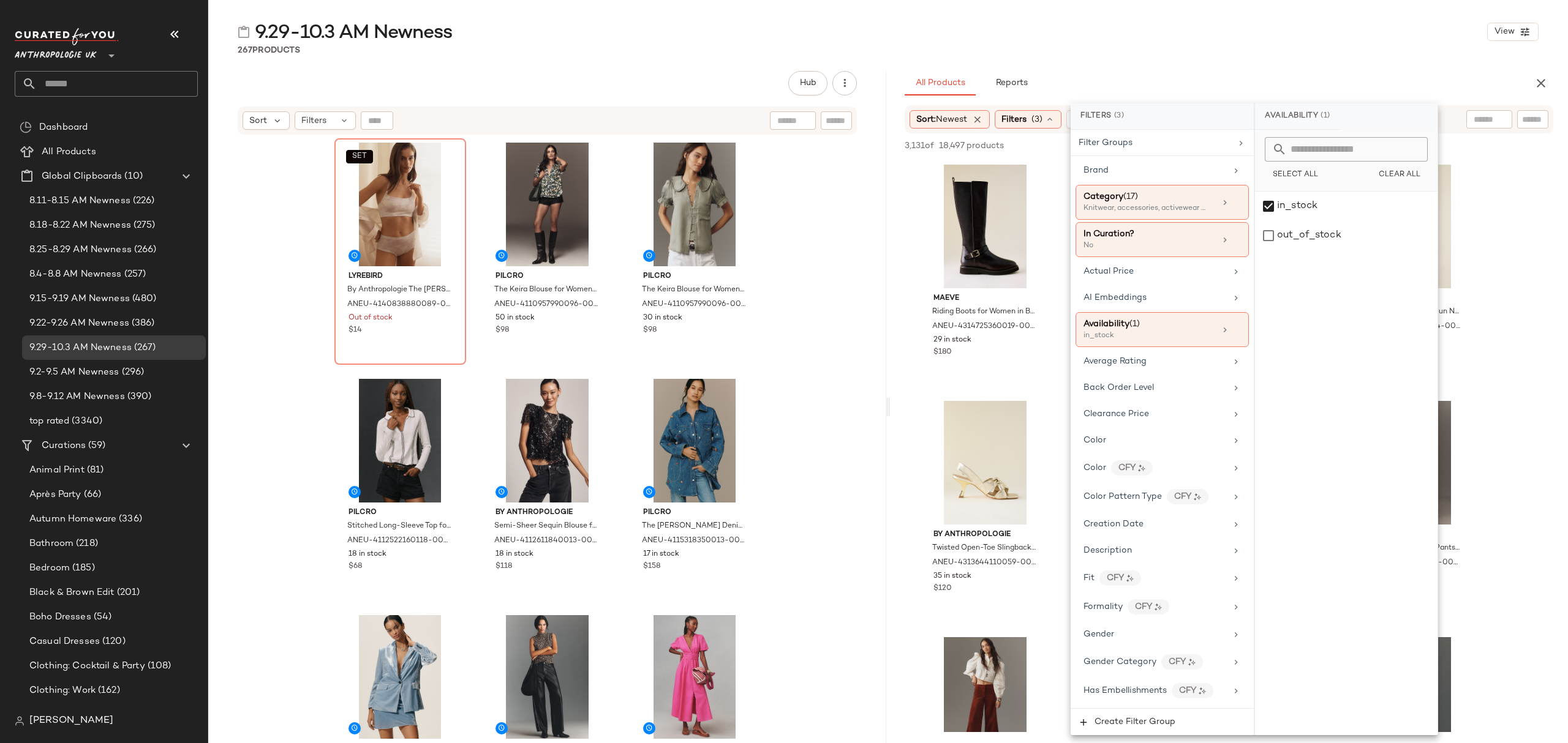
click at [1222, 67] on div "9.29-10.3 AM Newness View 267 Products Hub Send for Review External Review Inte…" at bounding box center [888, 381] width 1360 height 724
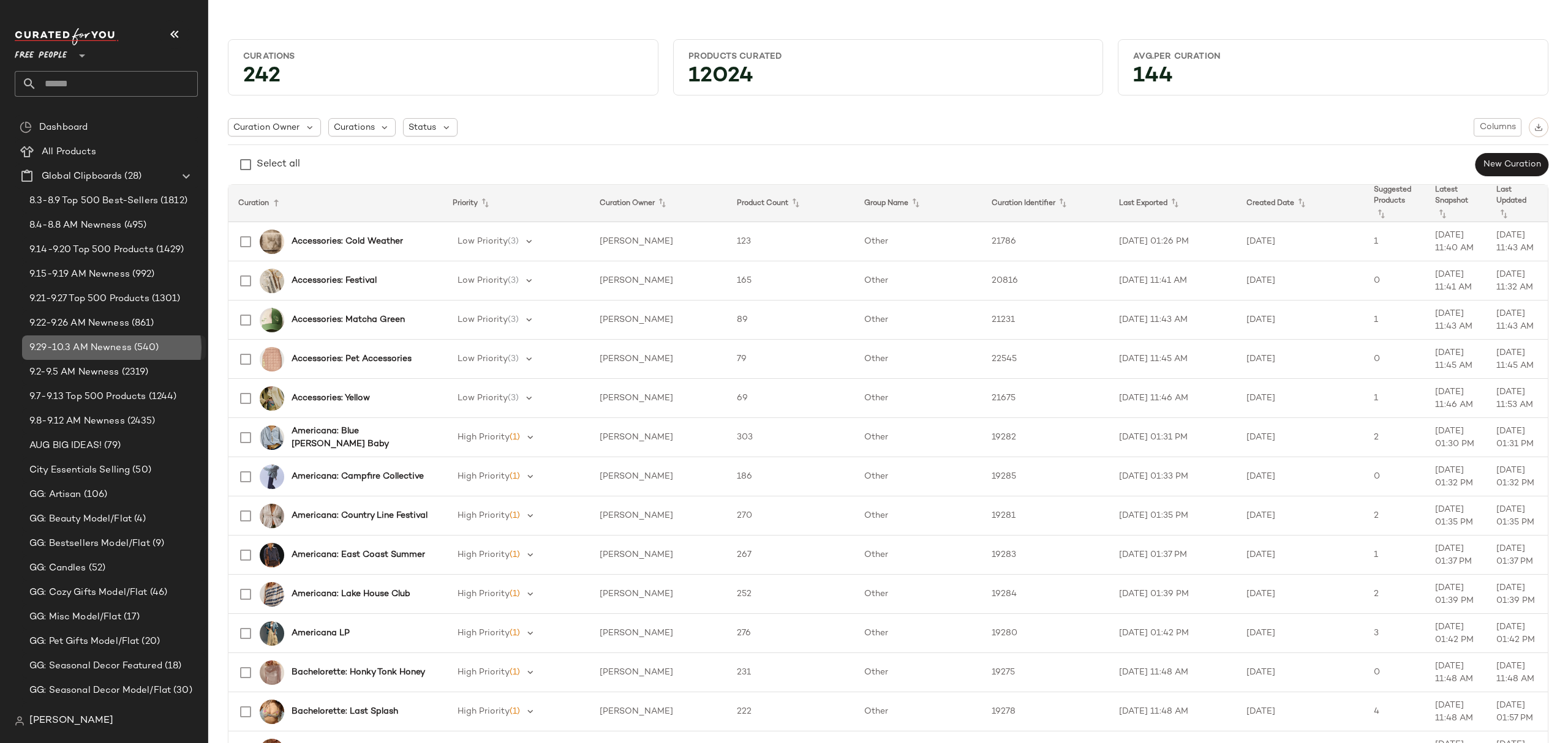
click at [138, 353] on span "(540)" at bounding box center [145, 348] width 27 height 14
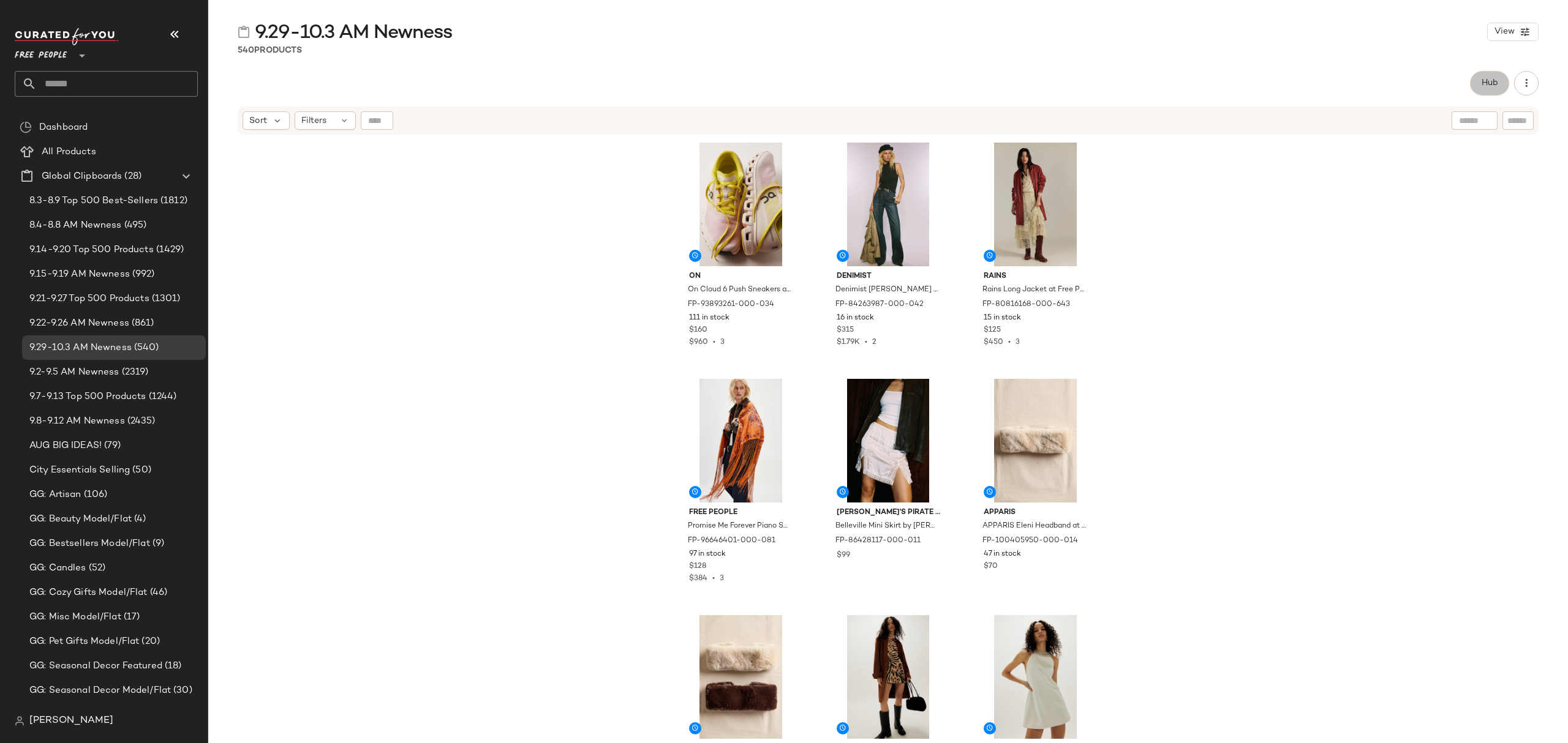
click at [1492, 89] on button "Hub" at bounding box center [1490, 83] width 39 height 24
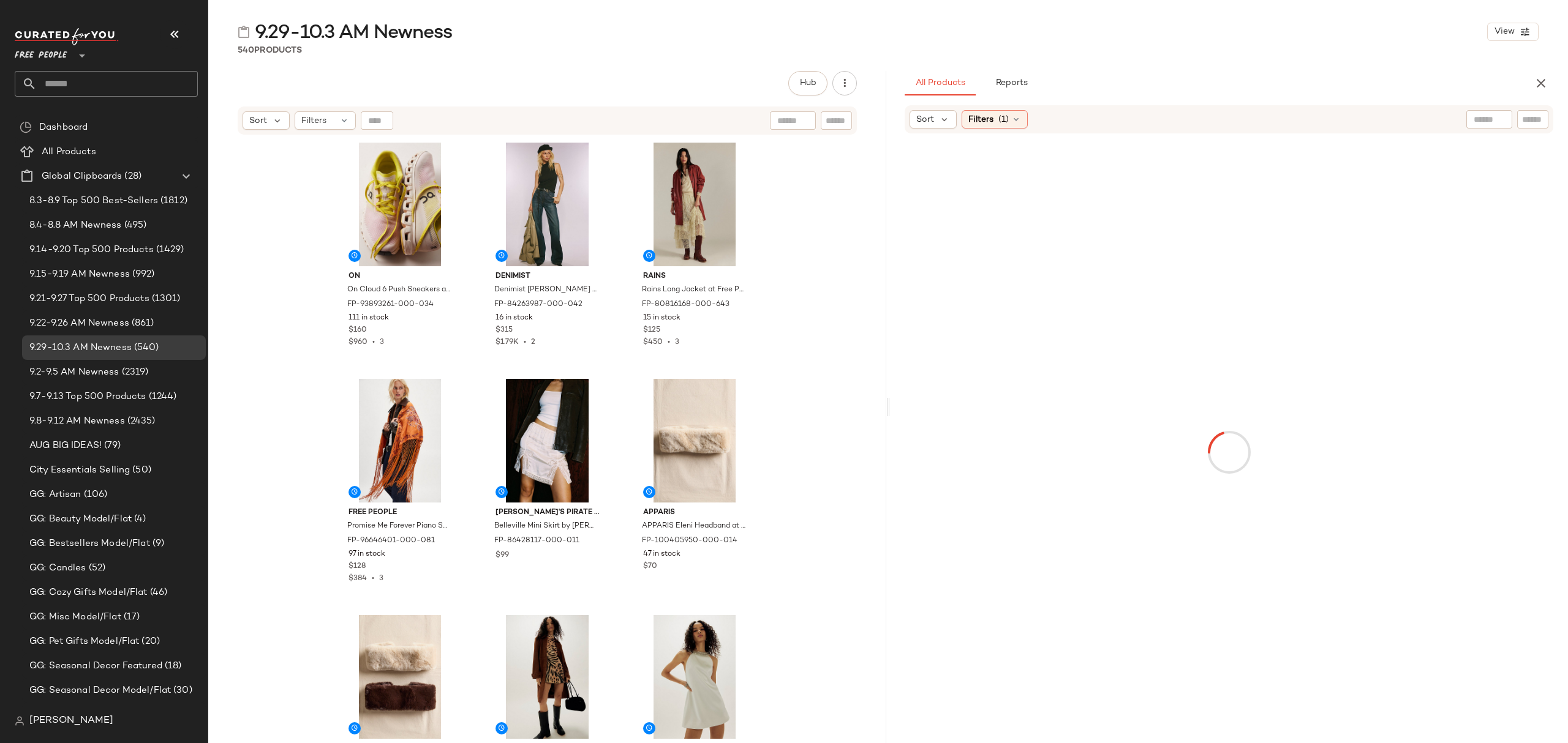
drag, startPoint x: 945, startPoint y: 121, endPoint x: 948, endPoint y: 132, distance: 11.4
click at [945, 120] on icon at bounding box center [944, 119] width 11 height 11
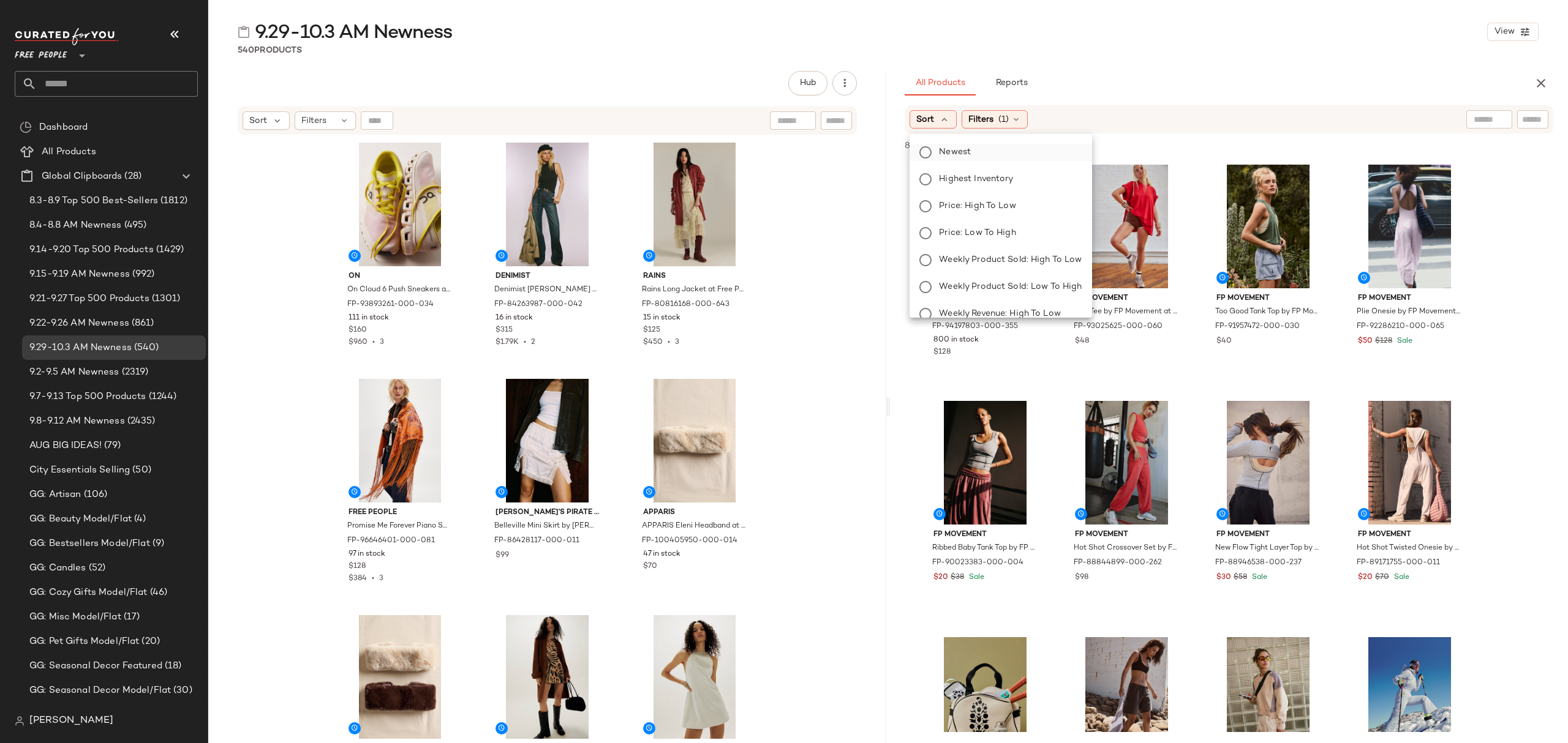
drag, startPoint x: 969, startPoint y: 150, endPoint x: 975, endPoint y: 146, distance: 7.2
click at [971, 150] on span "Newest" at bounding box center [954, 152] width 32 height 13
click at [1042, 114] on span "(1)" at bounding box center [1036, 119] width 10 height 13
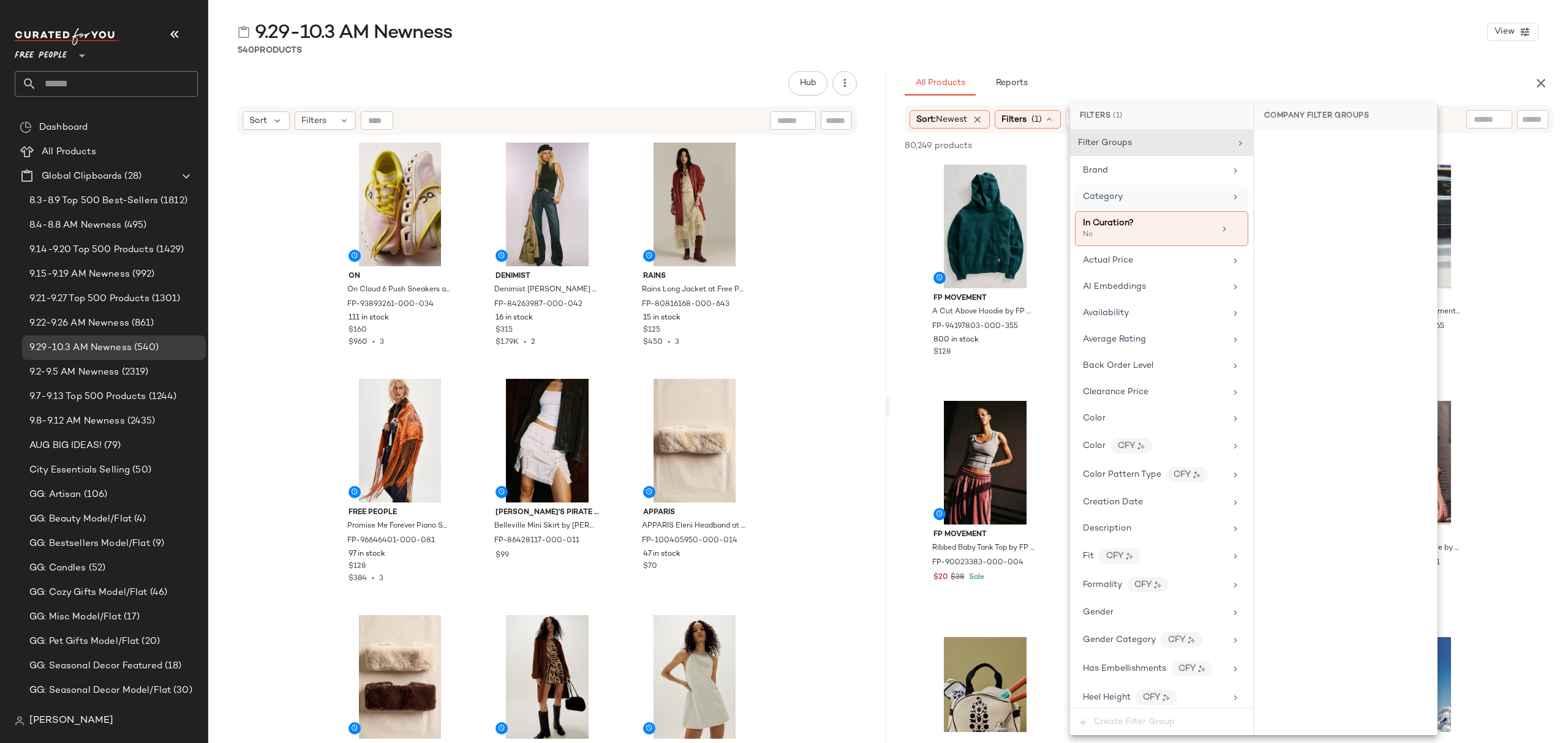
click at [1110, 201] on span "Category" at bounding box center [1103, 197] width 40 height 9
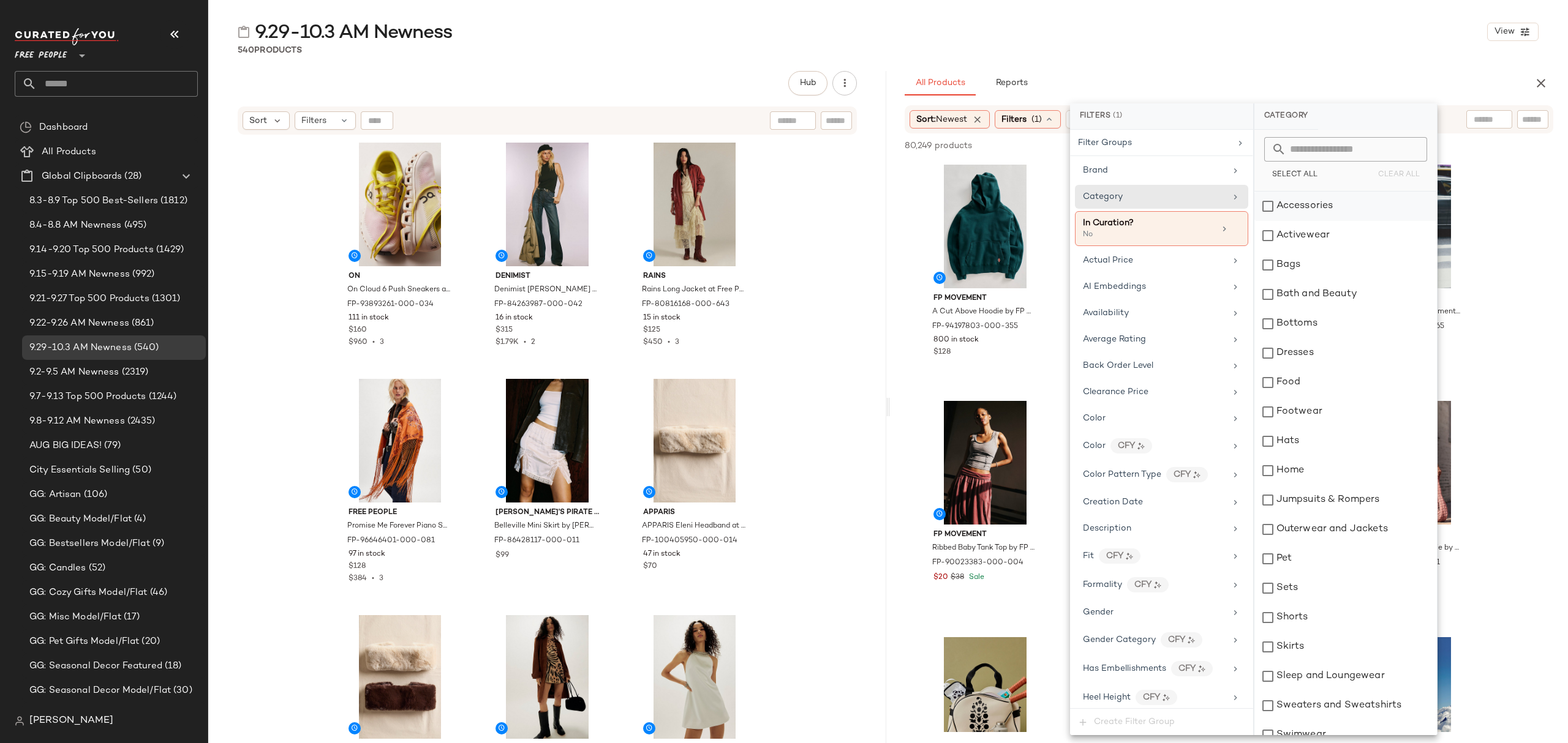
click at [1302, 202] on div "Accessories" at bounding box center [1345, 206] width 183 height 30
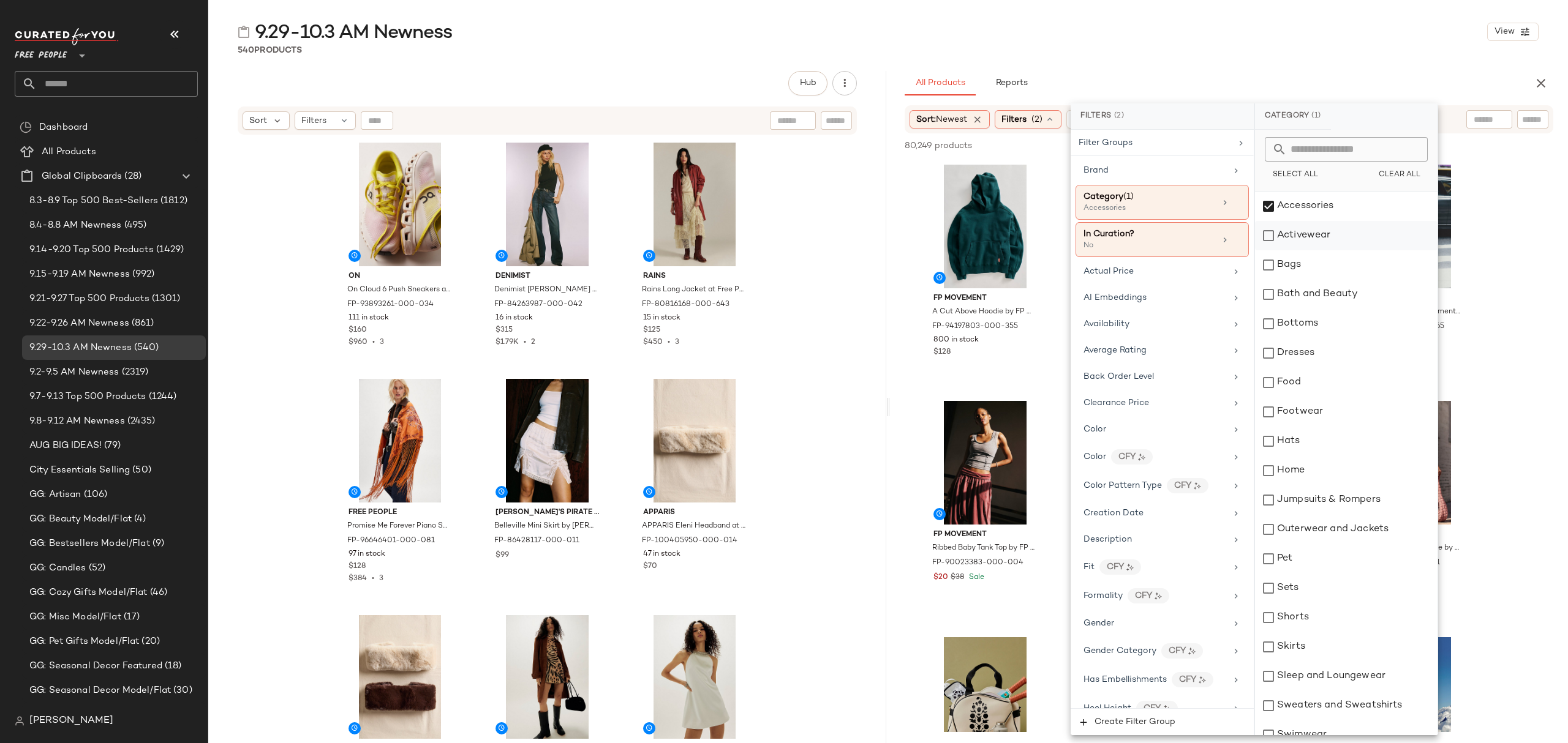
click at [1319, 243] on div "Activewear" at bounding box center [1346, 236] width 183 height 30
click at [1314, 264] on div "Bags" at bounding box center [1346, 265] width 183 height 30
click at [1315, 327] on div "Bottoms" at bounding box center [1346, 324] width 183 height 30
click at [1313, 350] on div "Dresses" at bounding box center [1346, 354] width 183 height 30
click at [1307, 411] on div "Footwear" at bounding box center [1346, 412] width 183 height 30
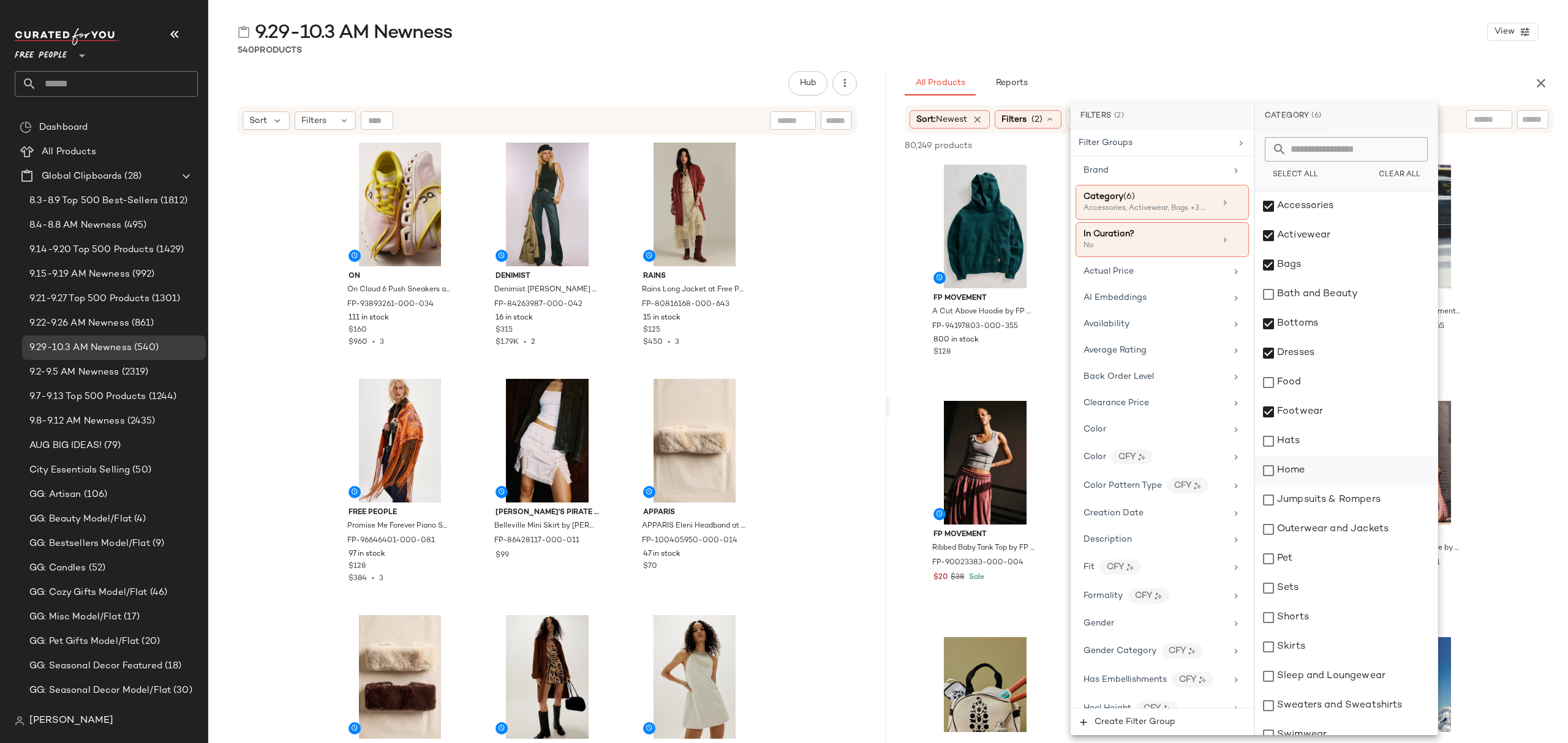
click at [1313, 473] on div "Home" at bounding box center [1346, 471] width 183 height 30
drag, startPoint x: 1321, startPoint y: 474, endPoint x: 1325, endPoint y: 434, distance: 40.2
click at [1321, 473] on div "Home" at bounding box center [1346, 471] width 183 height 30
click at [1326, 431] on div "Hats" at bounding box center [1346, 442] width 183 height 30
click at [1341, 498] on div "Jumpsuits & Rompers" at bounding box center [1346, 500] width 183 height 30
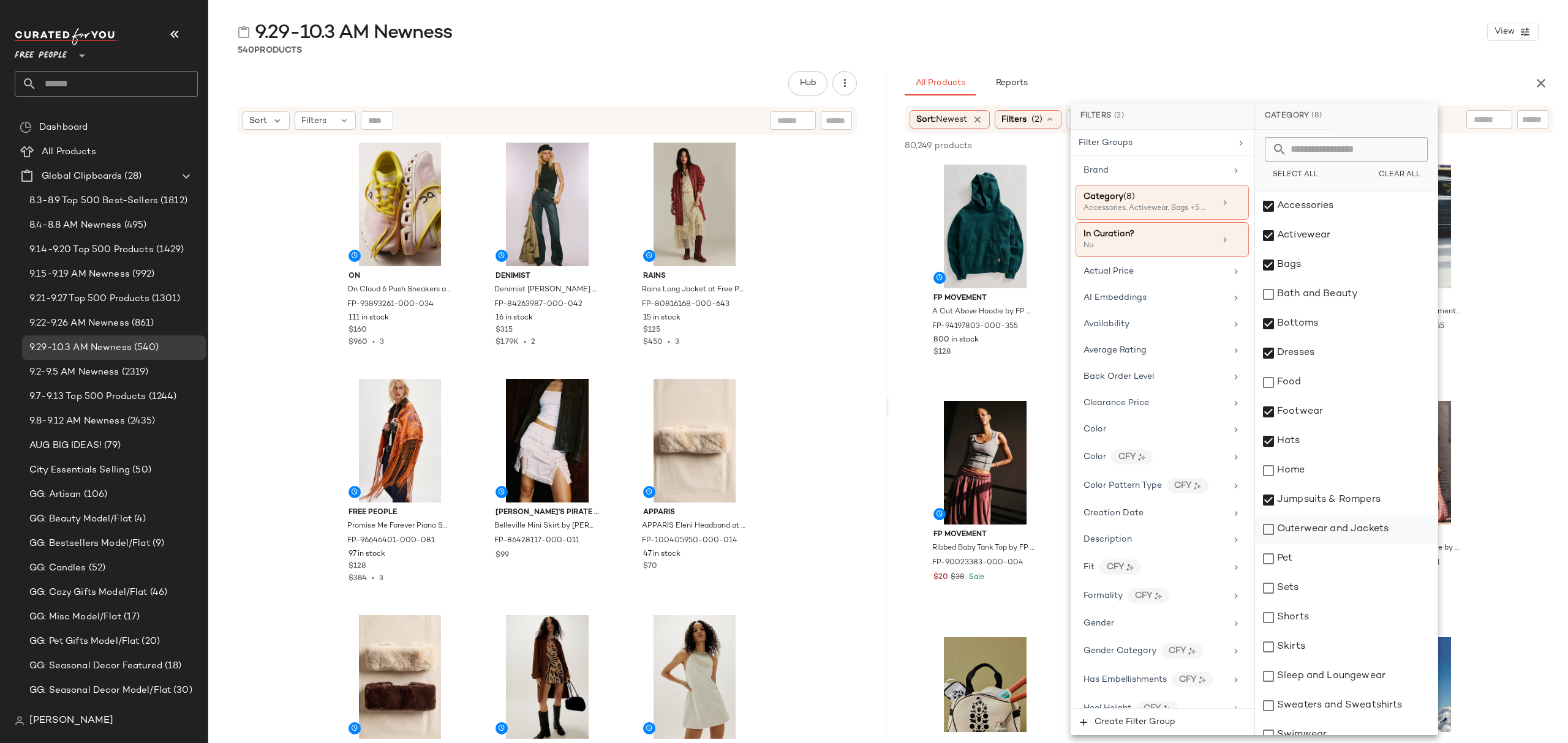
click at [1338, 531] on div "Outerwear and Jackets" at bounding box center [1346, 530] width 183 height 30
click at [1325, 591] on div "Sets" at bounding box center [1346, 588] width 183 height 30
click at [1316, 628] on div "Shorts" at bounding box center [1346, 618] width 183 height 30
drag, startPoint x: 1315, startPoint y: 651, endPoint x: 1316, endPoint y: 675, distance: 24.0
click at [1315, 652] on div "Skirts" at bounding box center [1346, 648] width 183 height 30
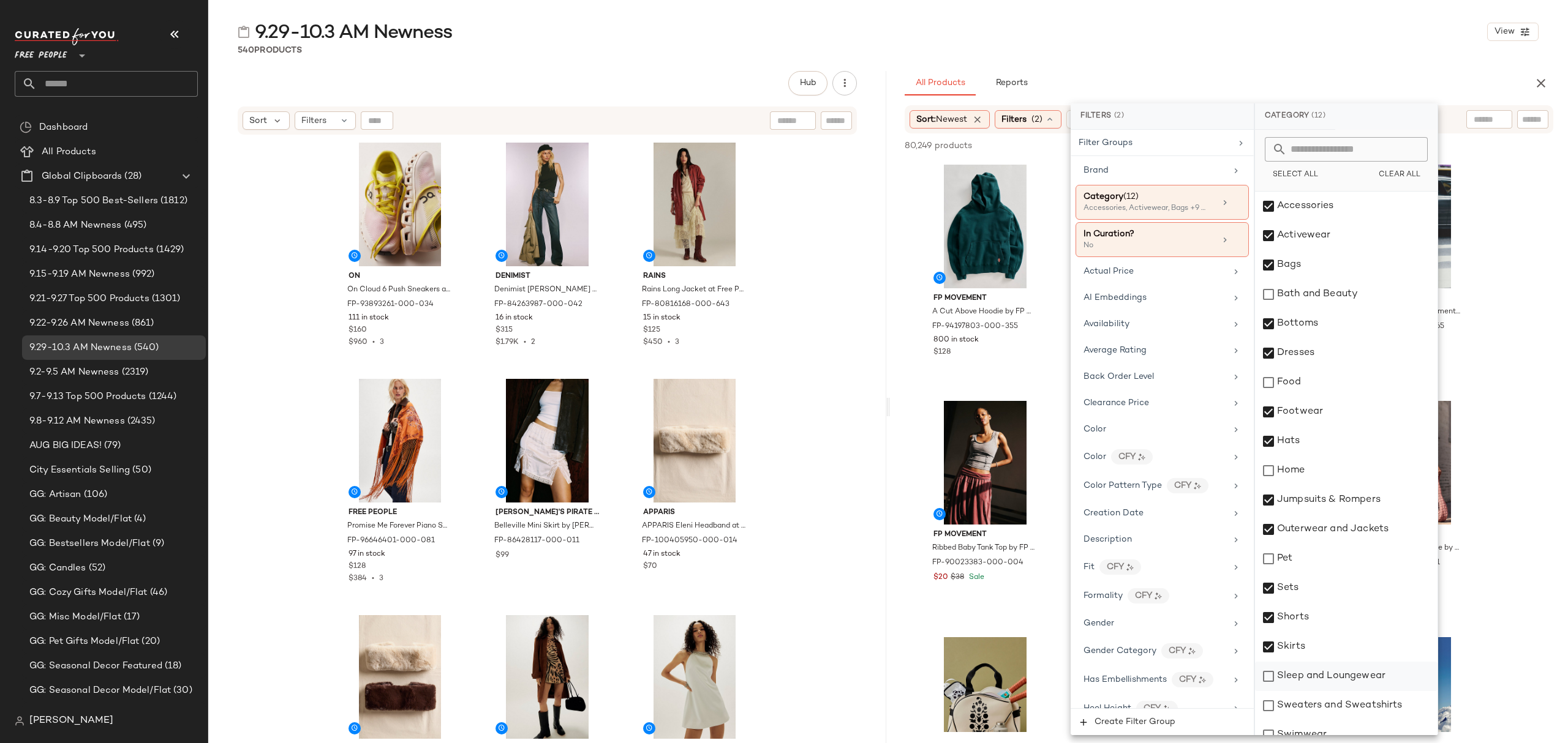
click at [1317, 681] on div "Sleep and Loungewear" at bounding box center [1346, 676] width 183 height 30
click at [1324, 715] on div "Sweaters and Sweatshirts" at bounding box center [1346, 706] width 183 height 30
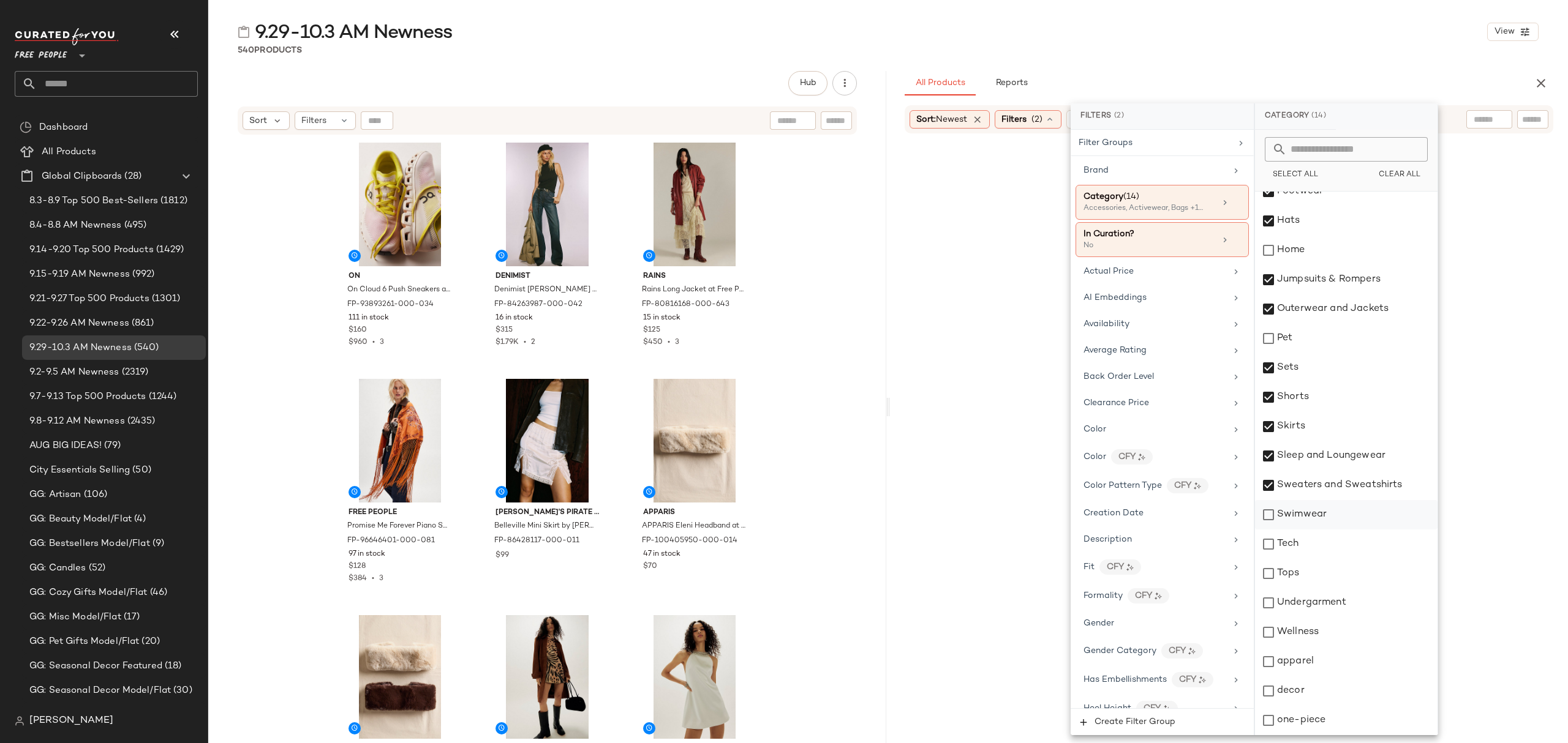
click at [1350, 522] on div "Swimwear" at bounding box center [1346, 515] width 183 height 30
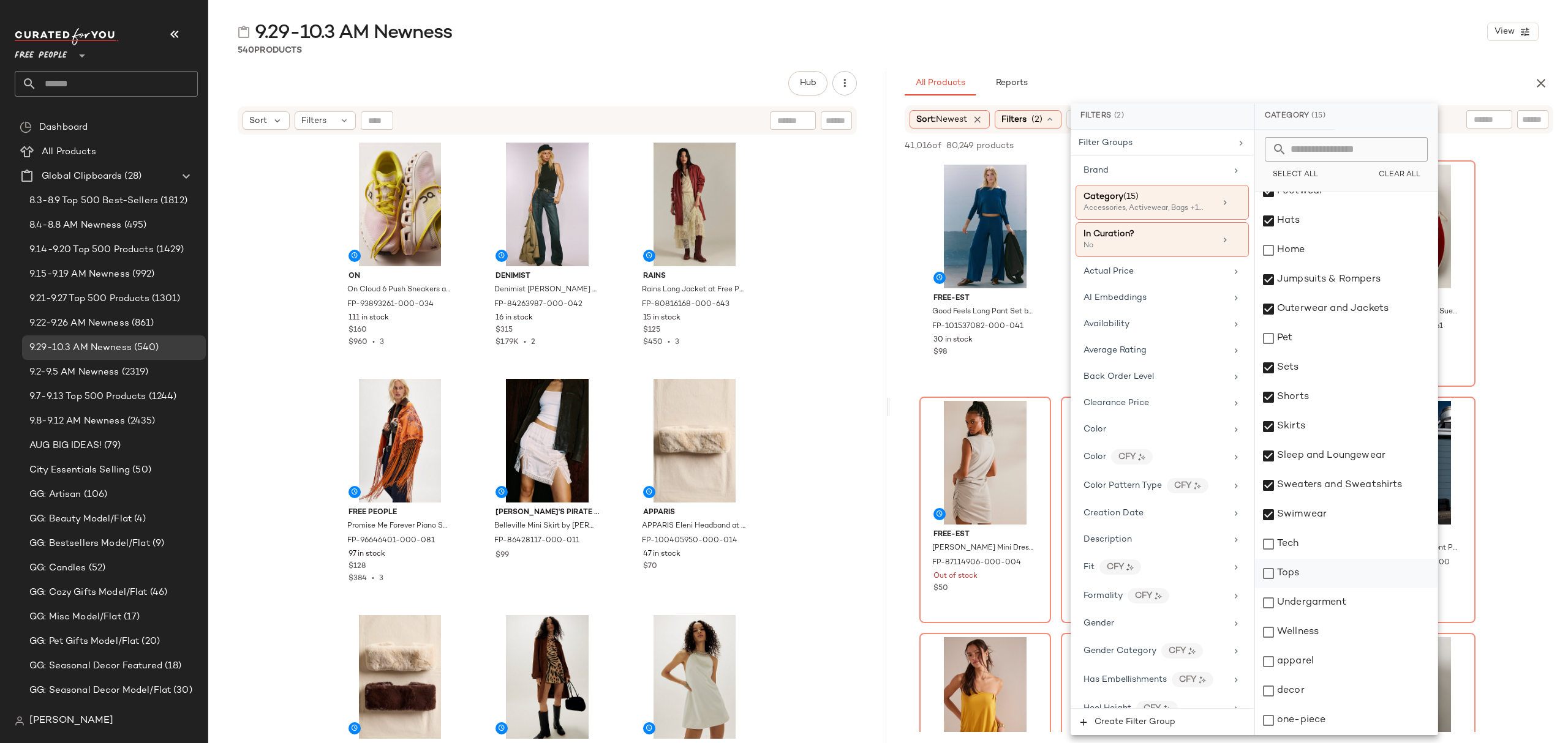
click at [1339, 571] on div "Tops" at bounding box center [1346, 574] width 183 height 30
click at [1336, 603] on div "Undergarment" at bounding box center [1346, 603] width 183 height 30
click at [1319, 670] on div "apparel" at bounding box center [1346, 662] width 183 height 30
click at [1309, 722] on div "one-piece" at bounding box center [1346, 721] width 183 height 30
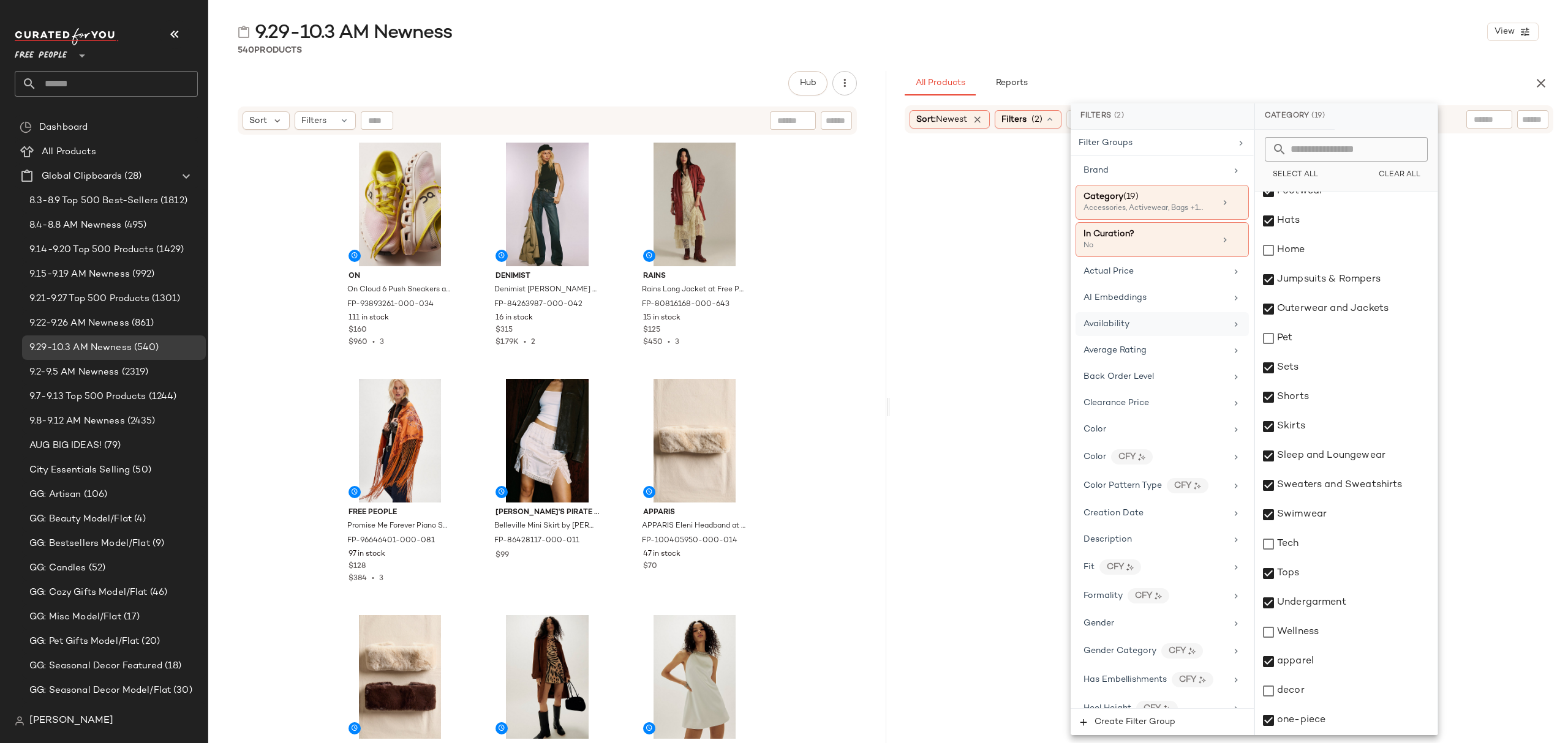
click at [1130, 331] on div "Availability" at bounding box center [1155, 323] width 143 height 13
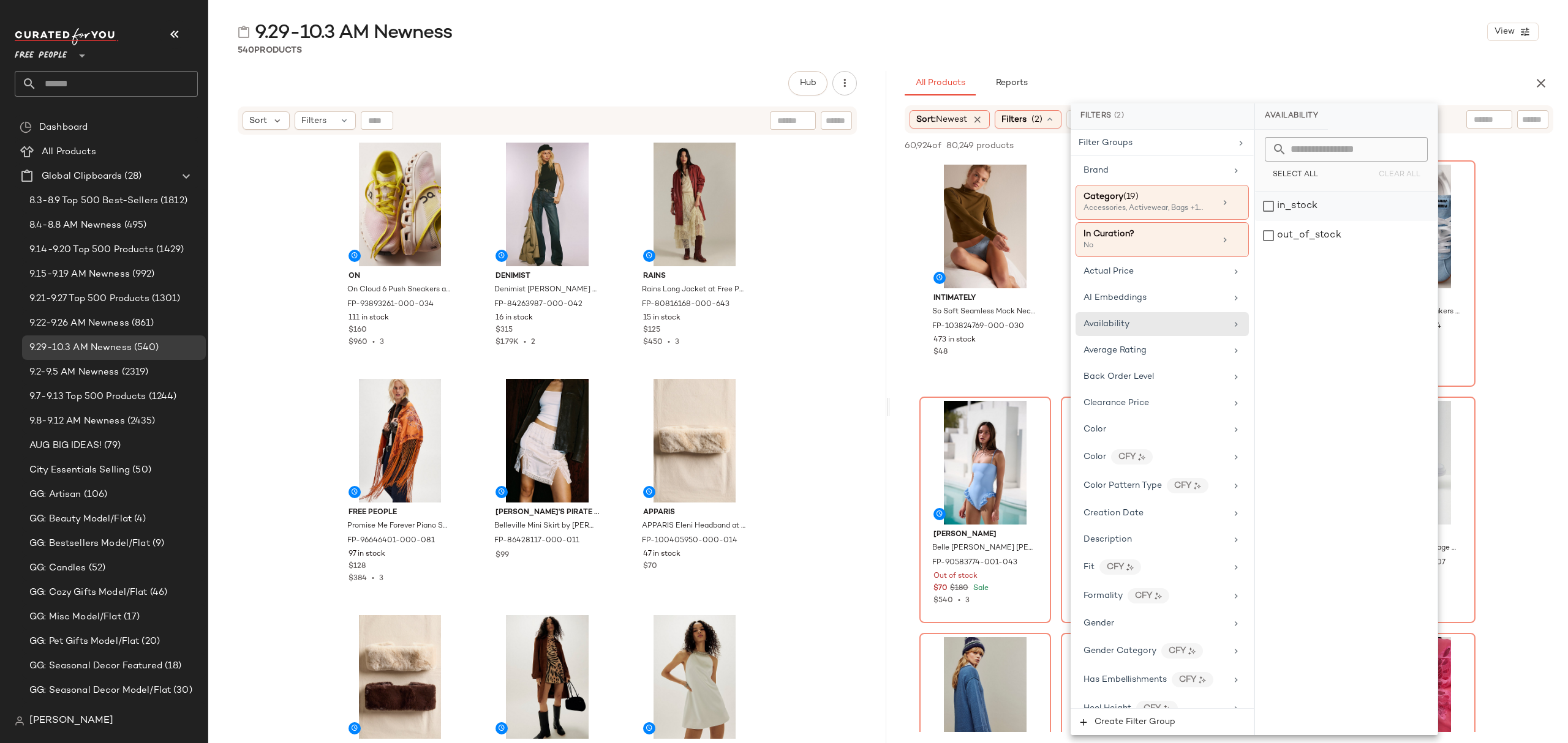
click at [1316, 204] on div "in_stock" at bounding box center [1346, 206] width 183 height 30
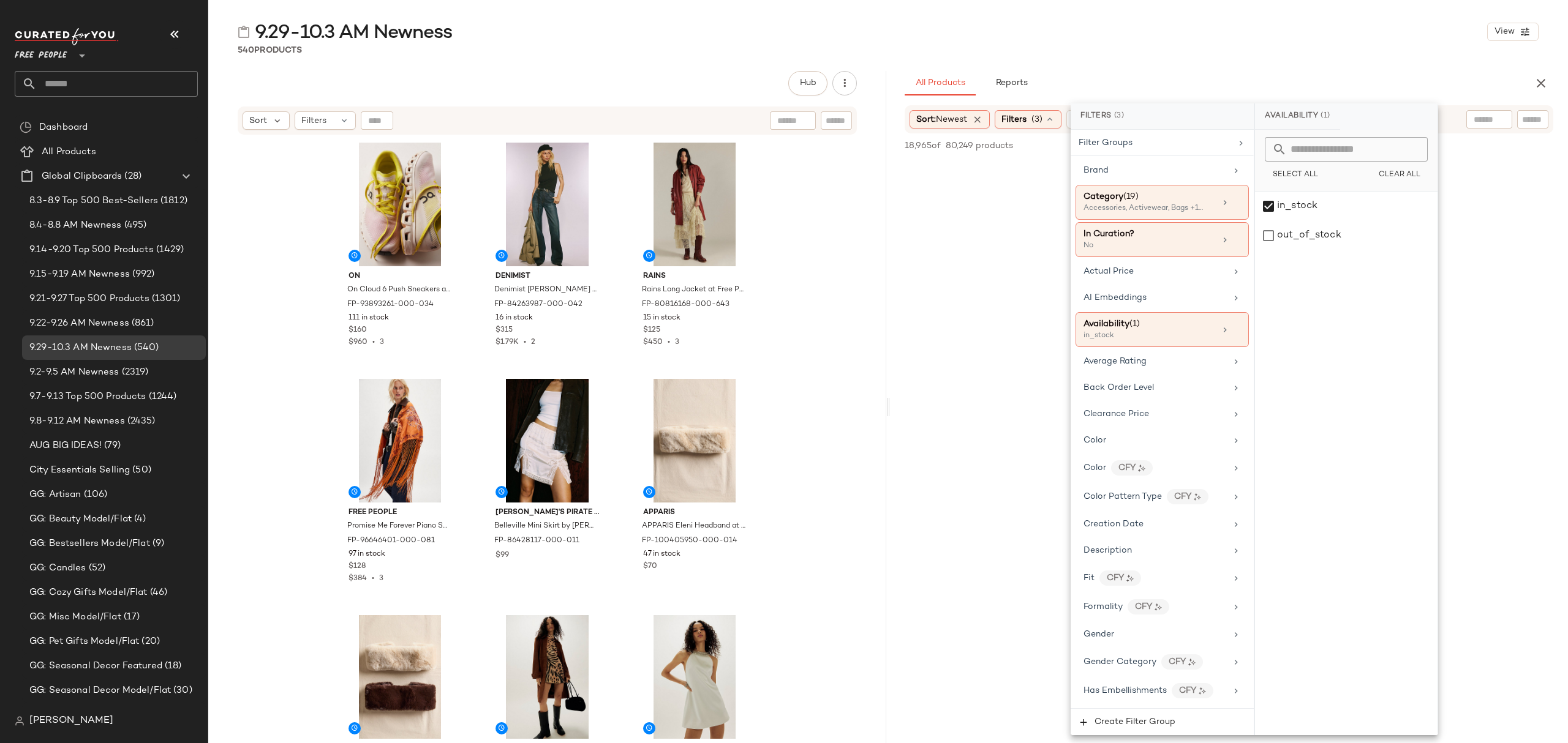
click at [1194, 59] on div "9.29-10.3 AM Newness View 540 Products Hub Send for Review External Review Inte…" at bounding box center [888, 381] width 1360 height 724
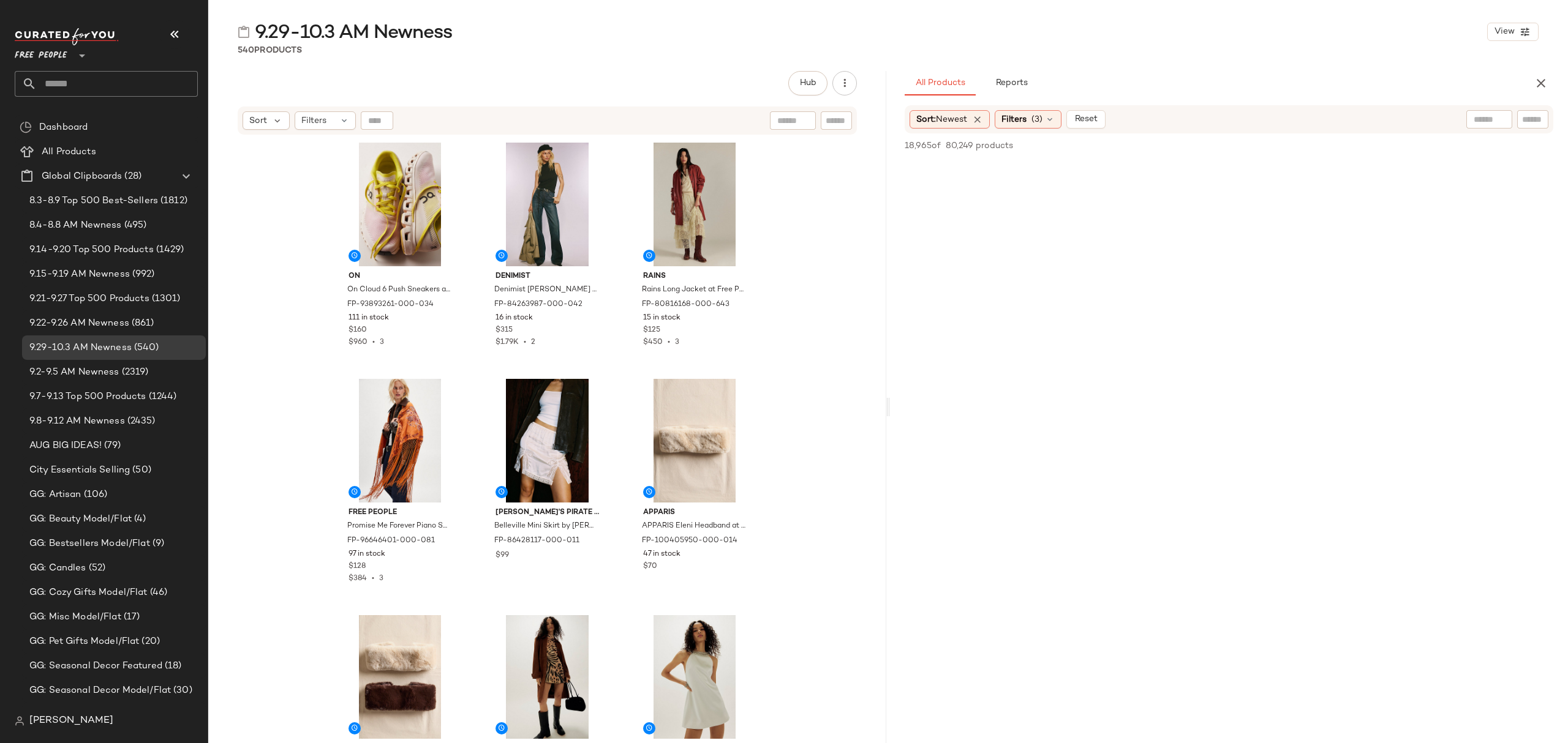
scroll to position [490, 0]
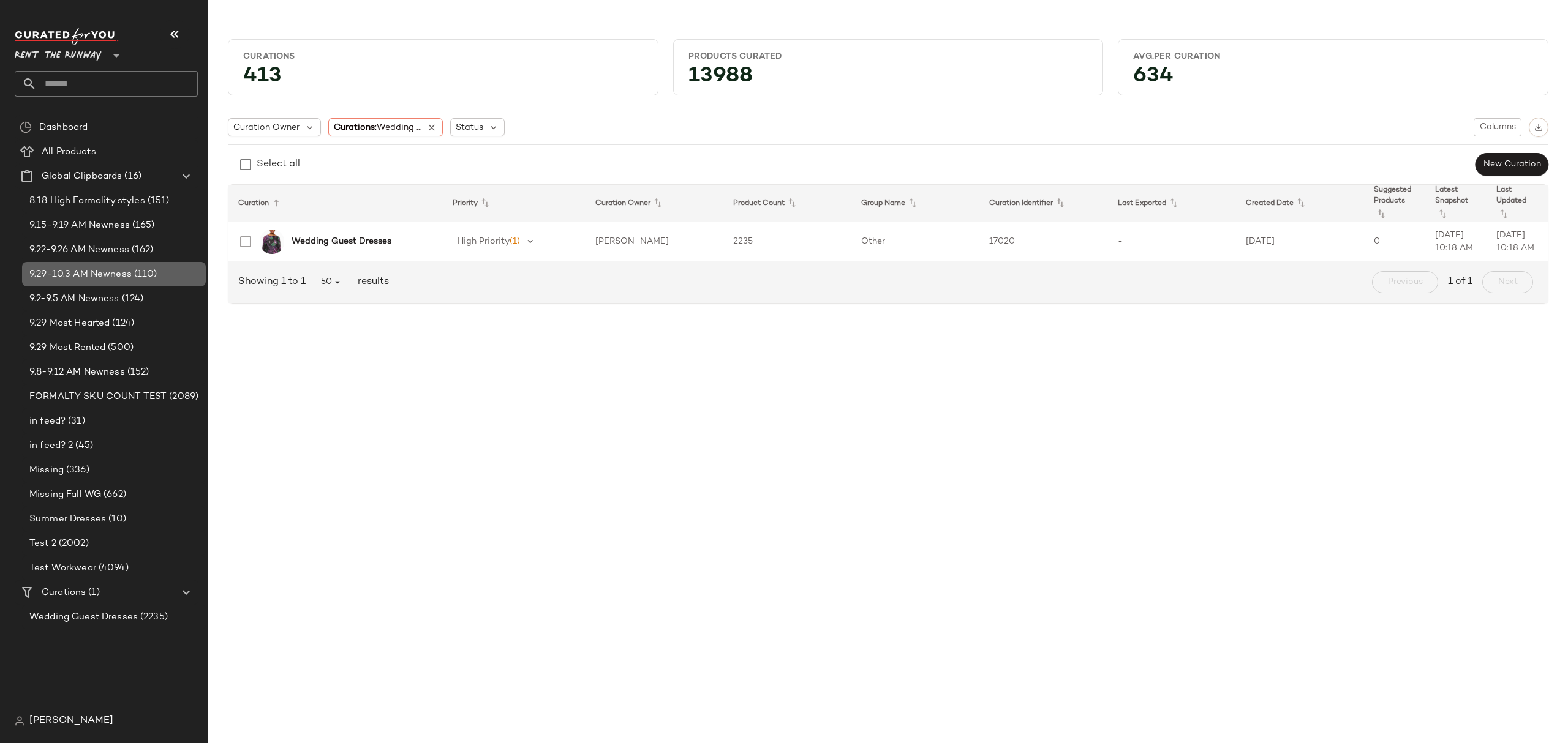
click at [109, 275] on span "9.29-10.3 AM Newness" at bounding box center [81, 275] width 102 height 14
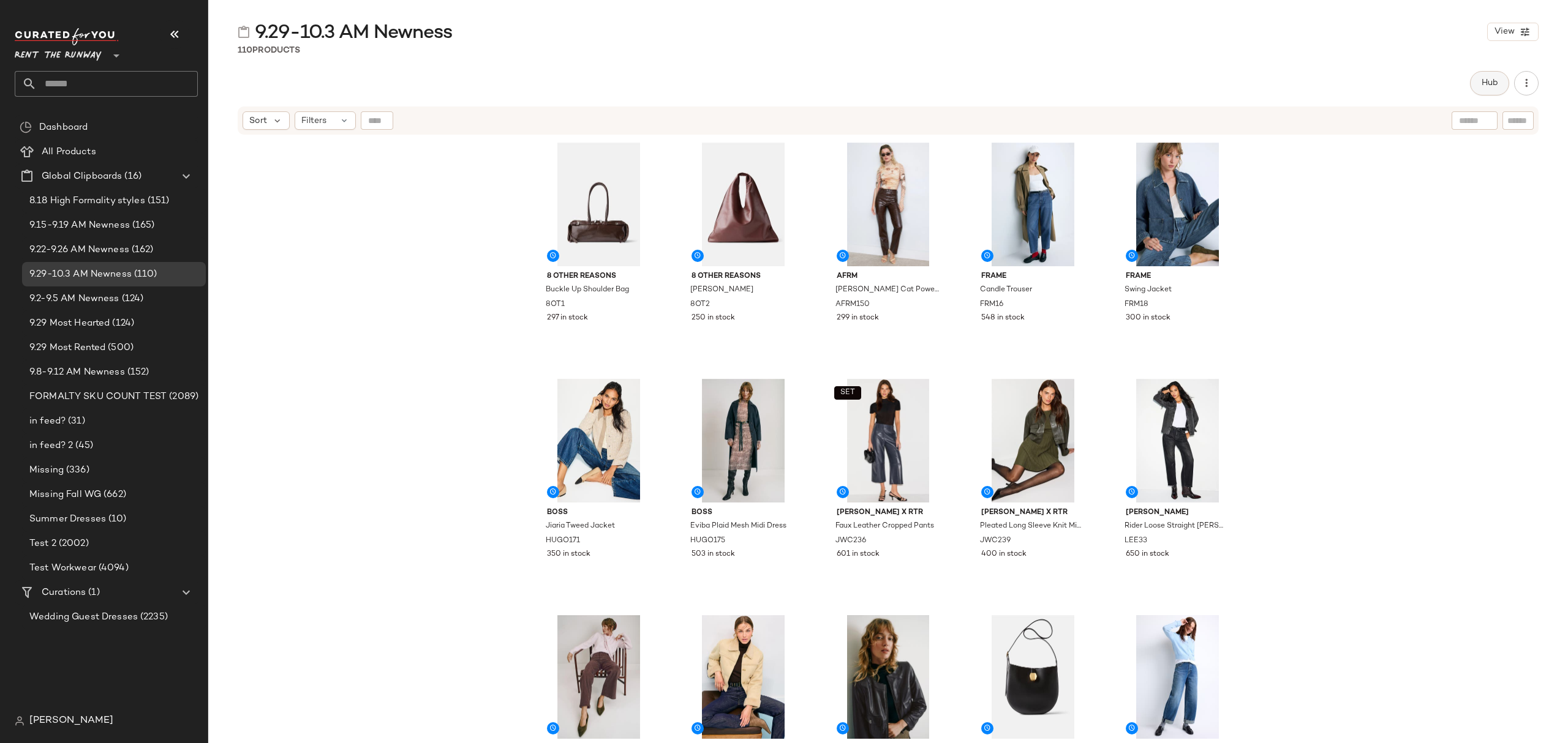
click at [1485, 84] on span "Hub" at bounding box center [1490, 83] width 17 height 10
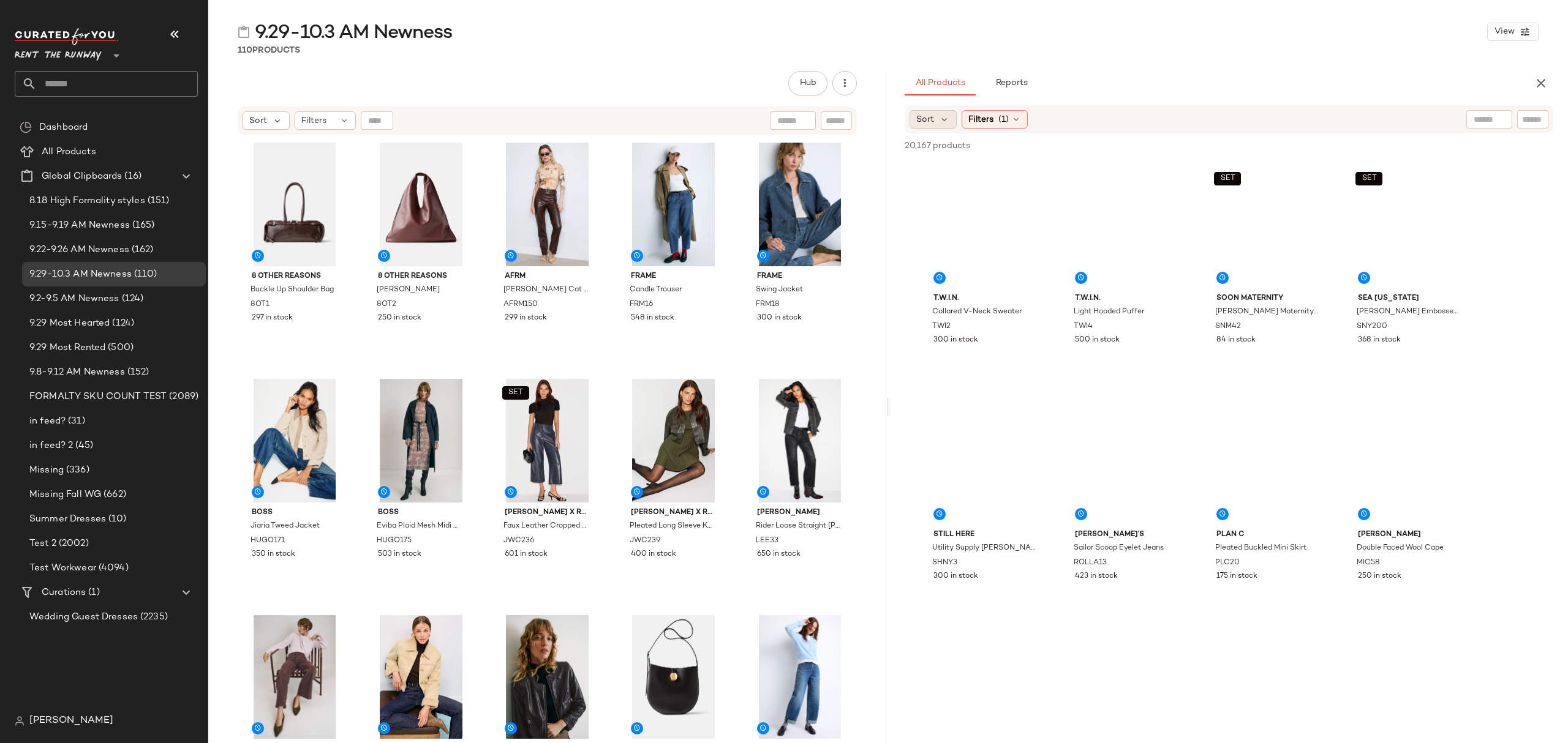
drag, startPoint x: 931, startPoint y: 115, endPoint x: 929, endPoint y: 125, distance: 10.2
click at [931, 115] on span "Sort" at bounding box center [925, 119] width 18 height 13
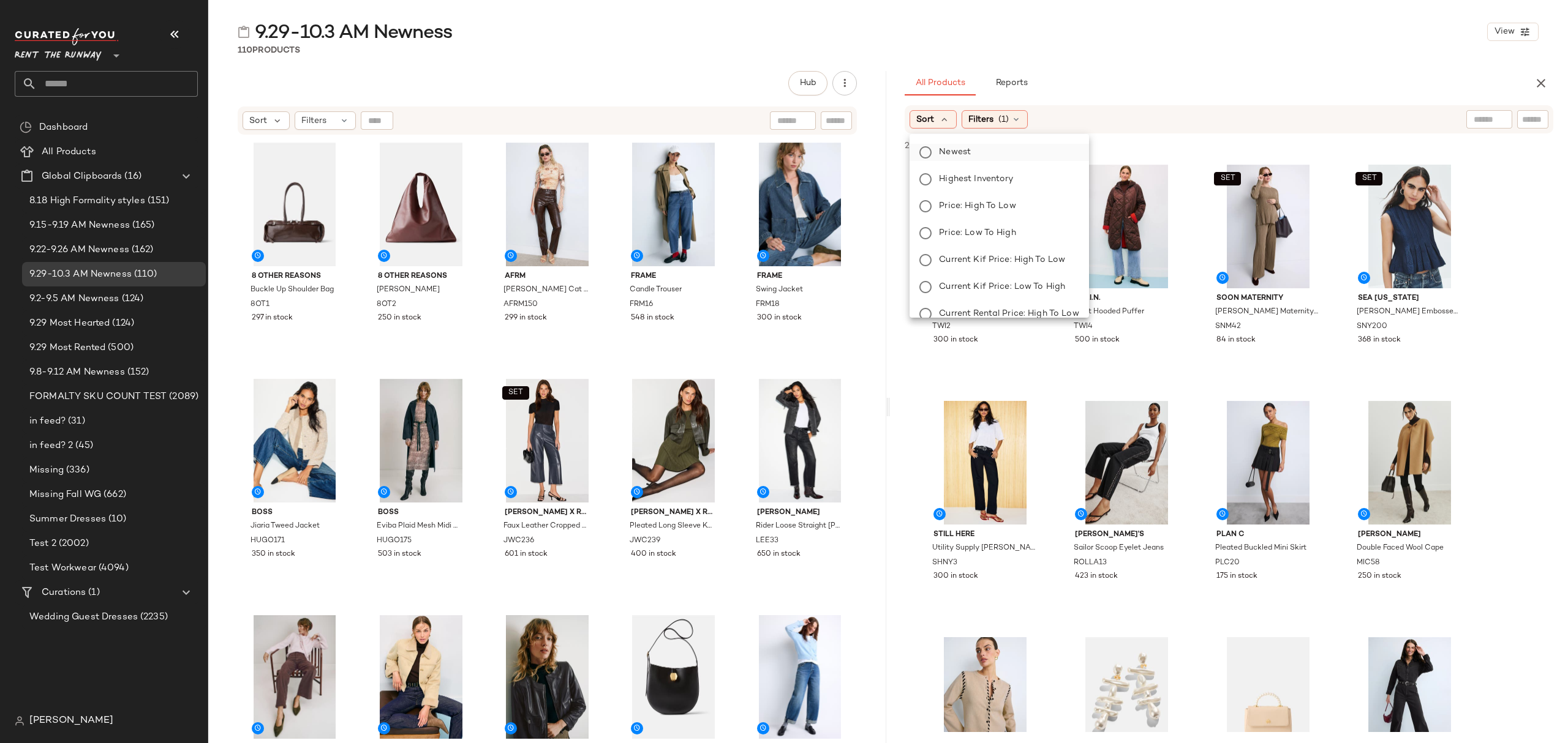
click at [953, 160] on label "Newest" at bounding box center [1006, 152] width 144 height 17
click at [1170, 62] on div "9.29-10.3 AM Newness View 110 Products Hub Send for Review External Review Inte…" at bounding box center [888, 381] width 1360 height 724
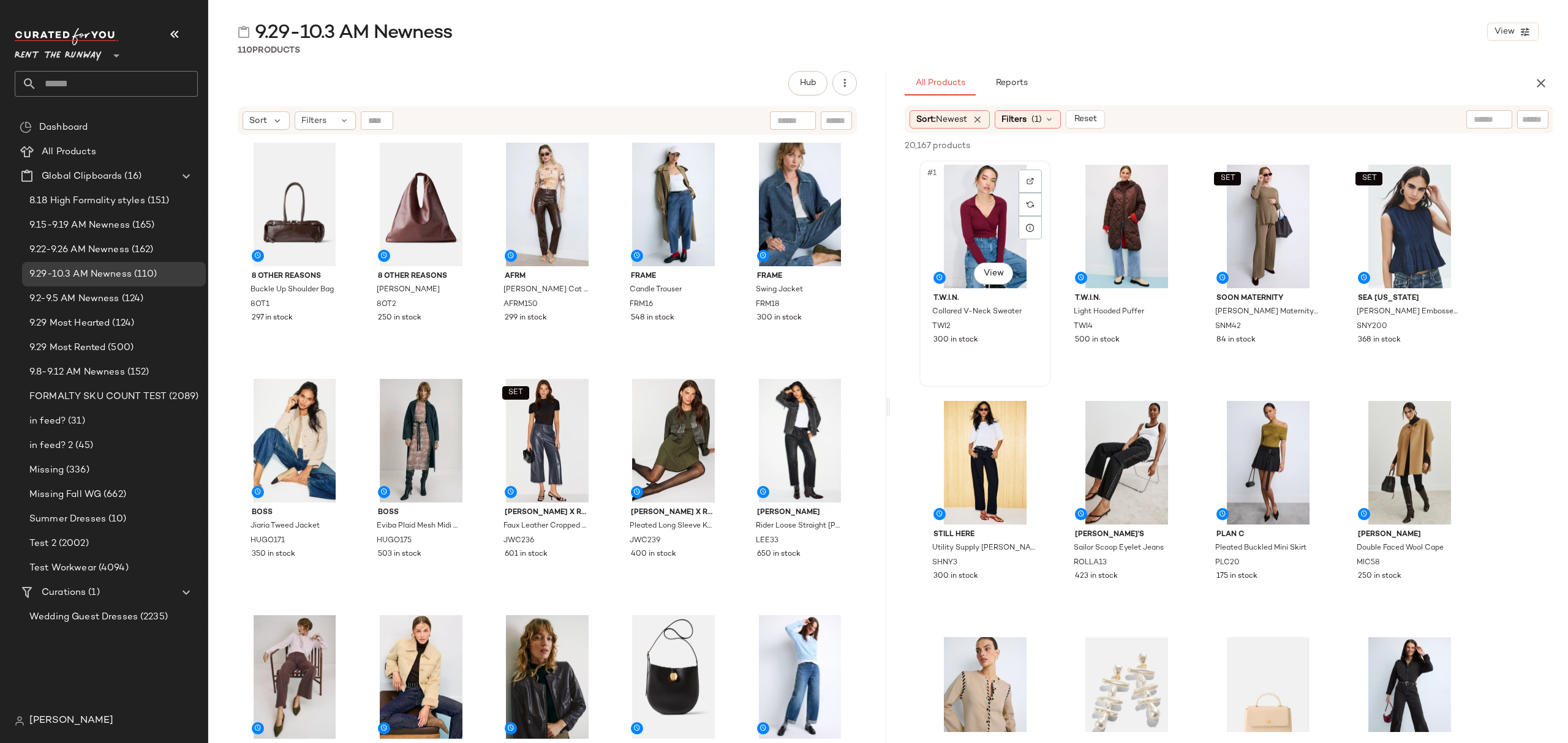
click at [985, 221] on div "#1 View" at bounding box center [985, 226] width 123 height 124
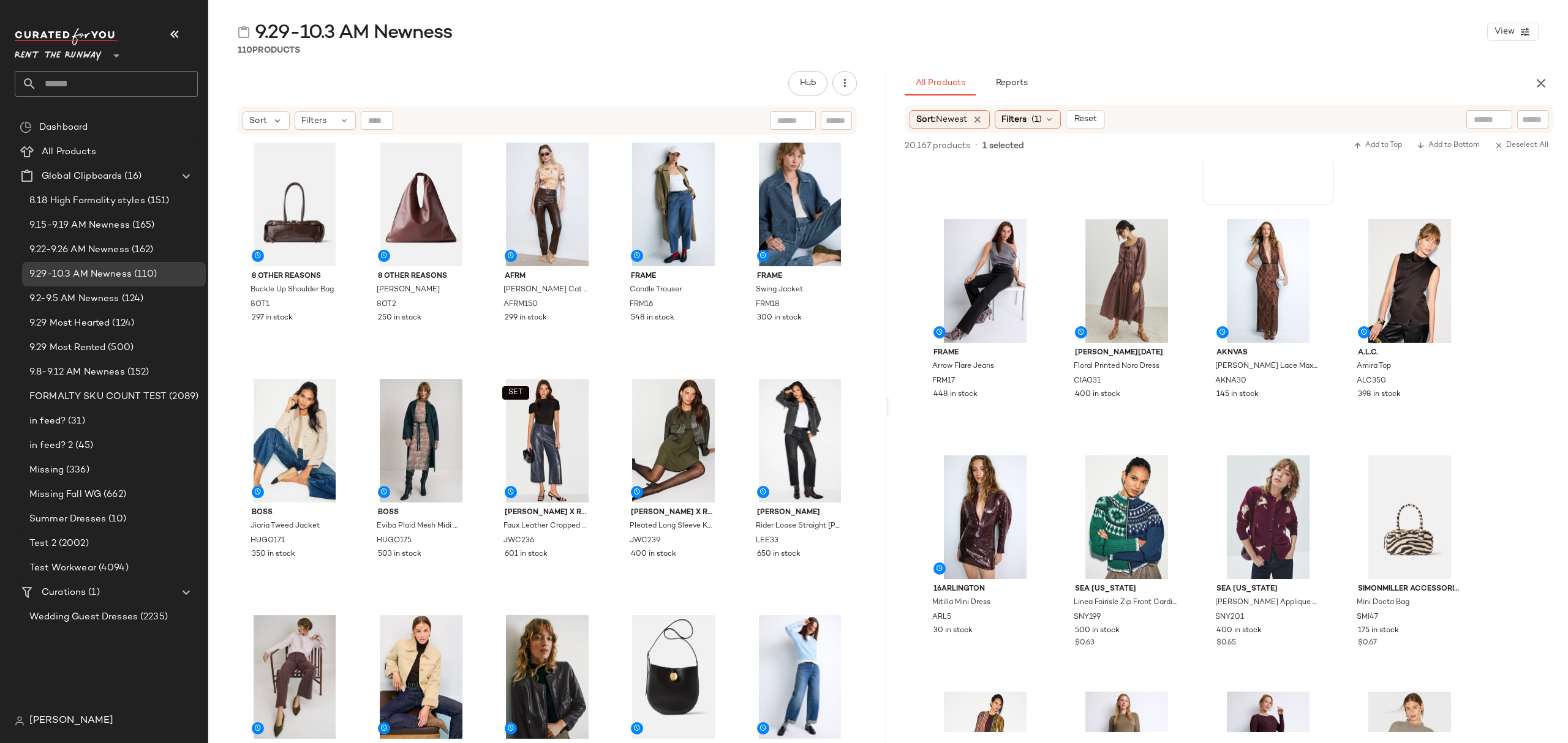
scroll to position [1143, 0]
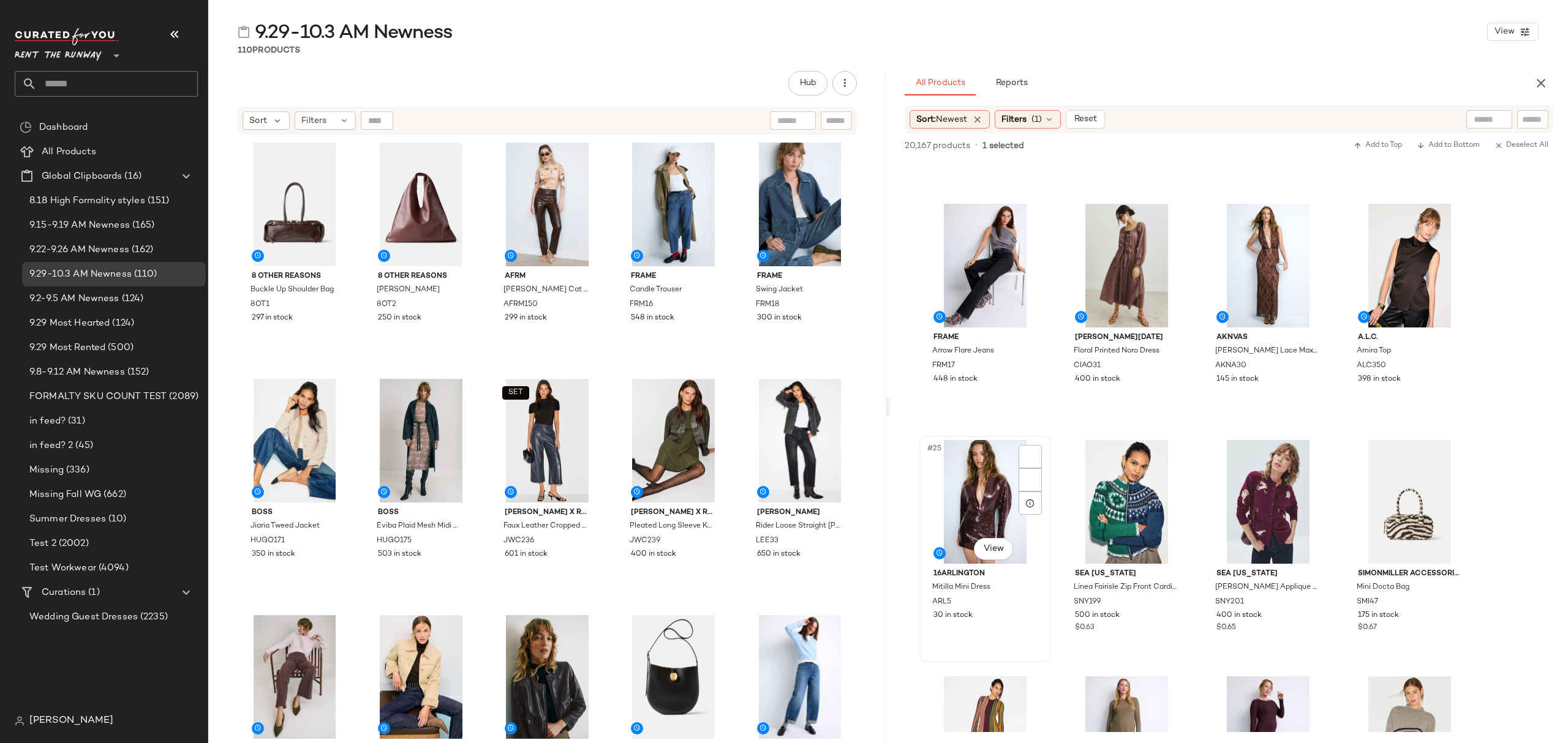
click at [1001, 619] on div "30 in stock" at bounding box center [985, 616] width 104 height 11
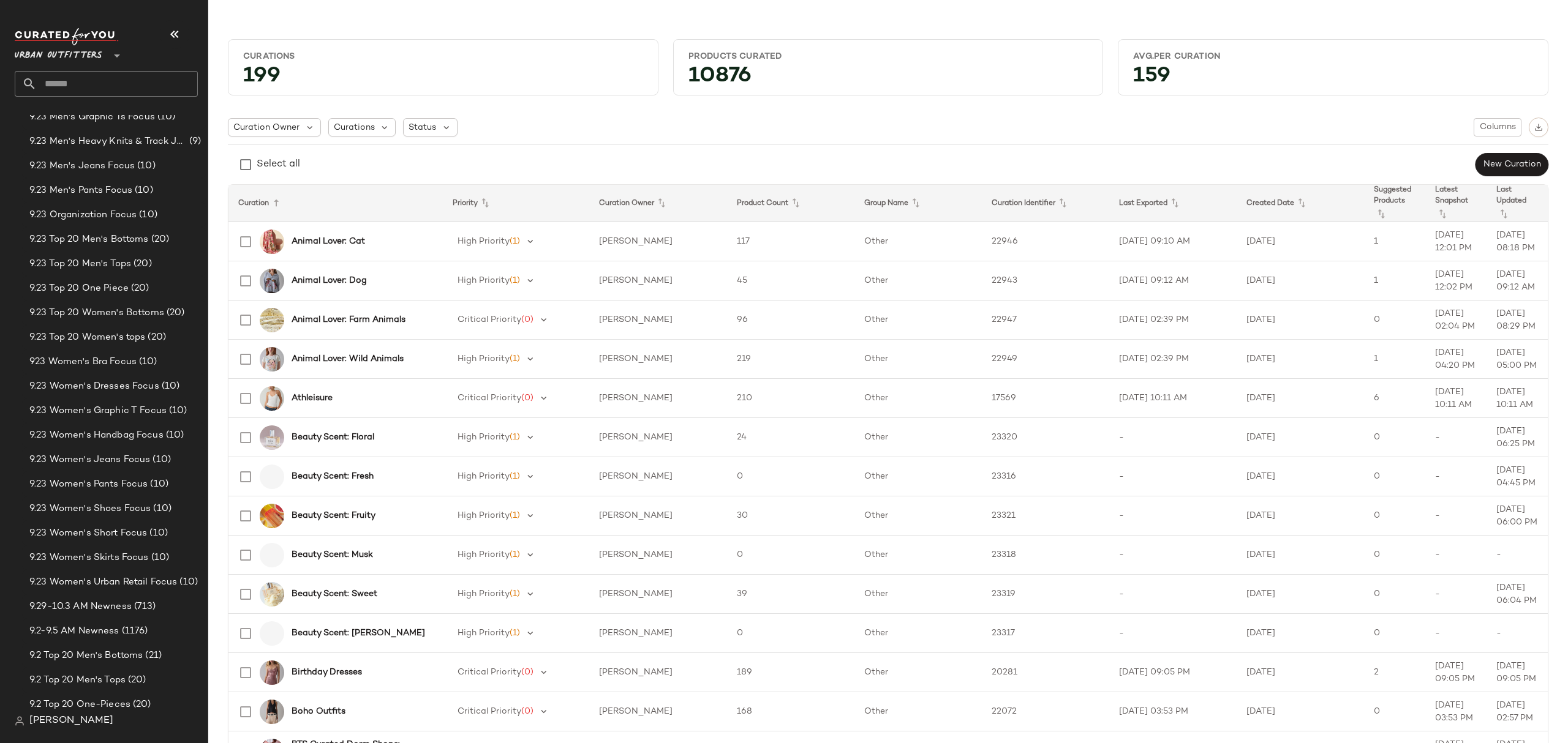
scroll to position [980, 0]
click at [106, 525] on span "9.29-10.3 AM Newness" at bounding box center [81, 520] width 102 height 14
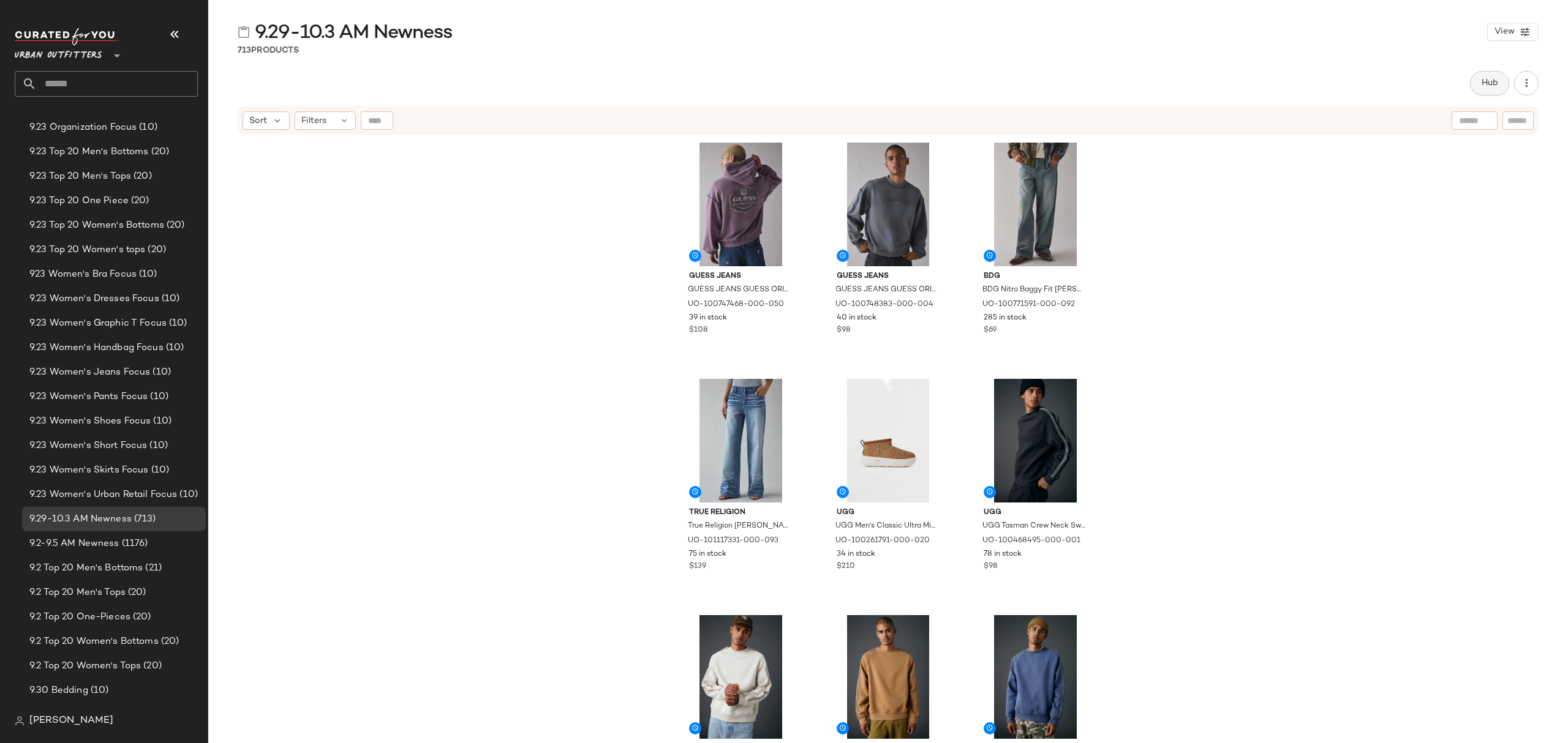
click at [1485, 84] on span "Hub" at bounding box center [1490, 83] width 17 height 10
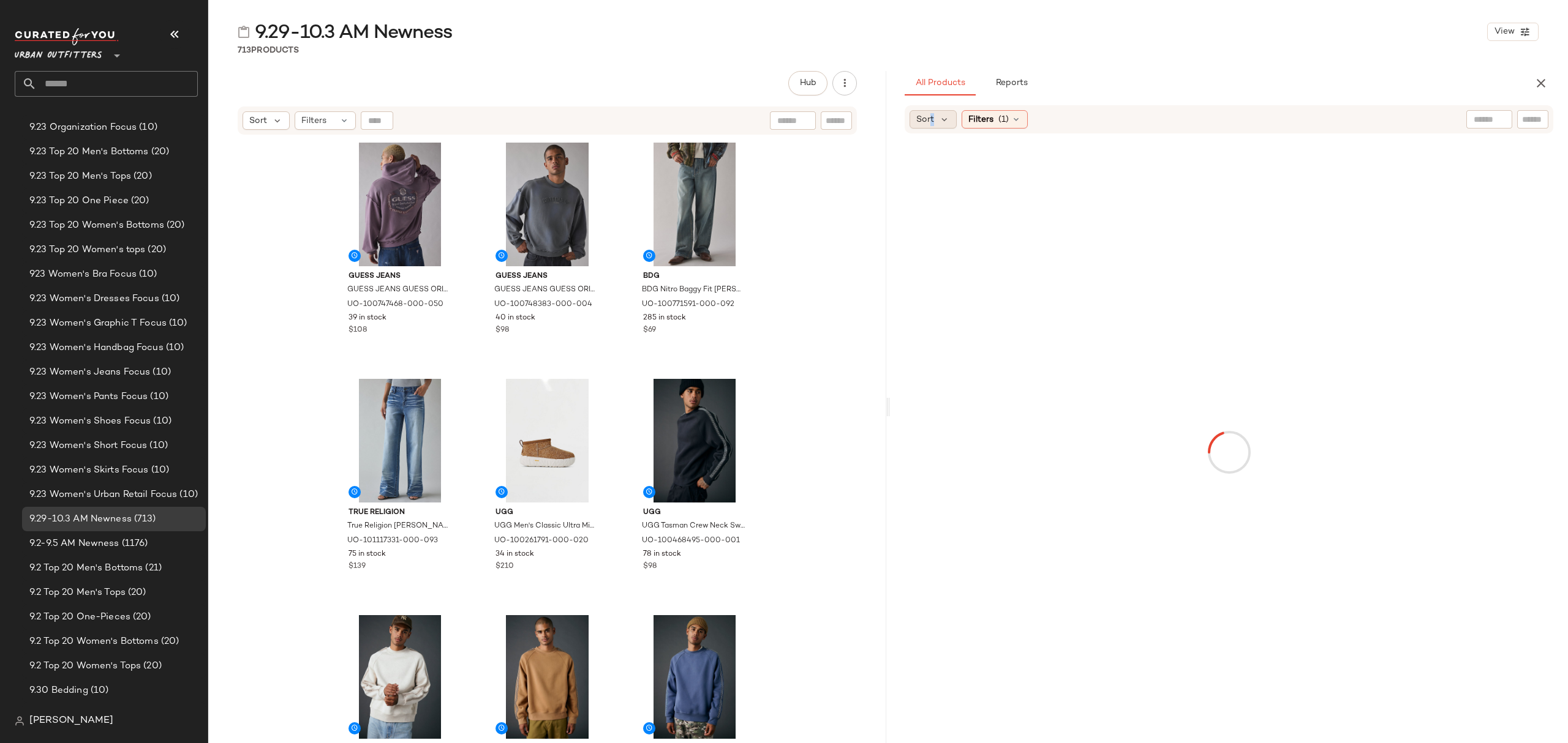
click at [931, 121] on span "Sort" at bounding box center [925, 119] width 18 height 13
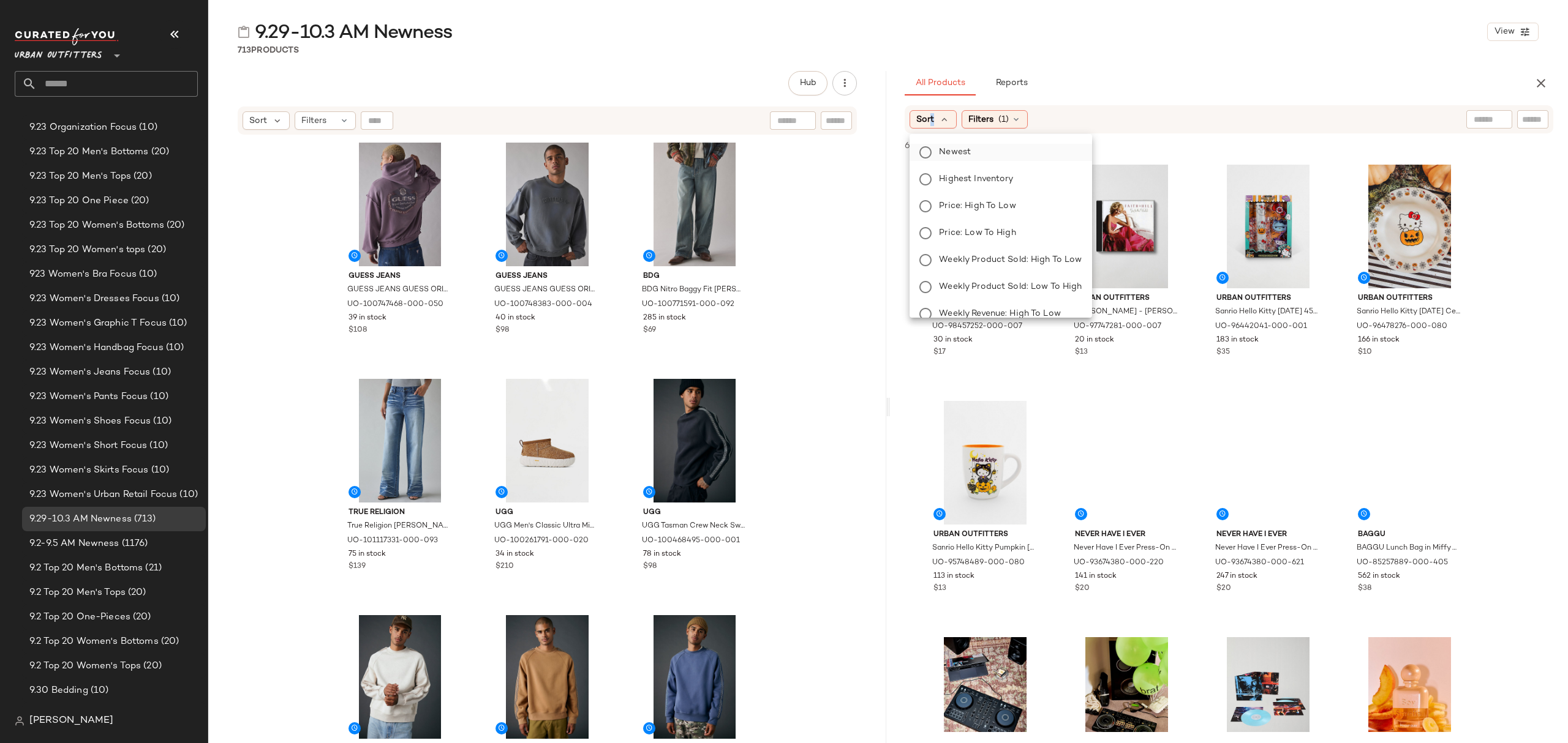
click at [962, 155] on span "Newest" at bounding box center [954, 152] width 32 height 13
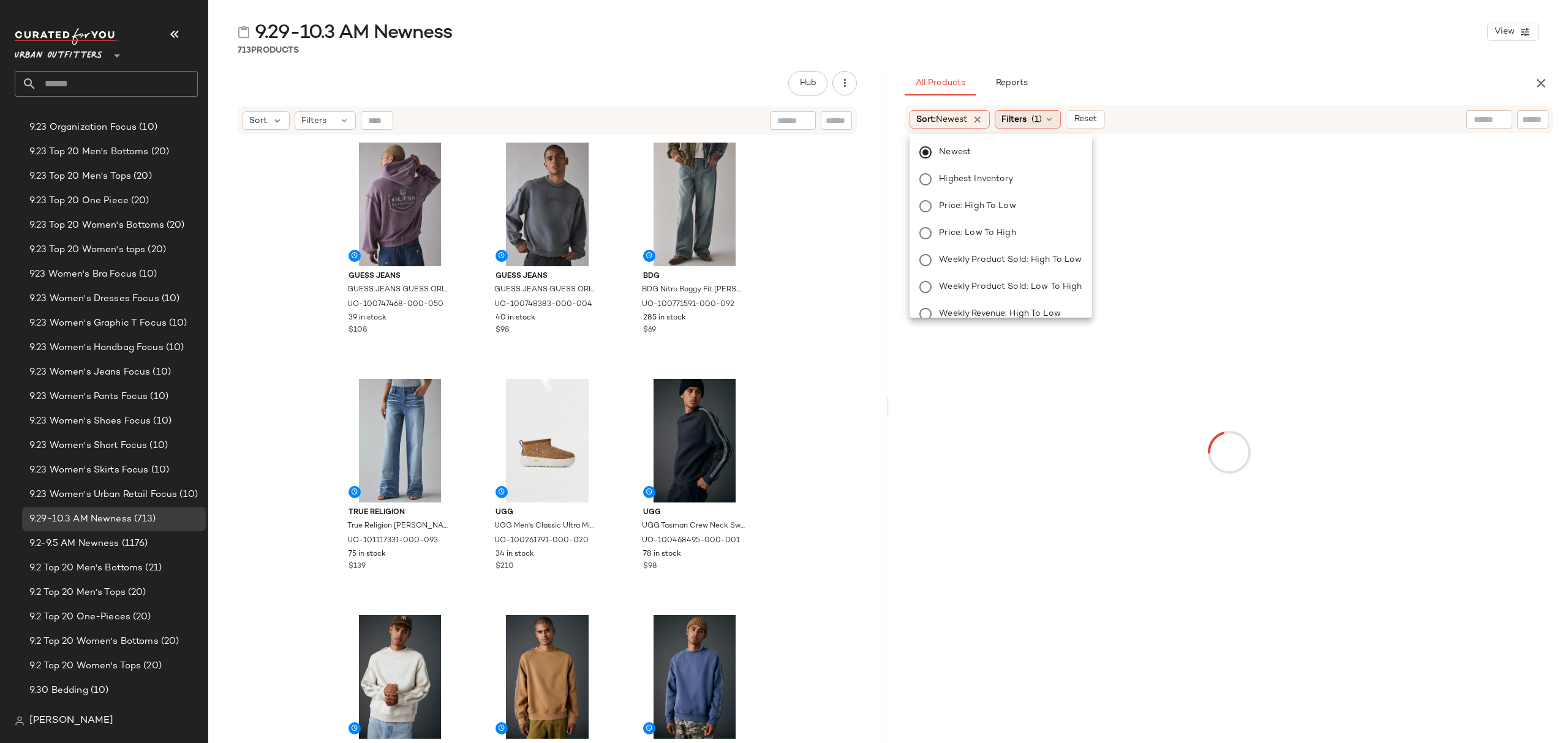
click at [1032, 115] on div "Filters (1)" at bounding box center [1028, 119] width 66 height 19
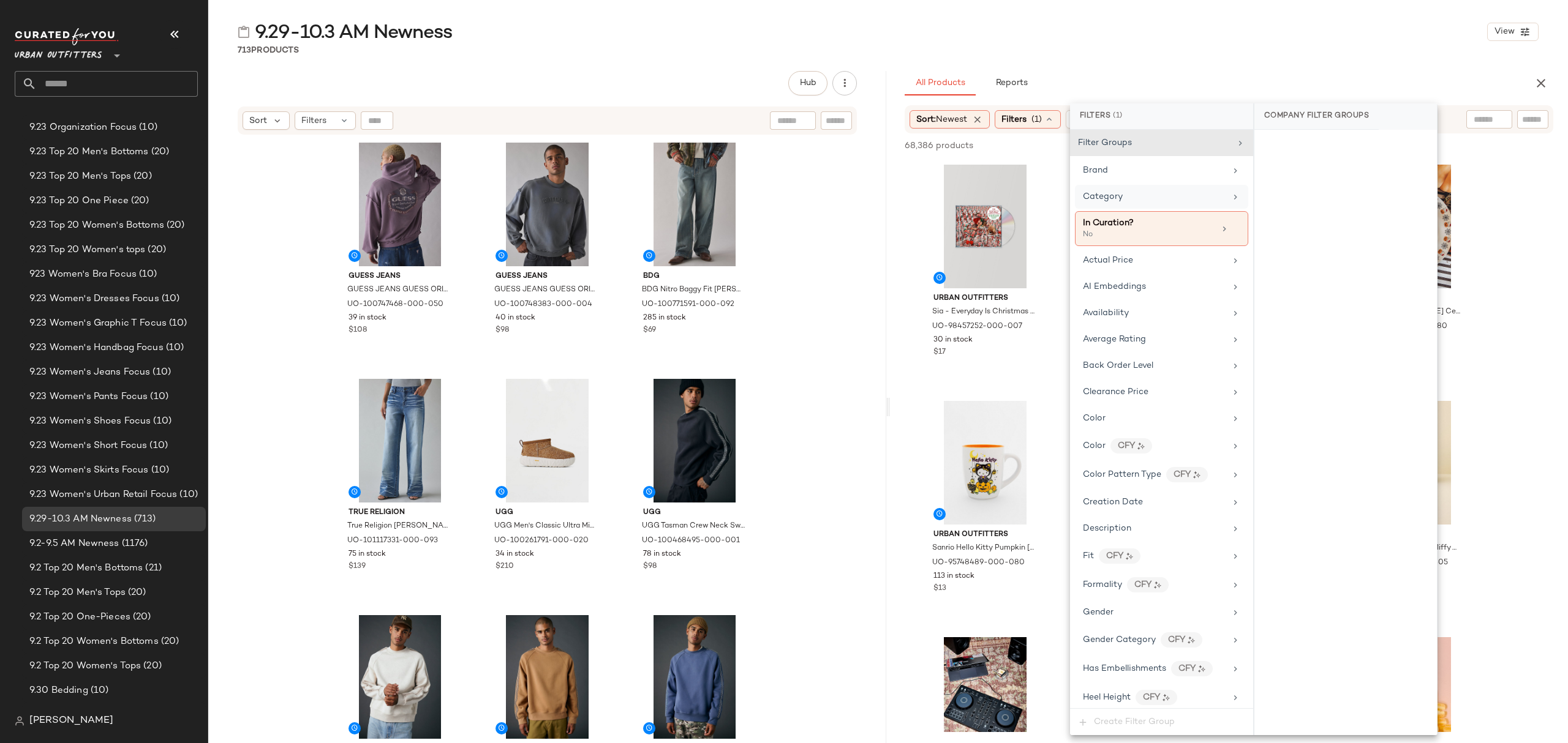
click at [1135, 195] on div "Category" at bounding box center [1154, 196] width 143 height 13
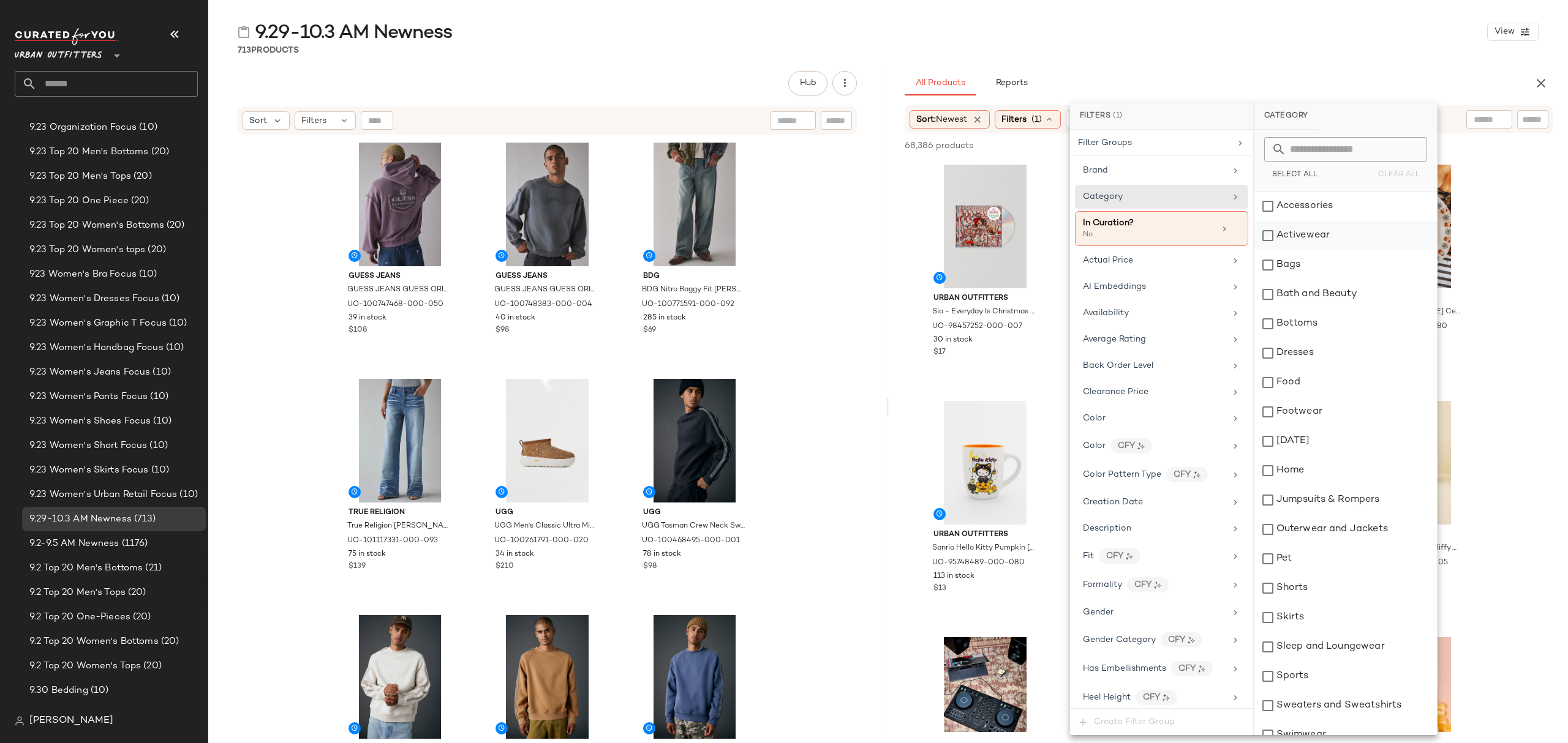
drag, startPoint x: 1354, startPoint y: 211, endPoint x: 1349, endPoint y: 223, distance: 13.0
click at [1354, 209] on div "Accessories" at bounding box center [1345, 206] width 183 height 30
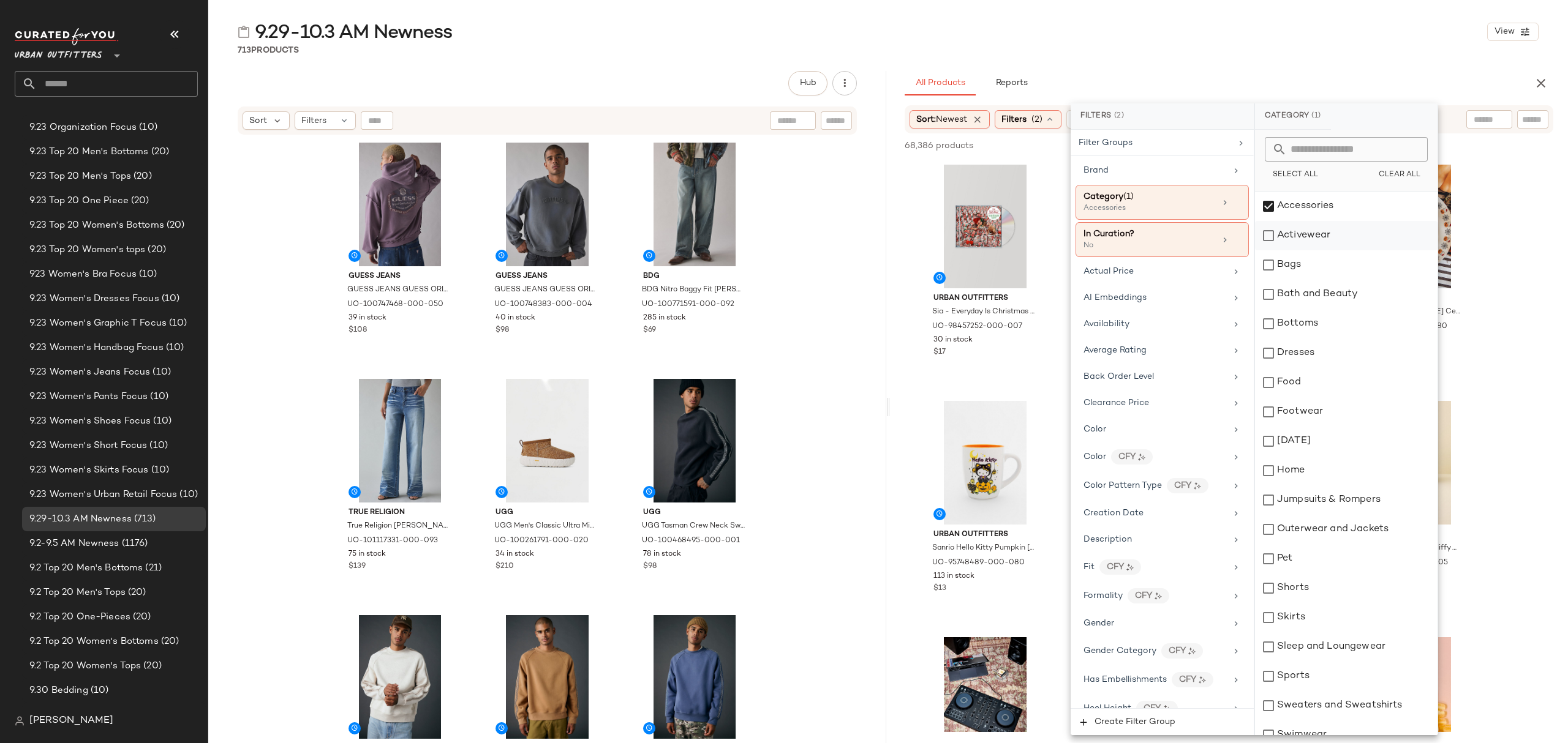
click at [1346, 232] on div "Activewear" at bounding box center [1346, 236] width 183 height 30
click at [1327, 289] on div "Bath and Beauty" at bounding box center [1346, 295] width 183 height 30
drag, startPoint x: 1319, startPoint y: 302, endPoint x: 1319, endPoint y: 260, distance: 42.0
click at [1317, 301] on div "Bath and Beauty" at bounding box center [1346, 295] width 183 height 30
click at [1319, 260] on div "Bags" at bounding box center [1346, 265] width 183 height 30
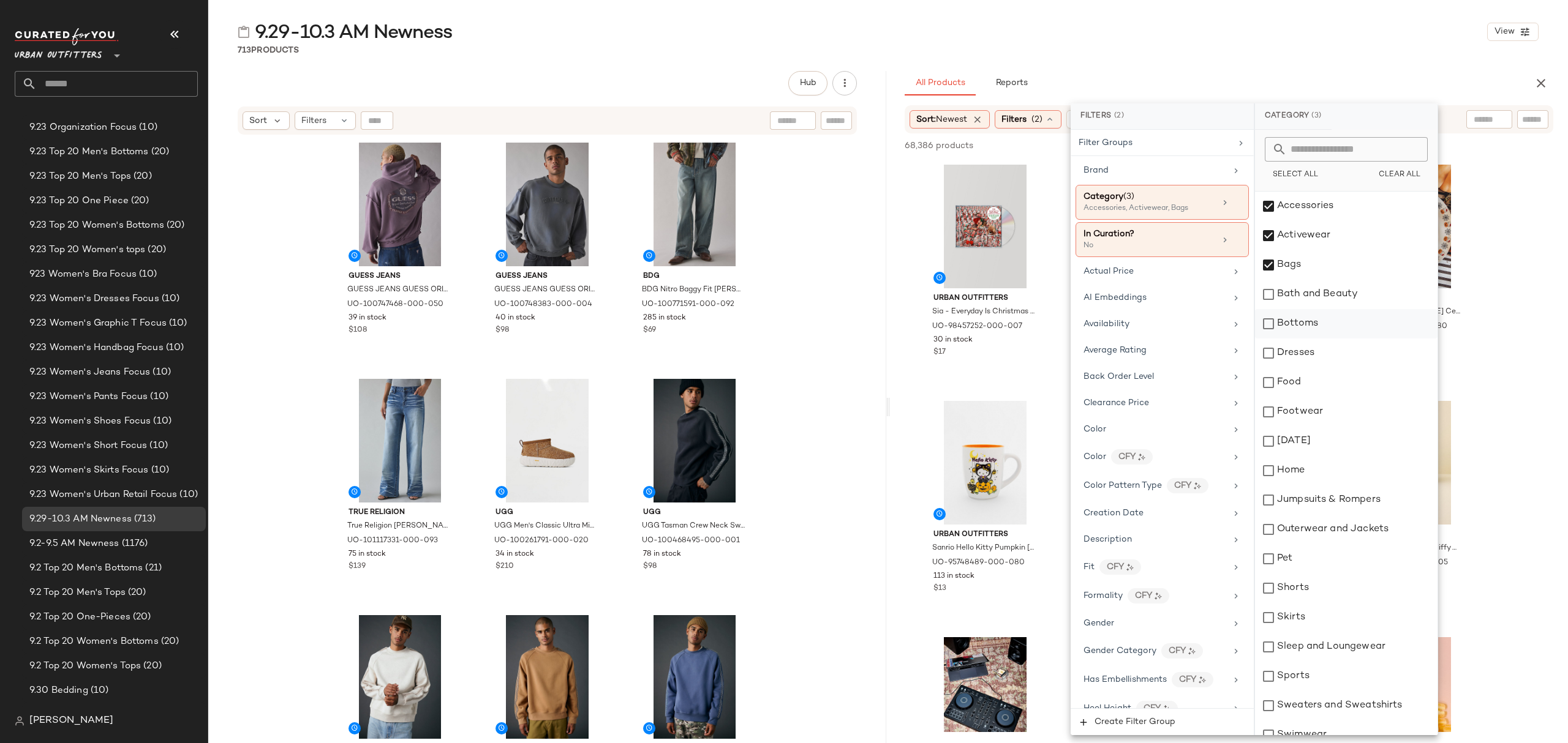
click at [1329, 321] on div "Bottoms" at bounding box center [1346, 324] width 183 height 30
click at [1330, 357] on div "Dresses" at bounding box center [1346, 354] width 183 height 30
click at [1329, 403] on div "Footwear" at bounding box center [1346, 412] width 183 height 30
click at [1332, 488] on div "Jumpsuits & Rompers" at bounding box center [1346, 500] width 183 height 30
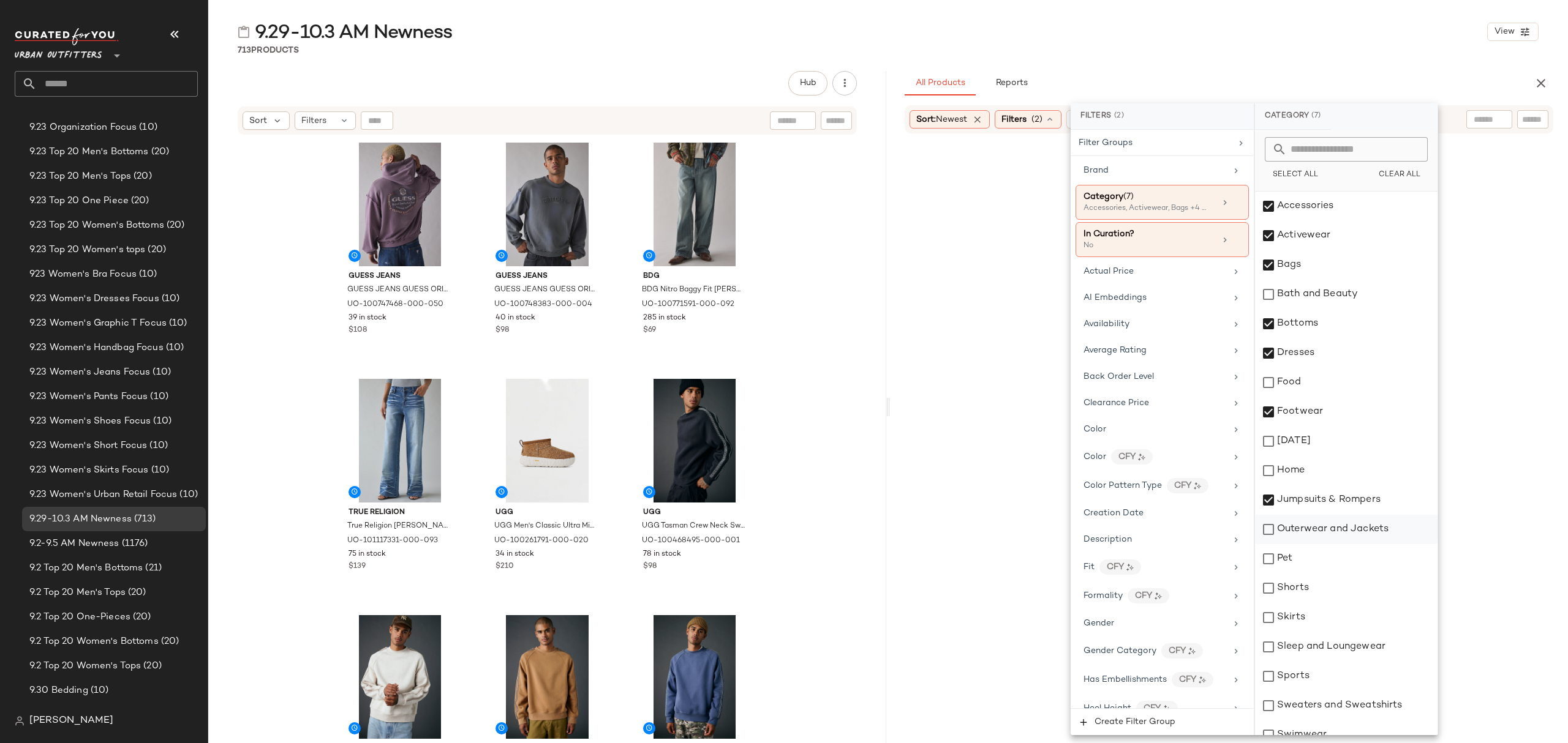
click at [1330, 531] on div "Outerwear and Jackets" at bounding box center [1346, 530] width 183 height 30
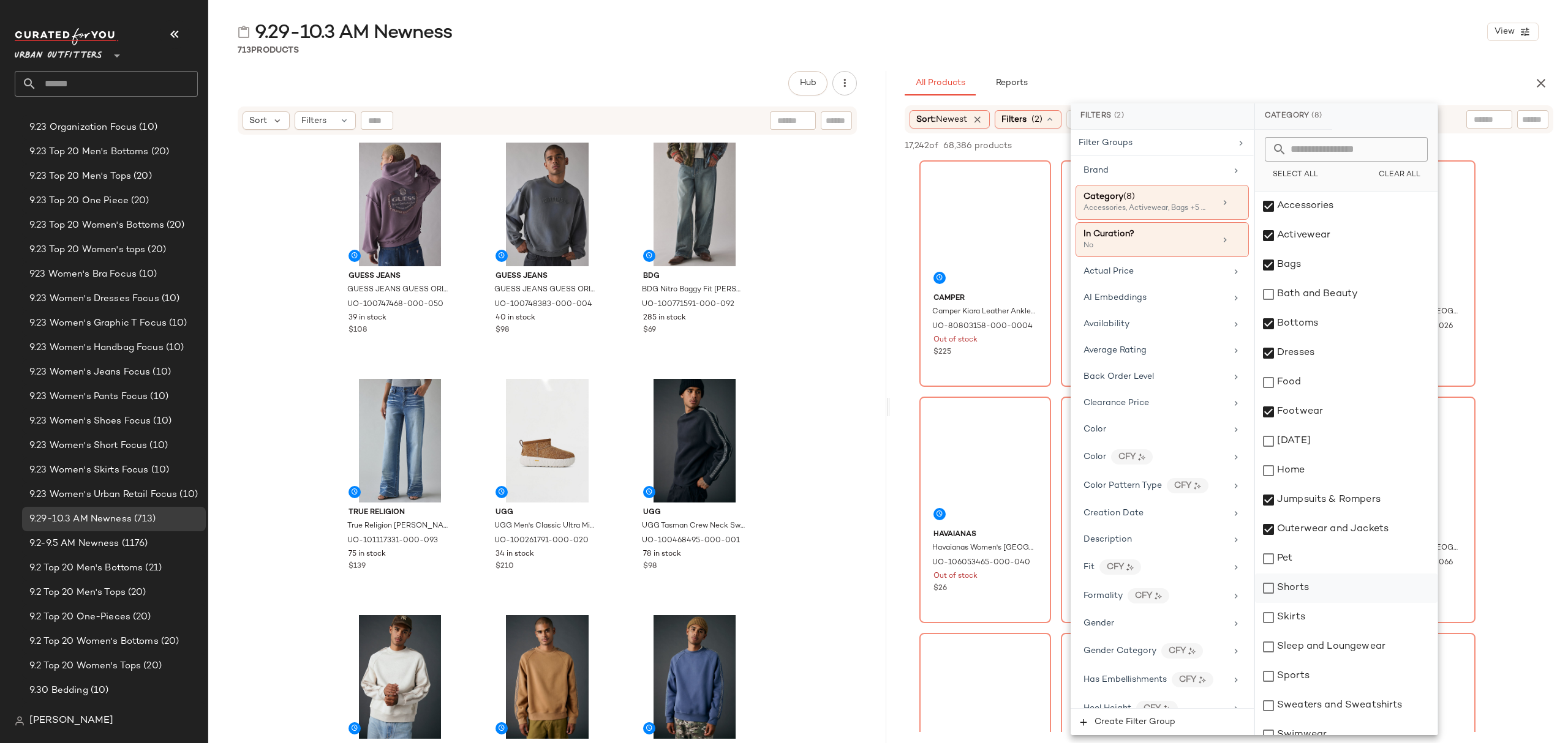
click at [1326, 588] on div "Shorts" at bounding box center [1346, 588] width 183 height 30
click at [1319, 617] on div "Skirts" at bounding box center [1346, 618] width 183 height 30
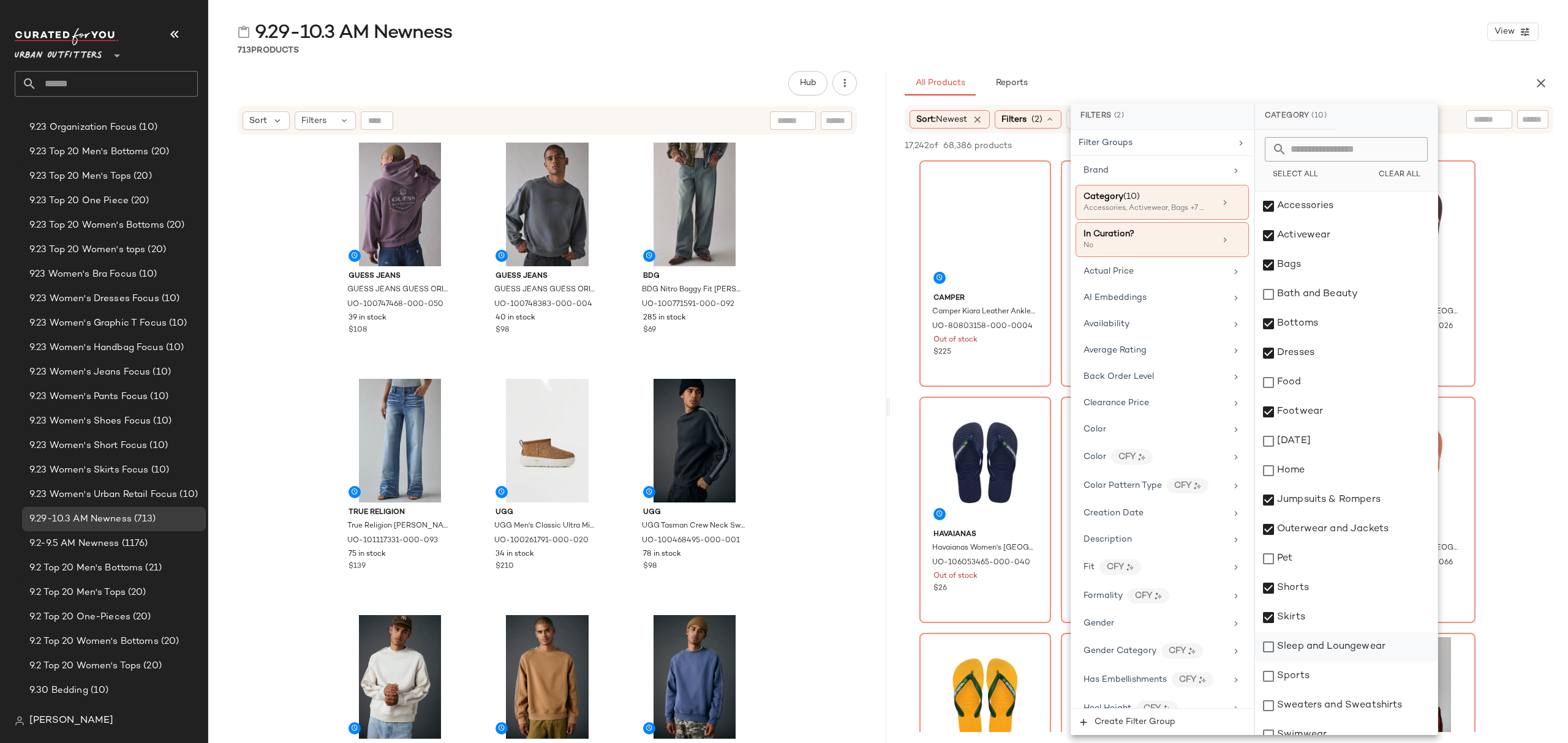
click at [1328, 655] on div "Sleep and Loungewear" at bounding box center [1346, 648] width 183 height 30
click at [1341, 706] on div "Sweaters and Sweatshirts" at bounding box center [1346, 706] width 183 height 30
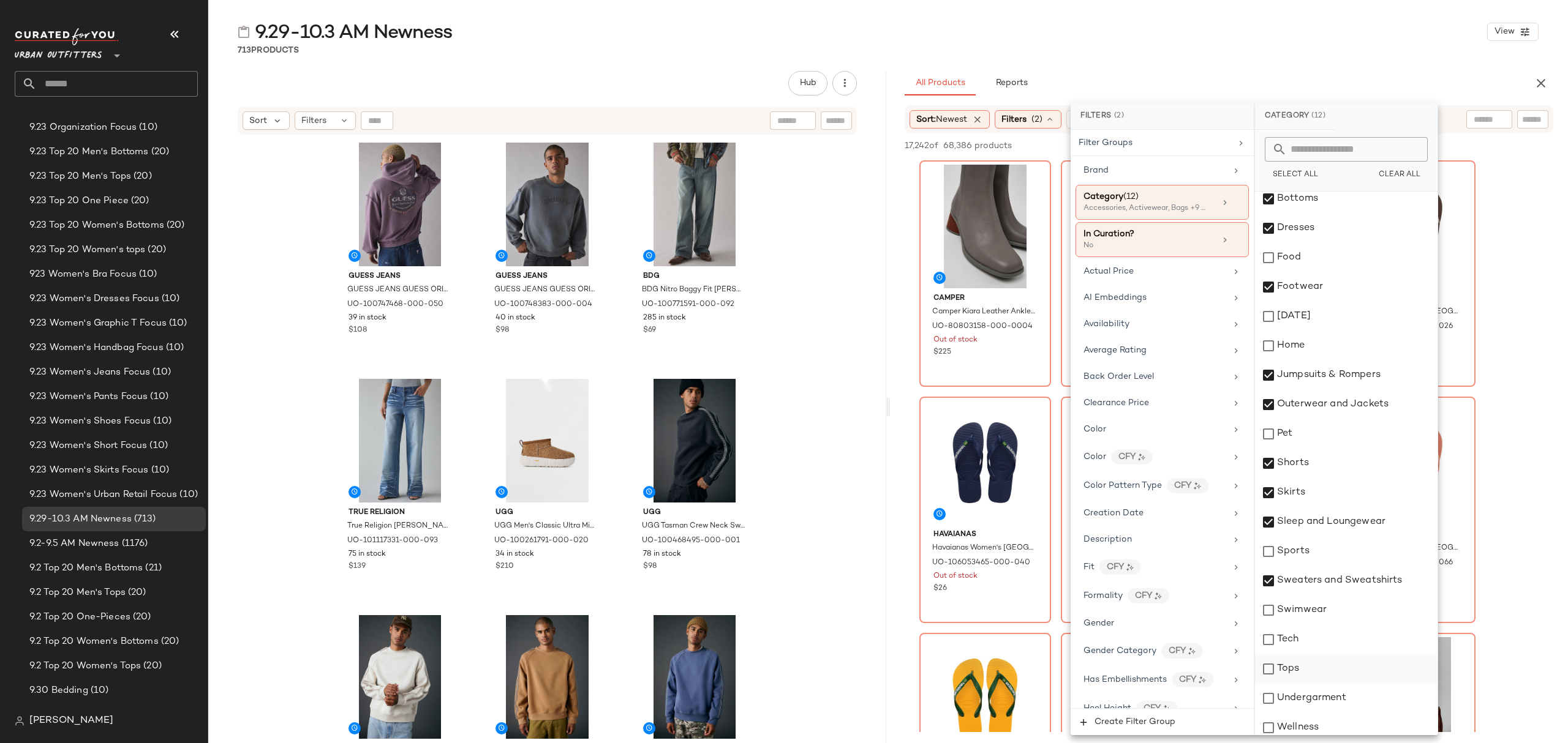
scroll to position [132, 0]
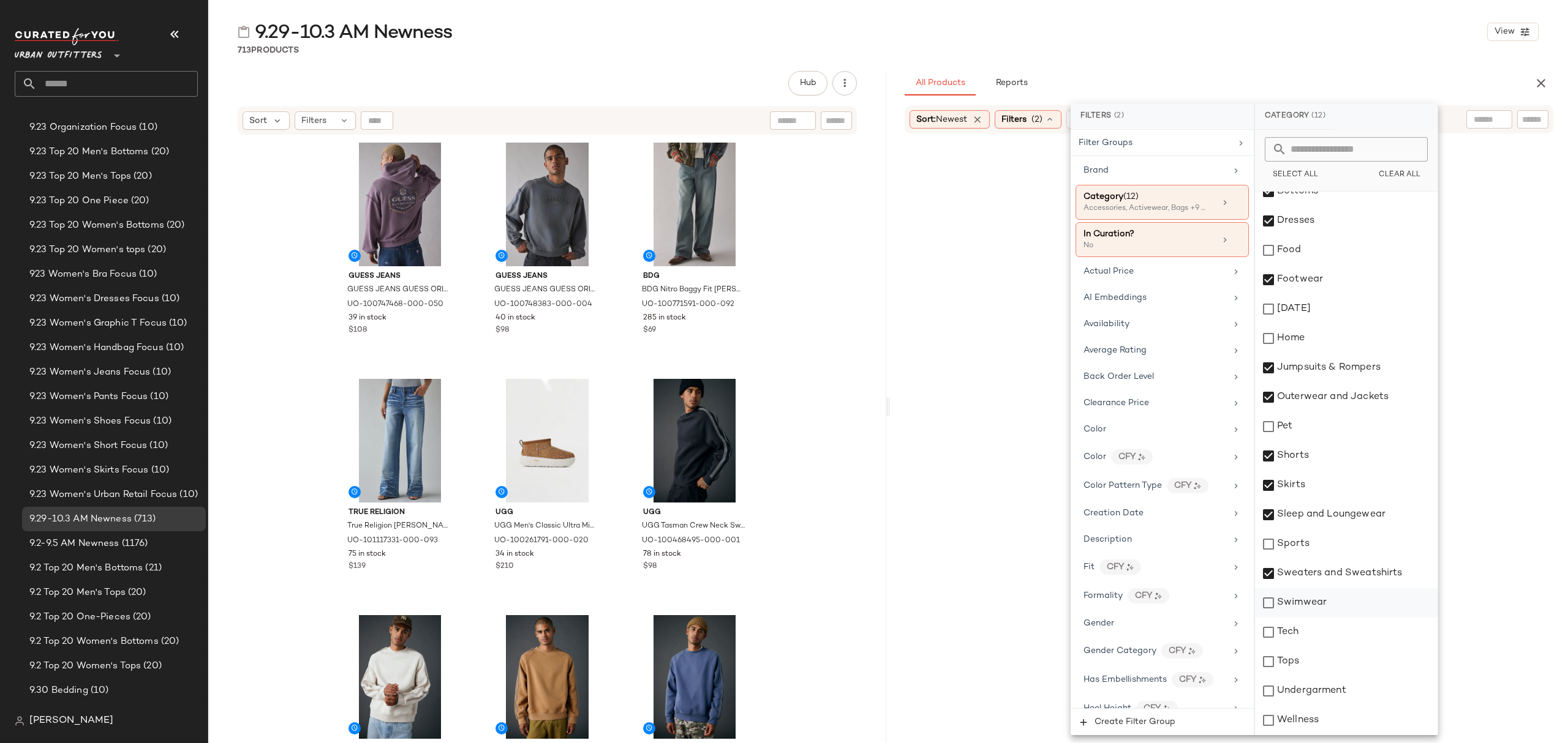
click at [1321, 612] on div "Swimwear" at bounding box center [1346, 603] width 183 height 30
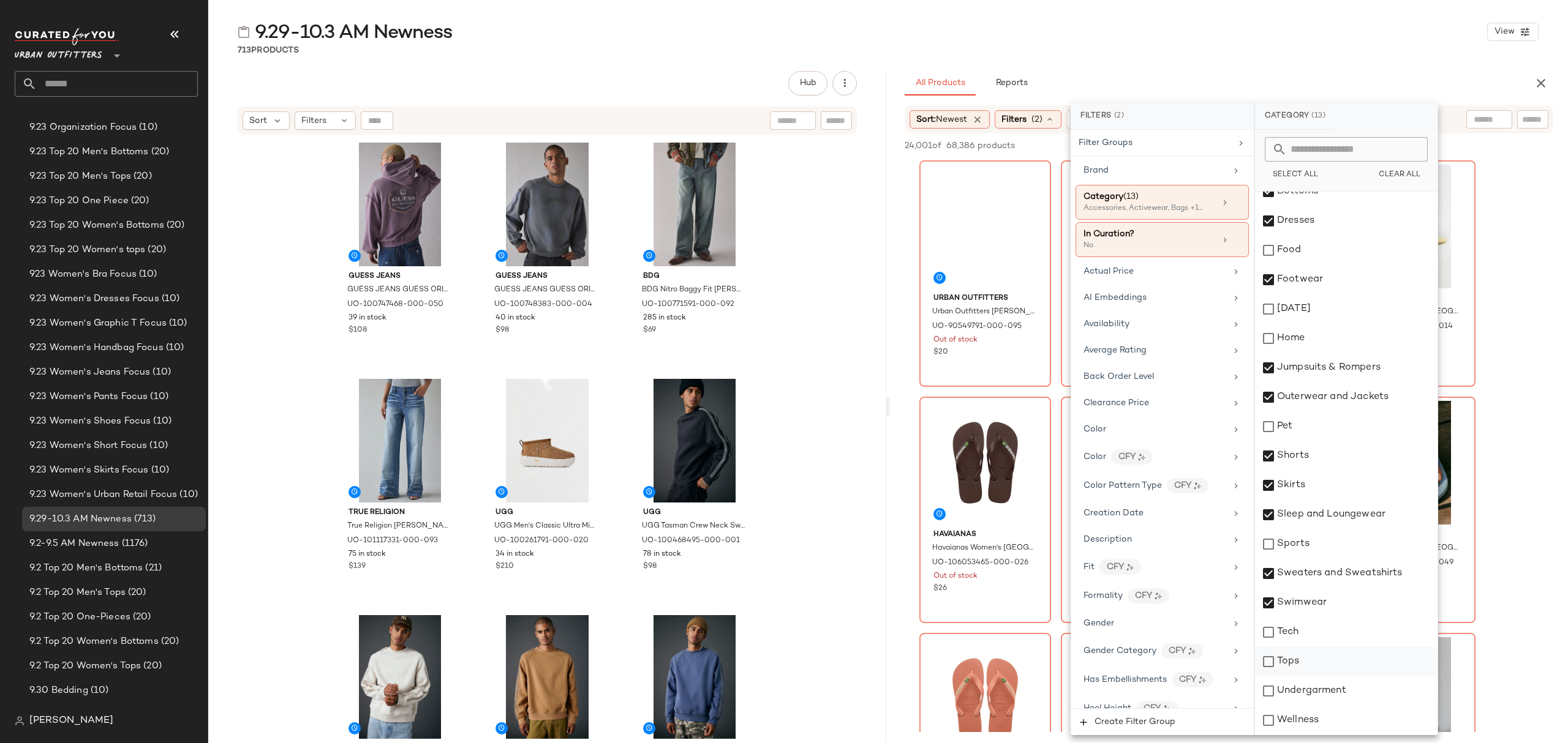
click at [1314, 665] on div "Tops" at bounding box center [1346, 662] width 183 height 30
click at [1321, 699] on div "Undergarment" at bounding box center [1346, 691] width 183 height 30
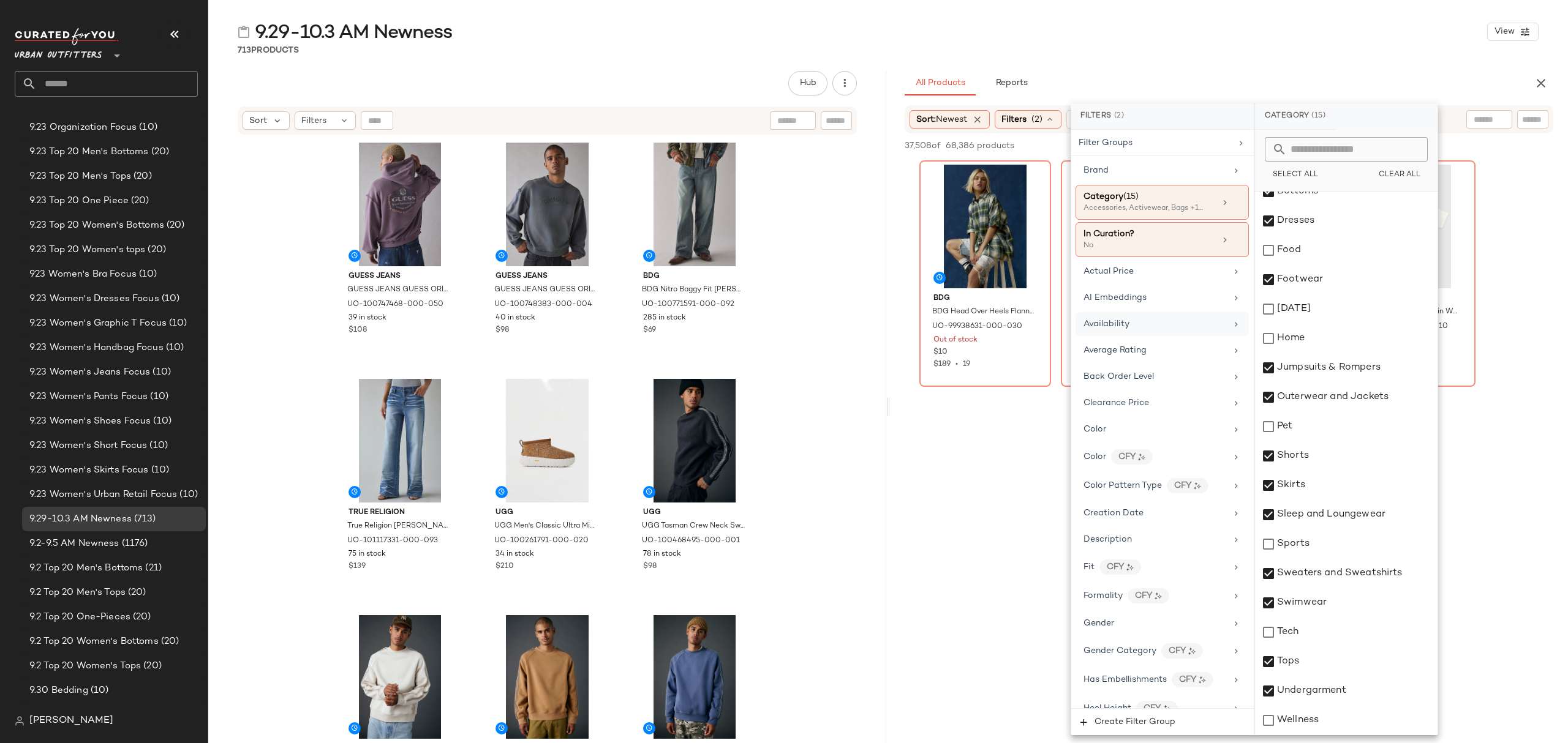
click at [1125, 327] on span "Availability" at bounding box center [1107, 324] width 46 height 9
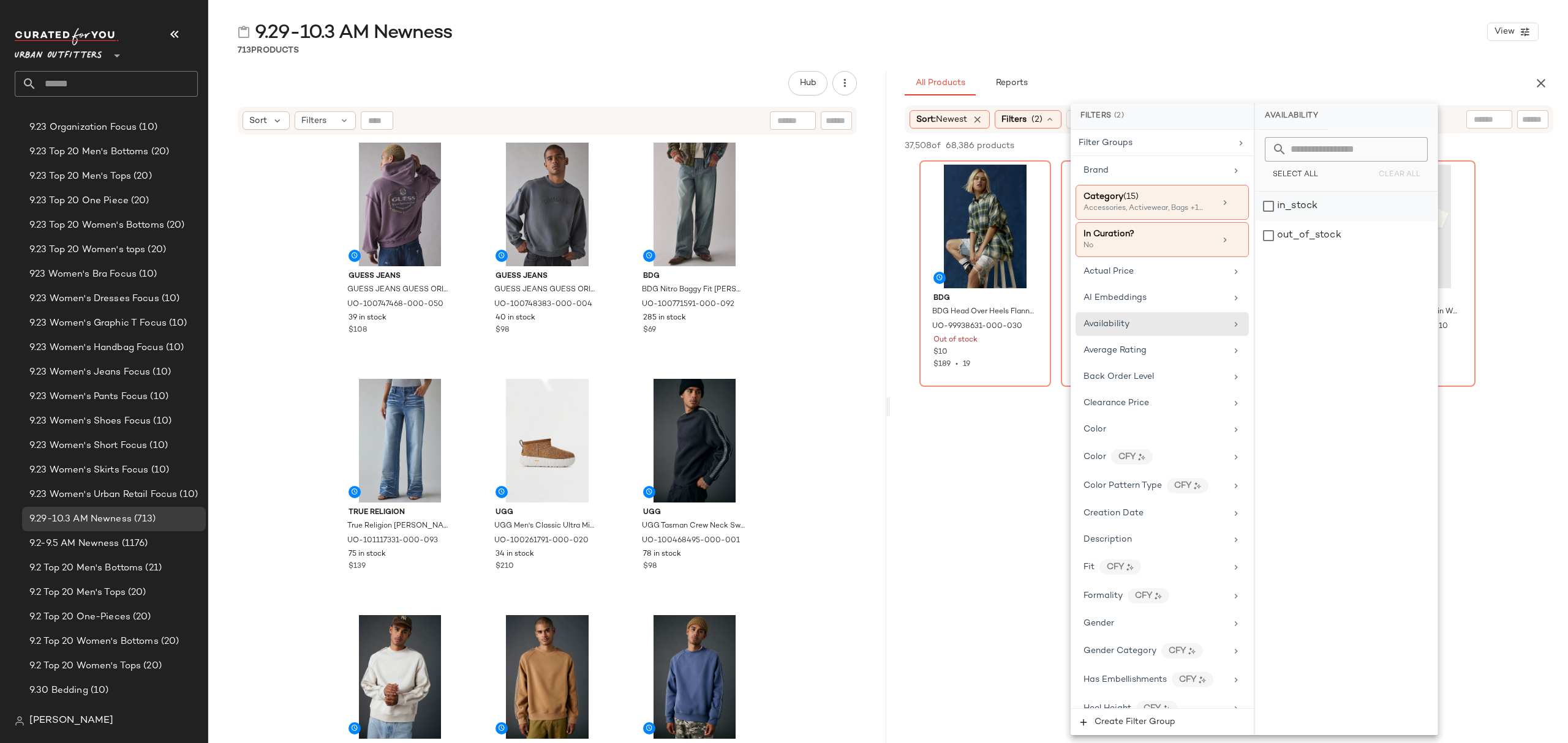
click at [1324, 208] on div "in_stock" at bounding box center [1346, 206] width 183 height 30
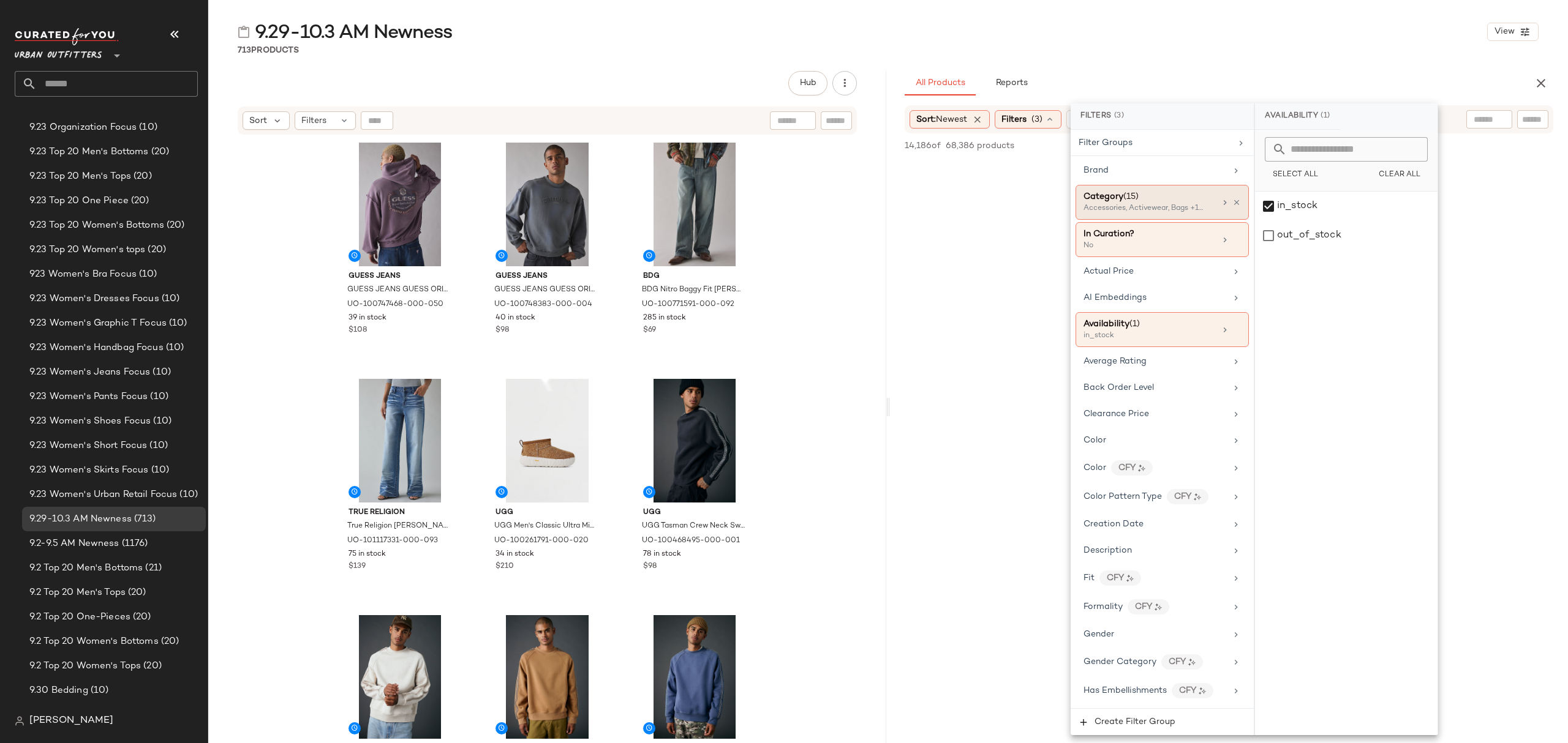
click at [1206, 211] on div "Category (15) Accessories, Activewear, Bags +12 more" at bounding box center [1150, 202] width 132 height 24
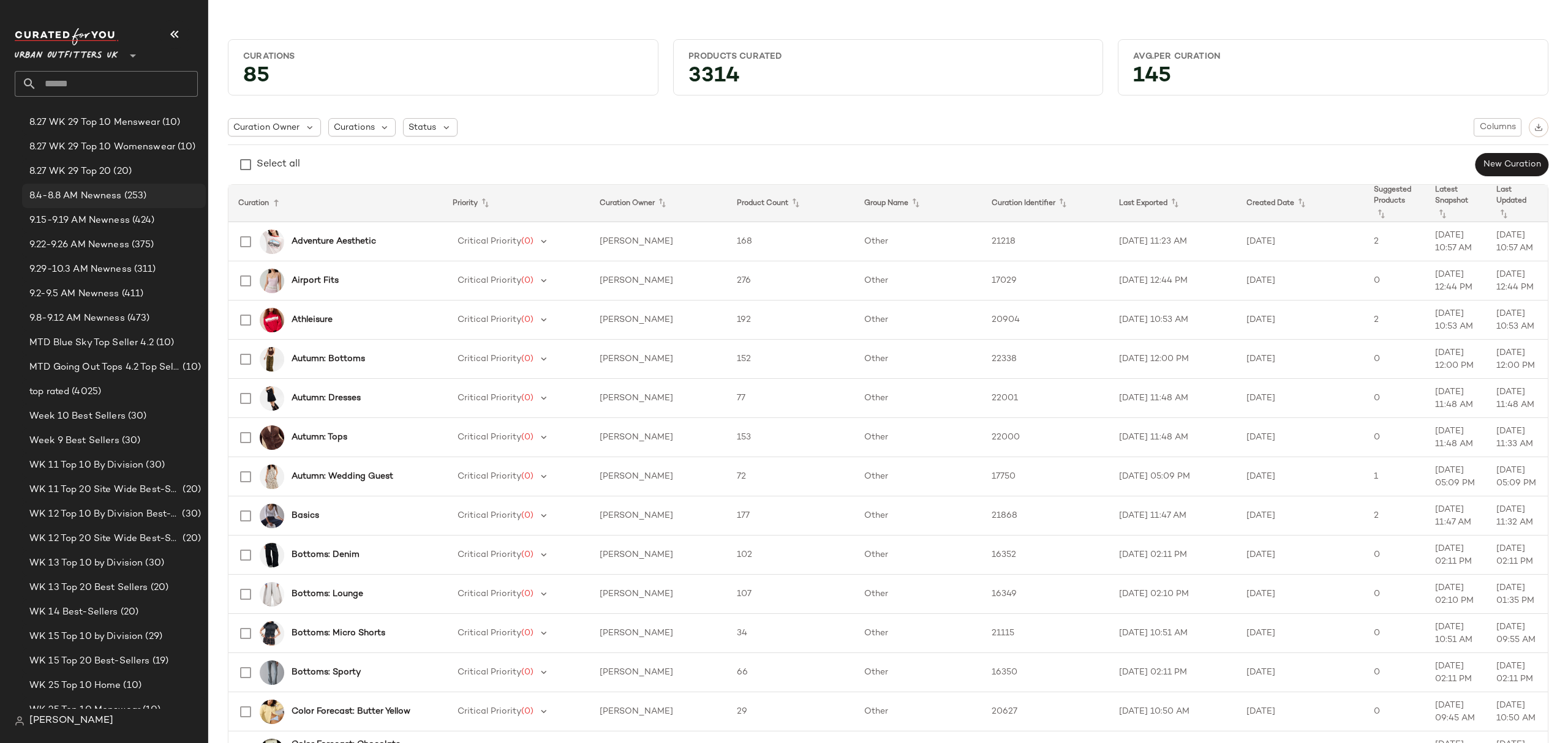
scroll to position [1633, 0]
click at [122, 255] on span "9.29-10.3 AM Newness" at bounding box center [81, 258] width 102 height 14
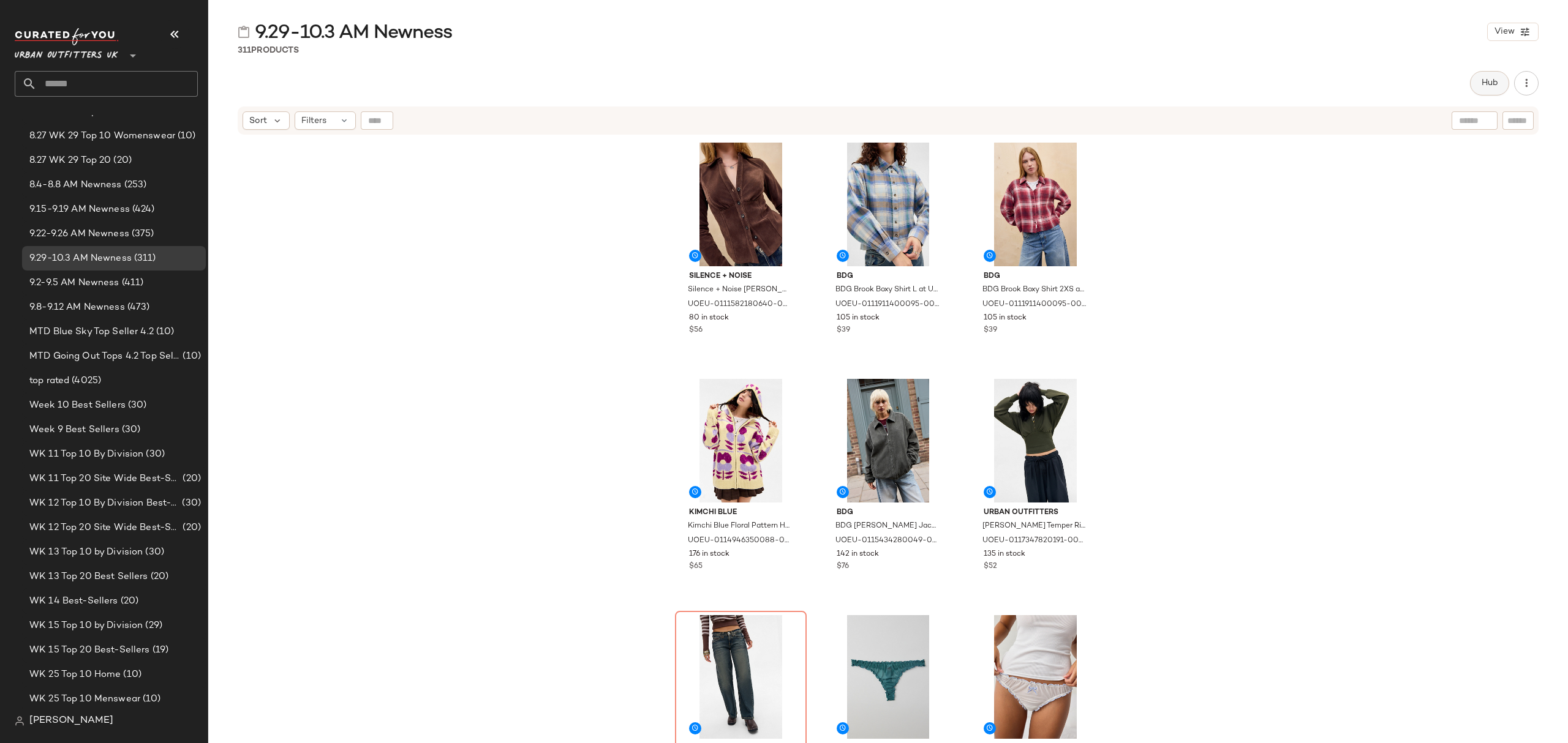
click at [1476, 87] on button "Hub" at bounding box center [1490, 83] width 39 height 24
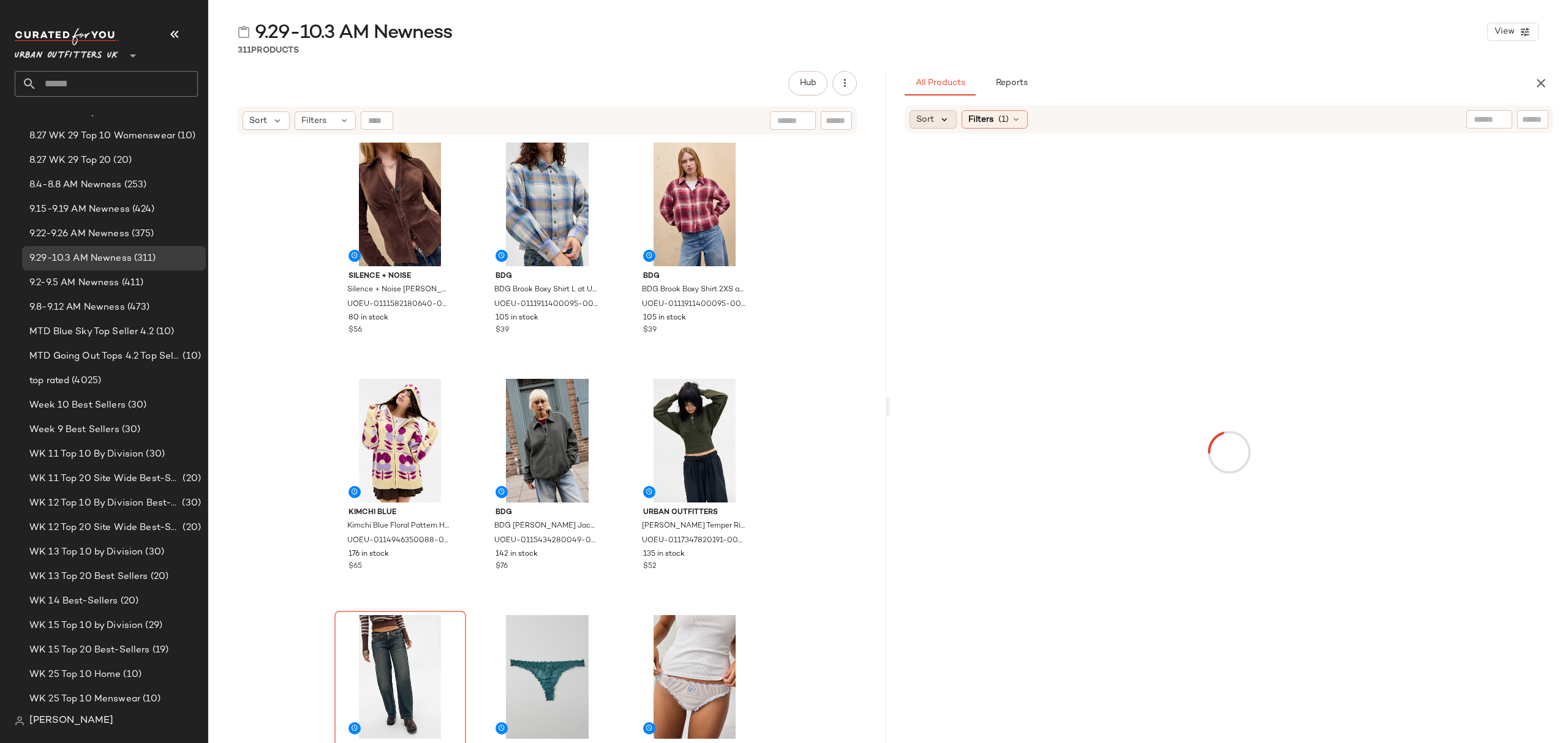
click at [945, 123] on icon at bounding box center [944, 119] width 11 height 11
click at [968, 158] on span "Newest" at bounding box center [954, 152] width 32 height 13
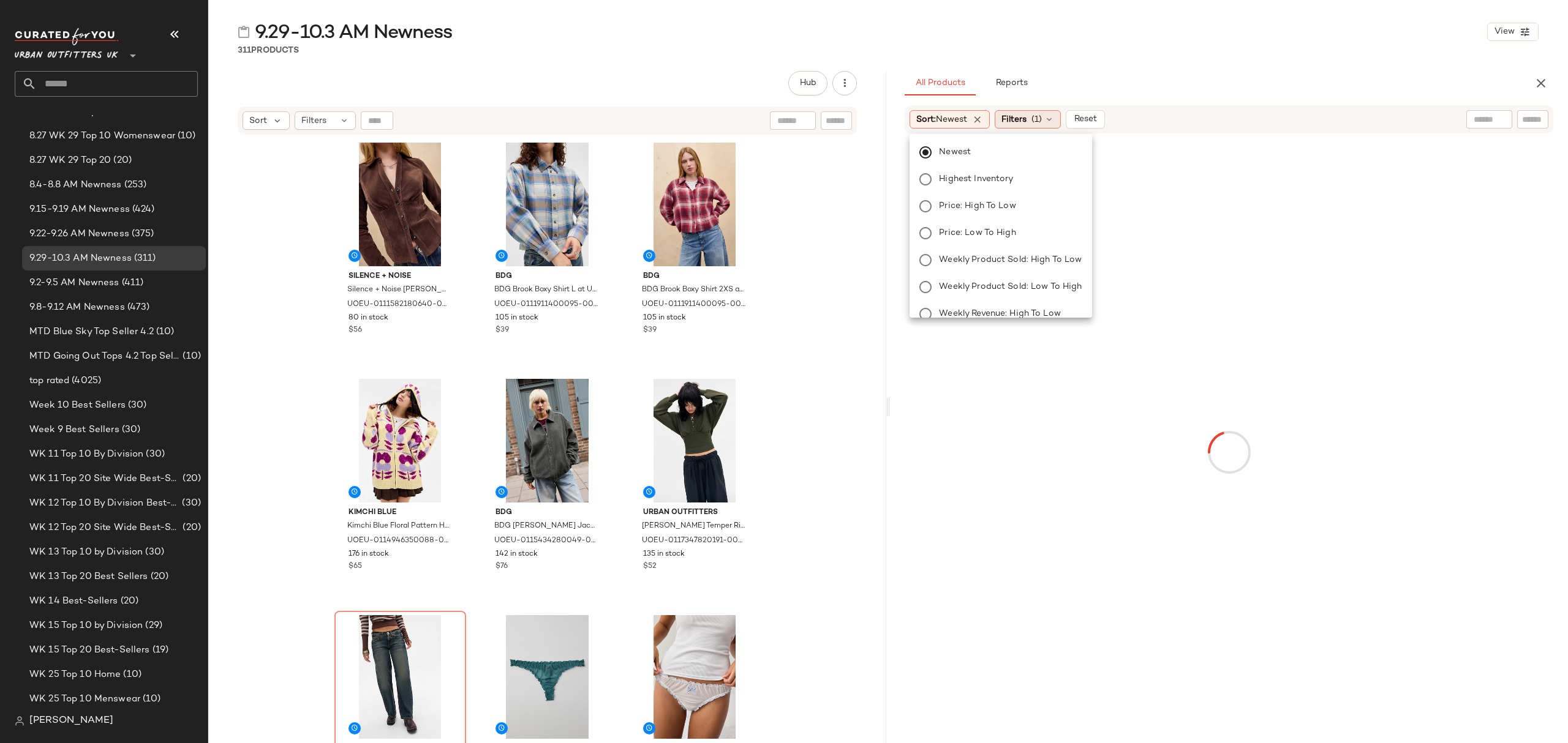
click at [1027, 118] on span "Filters" at bounding box center [1014, 119] width 25 height 13
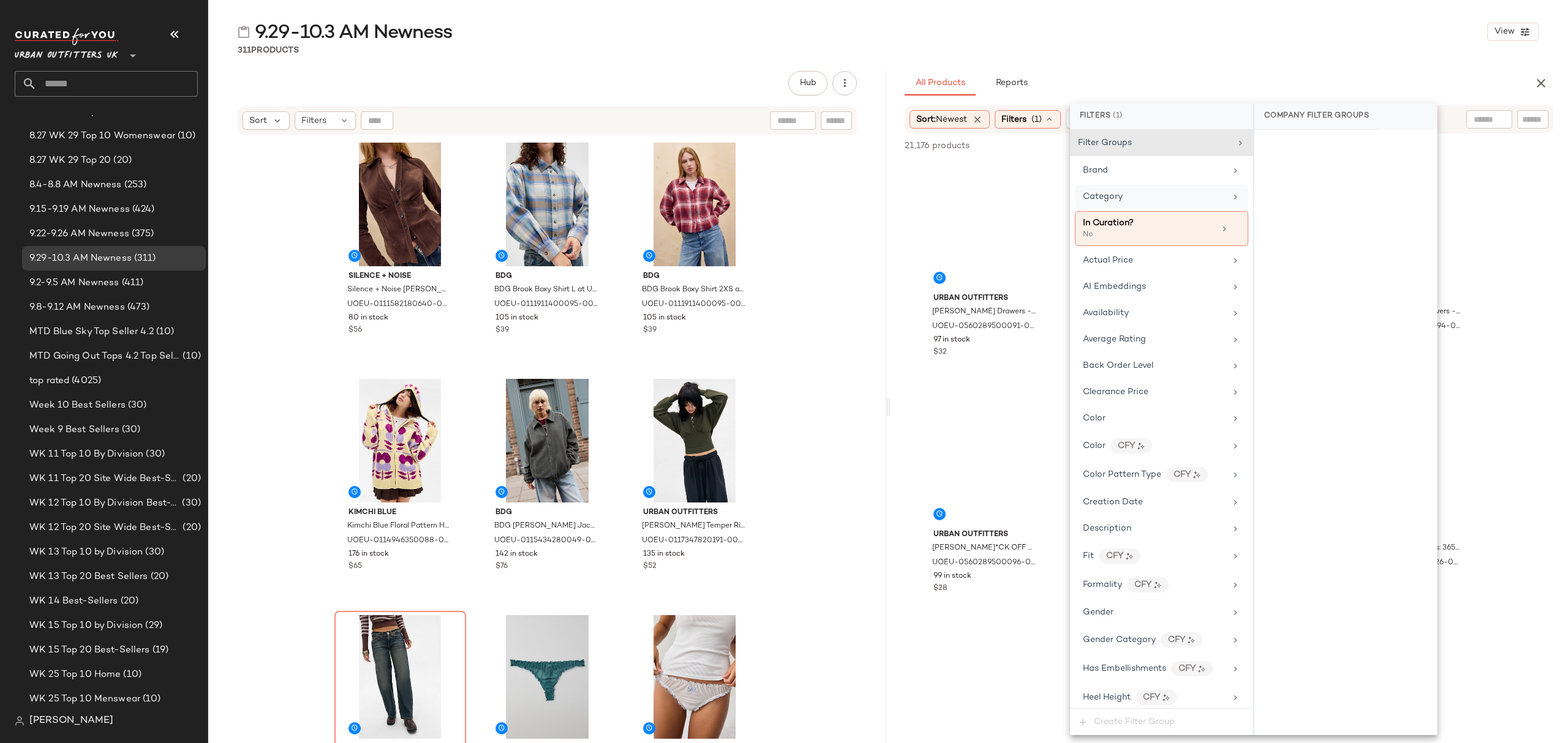
click at [1145, 193] on div "Category" at bounding box center [1154, 196] width 143 height 13
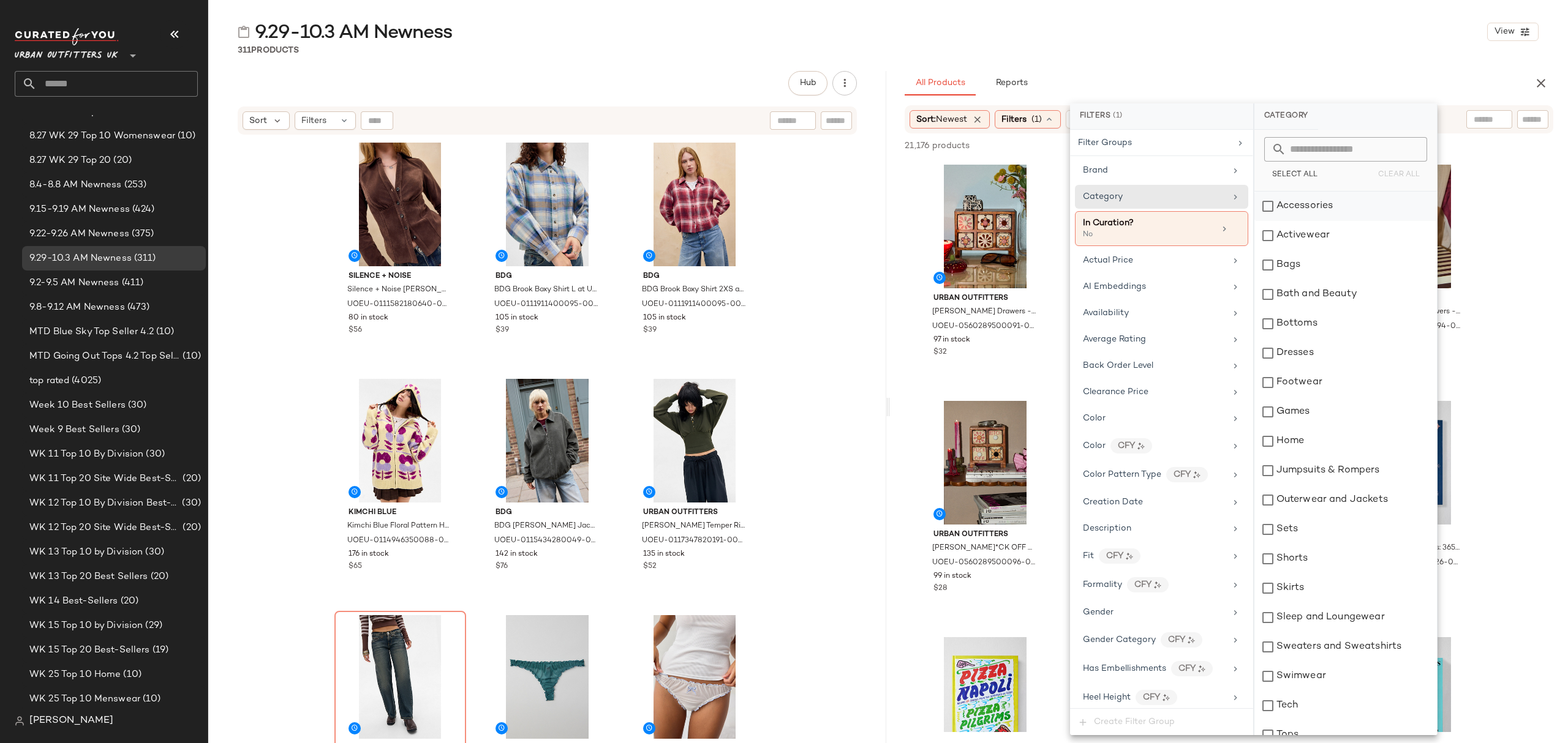
click at [1294, 208] on div "Accessories" at bounding box center [1345, 206] width 183 height 30
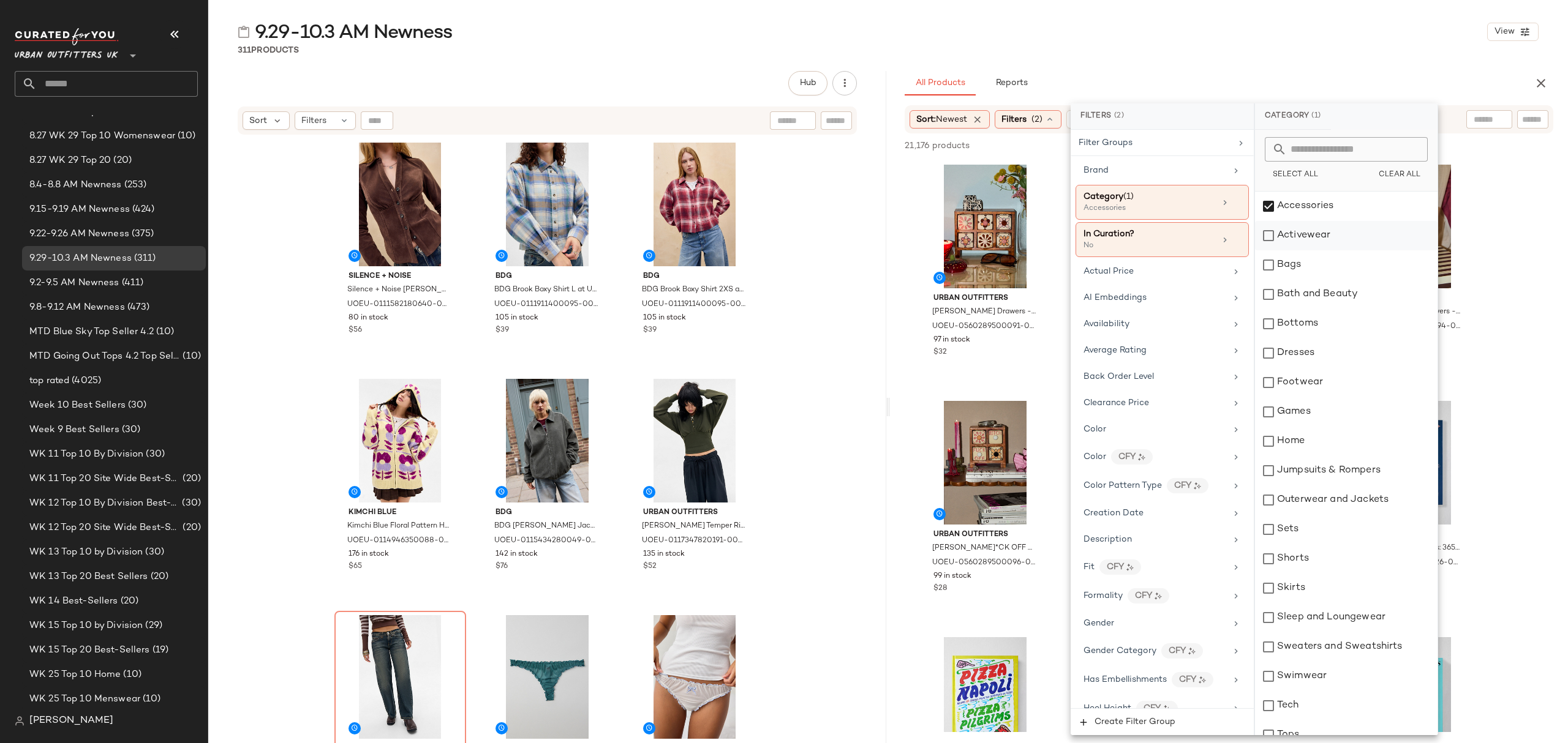
click at [1309, 238] on div "Activewear" at bounding box center [1346, 236] width 183 height 30
click at [1301, 263] on div "Bags" at bounding box center [1346, 265] width 183 height 30
click at [1296, 321] on div "Bottoms" at bounding box center [1346, 324] width 183 height 30
click at [1295, 355] on div "Dresses" at bounding box center [1346, 354] width 183 height 30
click at [1292, 380] on div "Footwear" at bounding box center [1346, 383] width 183 height 30
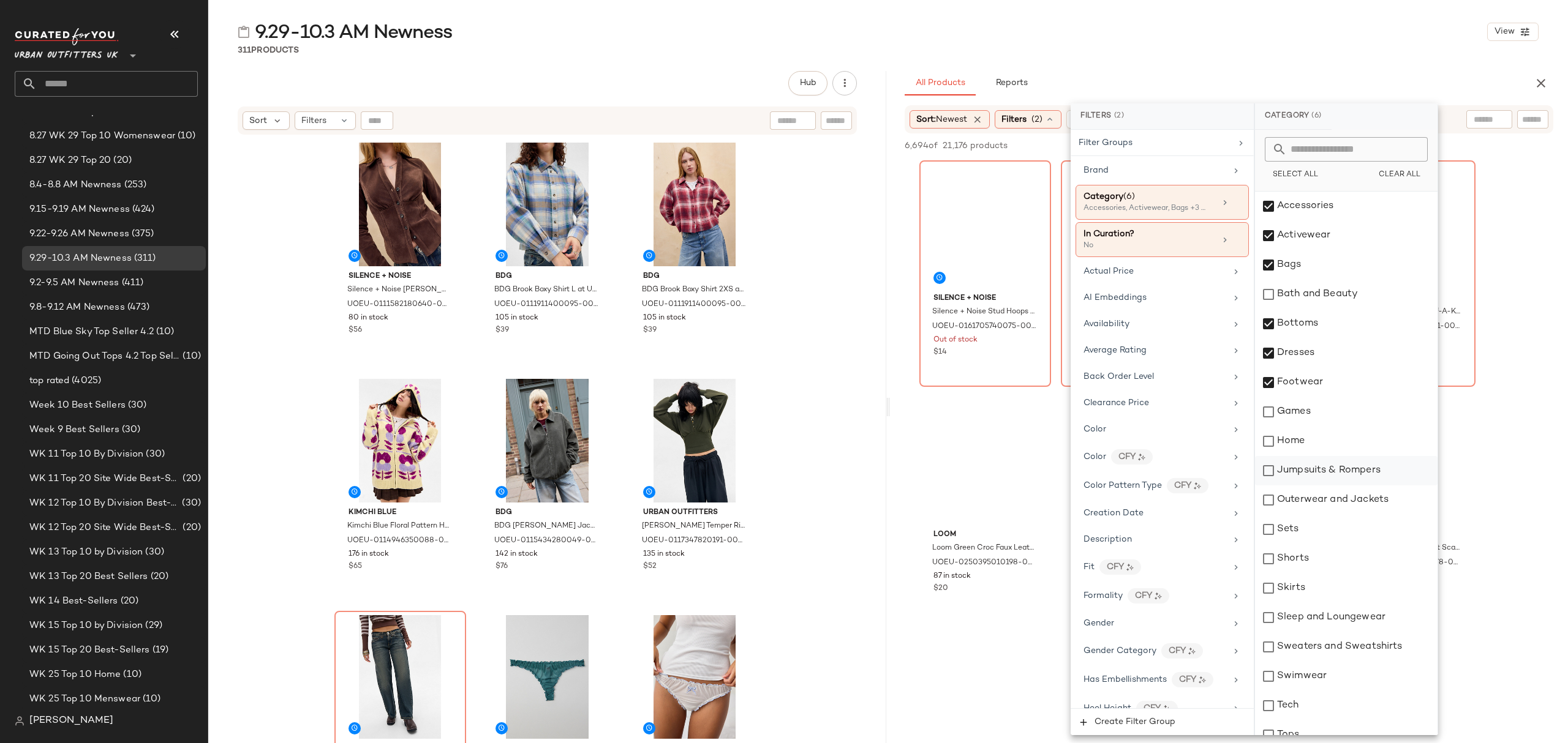
click at [1313, 476] on div "Jumpsuits & Rompers" at bounding box center [1346, 471] width 183 height 30
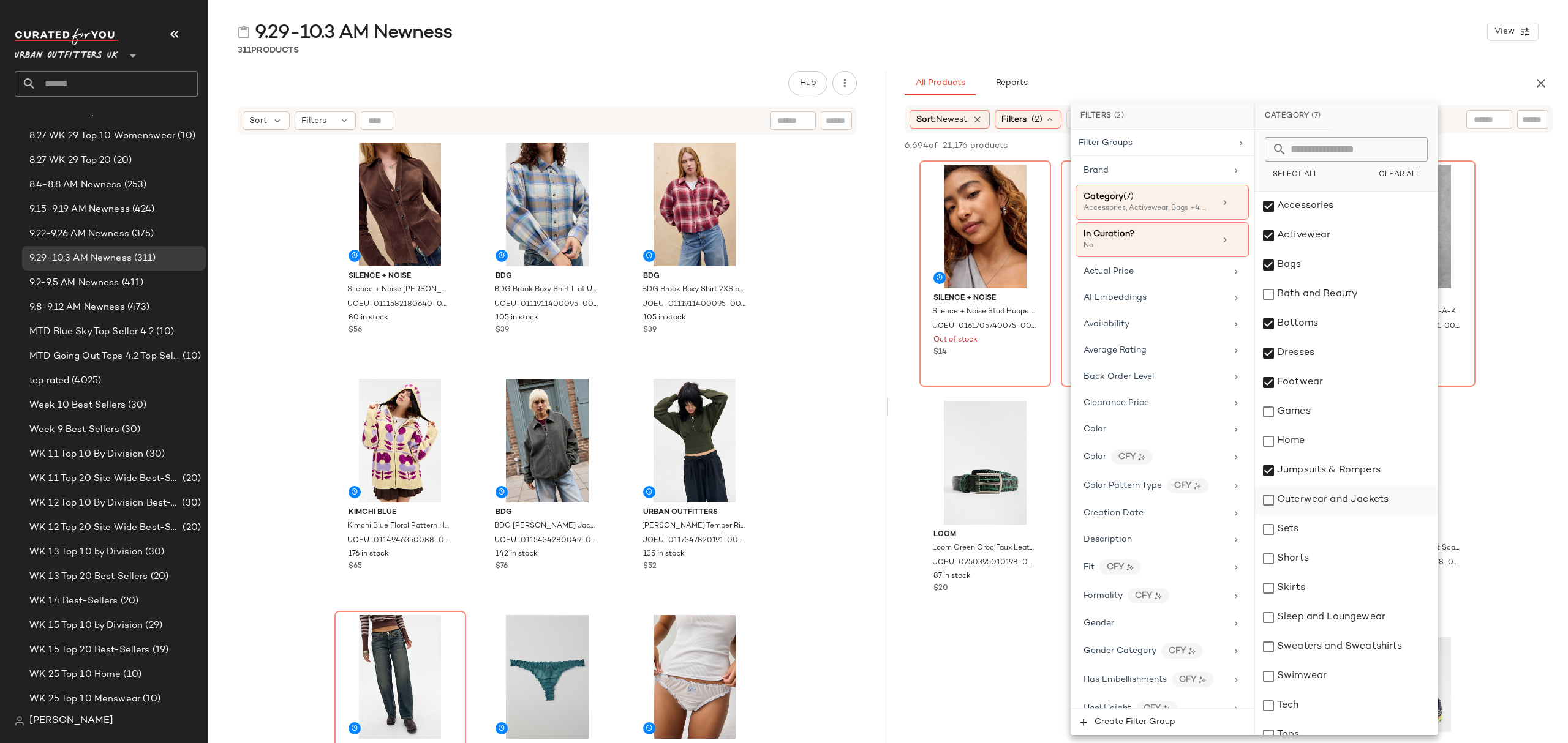
click at [1314, 496] on div "Outerwear and Jackets" at bounding box center [1346, 500] width 183 height 30
click at [1308, 525] on div "Sets" at bounding box center [1346, 530] width 183 height 30
click at [1308, 563] on div "Shorts" at bounding box center [1346, 559] width 183 height 30
click at [1307, 584] on div "Skirts" at bounding box center [1346, 588] width 183 height 30
click at [1314, 611] on div "Sleep and Loungewear" at bounding box center [1346, 618] width 183 height 30
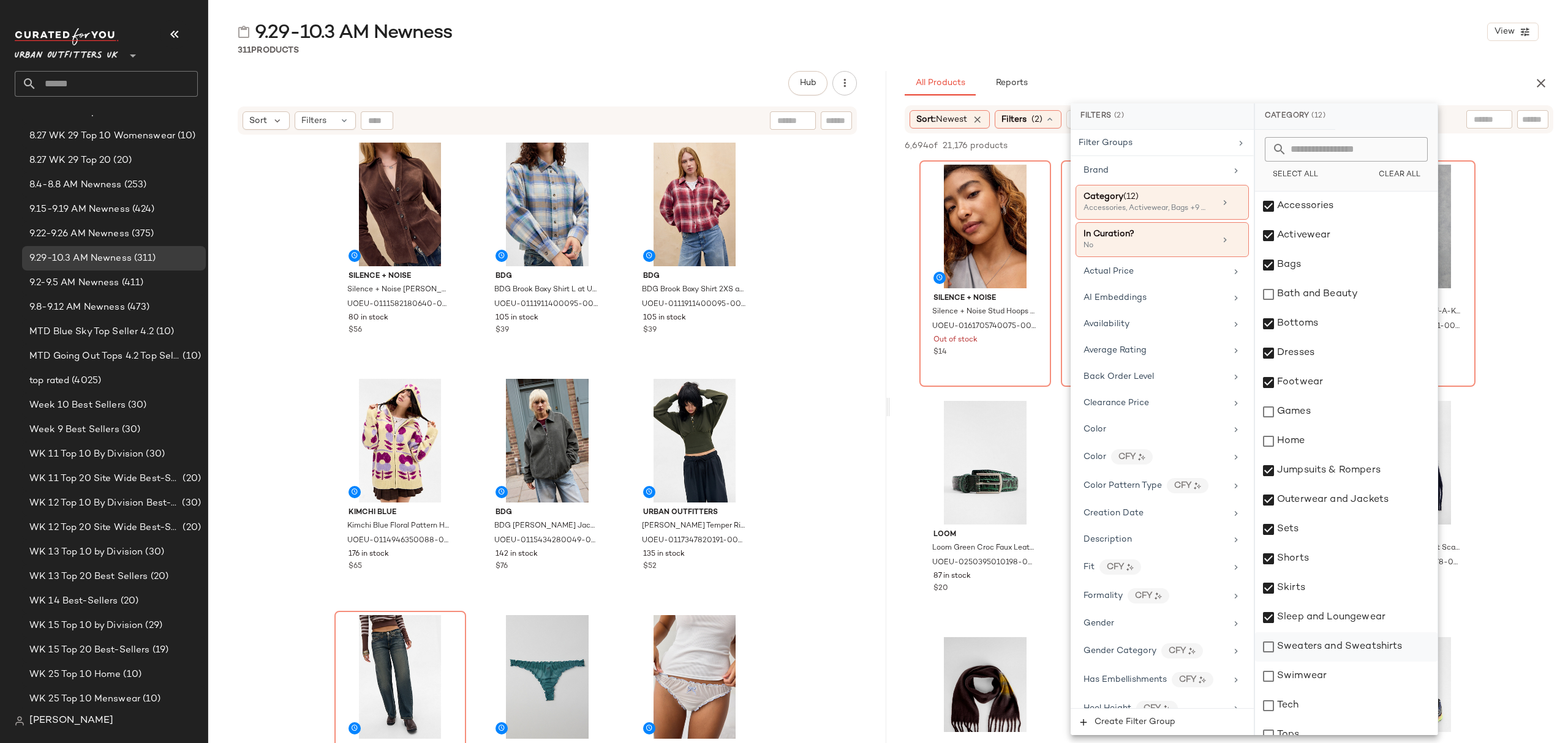
click at [1321, 649] on div "Sweaters and Sweatshirts" at bounding box center [1346, 648] width 183 height 30
click at [1312, 677] on div "Swimwear" at bounding box center [1346, 676] width 183 height 30
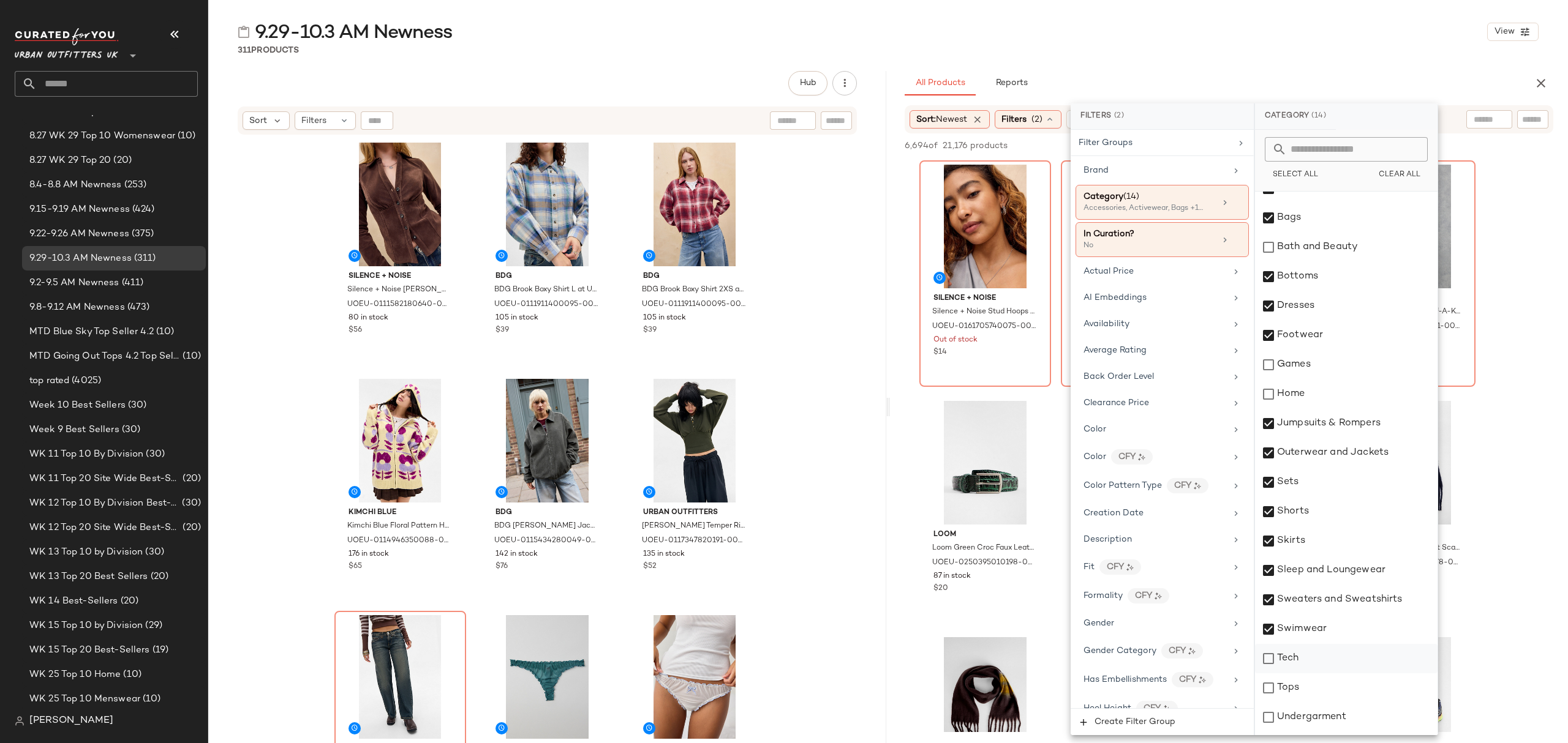
scroll to position [73, 0]
drag, startPoint x: 1319, startPoint y: 659, endPoint x: 1323, endPoint y: 686, distance: 27.3
click at [1319, 660] on div "Tops" at bounding box center [1346, 662] width 183 height 30
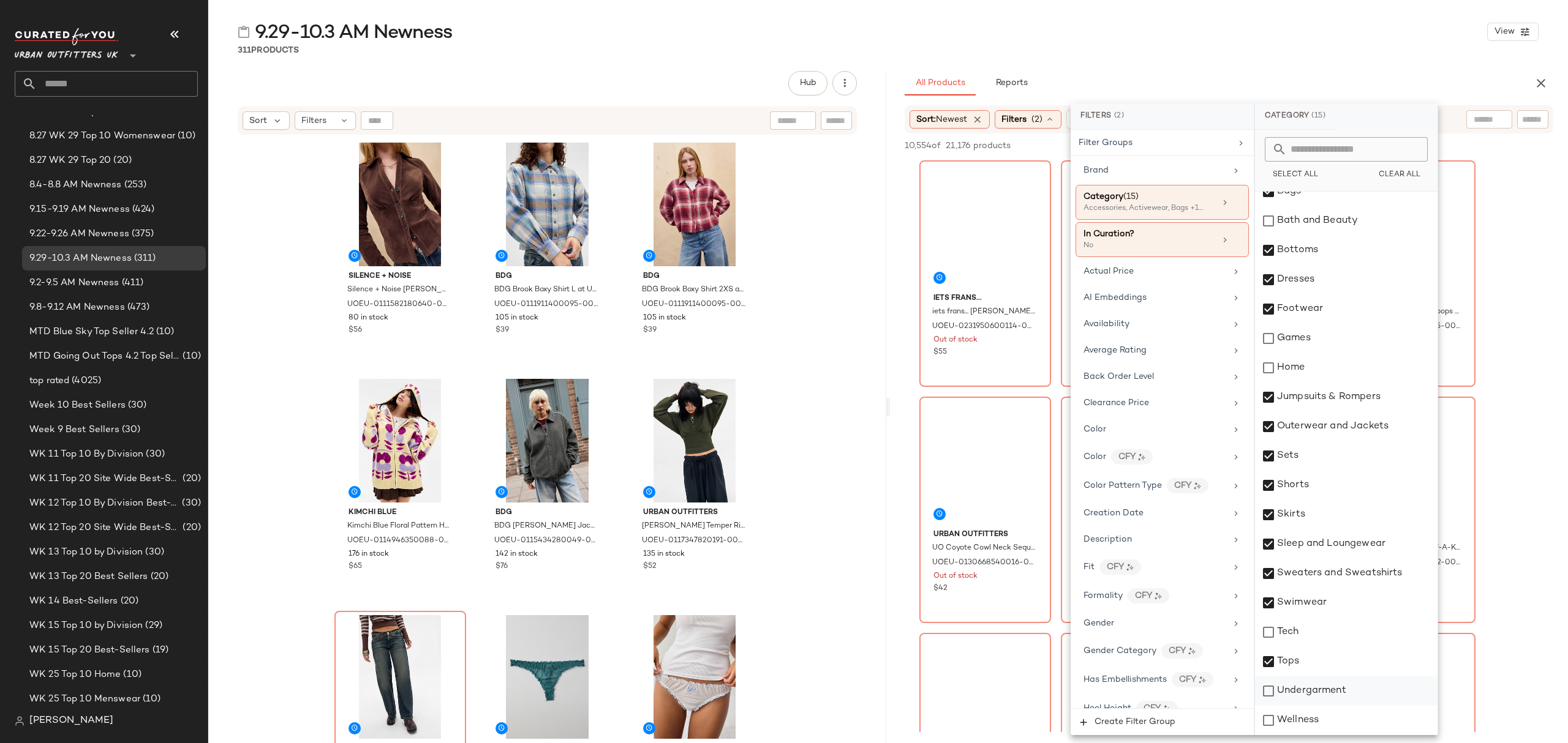
click at [1327, 698] on div "Undergarment" at bounding box center [1346, 691] width 183 height 30
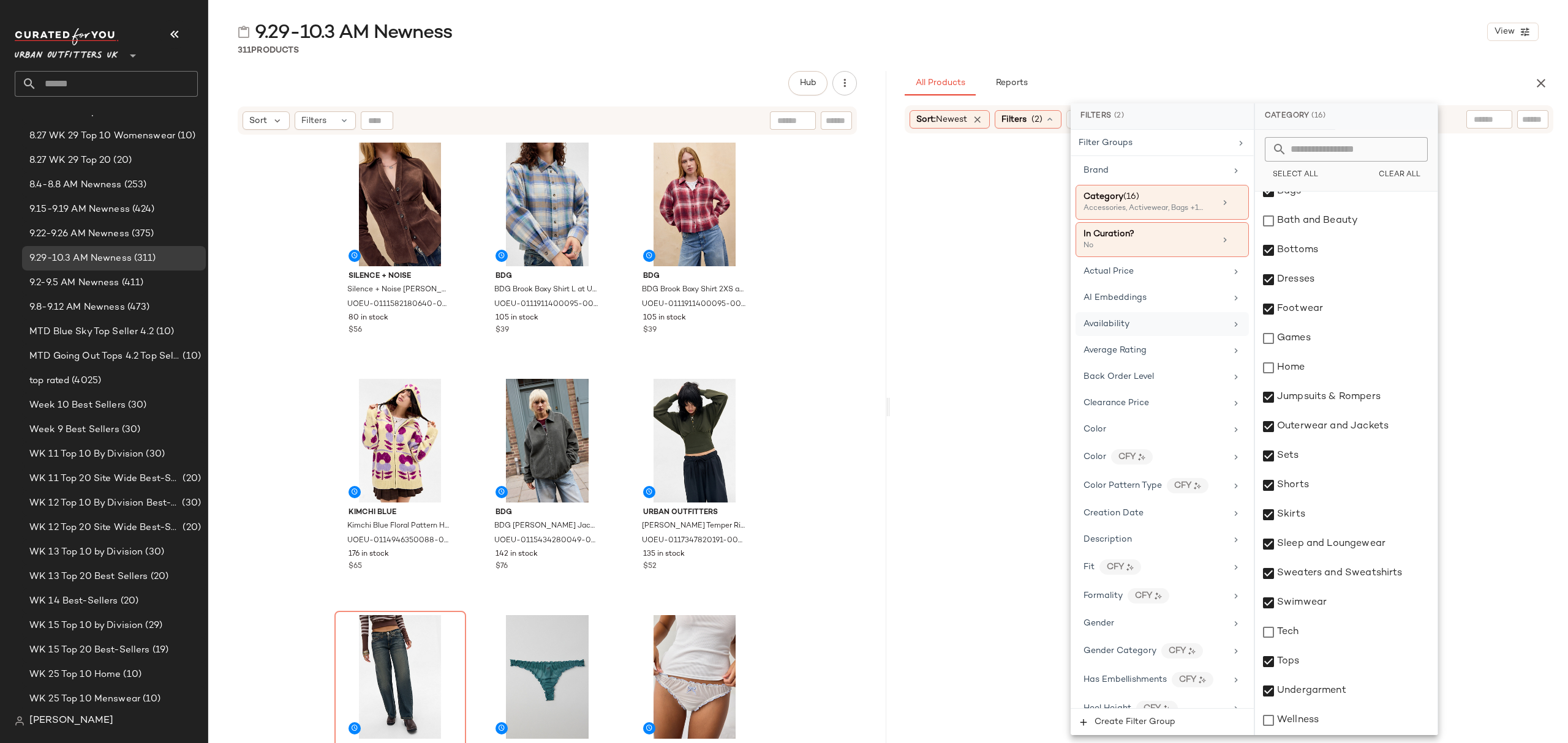
click at [1152, 331] on div "Availability" at bounding box center [1155, 323] width 143 height 13
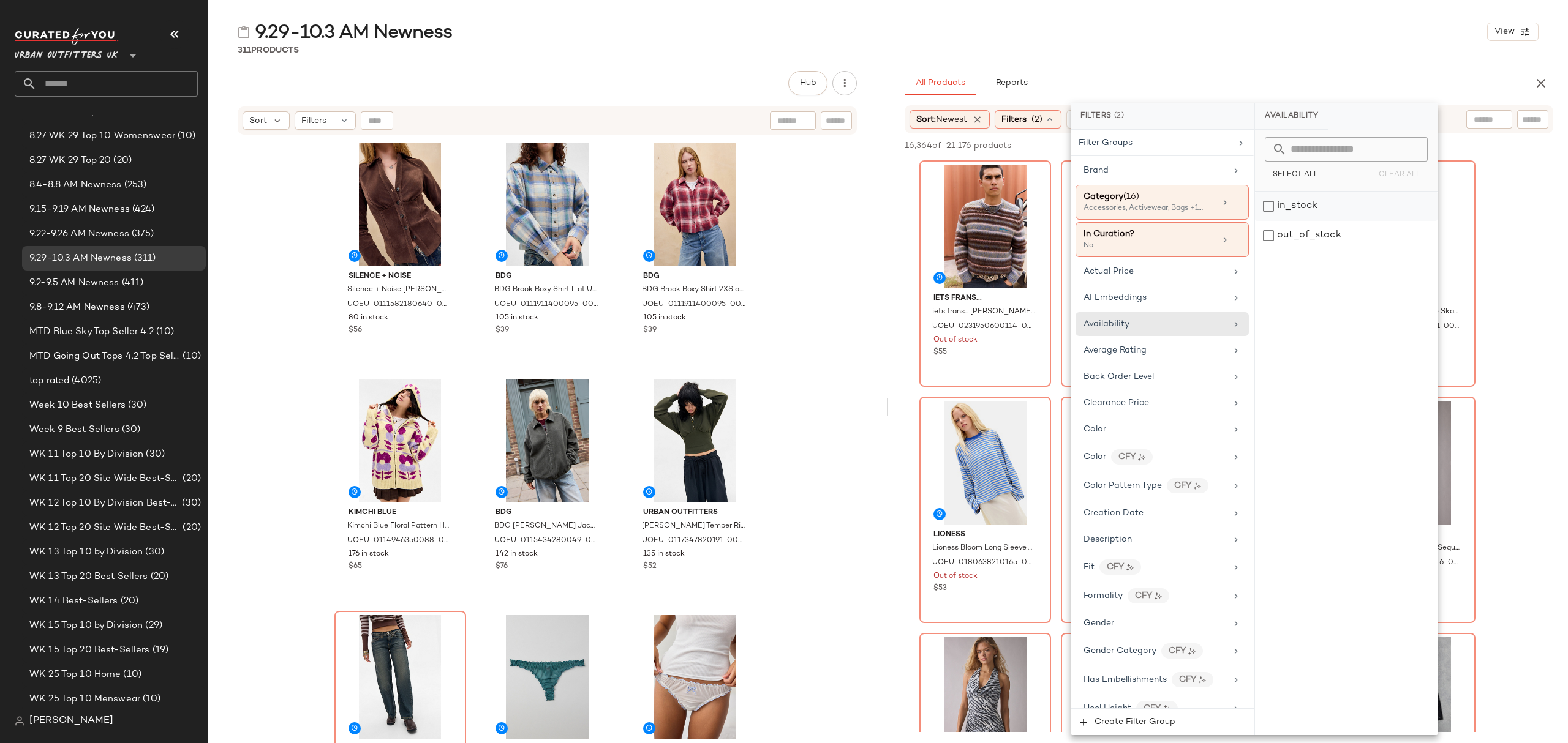
click at [1349, 204] on div "in_stock" at bounding box center [1346, 206] width 183 height 30
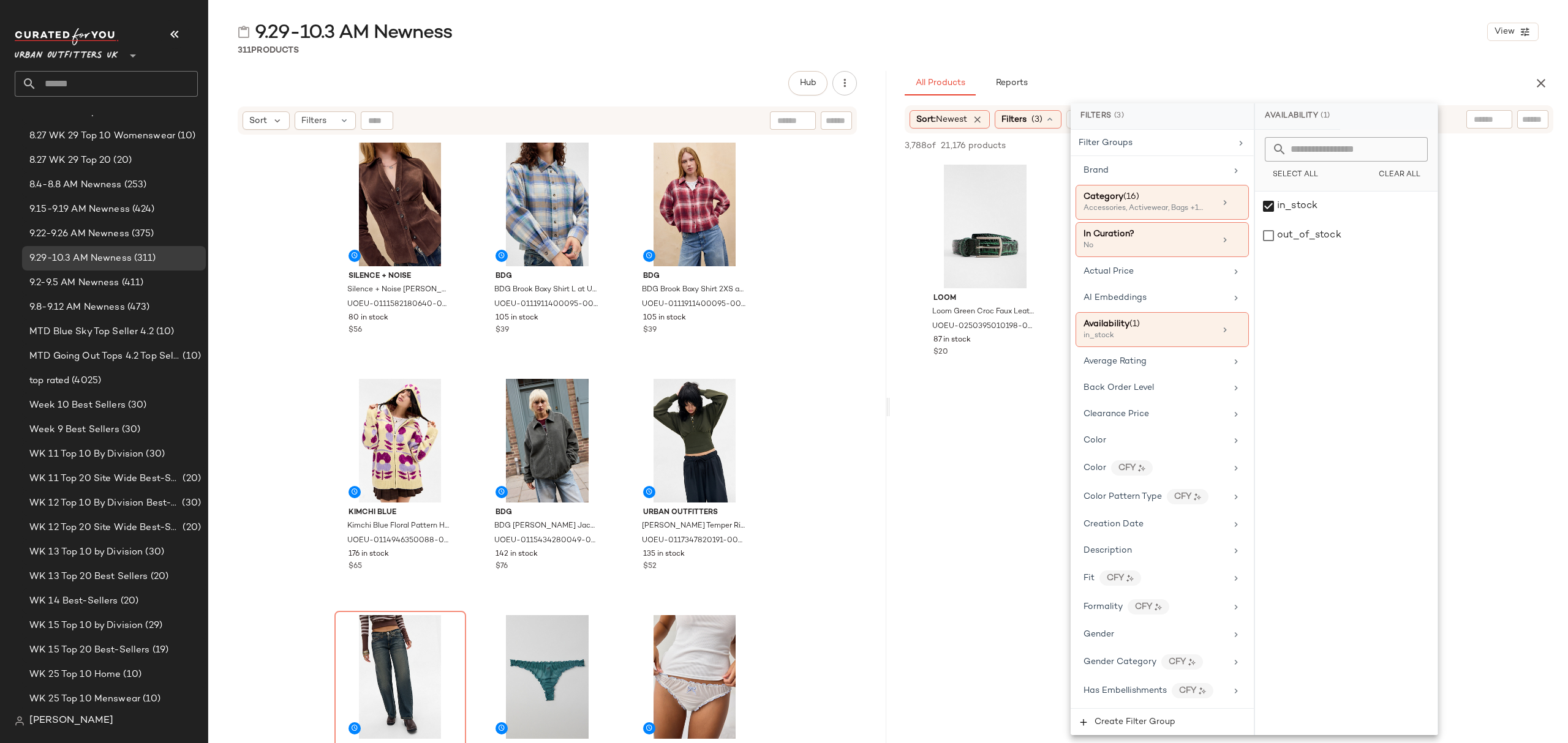
click at [1279, 41] on div "9.29-10.3 AM Newness View" at bounding box center [888, 31] width 1360 height 24
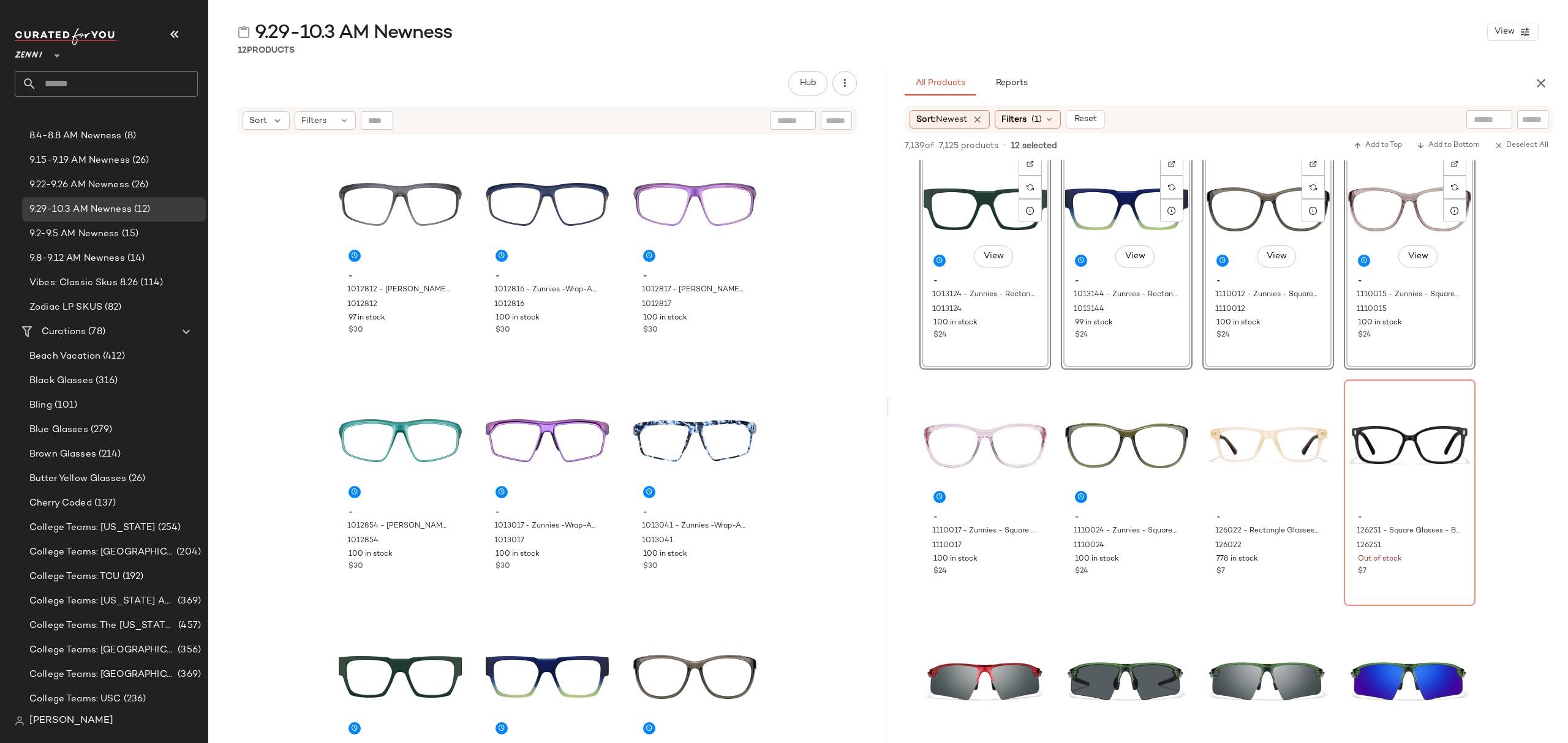
click at [1535, 80] on icon "button" at bounding box center [1541, 84] width 15 height 15
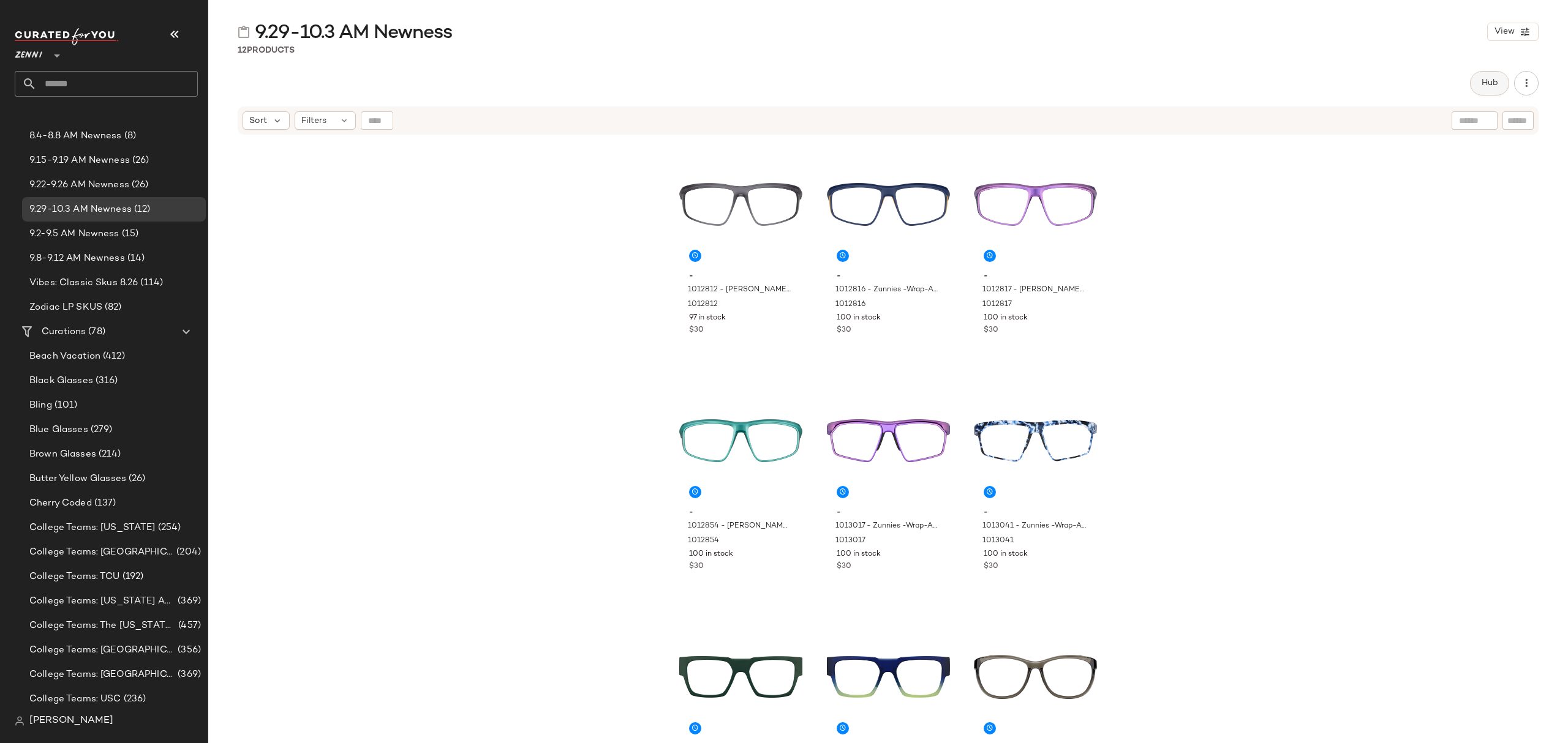
click at [1490, 84] on span "Hub" at bounding box center [1490, 83] width 17 height 10
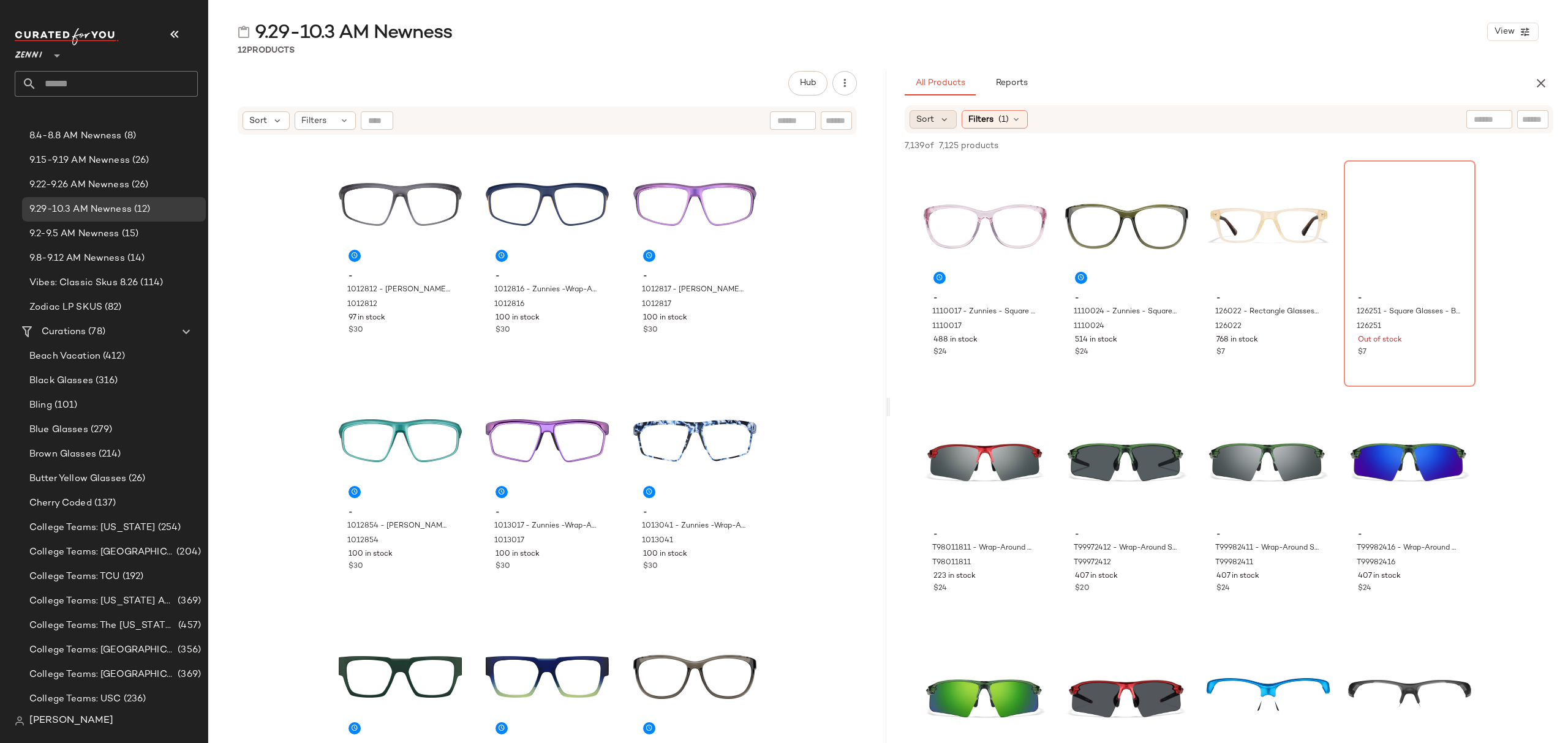
click at [949, 120] on div "Sort" at bounding box center [934, 119] width 47 height 19
click at [954, 153] on span "Newest" at bounding box center [954, 152] width 32 height 13
click at [1268, 38] on div "9.29-10.3 AM Newness View" at bounding box center [888, 31] width 1360 height 24
drag, startPoint x: 1145, startPoint y: 343, endPoint x: 1108, endPoint y: 351, distance: 37.9
click at [1145, 343] on div "514 in stock" at bounding box center [1127, 340] width 104 height 11
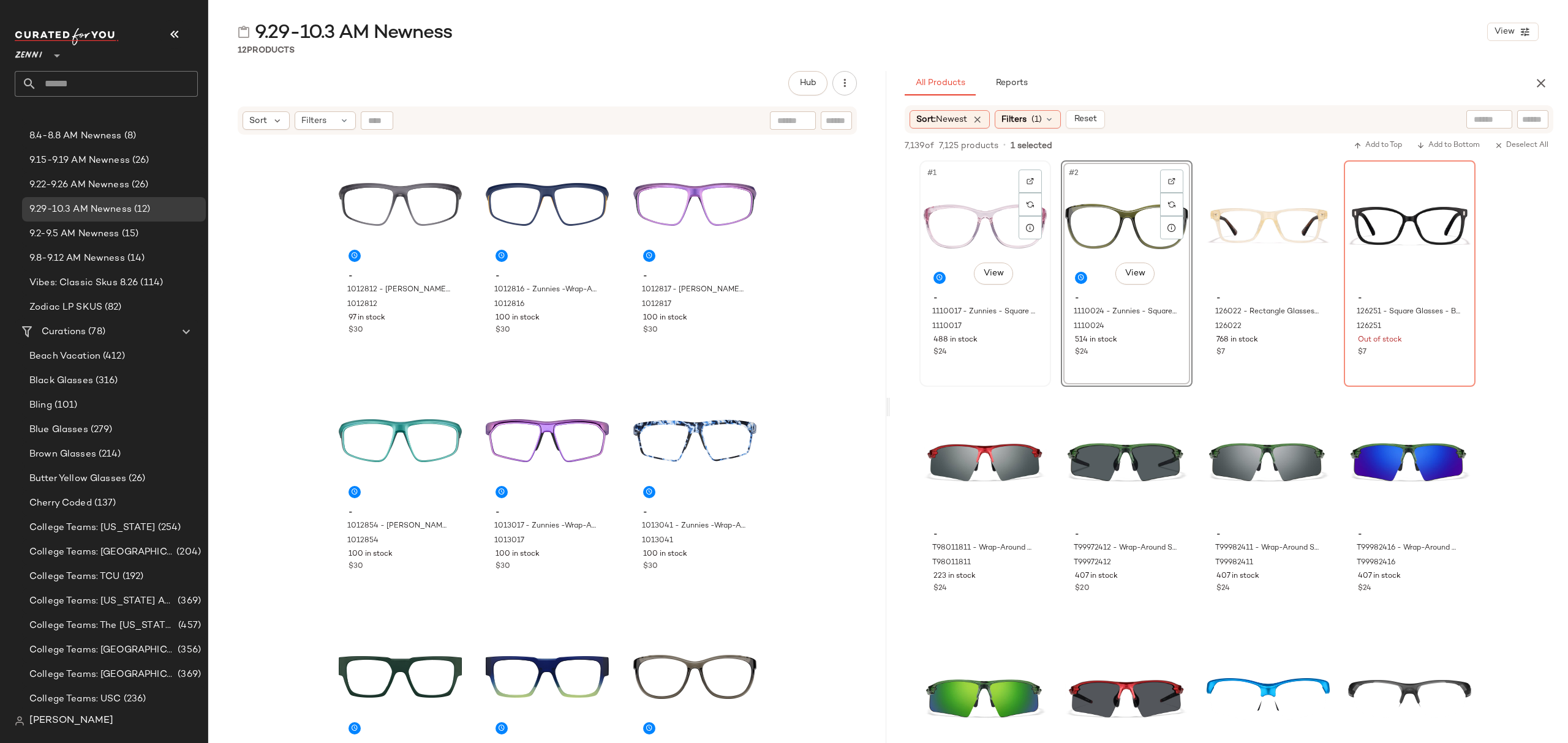
click at [1003, 346] on div "- 1110017 - Zunnies - Square Sunglasses - Purple - Plastic 1110017 488 in stock…" at bounding box center [985, 324] width 123 height 71
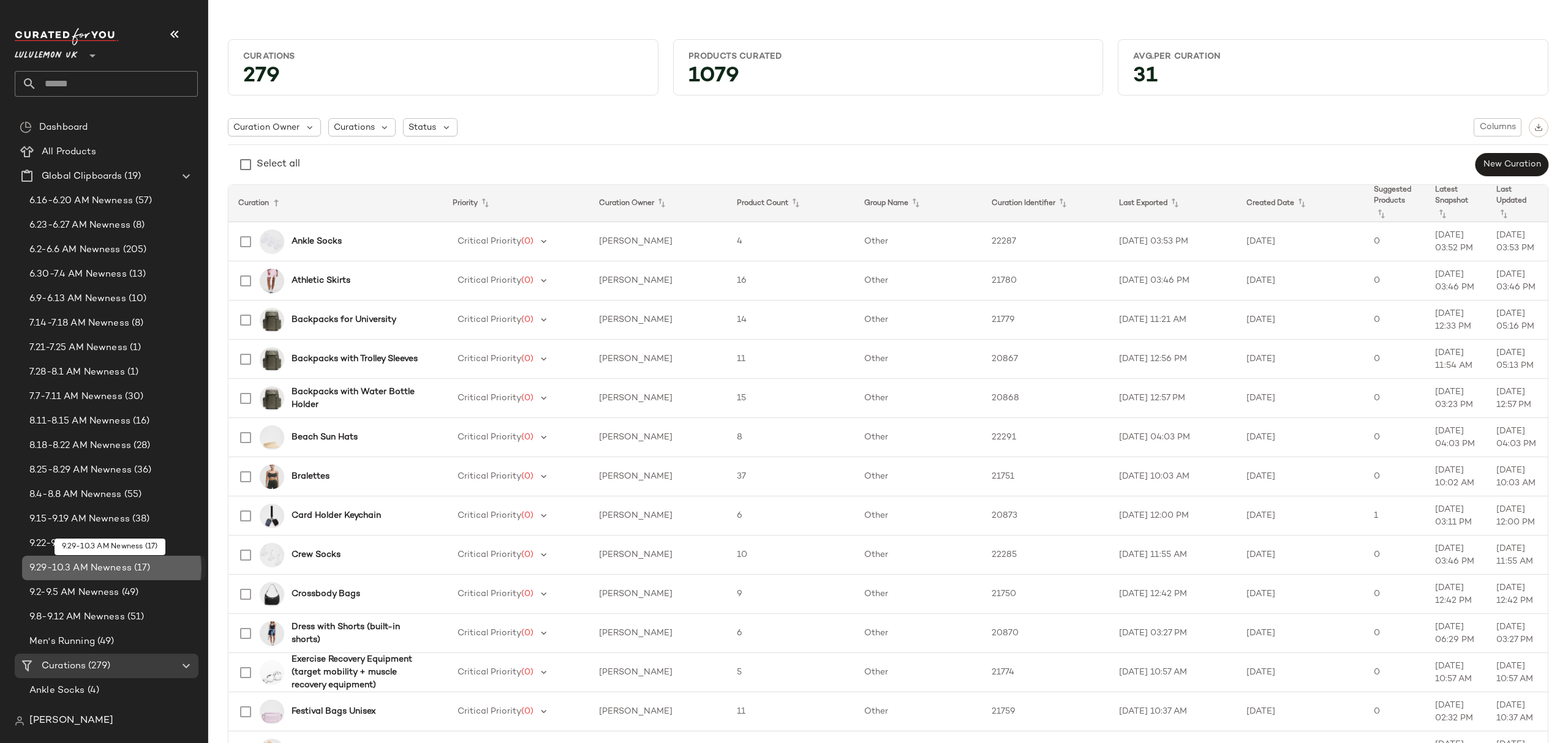
click at [108, 567] on span "9.29-10.3 AM Newness" at bounding box center [81, 568] width 102 height 14
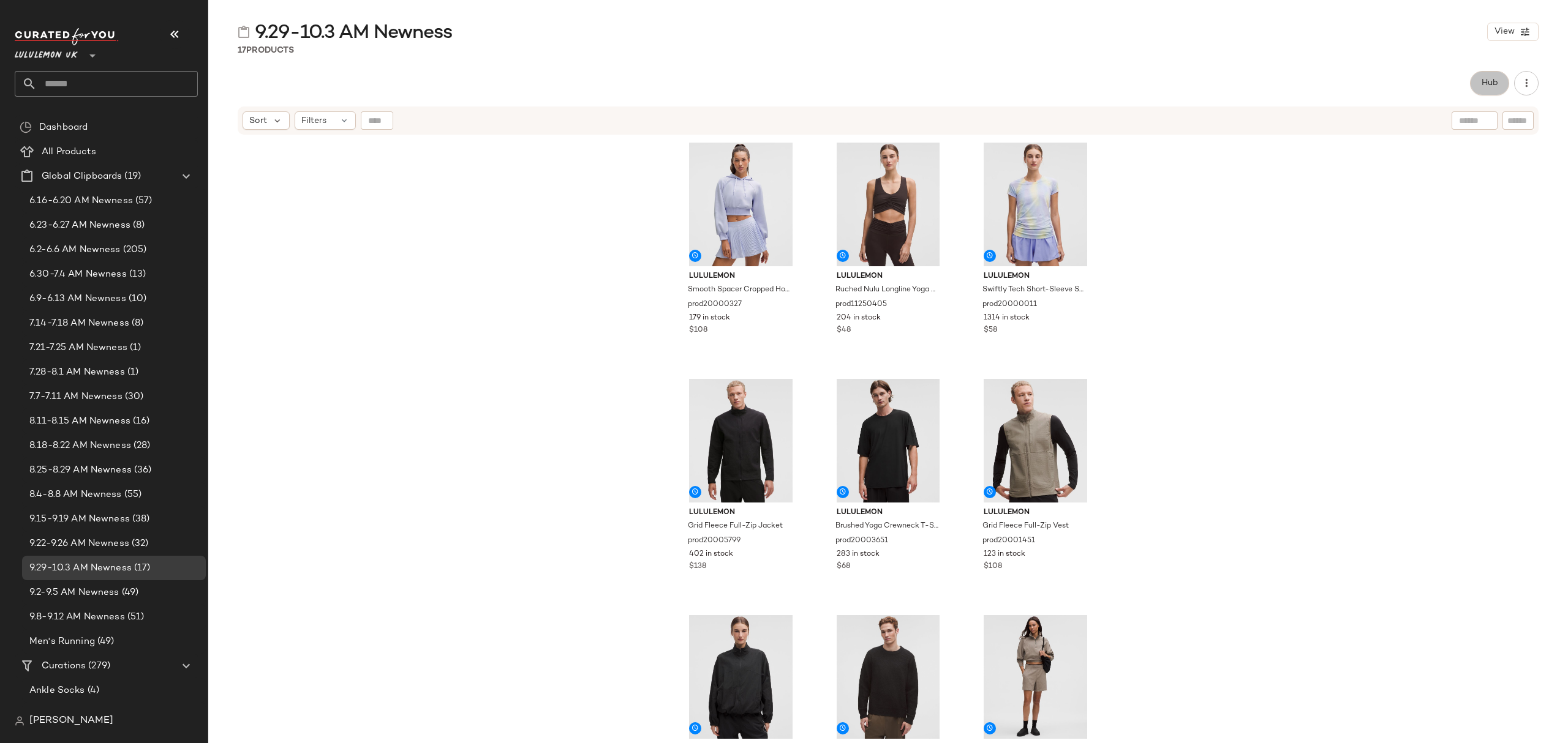
click at [1476, 84] on button "Hub" at bounding box center [1490, 83] width 39 height 24
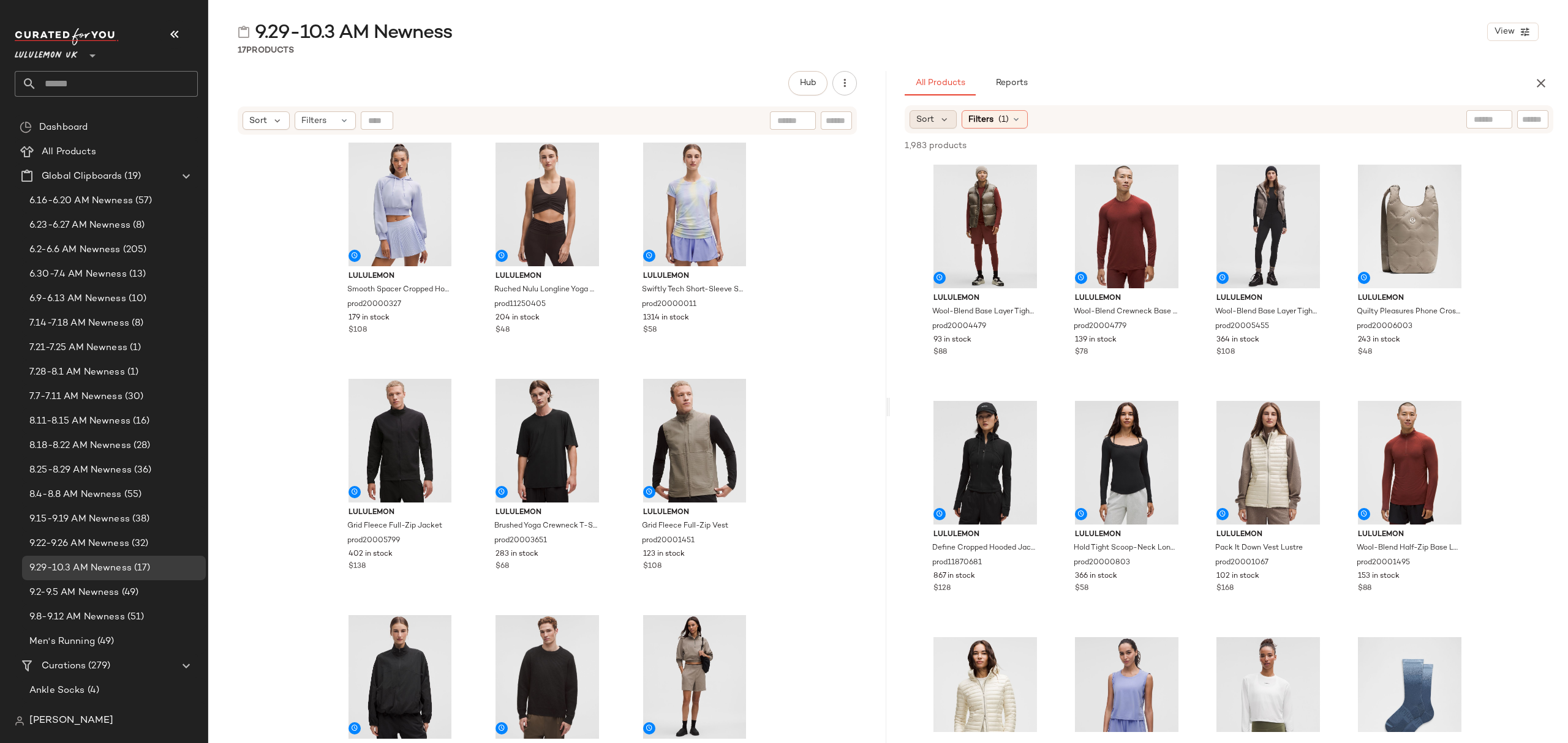
click at [931, 121] on span "Sort" at bounding box center [925, 119] width 18 height 13
click at [951, 150] on span "Newest" at bounding box center [954, 152] width 32 height 13
click at [1061, 118] on div "Filters (1)" at bounding box center [1028, 119] width 66 height 19
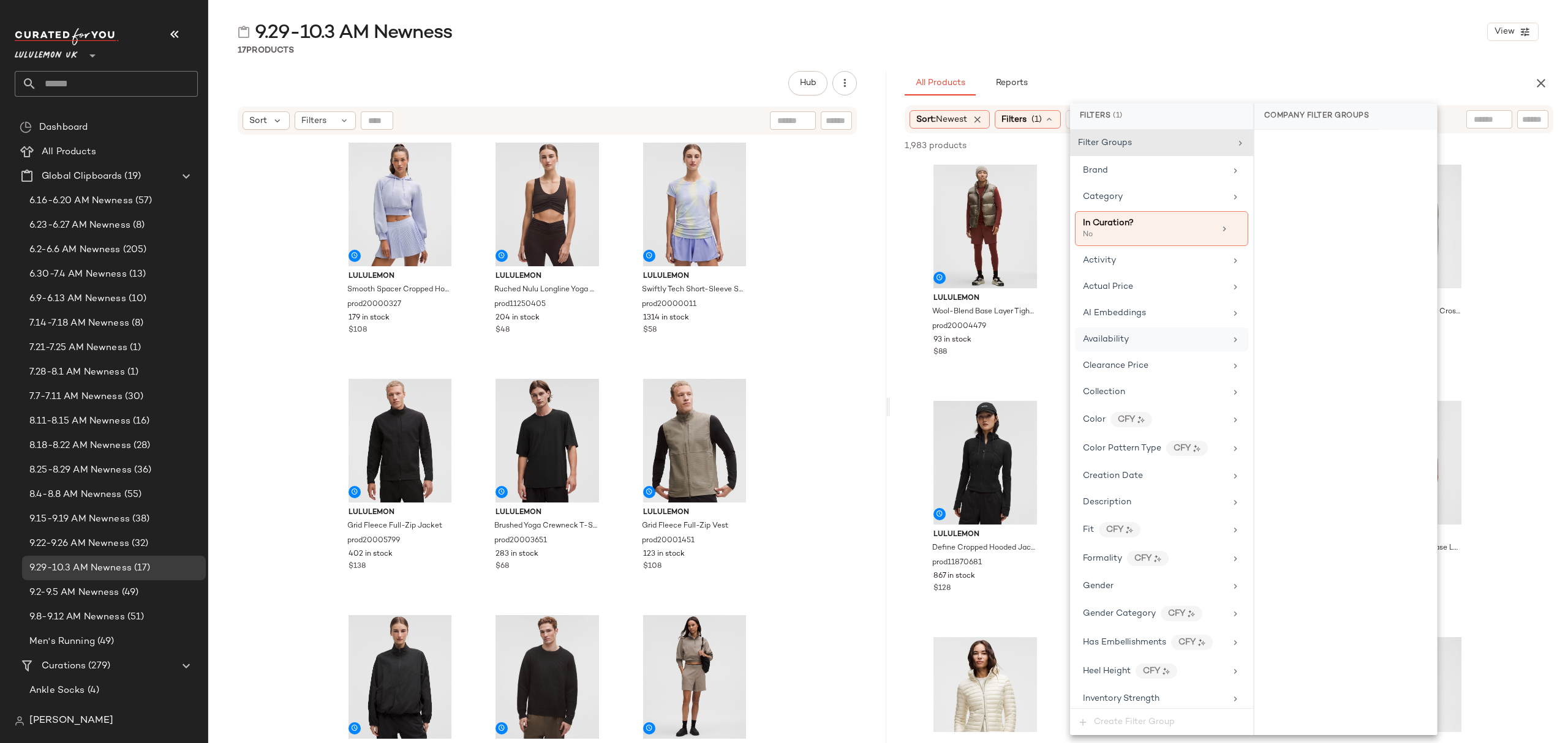
click at [1130, 346] on div "Availability" at bounding box center [1154, 339] width 143 height 13
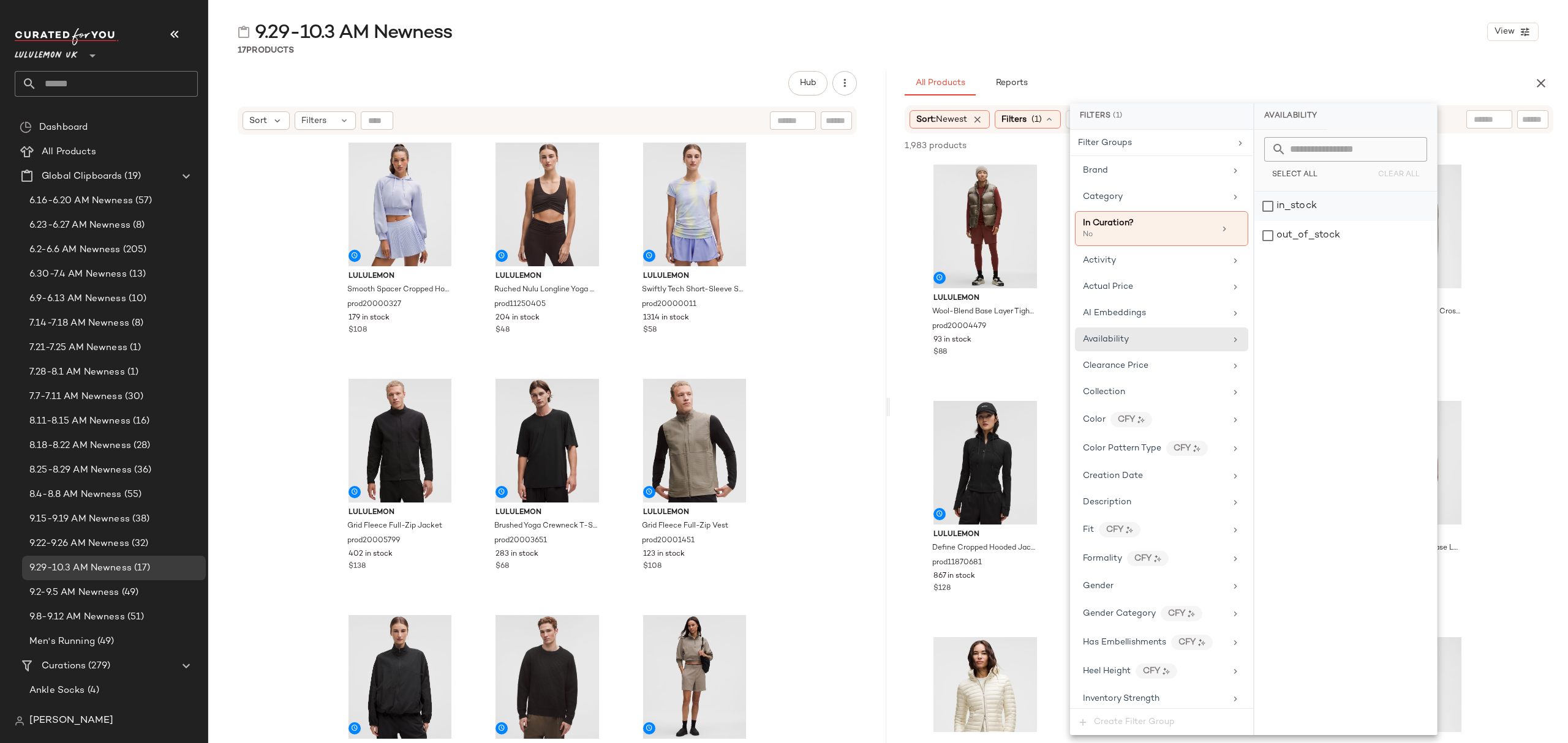
click at [1260, 209] on div "in_stock" at bounding box center [1345, 206] width 183 height 30
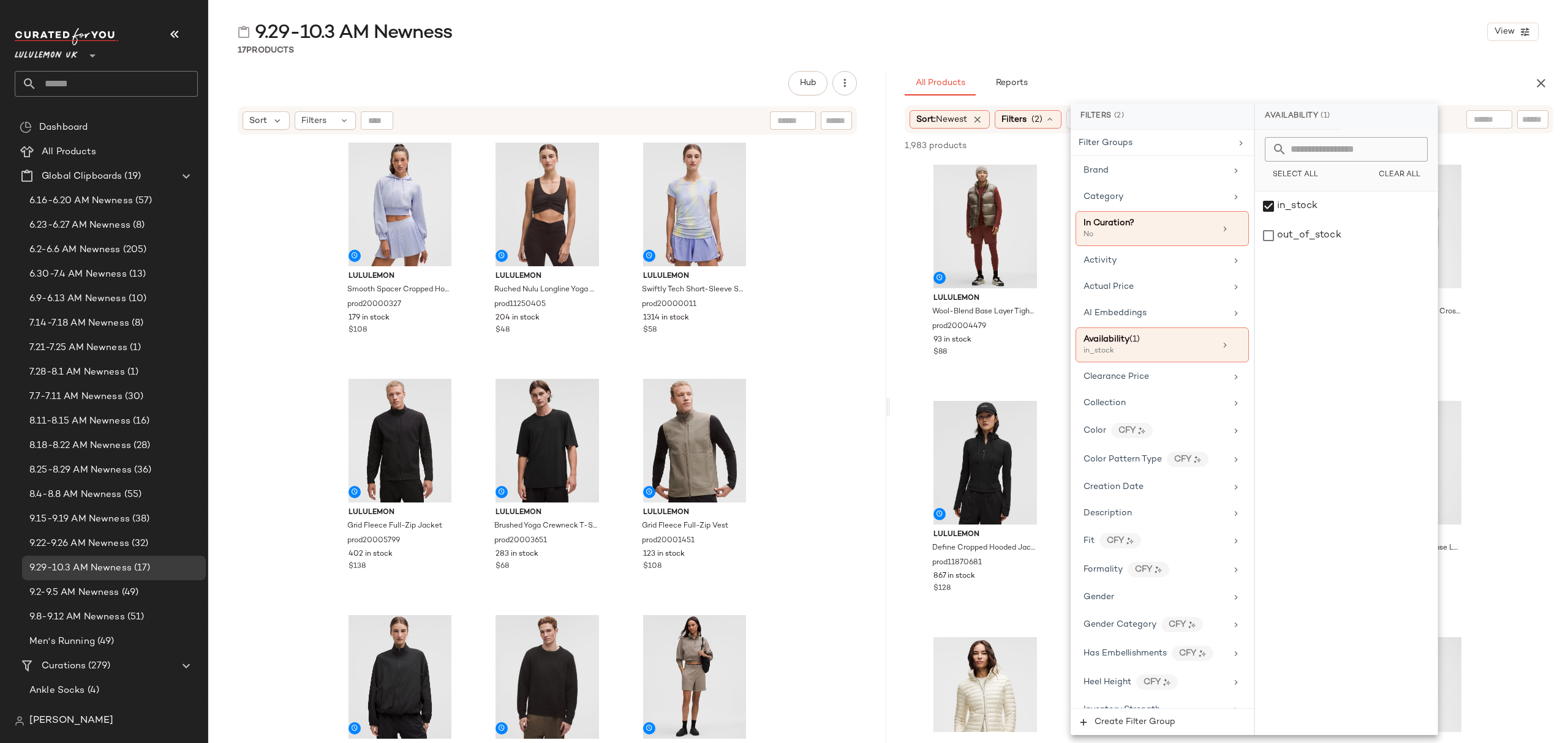
click at [1267, 40] on div "9.29-10.3 AM Newness View" at bounding box center [888, 31] width 1360 height 24
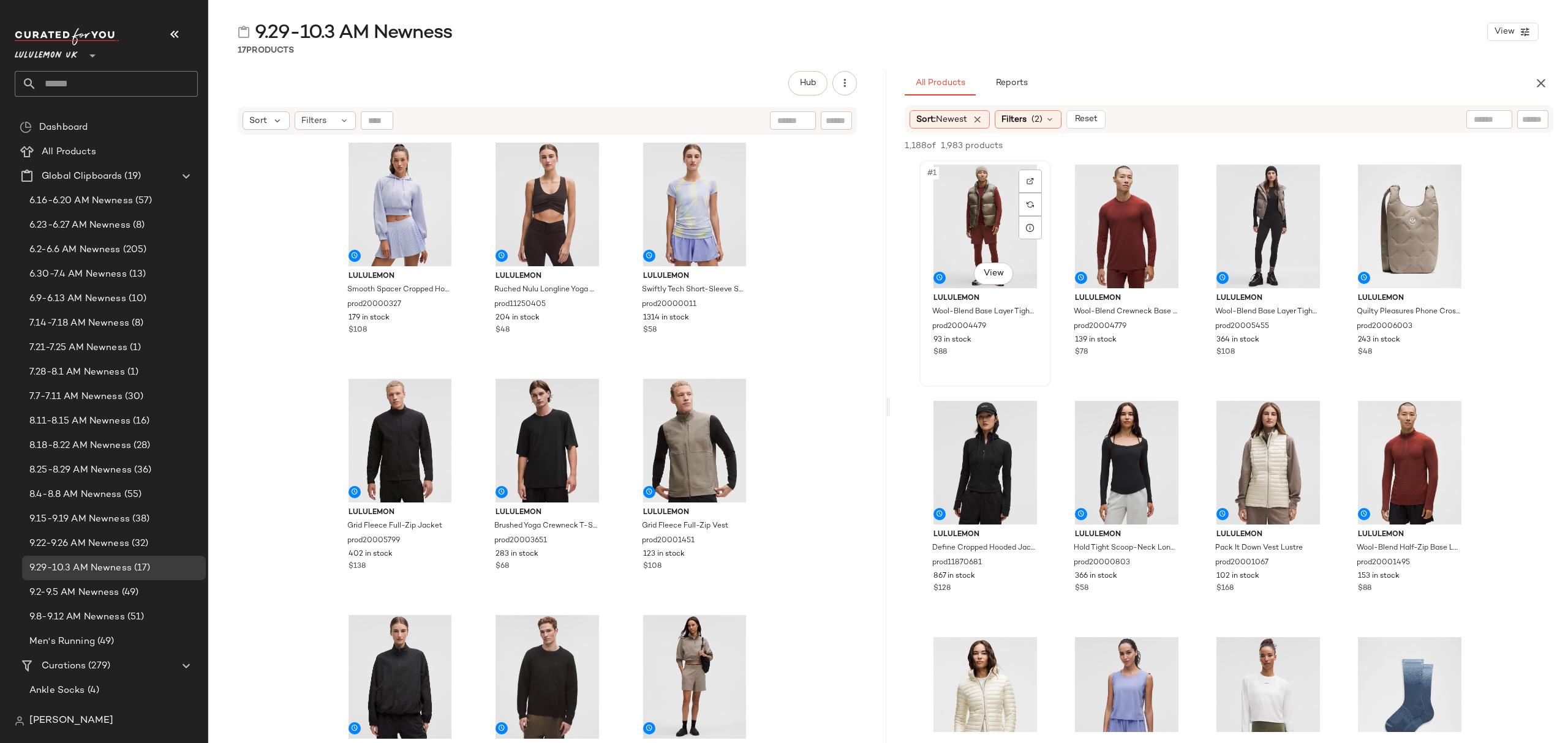
click at [971, 206] on div "#1 View" at bounding box center [985, 226] width 123 height 124
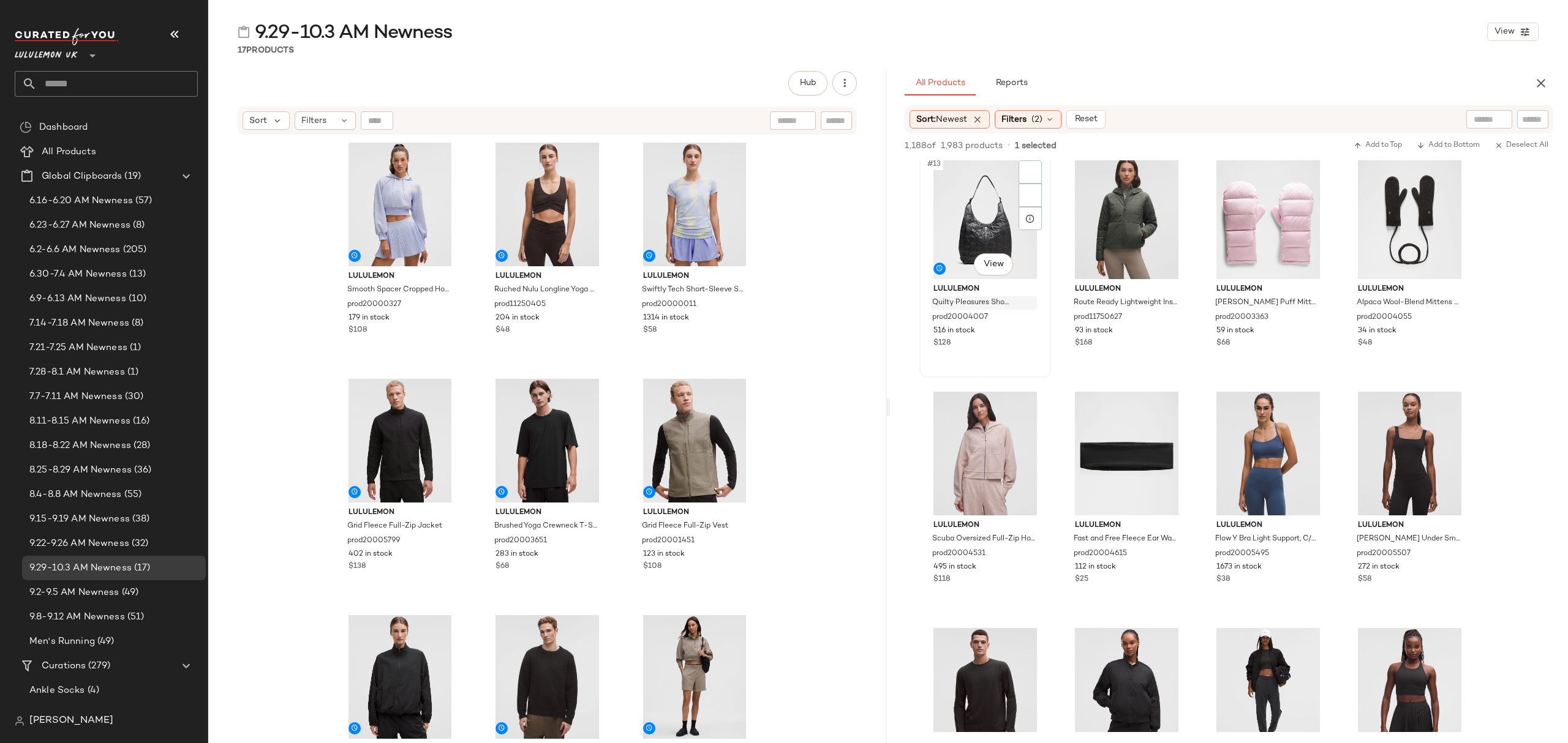
scroll to position [571, 0]
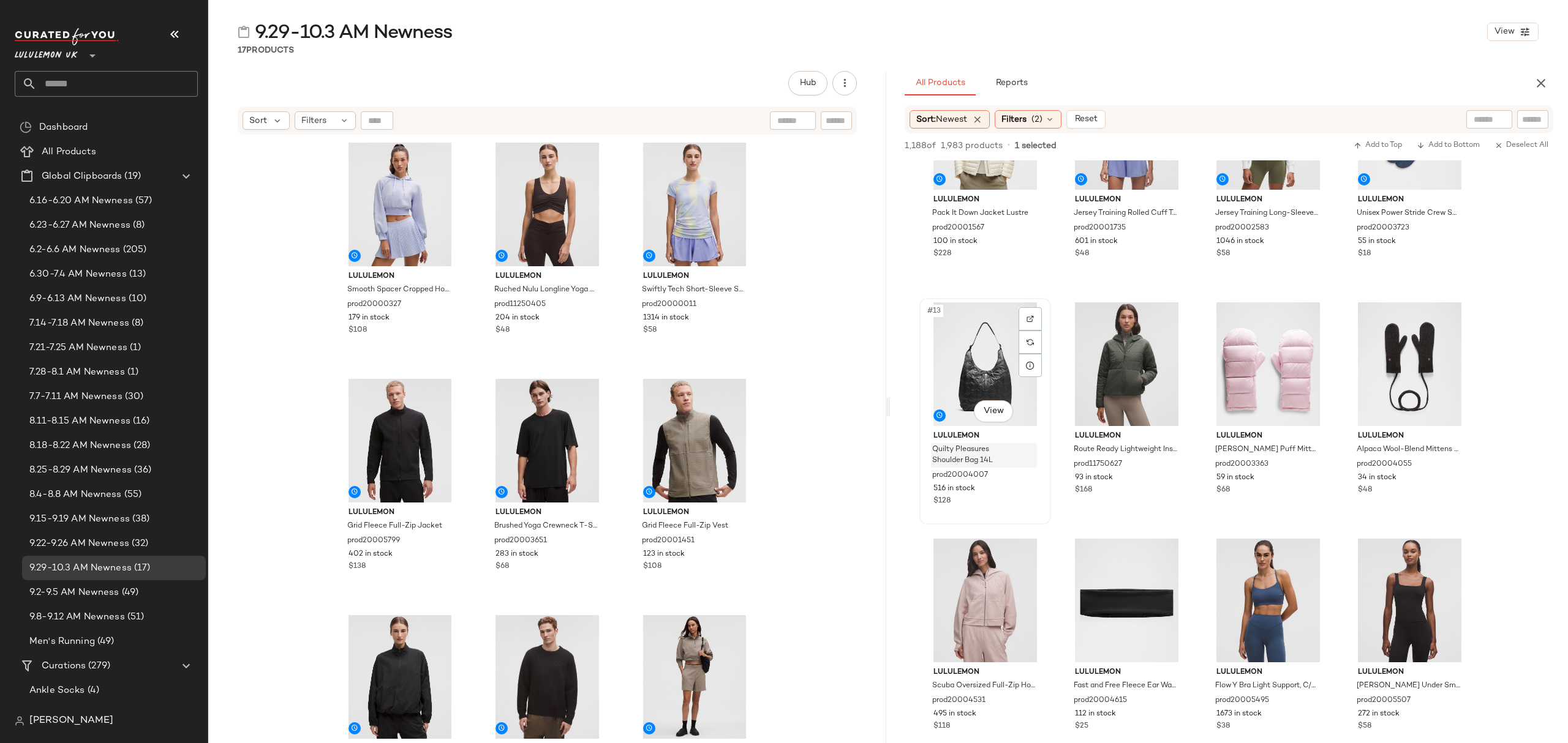
click at [1013, 461] on span "Quilty Pleasures Shoulder Bag 14L" at bounding box center [972, 456] width 80 height 22
